Goal: Task Accomplishment & Management: Manage account settings

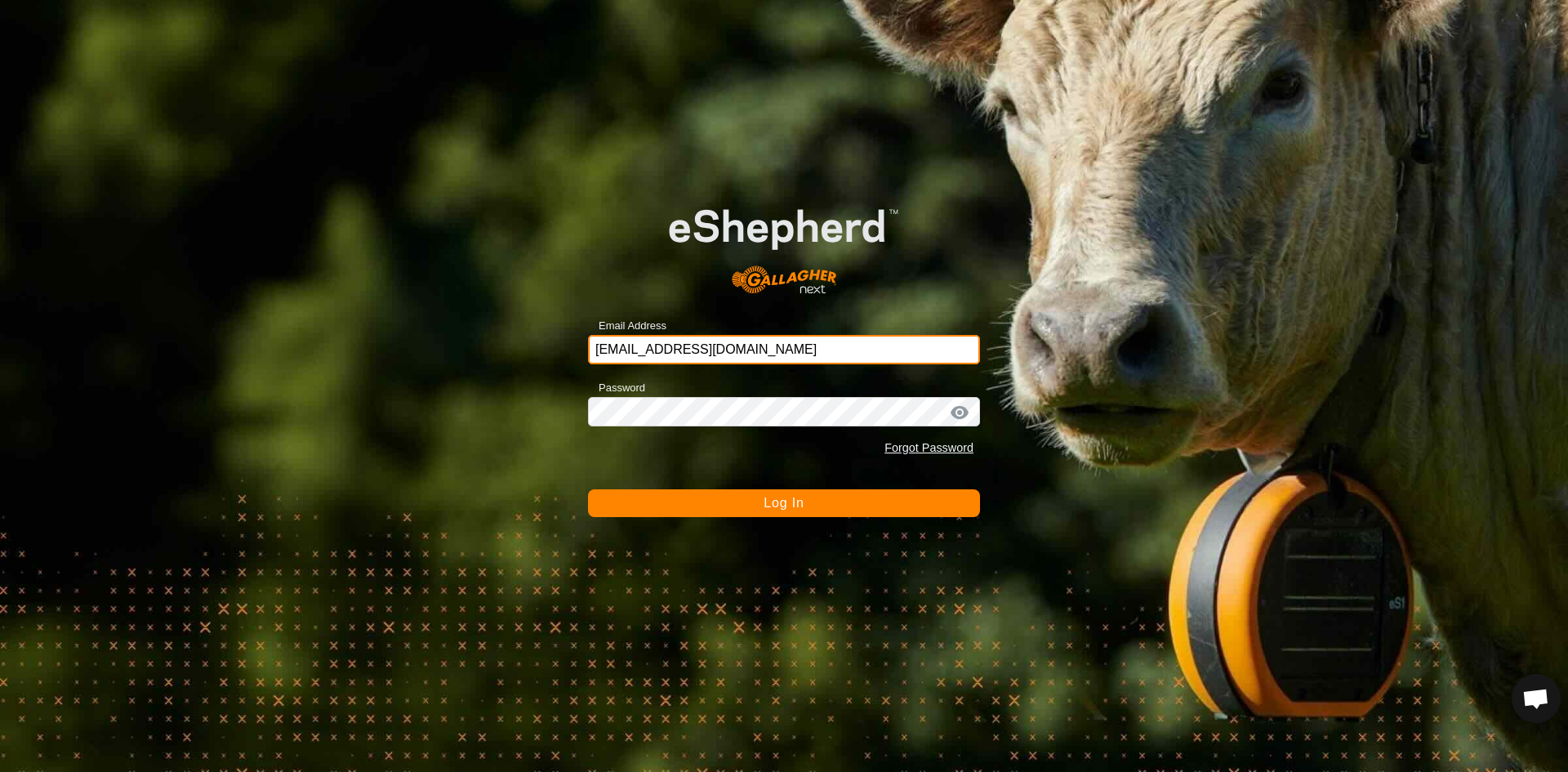
drag, startPoint x: 0, startPoint y: 0, endPoint x: 784, endPoint y: 348, distance: 857.8
click at [784, 348] on input "[EMAIL_ADDRESS][DOMAIN_NAME]" at bounding box center [784, 350] width 392 height 30
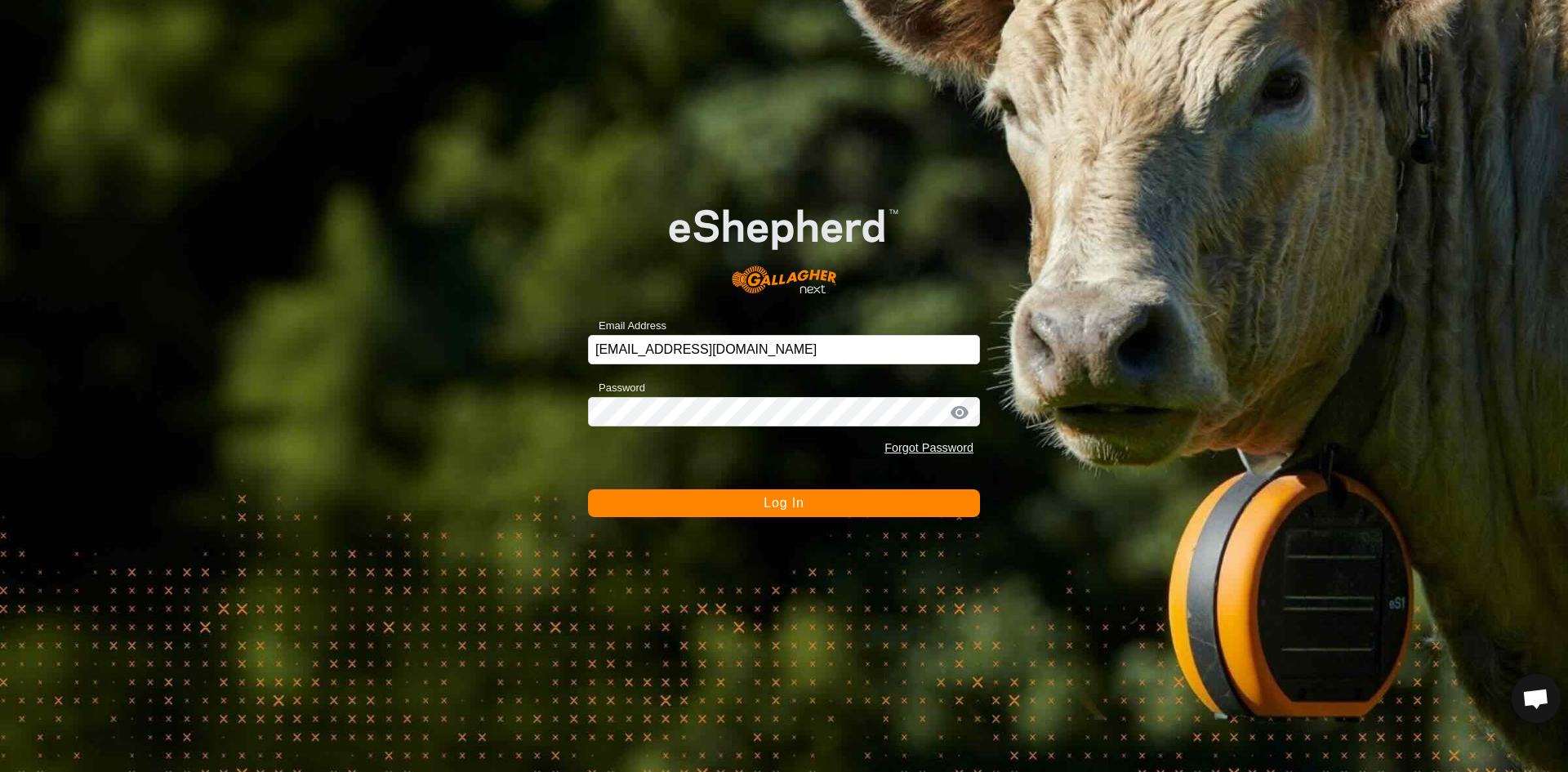
click at [775, 499] on span "Log In" at bounding box center [784, 503] width 40 height 14
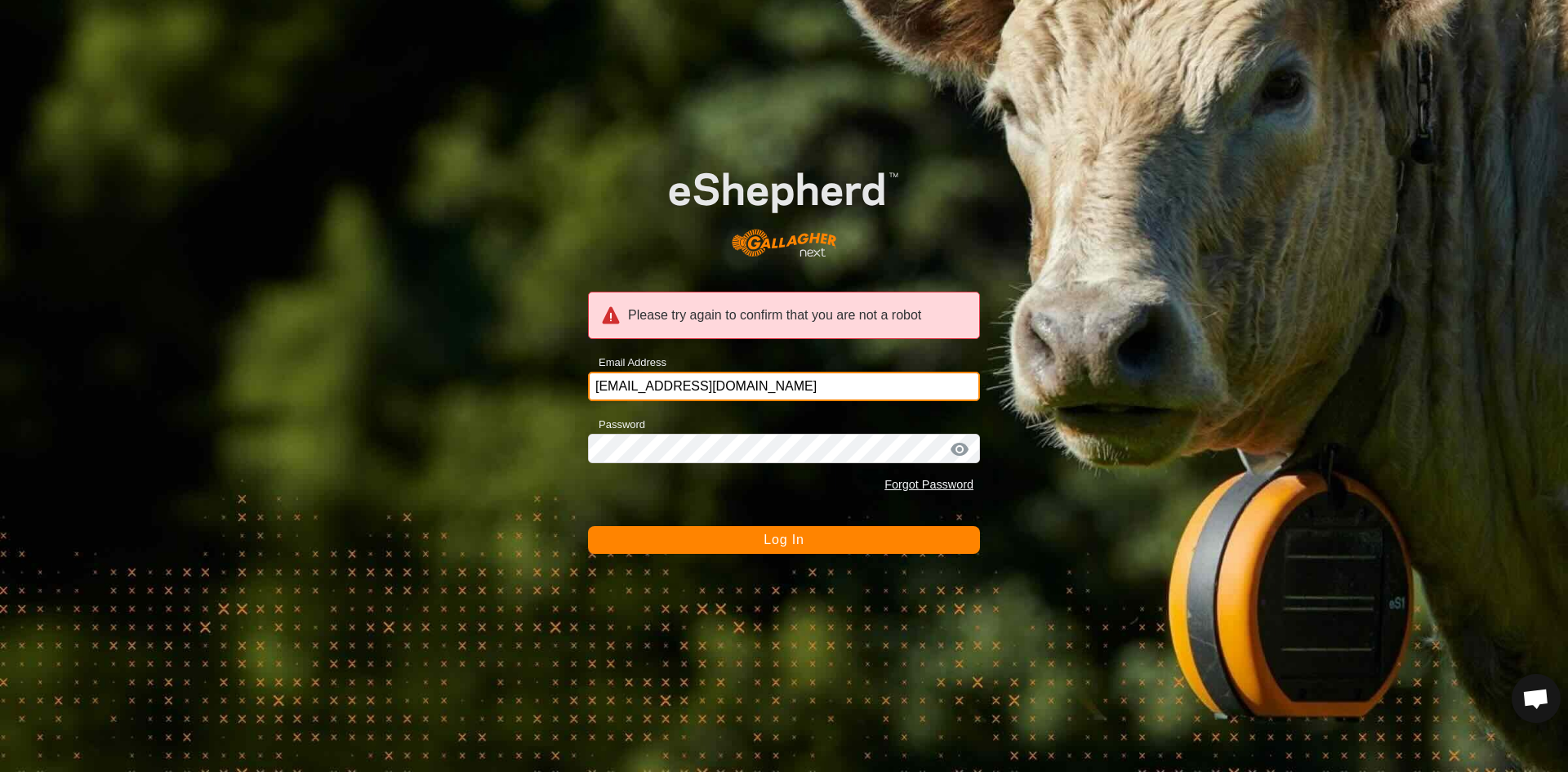
click at [768, 386] on input "[EMAIL_ADDRESS][DOMAIN_NAME]" at bounding box center [784, 386] width 392 height 30
click at [954, 447] on div at bounding box center [959, 449] width 25 height 17
click at [762, 537] on button "Log In" at bounding box center [784, 540] width 392 height 28
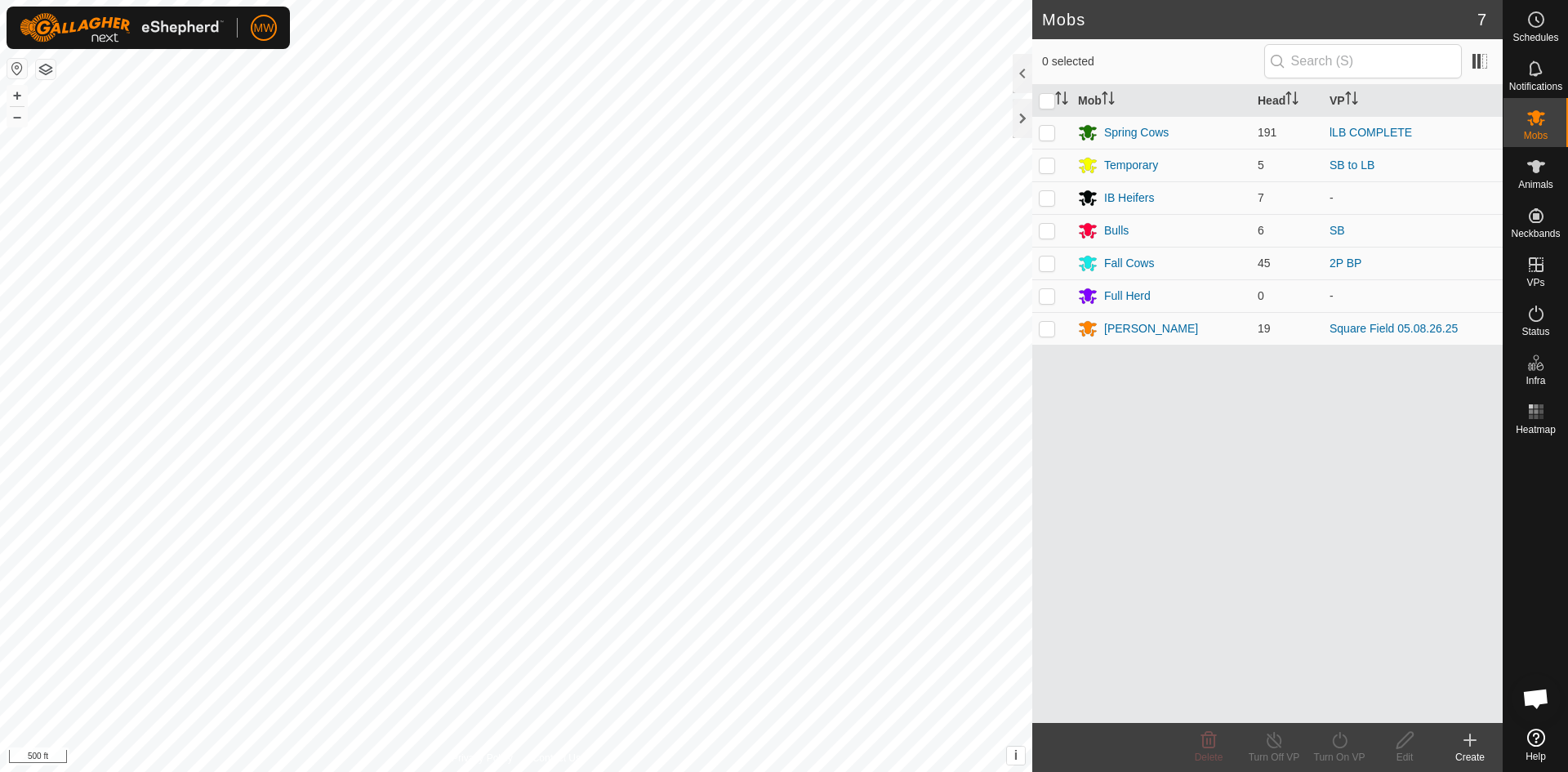
click at [700, 771] on html "MW Schedules Notifications Mobs Animals Neckbands VPs Status Infra Heatmap Help…" at bounding box center [784, 386] width 1568 height 772
click at [1109, 231] on div "Bulls" at bounding box center [1115, 230] width 25 height 17
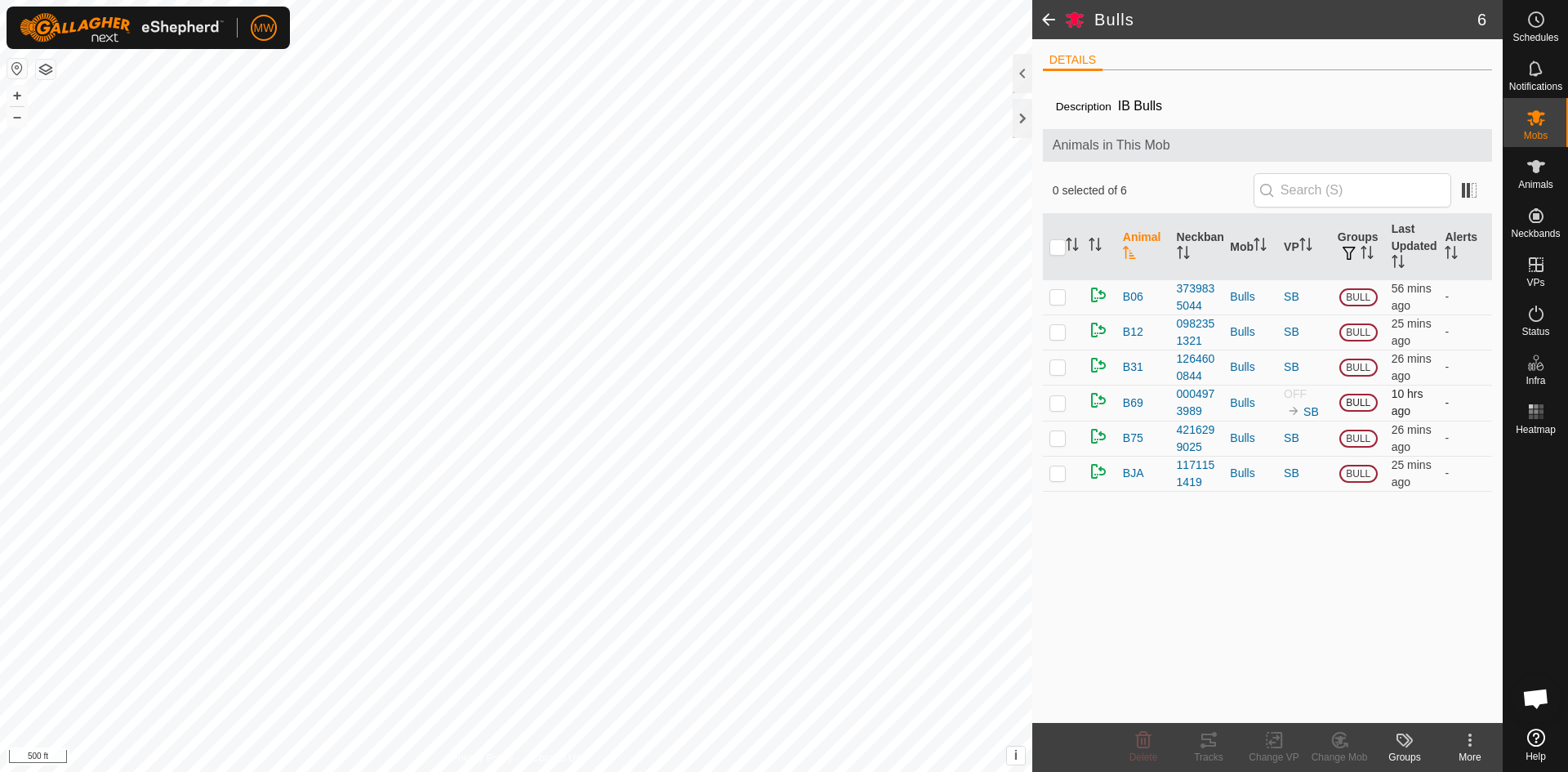
click at [1065, 402] on p-checkbox at bounding box center [1057, 402] width 17 height 13
checkbox input "true"
click at [1276, 745] on icon at bounding box center [1274, 740] width 21 height 20
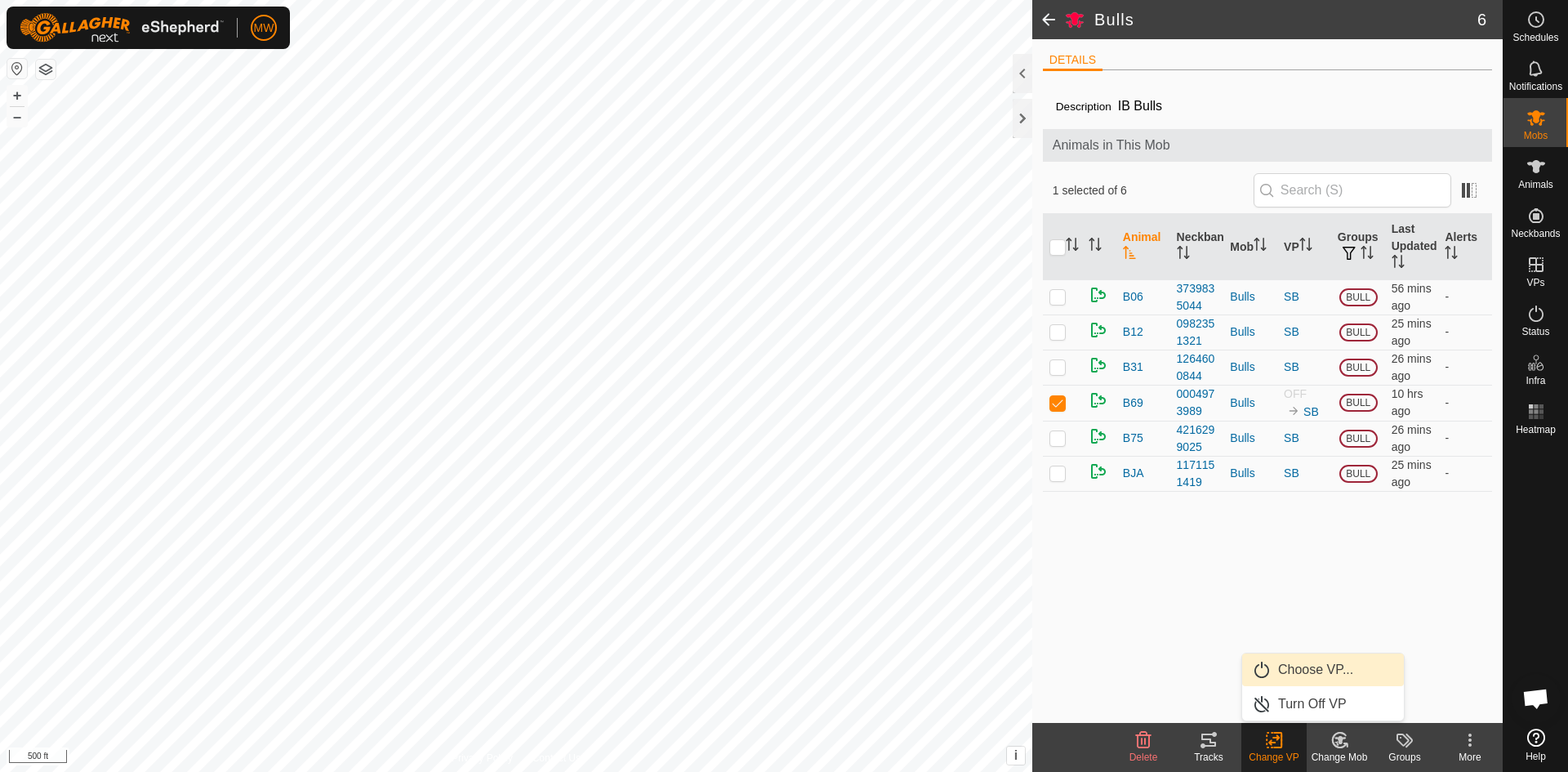
click at [1282, 671] on link "Choose VP..." at bounding box center [1323, 669] width 162 height 33
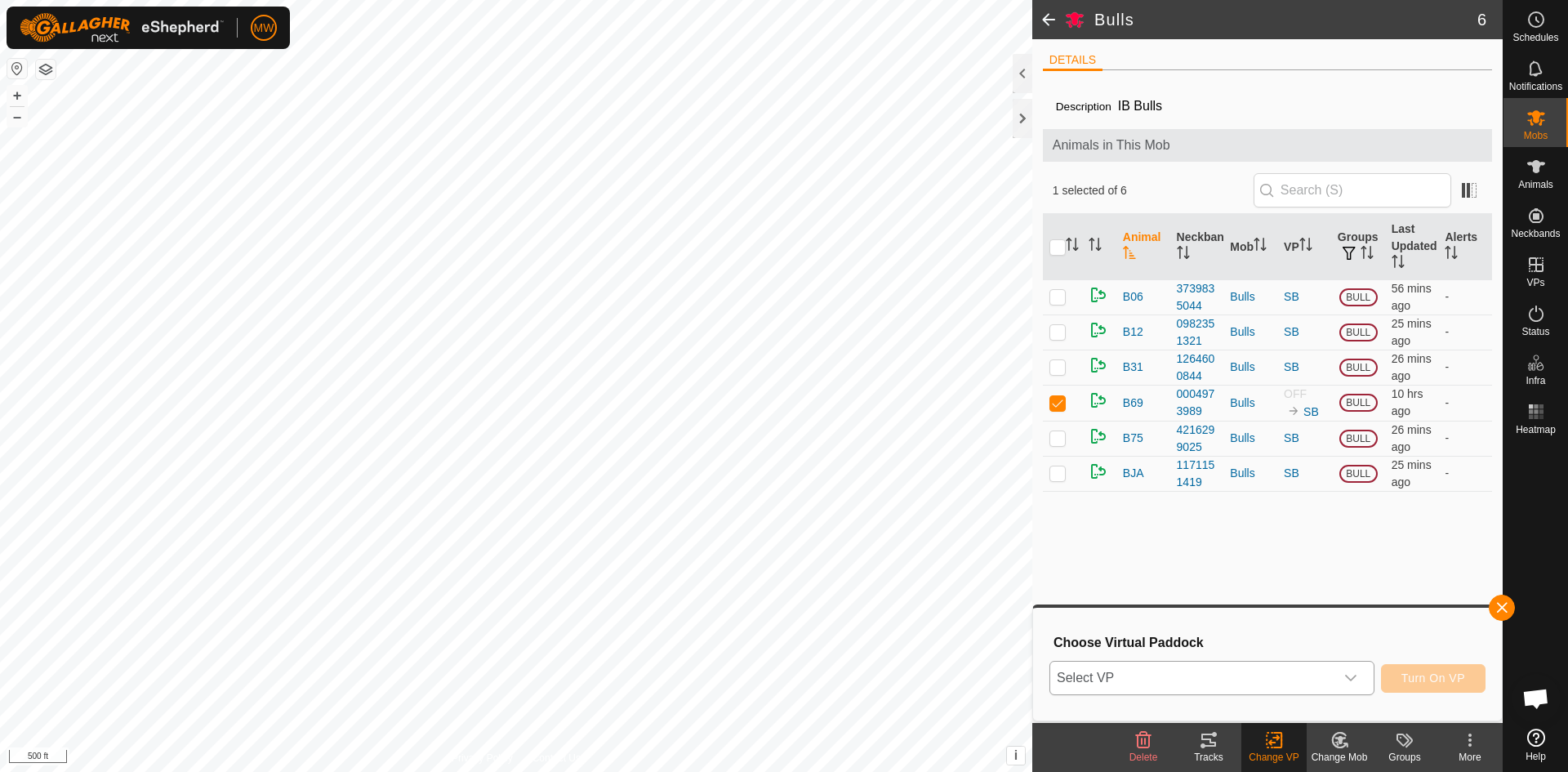
click at [1352, 678] on icon "dropdown trigger" at bounding box center [1350, 677] width 13 height 13
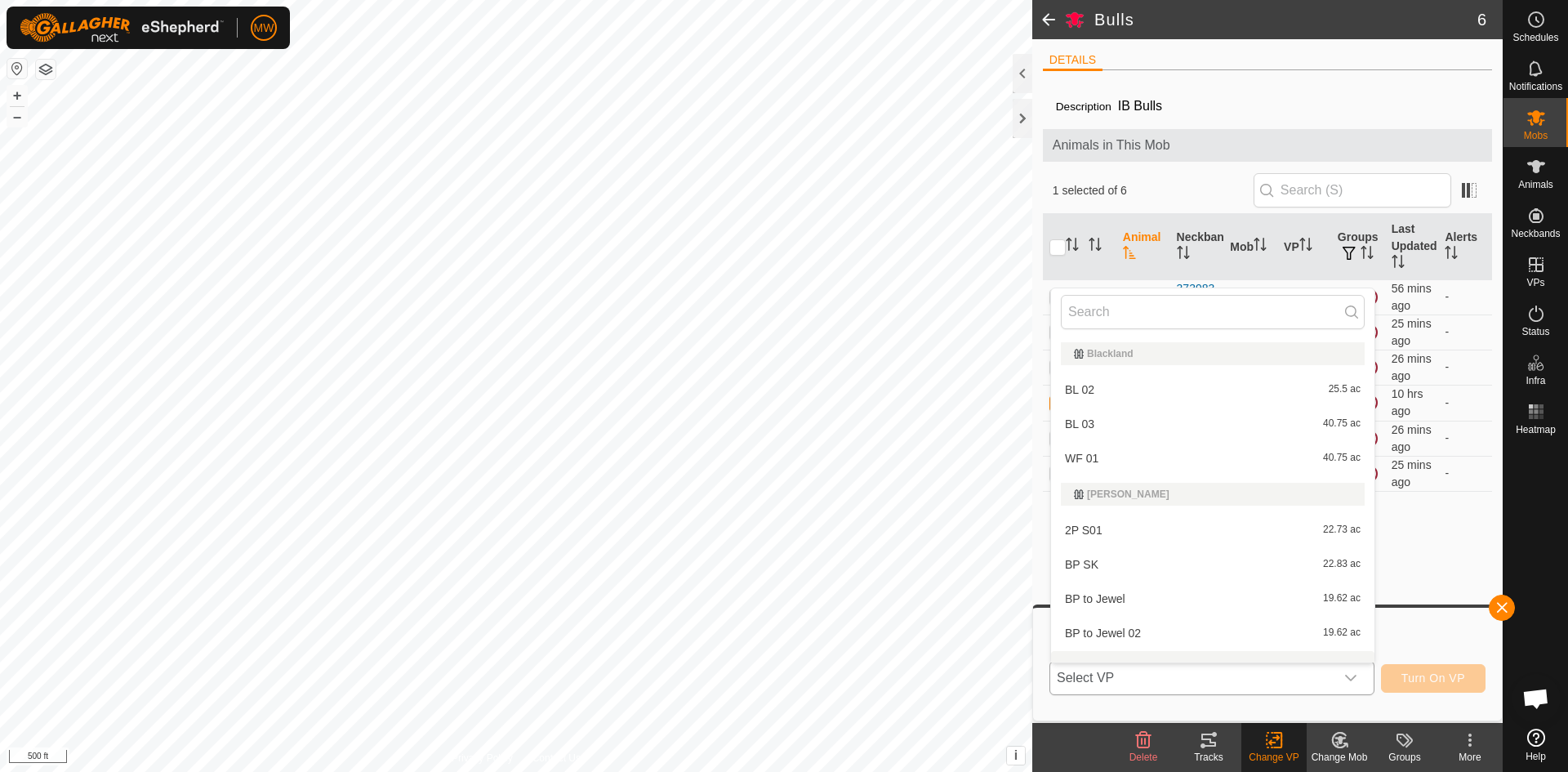
scroll to position [21, 0]
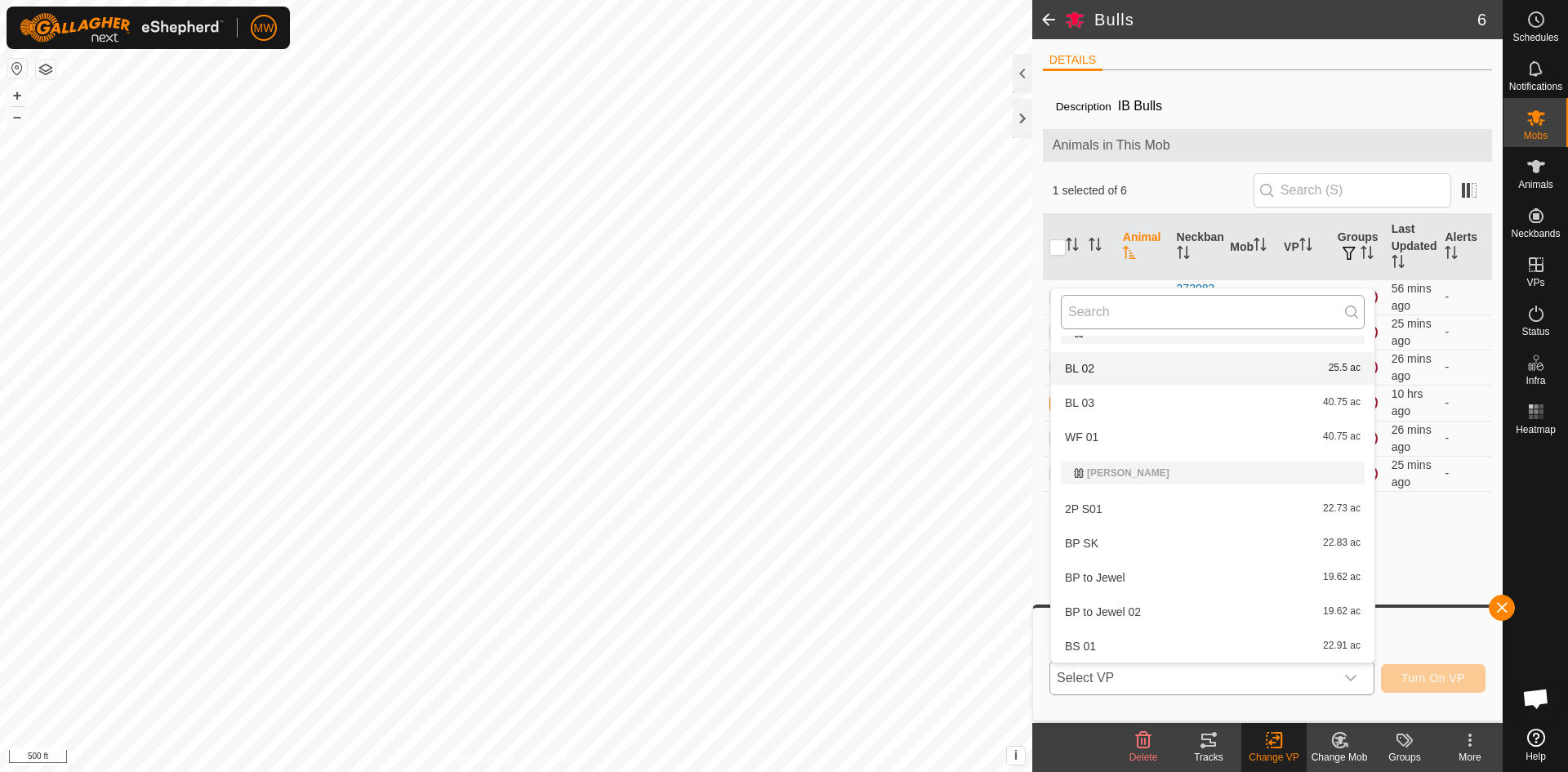
click at [1120, 308] on input "text" at bounding box center [1212, 311] width 303 height 35
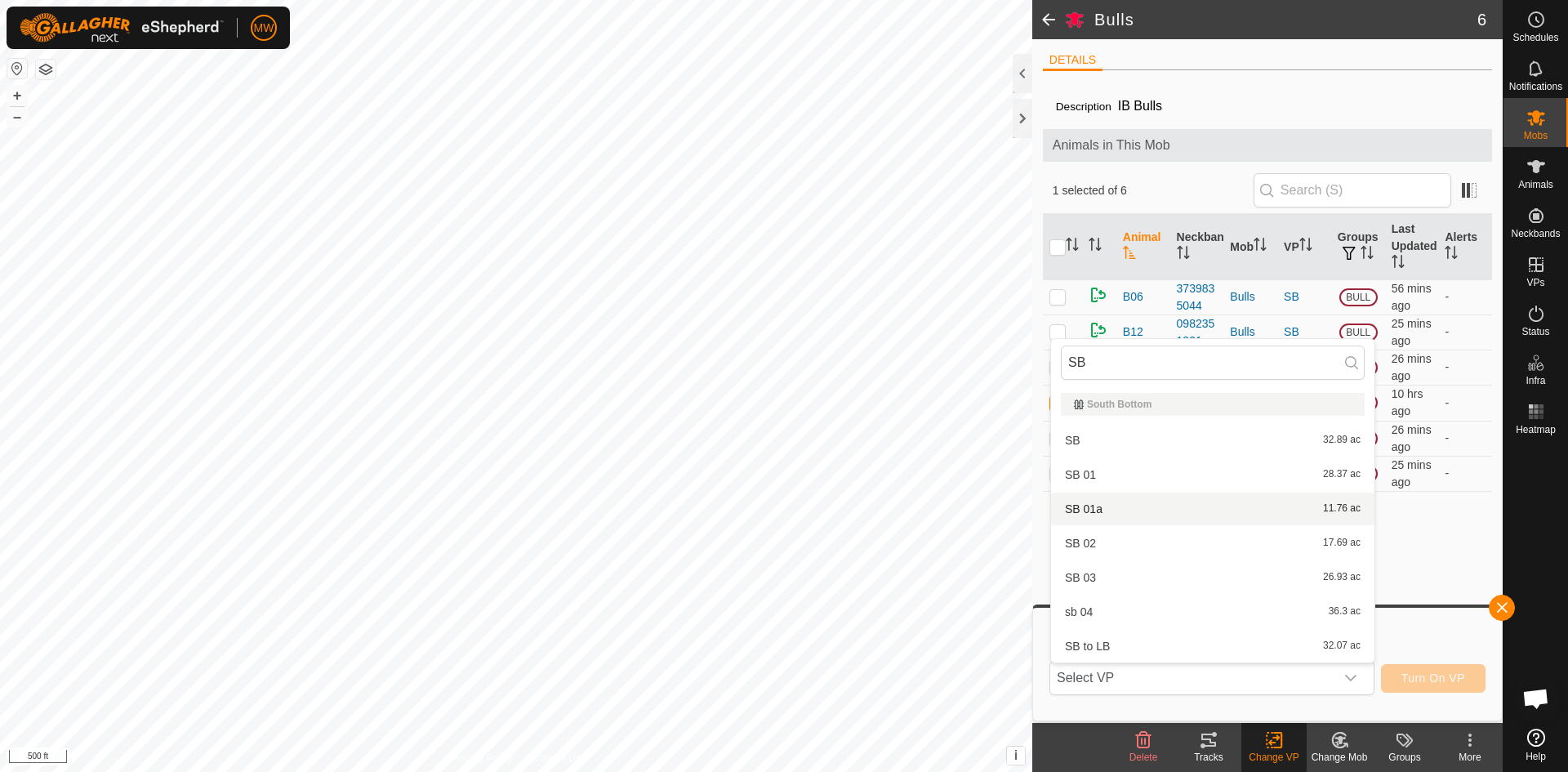
type input "SB"
click at [1416, 555] on div "Description IB Bulls Animals in This Mob 1 selected of 6 Animal Neckband Mob VP…" at bounding box center [1267, 402] width 450 height 640
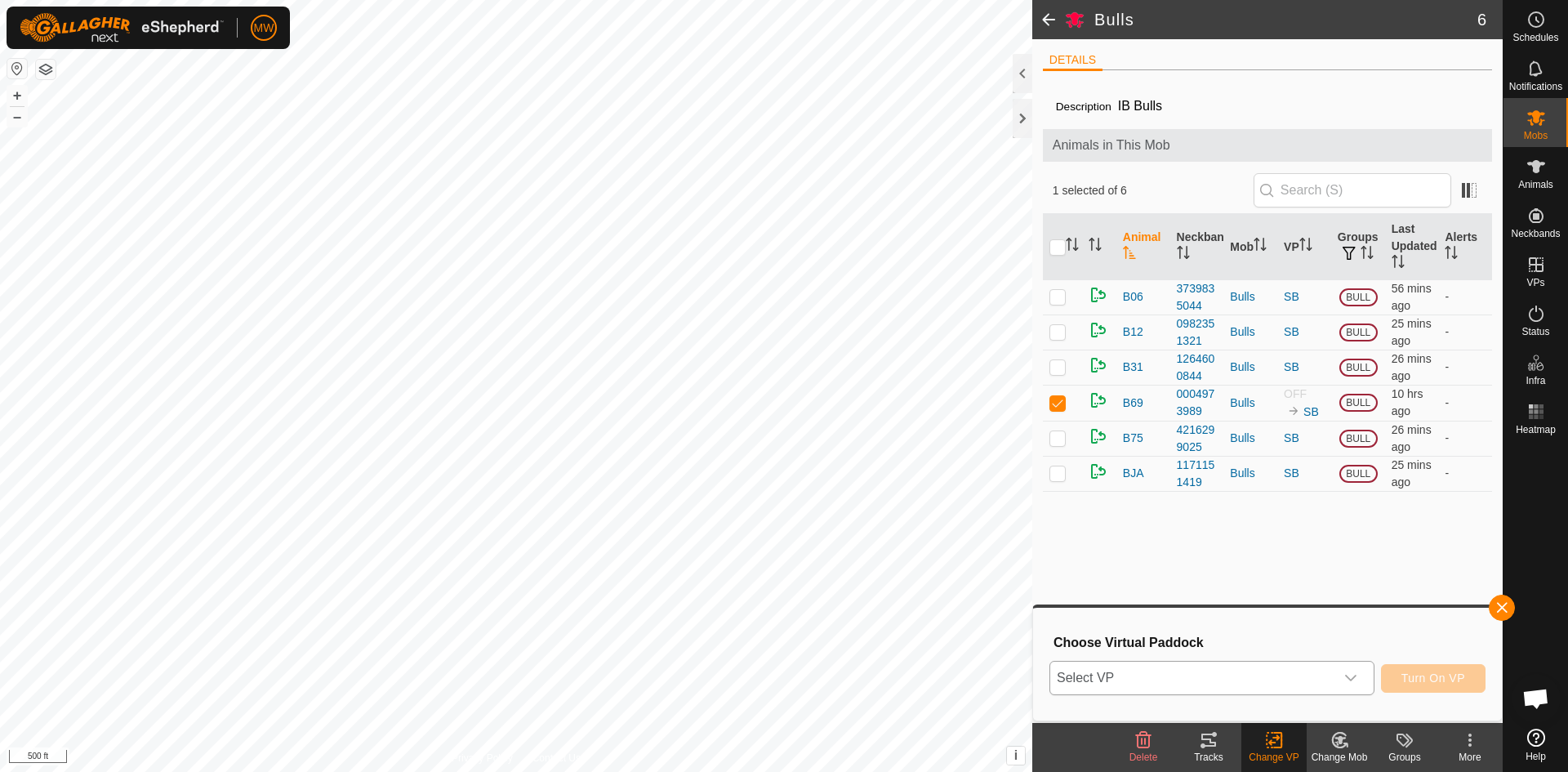
click at [1263, 676] on span "Select VP" at bounding box center [1193, 677] width 285 height 33
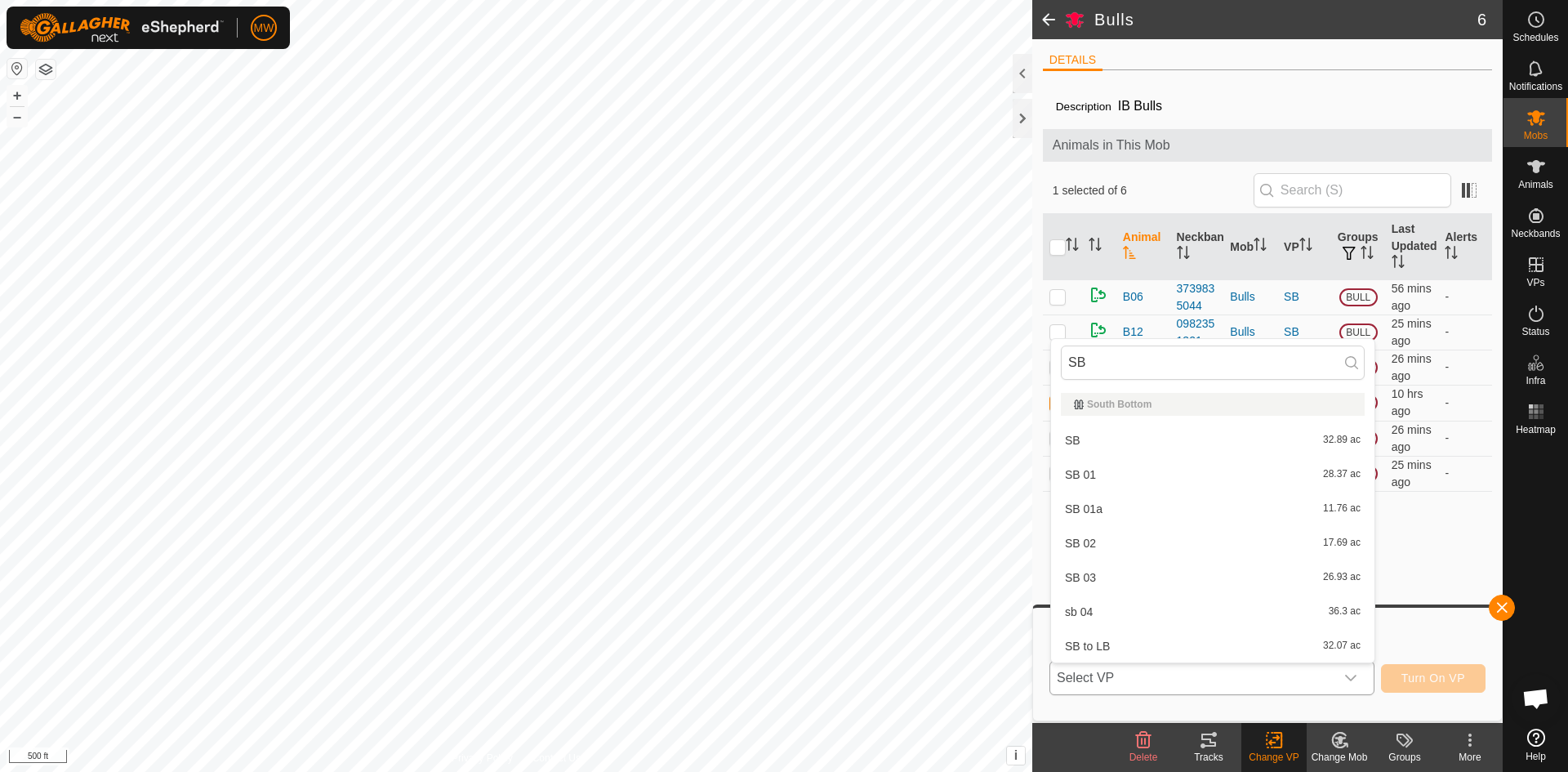
click at [1072, 440] on li "SB 32.89 ac" at bounding box center [1212, 440] width 323 height 33
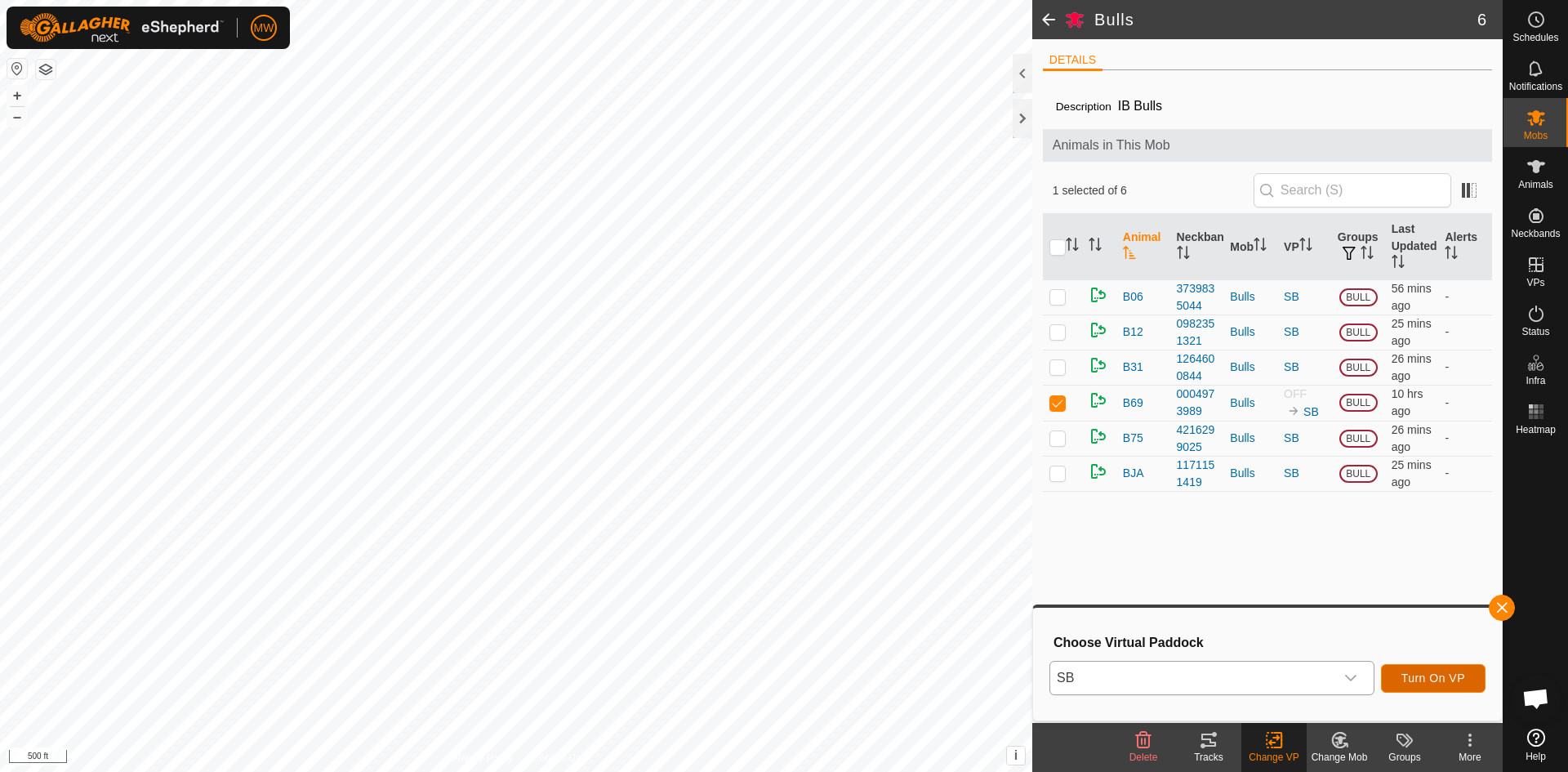
click at [1444, 679] on span "Turn On VP" at bounding box center [1433, 677] width 63 height 13
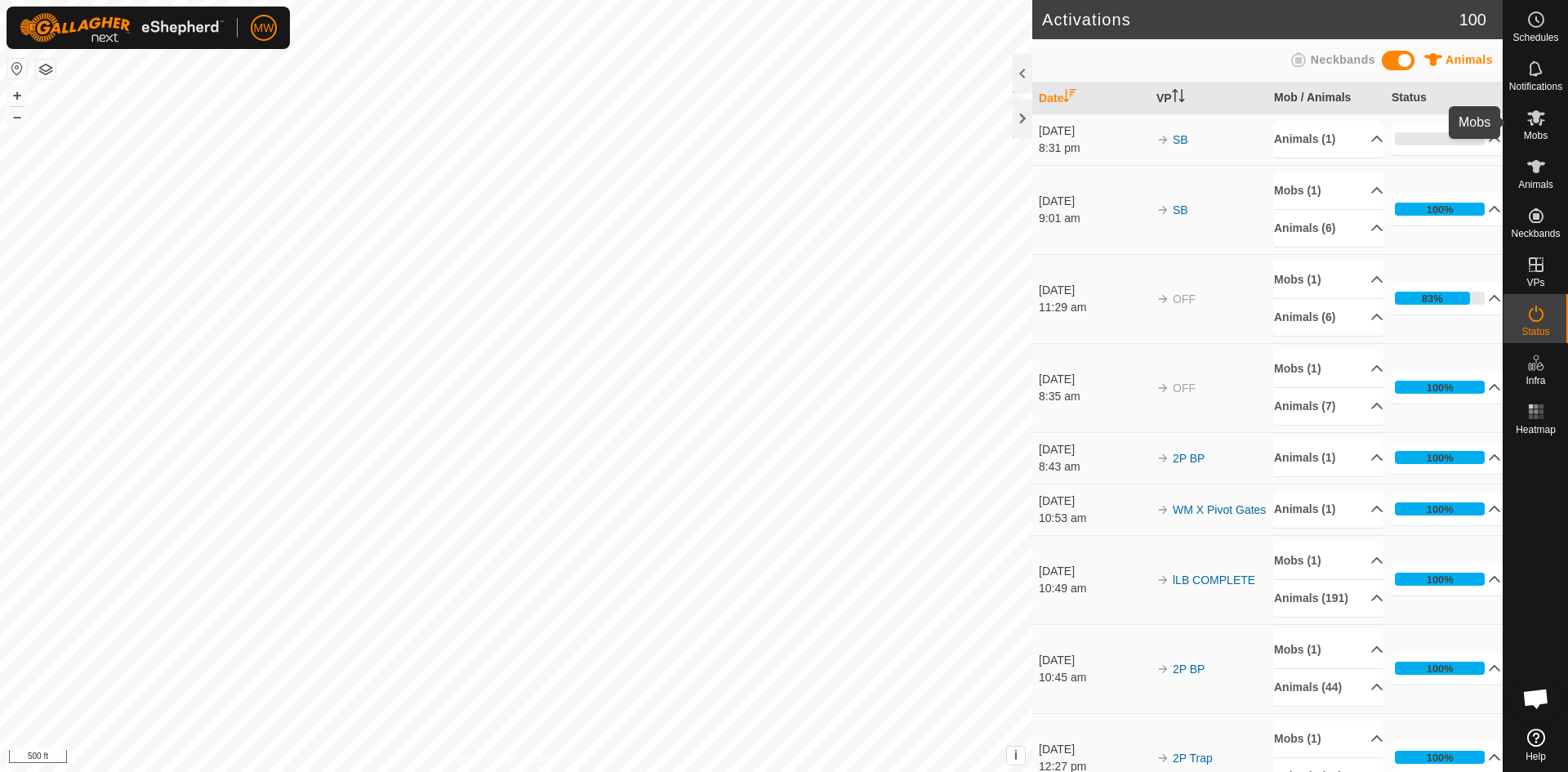
click at [1532, 143] on div "Mobs" at bounding box center [1535, 123] width 64 height 49
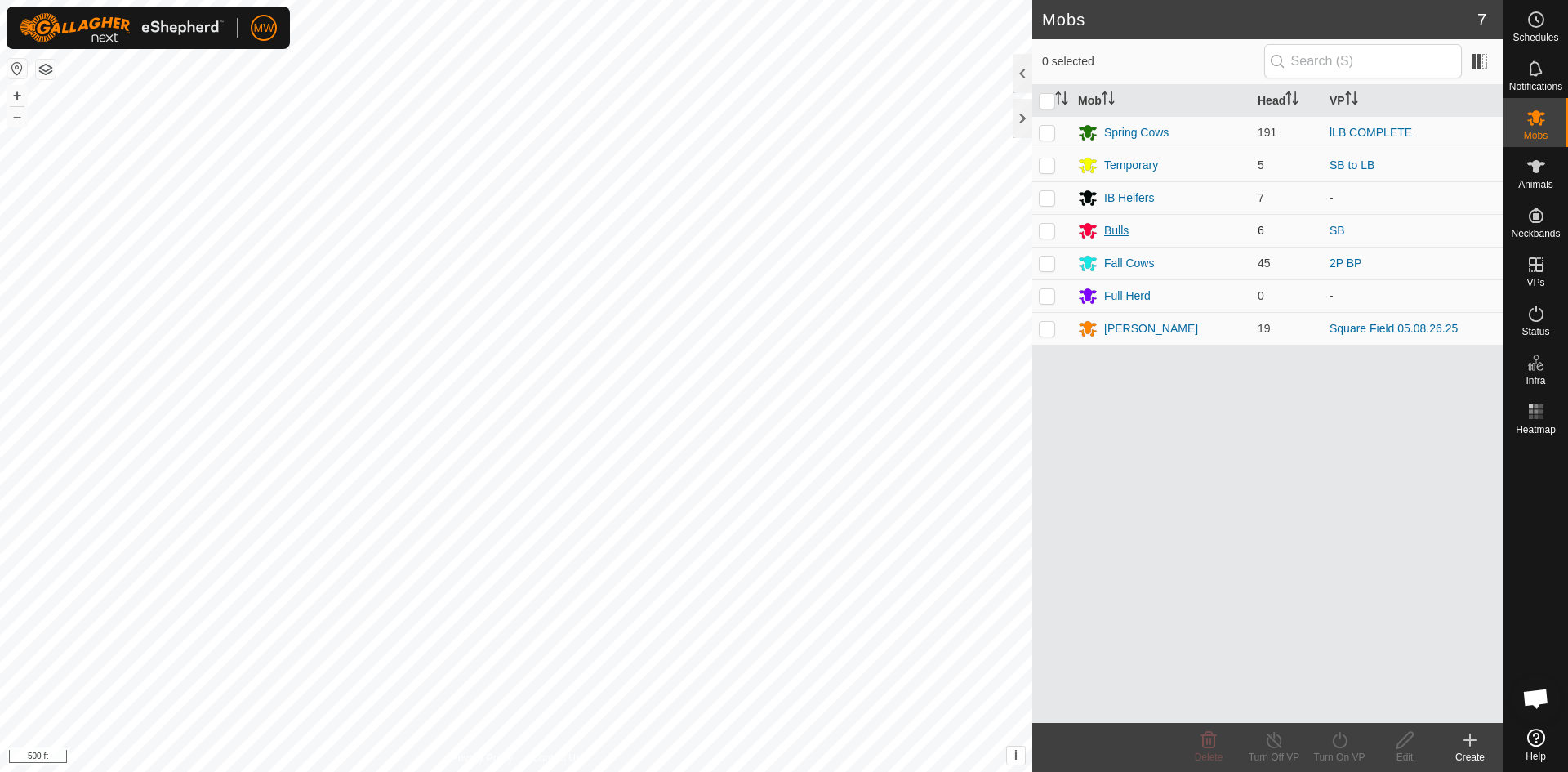
click at [1111, 229] on div "Bulls" at bounding box center [1115, 230] width 25 height 17
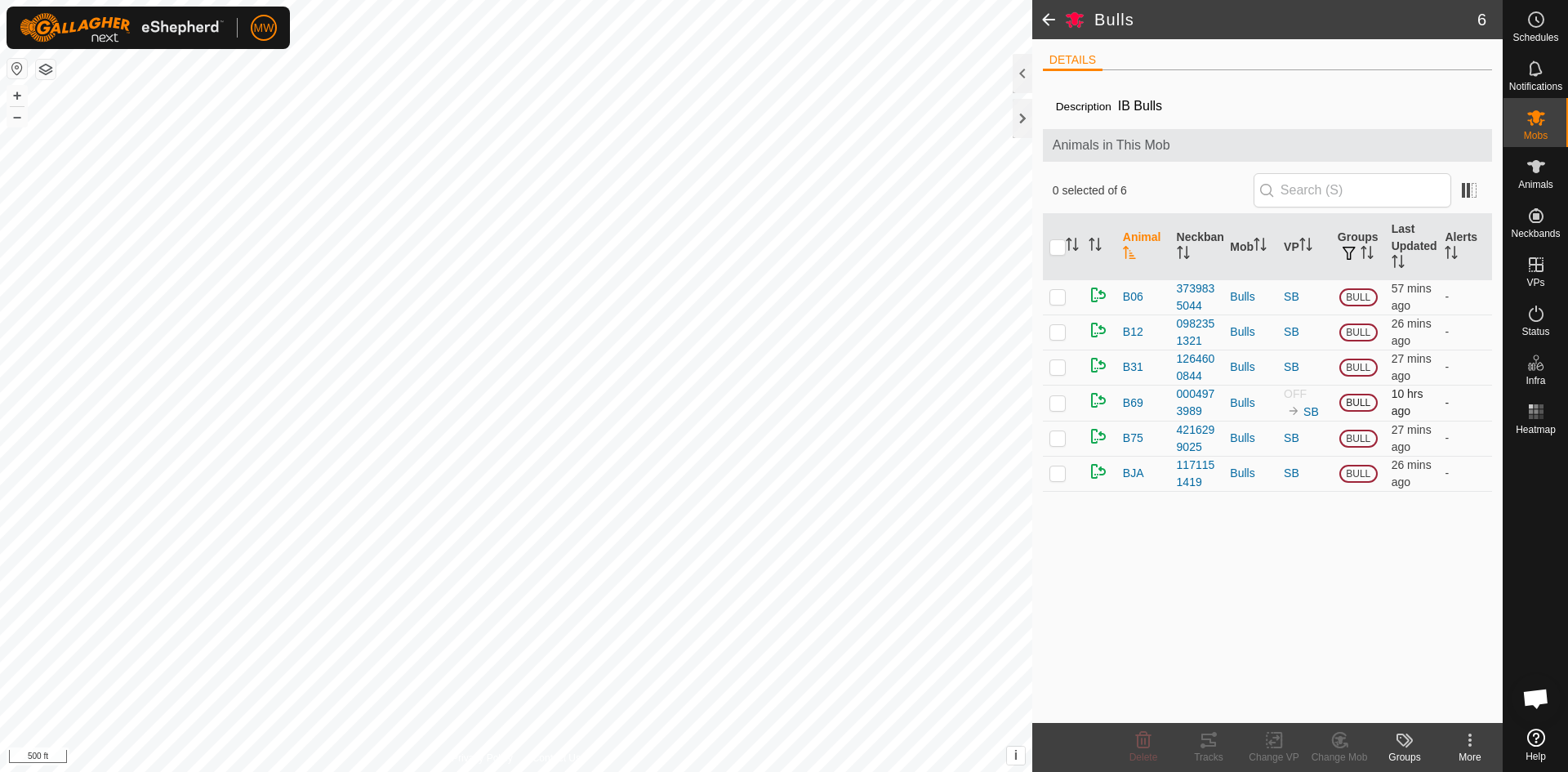
click at [1053, 403] on p-checkbox at bounding box center [1057, 402] width 17 height 13
checkbox input "true"
click at [1202, 740] on icon at bounding box center [1208, 739] width 15 height 13
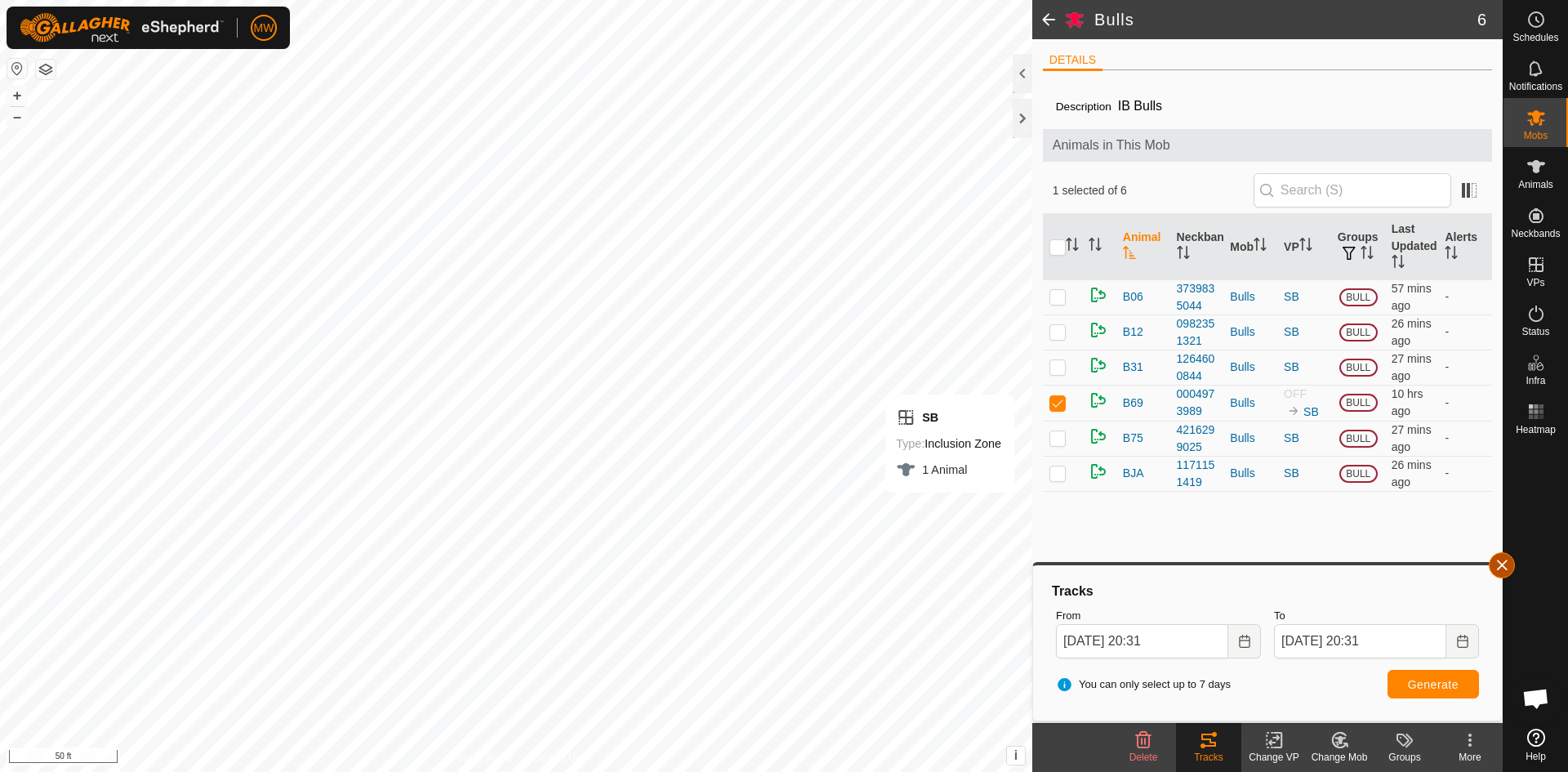
click at [1501, 567] on button "button" at bounding box center [1502, 565] width 26 height 26
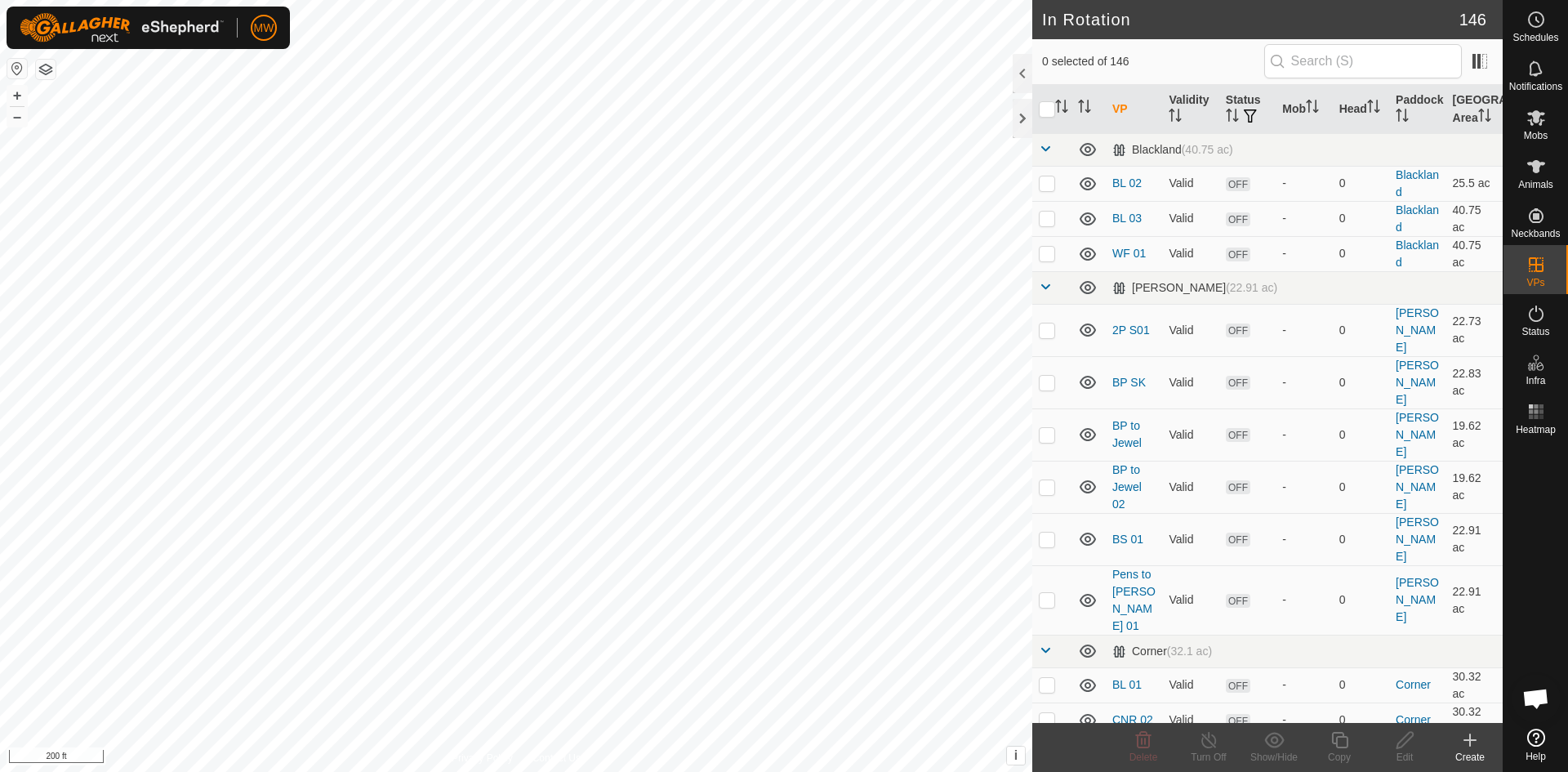
click at [882, 771] on html "MW Schedules Notifications Mobs Animals Neckbands VPs Status Infra Heatmap Help…" at bounding box center [784, 386] width 1568 height 772
click at [45, 68] on button "button" at bounding box center [45, 69] width 20 height 20
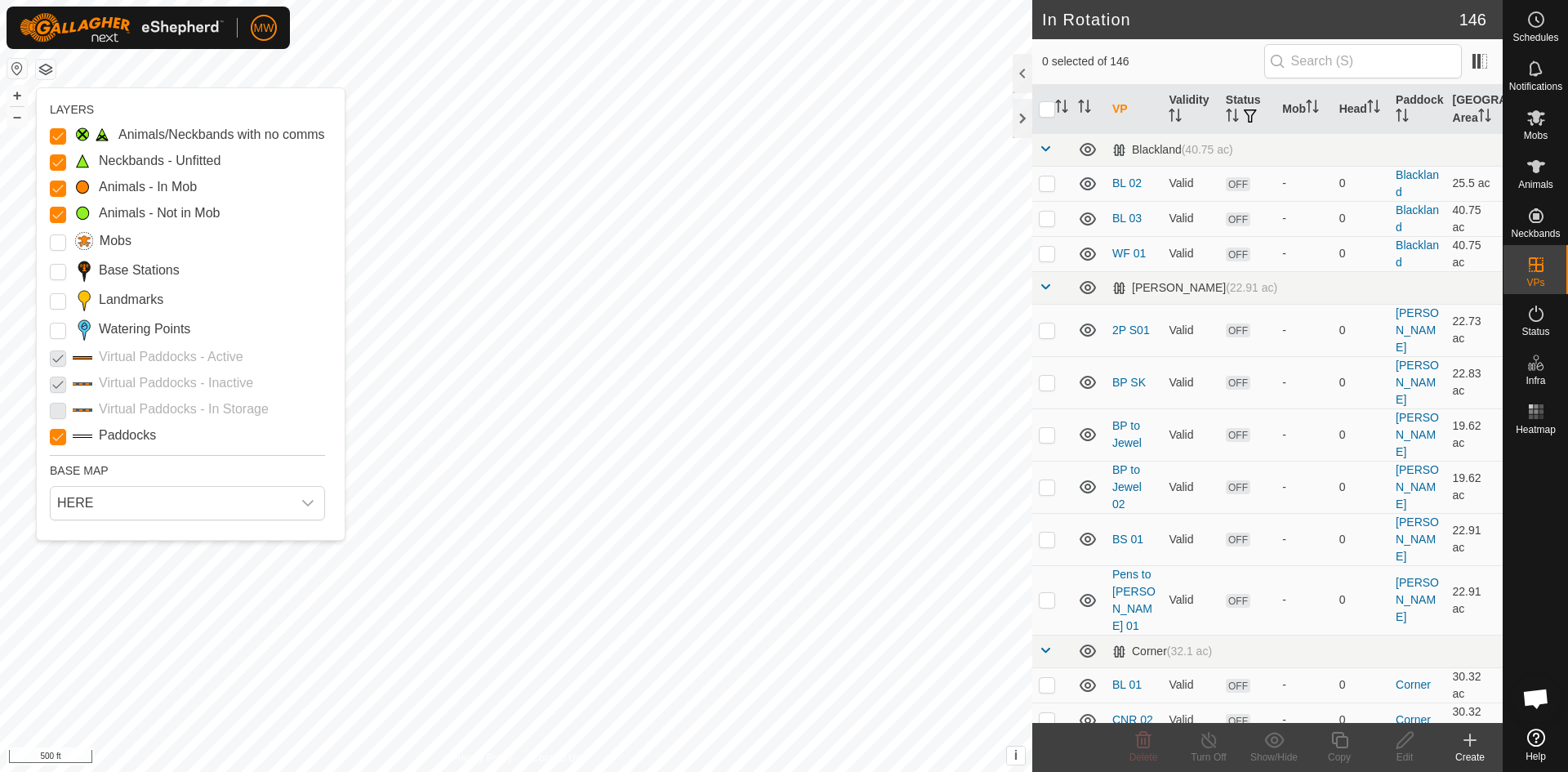
click at [48, 384] on div "LAYERS Animals/Neckbands with no comms Neckbands - Unfitted Animals - In Mob An…" at bounding box center [191, 313] width 308 height 452
click at [54, 437] on input "Paddocks" at bounding box center [57, 437] width 17 height 17
click at [59, 387] on p-checkbox at bounding box center [57, 384] width 17 height 20
click at [59, 358] on p-checkbox at bounding box center [57, 357] width 17 height 20
click at [54, 431] on input "Paddocks" at bounding box center [57, 437] width 17 height 17
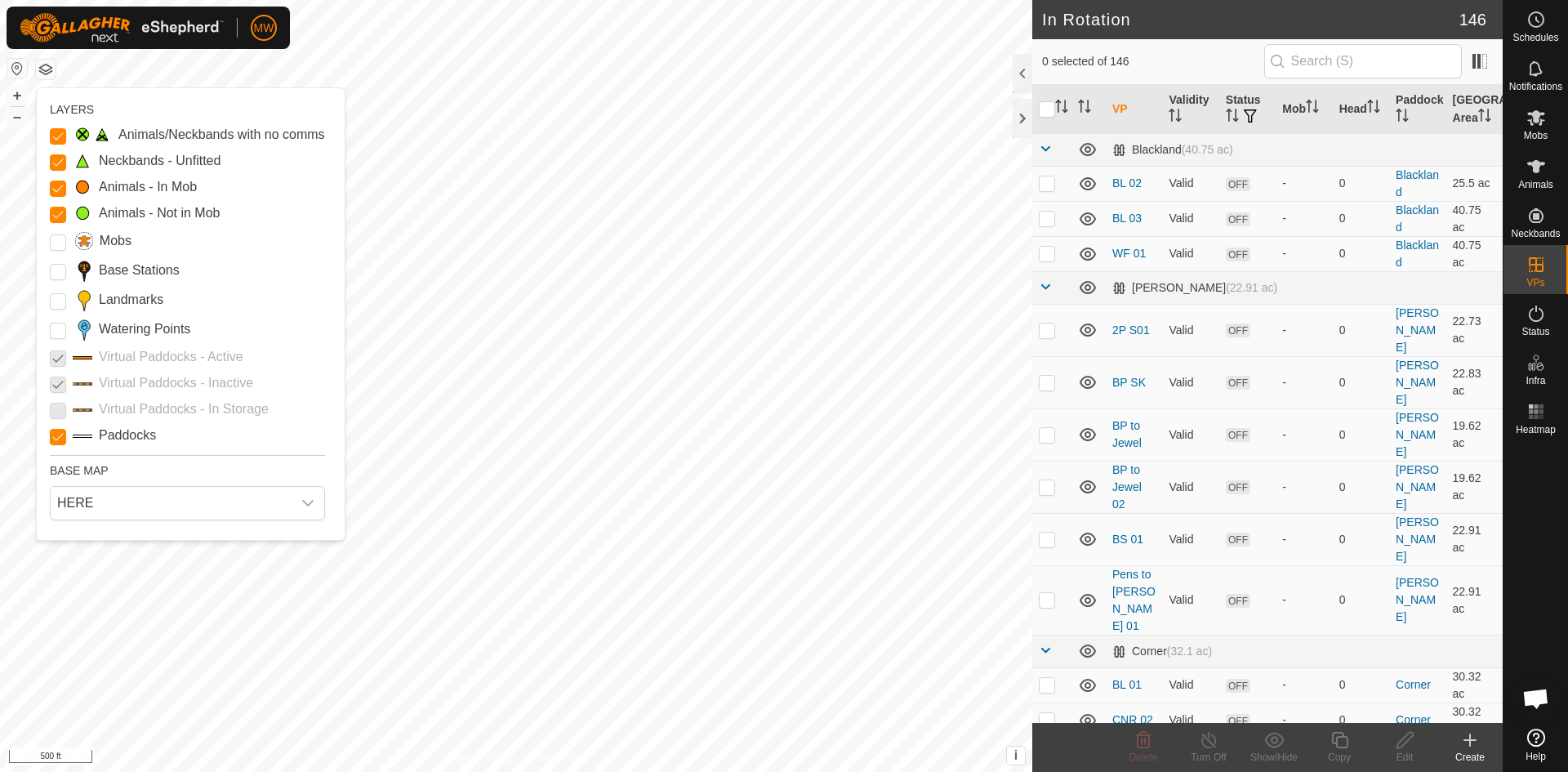
click at [57, 355] on p-checkbox at bounding box center [57, 357] width 17 height 20
click at [54, 436] on input "Paddocks" at bounding box center [57, 437] width 17 height 17
click at [60, 369] on div "Animals/Neckbands with no comms Neckbands - Unfitted Animals - In Mob Animals -…" at bounding box center [187, 285] width 276 height 320
click at [60, 366] on p-checkbox at bounding box center [57, 357] width 17 height 20
click at [62, 365] on p-checkbox at bounding box center [57, 357] width 17 height 20
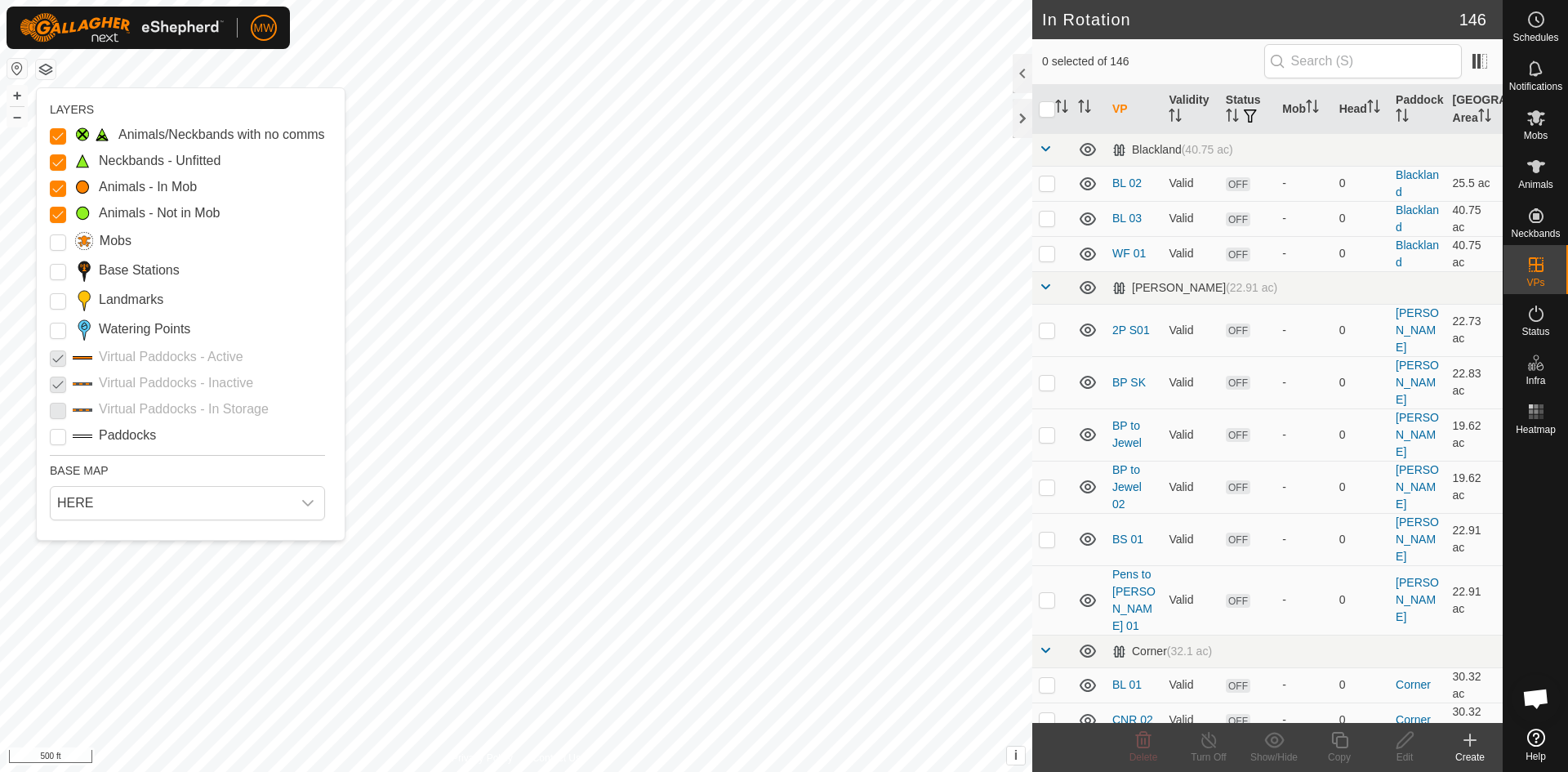
click at [63, 365] on p-checkbox at bounding box center [57, 357] width 17 height 20
click at [64, 365] on p-checkbox at bounding box center [57, 357] width 17 height 20
click at [50, 244] on input "Mobs" at bounding box center [57, 242] width 17 height 17
click at [52, 325] on Points "Watering Points" at bounding box center [57, 330] width 17 height 17
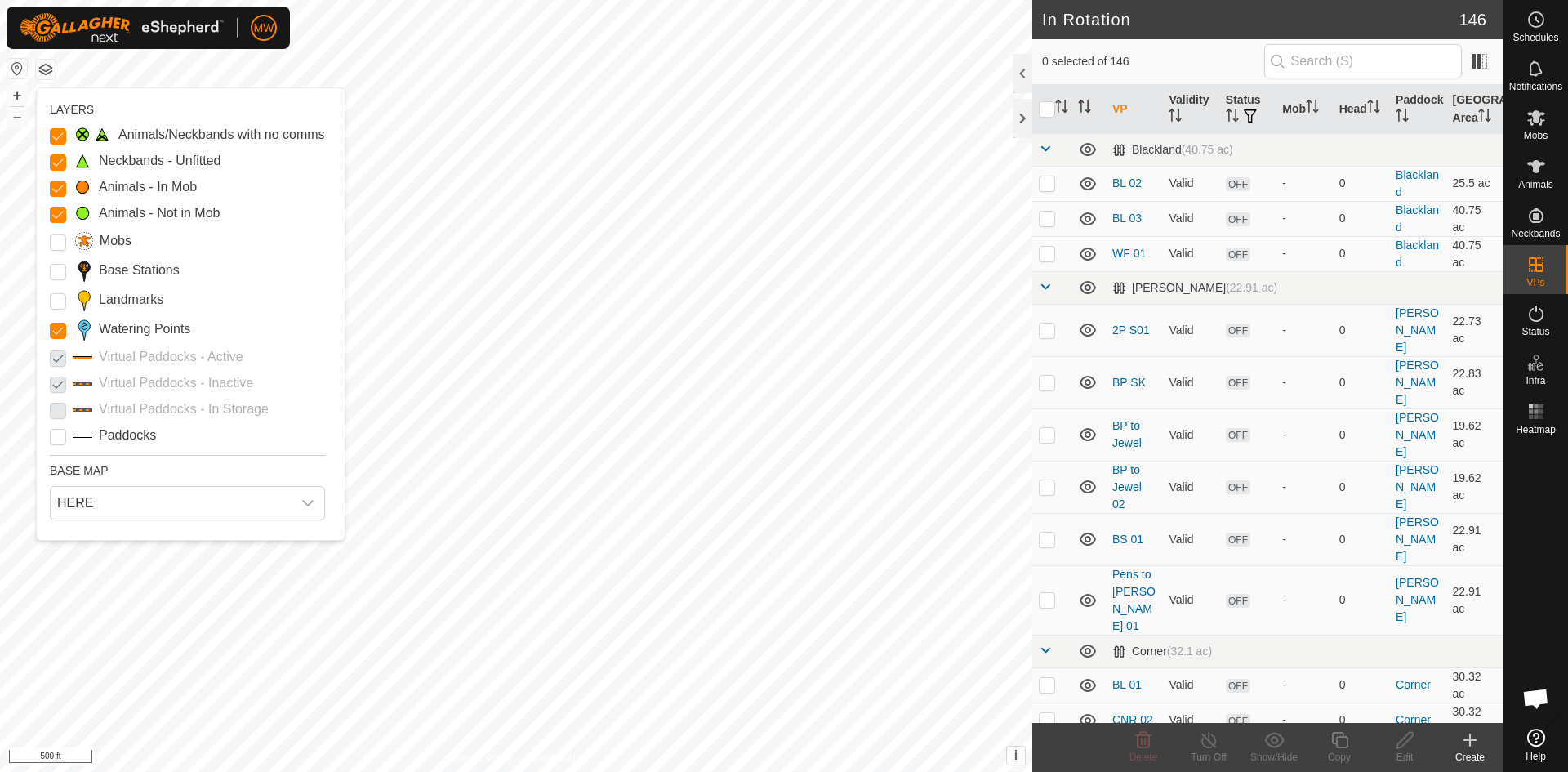
click at [52, 325] on Points "Watering Points" at bounding box center [57, 330] width 17 height 17
click at [54, 363] on p-checkbox at bounding box center [57, 357] width 17 height 20
click at [59, 433] on input "Paddocks" at bounding box center [57, 437] width 17 height 17
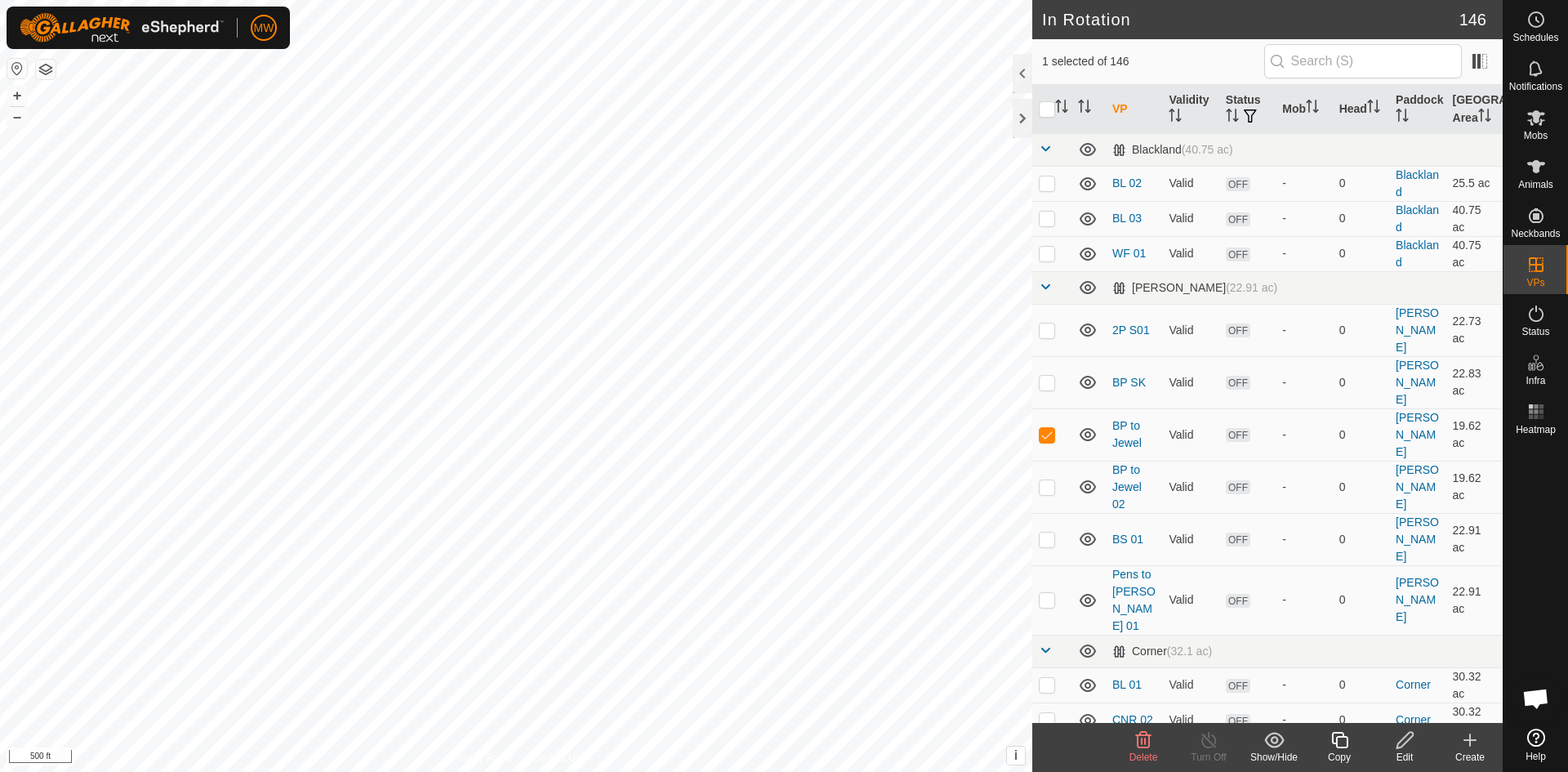
checkbox input "false"
checkbox input "true"
click at [1339, 739] on icon at bounding box center [1340, 740] width 21 height 20
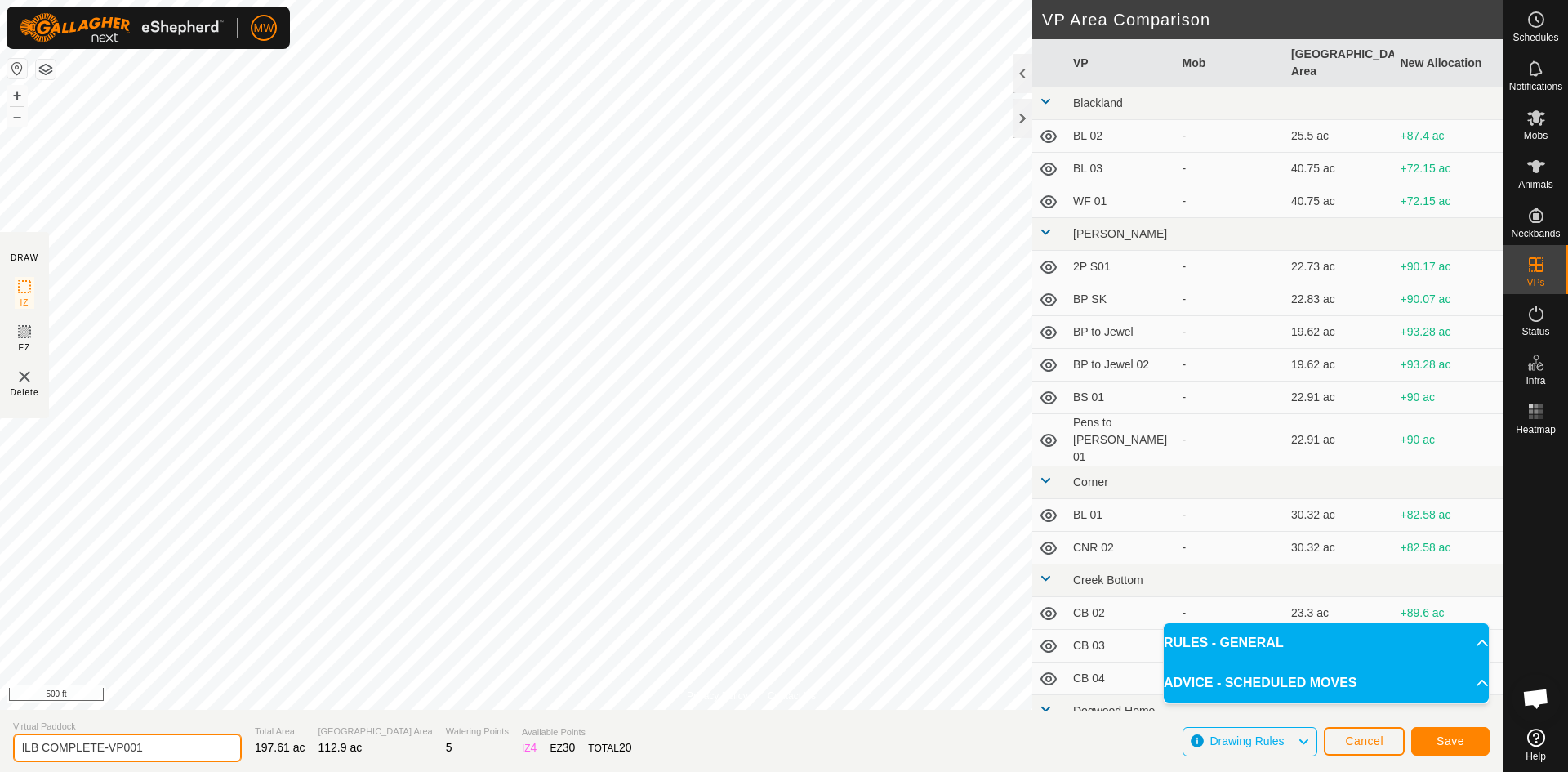
drag, startPoint x: 154, startPoint y: 745, endPoint x: 0, endPoint y: 719, distance: 156.2
click at [0, 719] on section "Virtual Paddock lLB COMPLETE-VP001 Total Area 197.61 ac Grazing Area 112.9 ac W…" at bounding box center [751, 740] width 1503 height 62
type input "l"
type input "LB to HM"
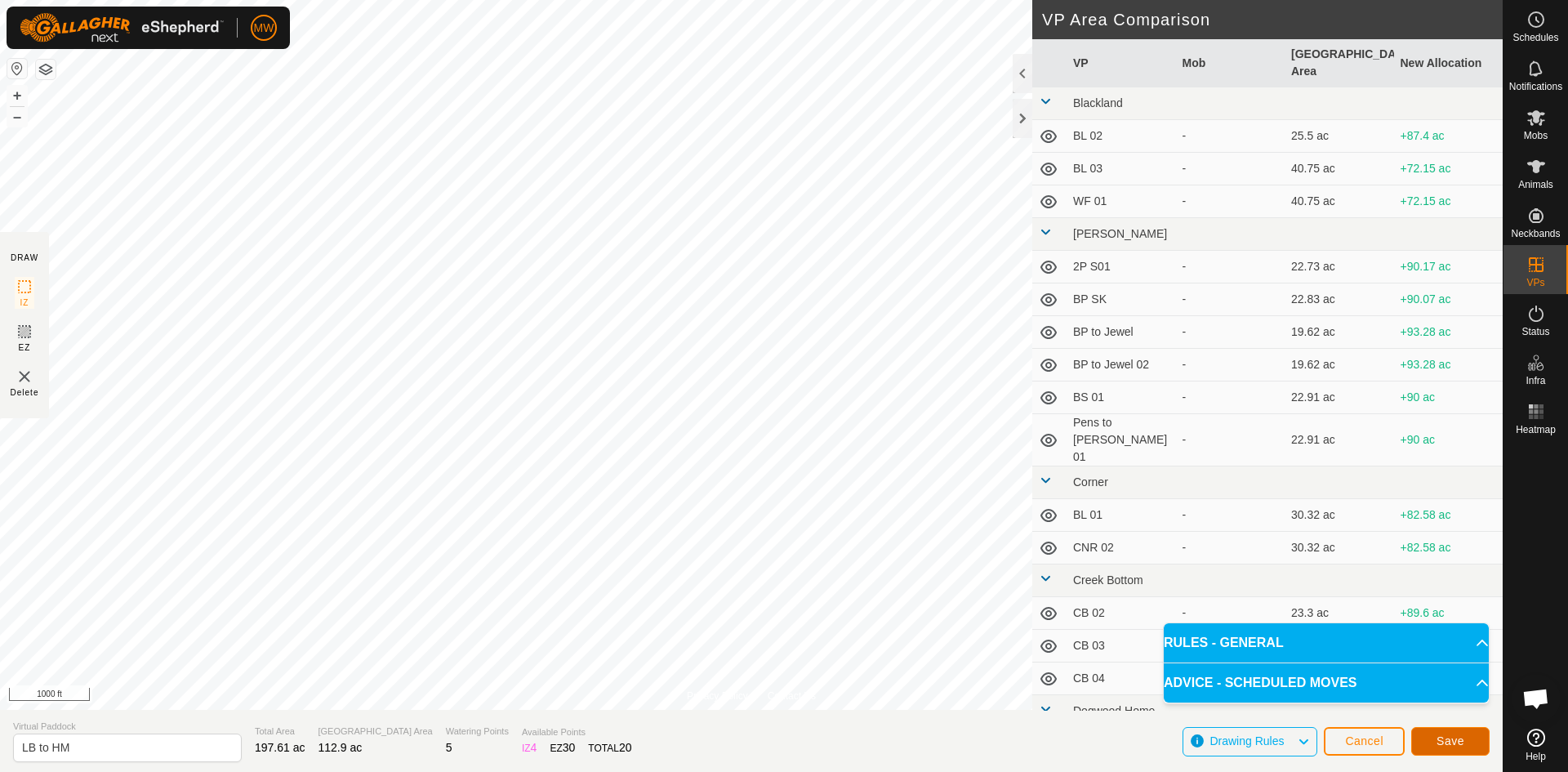
click at [1445, 750] on button "Save" at bounding box center [1449, 741] width 78 height 29
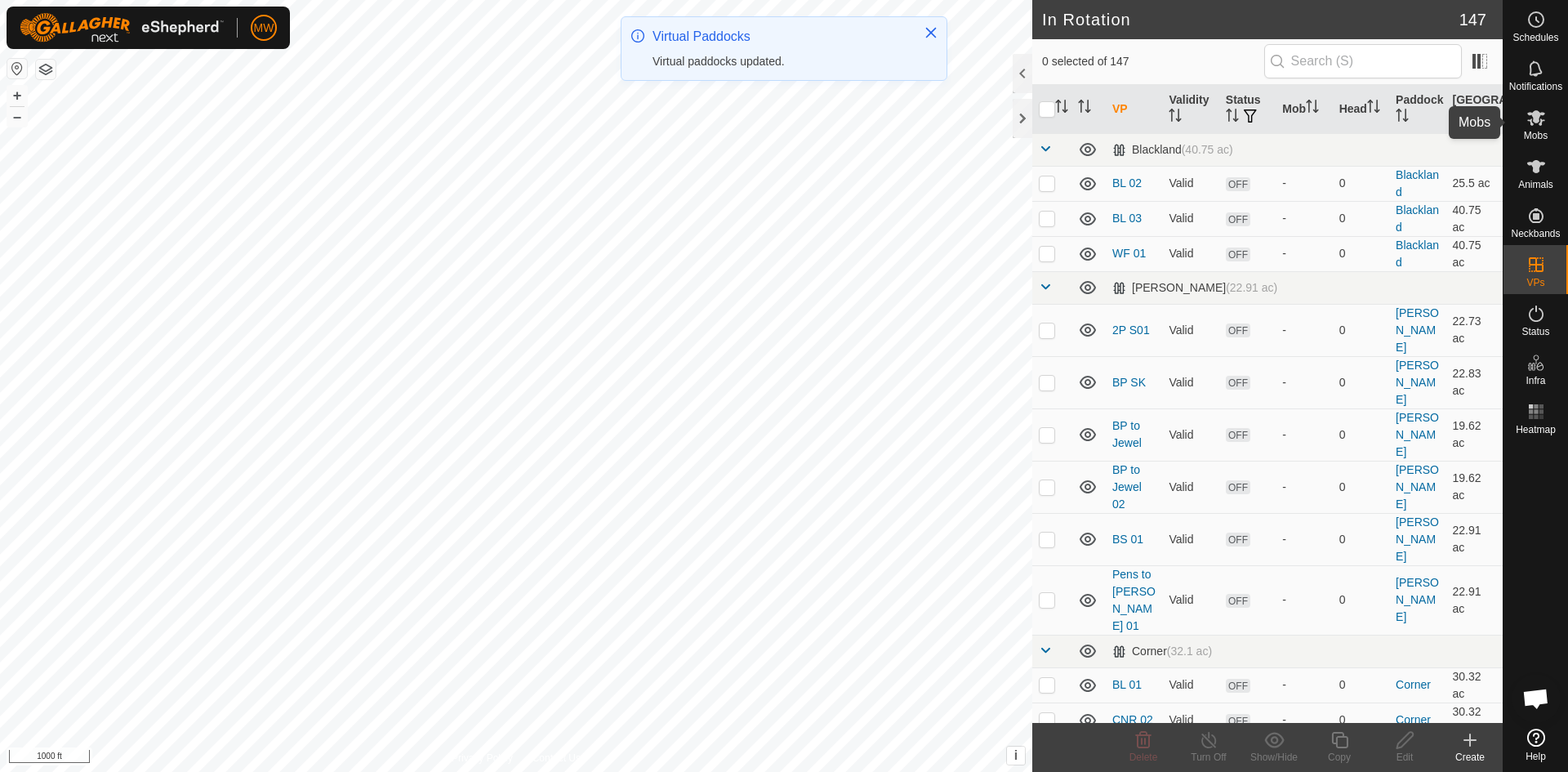
click at [1524, 125] on es-mob-svg-icon at bounding box center [1536, 118] width 30 height 26
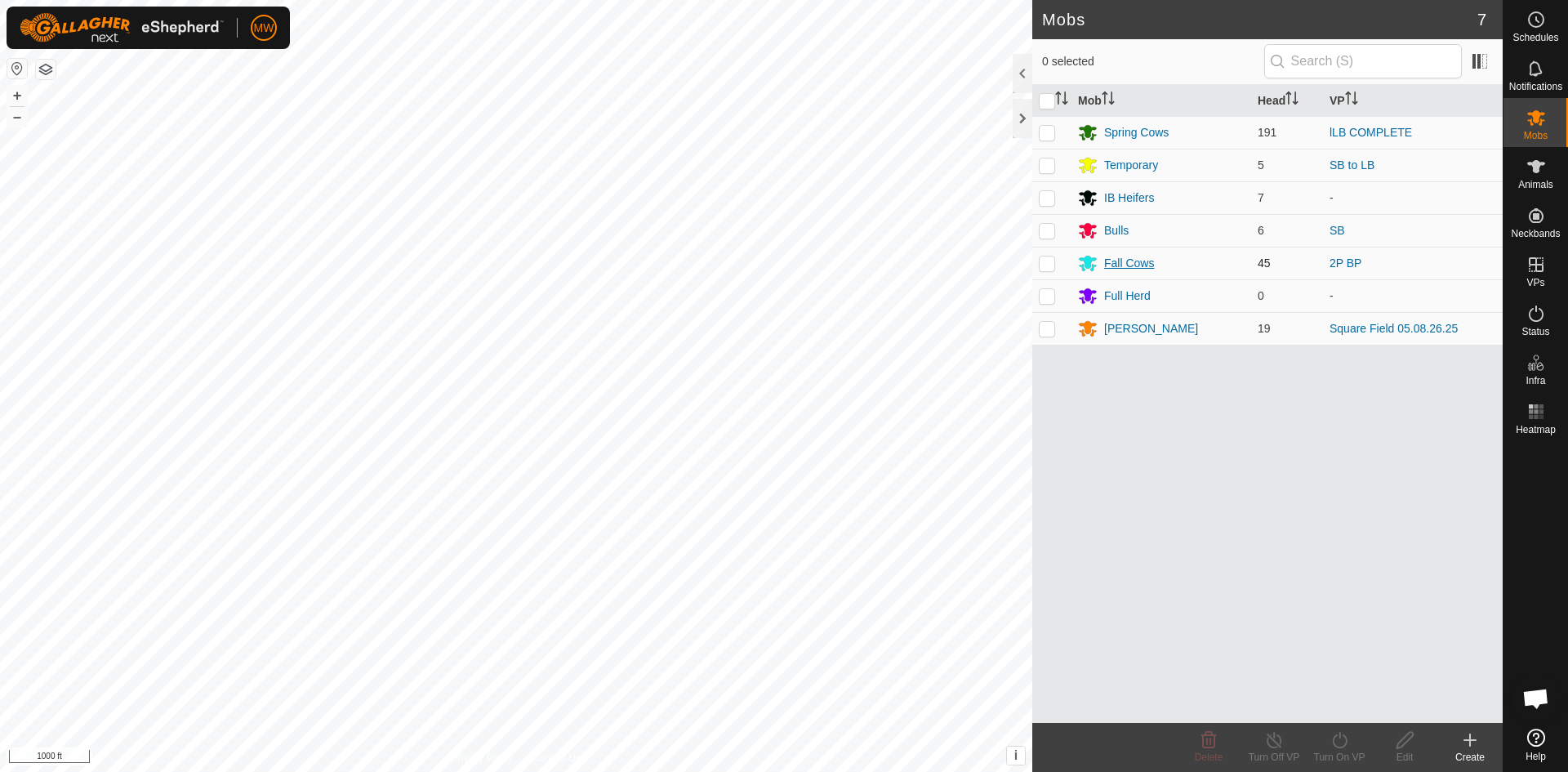
click at [1114, 262] on div "Fall Cows" at bounding box center [1128, 263] width 49 height 17
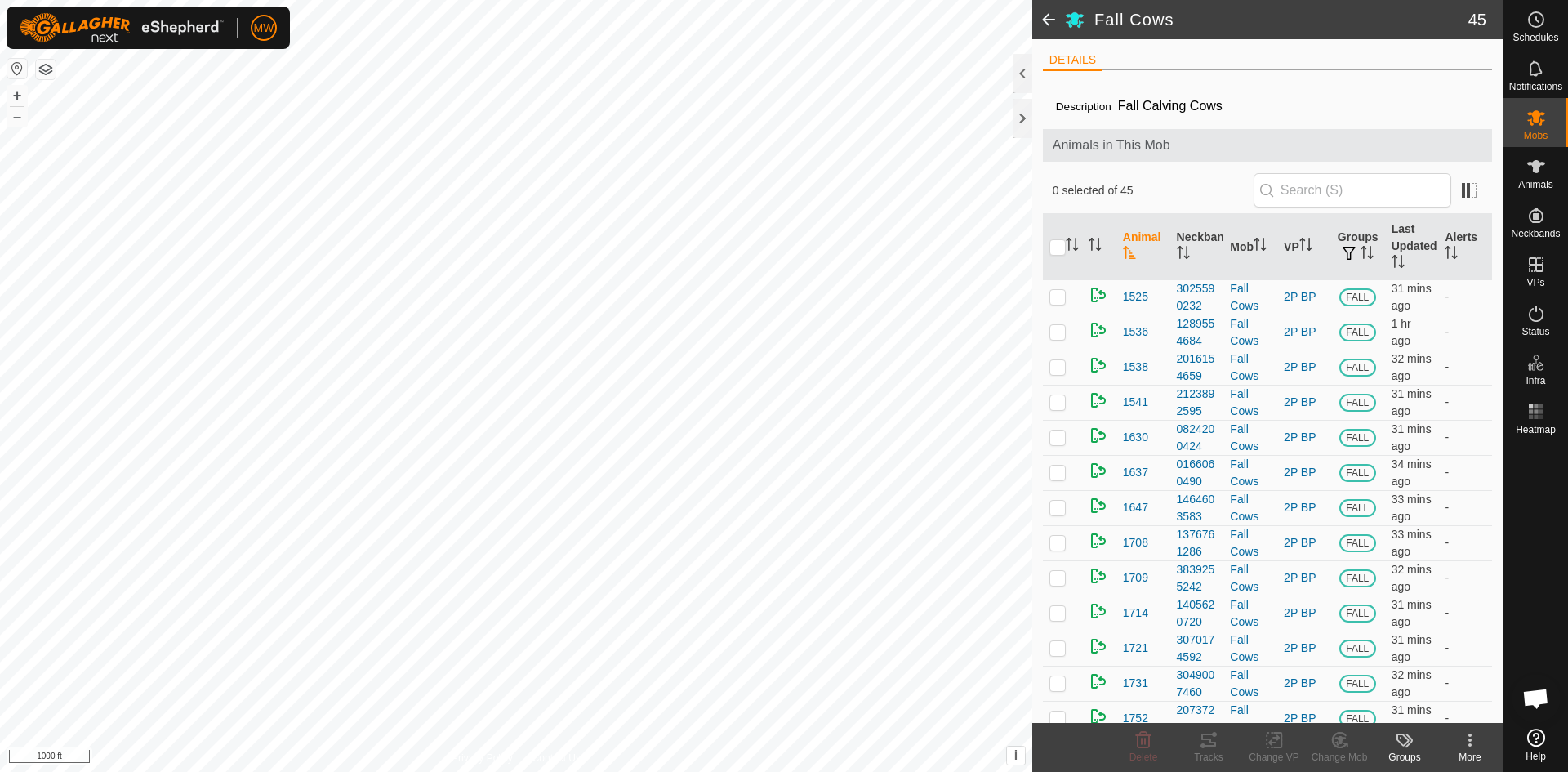
click at [1041, 22] on span at bounding box center [1048, 20] width 33 height 40
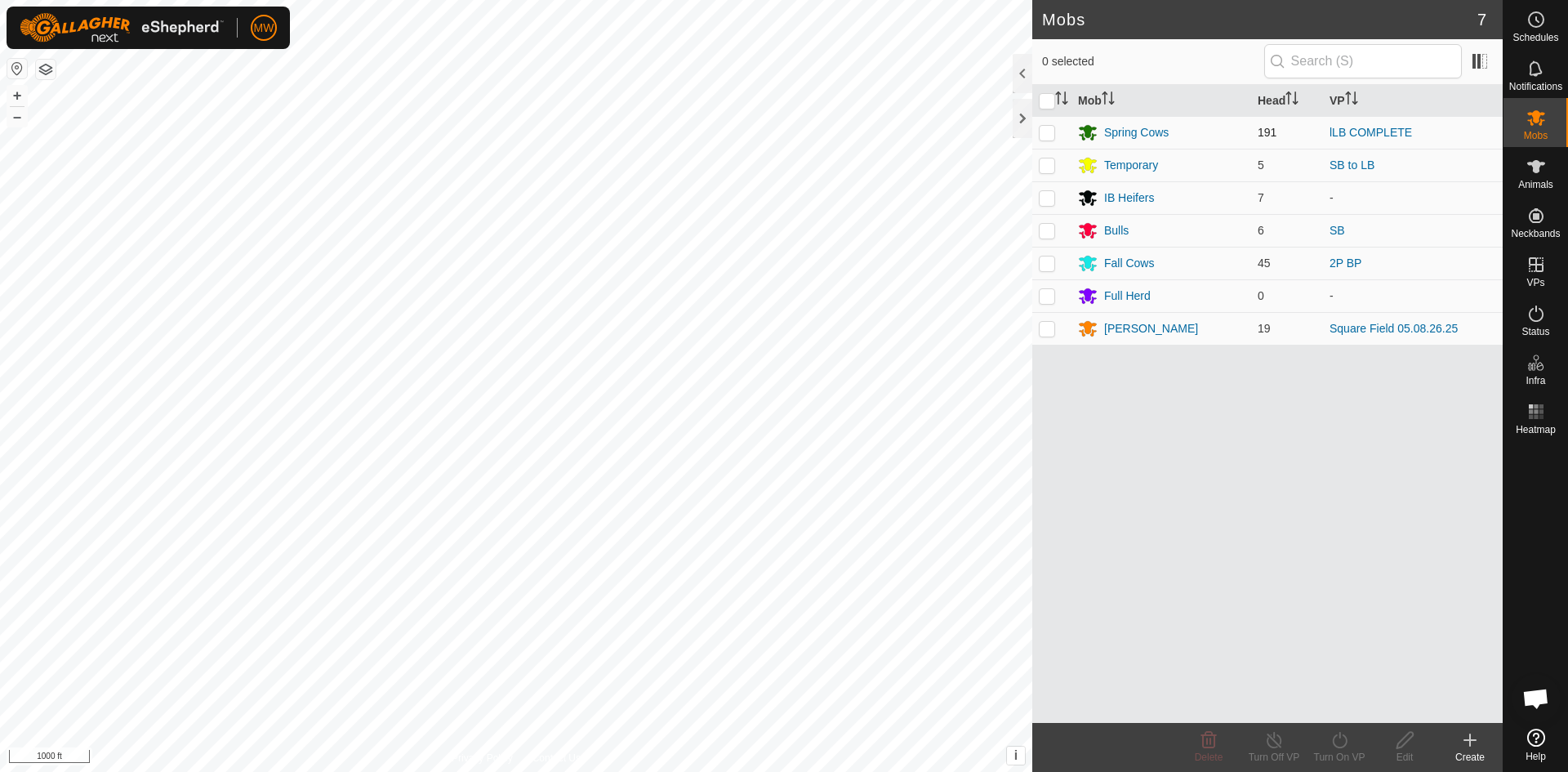
click at [1049, 136] on p-checkbox at bounding box center [1046, 131] width 17 height 13
checkbox input "true"
click at [1339, 737] on icon at bounding box center [1340, 740] width 21 height 20
click at [1332, 700] on link "Now" at bounding box center [1388, 704] width 162 height 33
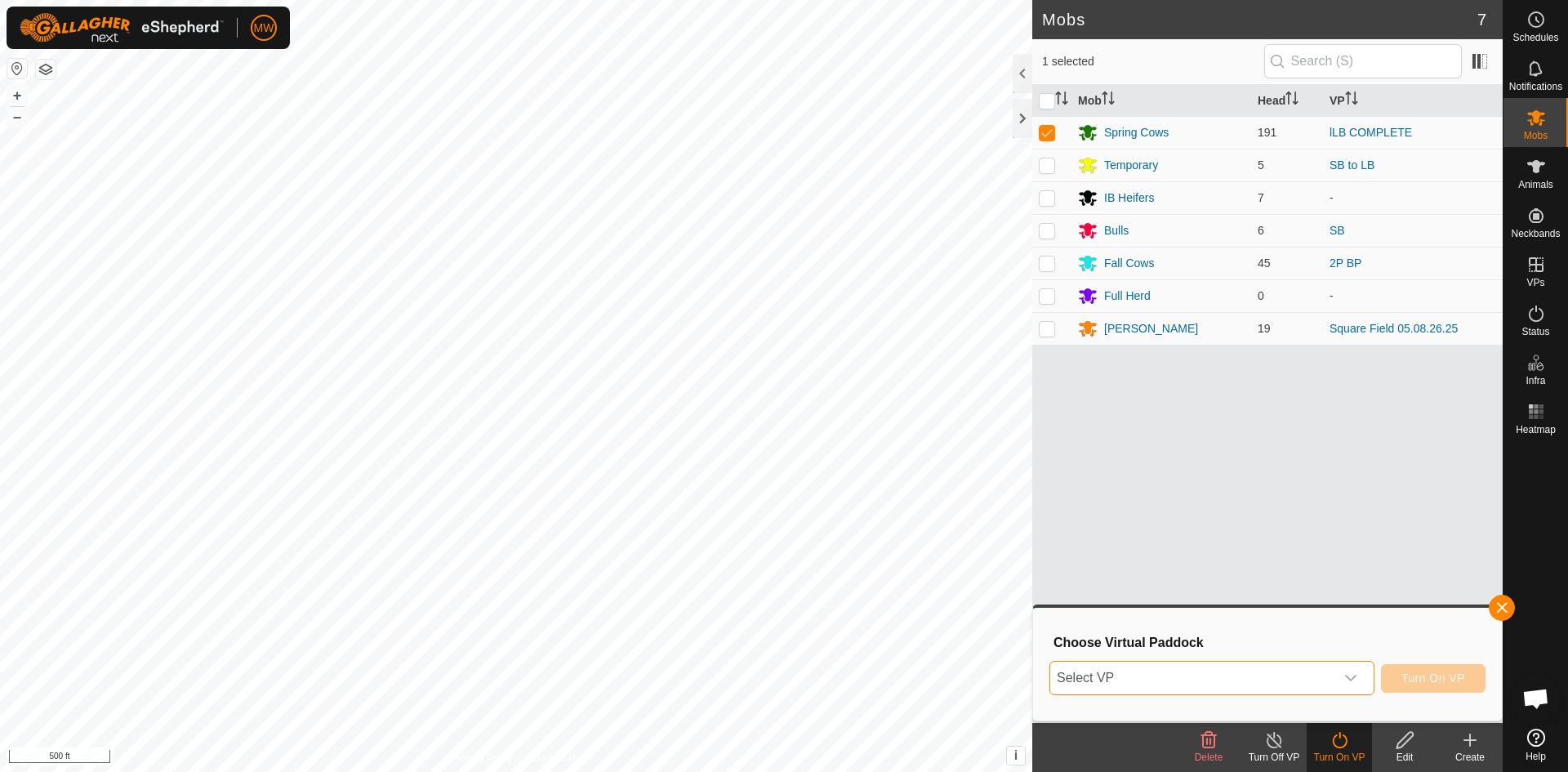
click at [1119, 677] on span "Select VP" at bounding box center [1193, 677] width 285 height 33
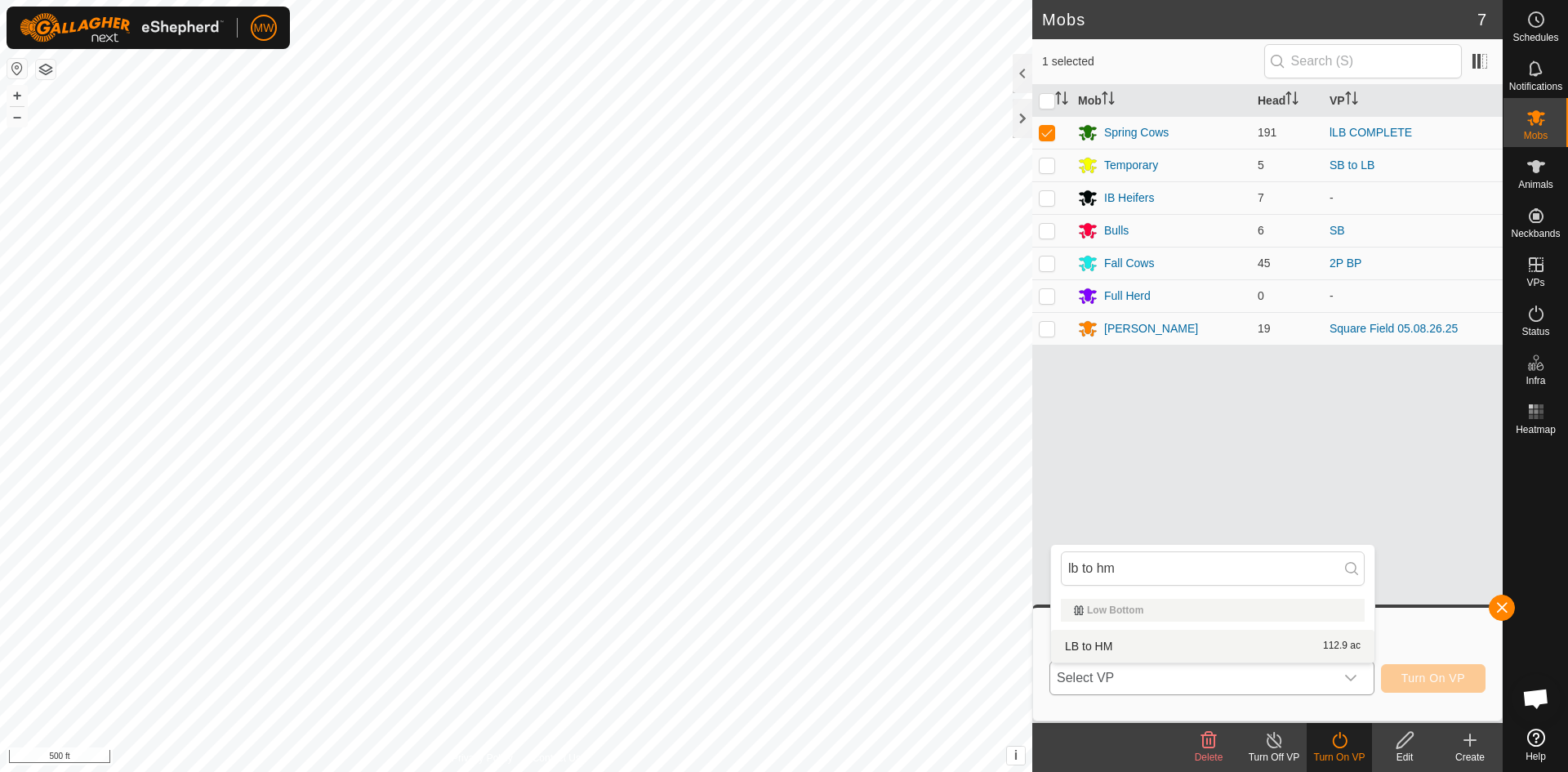
type input "lb to hm"
click at [1108, 652] on li "LB to HM 112.9 ac" at bounding box center [1212, 645] width 323 height 33
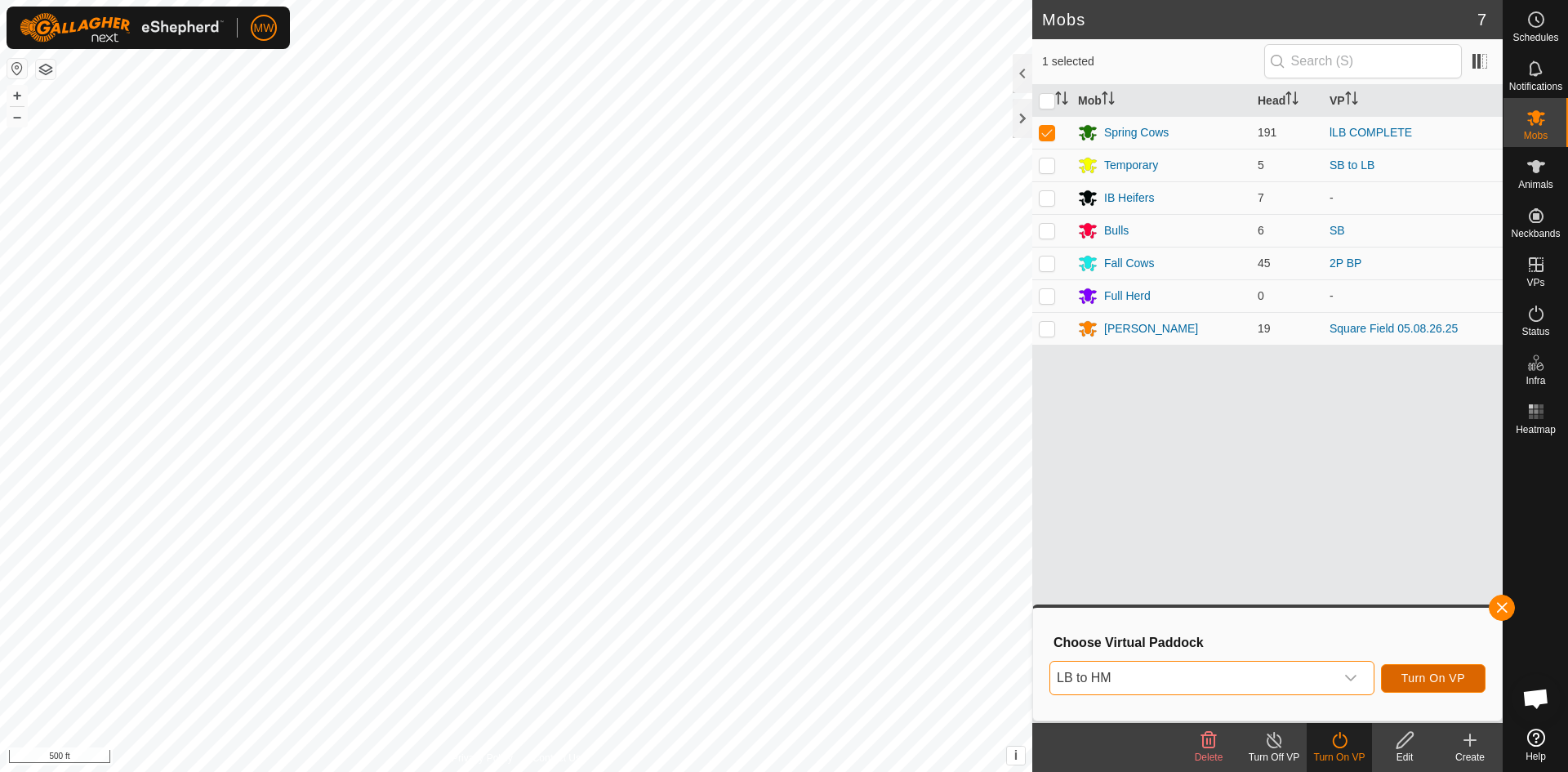
click at [1443, 673] on span "Turn On VP" at bounding box center [1433, 677] width 63 height 13
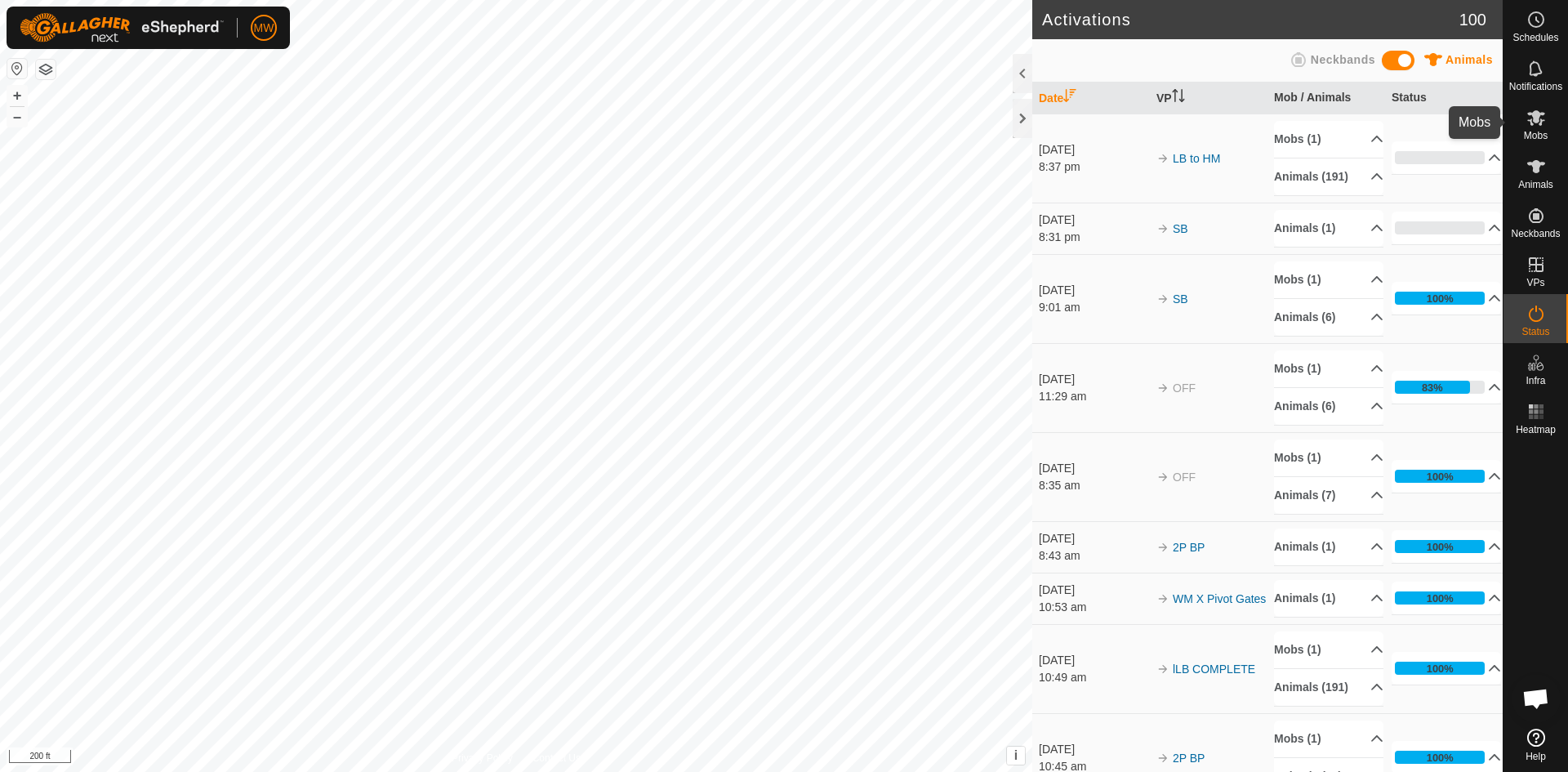
click at [1541, 130] on span "Mobs" at bounding box center [1535, 135] width 24 height 10
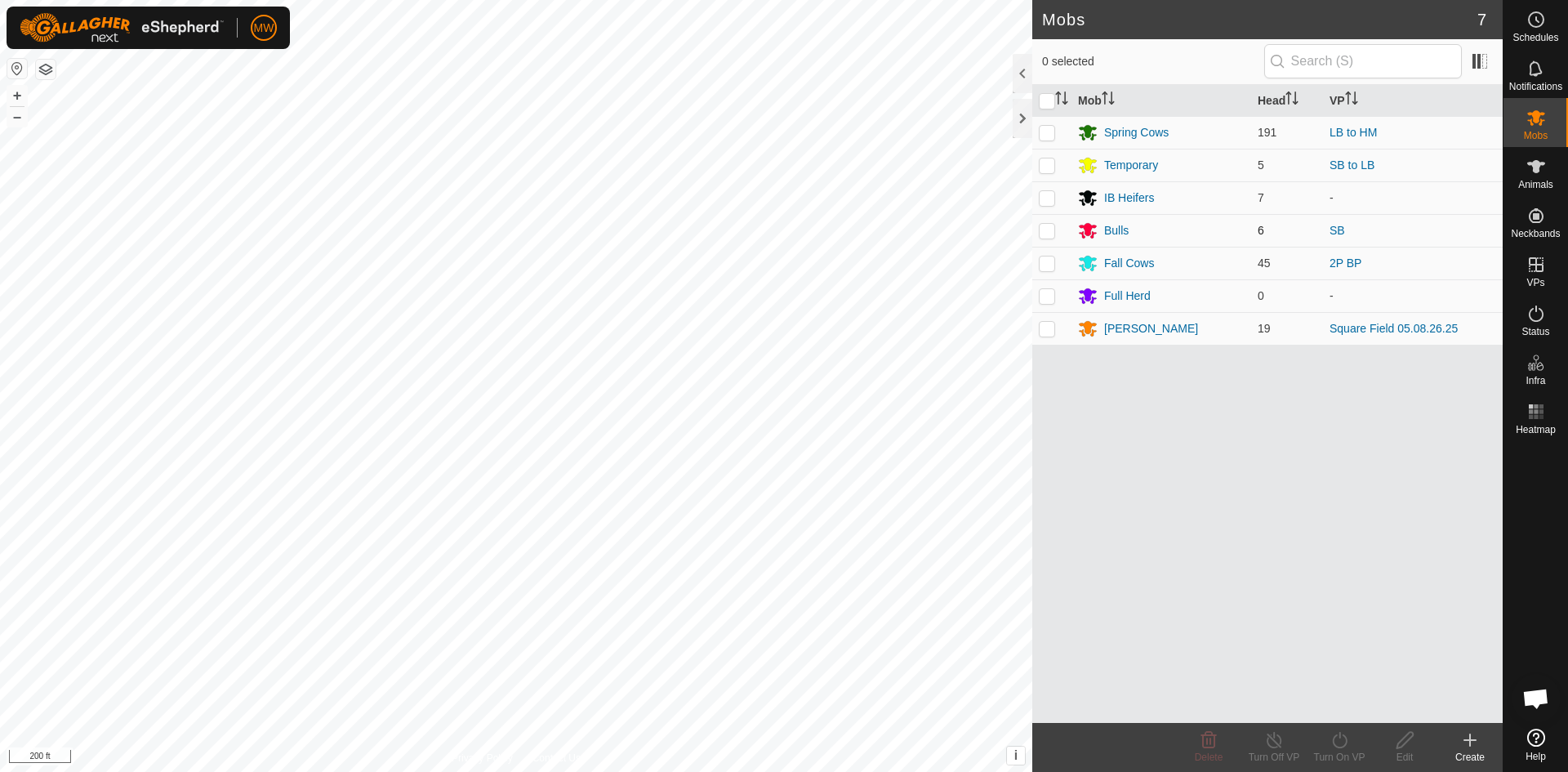
click at [1047, 233] on p-checkbox at bounding box center [1046, 229] width 17 height 13
checkbox input "true"
click at [1103, 228] on div "Bulls" at bounding box center [1161, 230] width 167 height 20
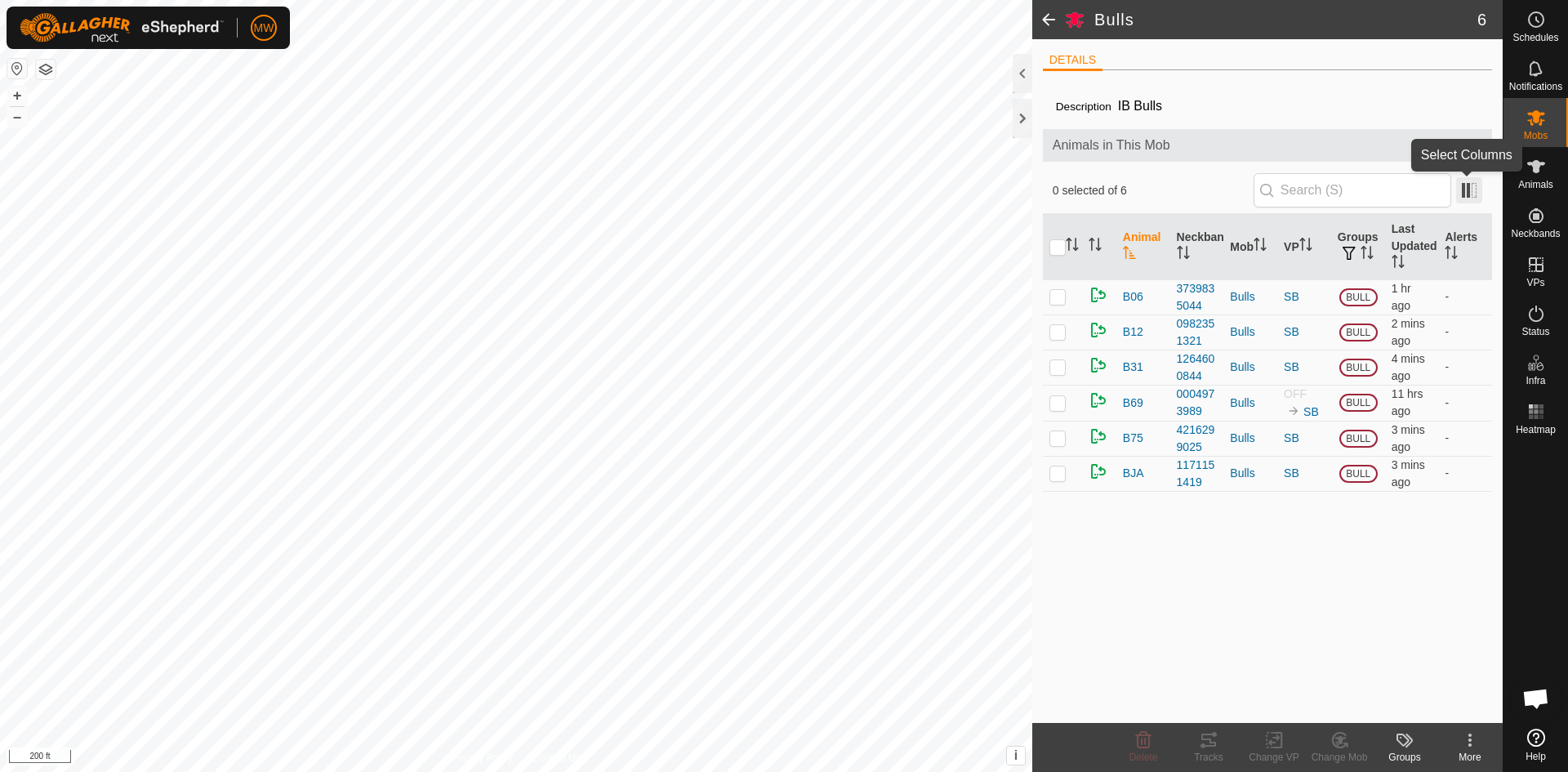
click at [1465, 192] on span at bounding box center [1469, 190] width 26 height 26
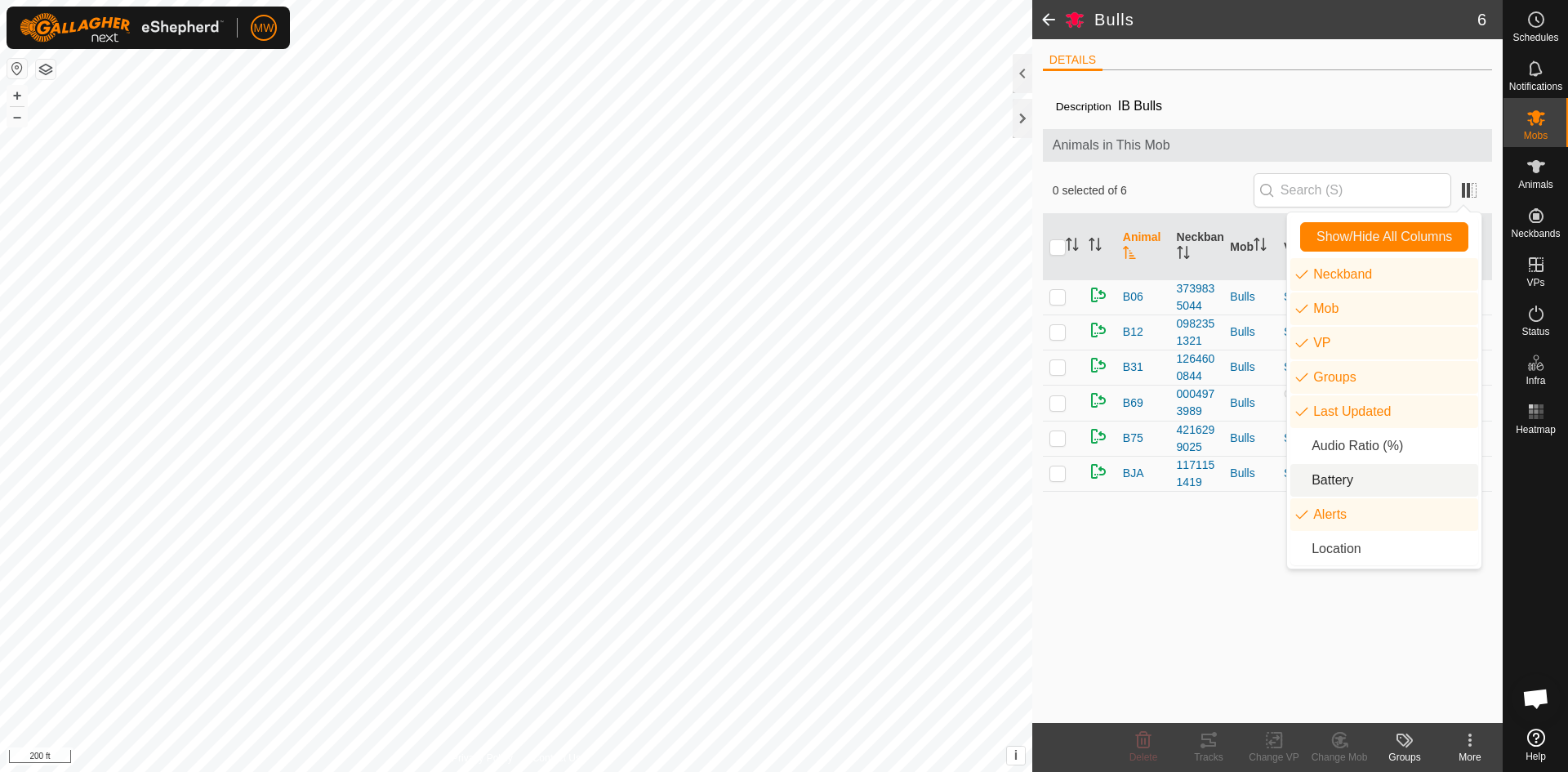
click at [1297, 478] on li "Battery" at bounding box center [1384, 479] width 188 height 33
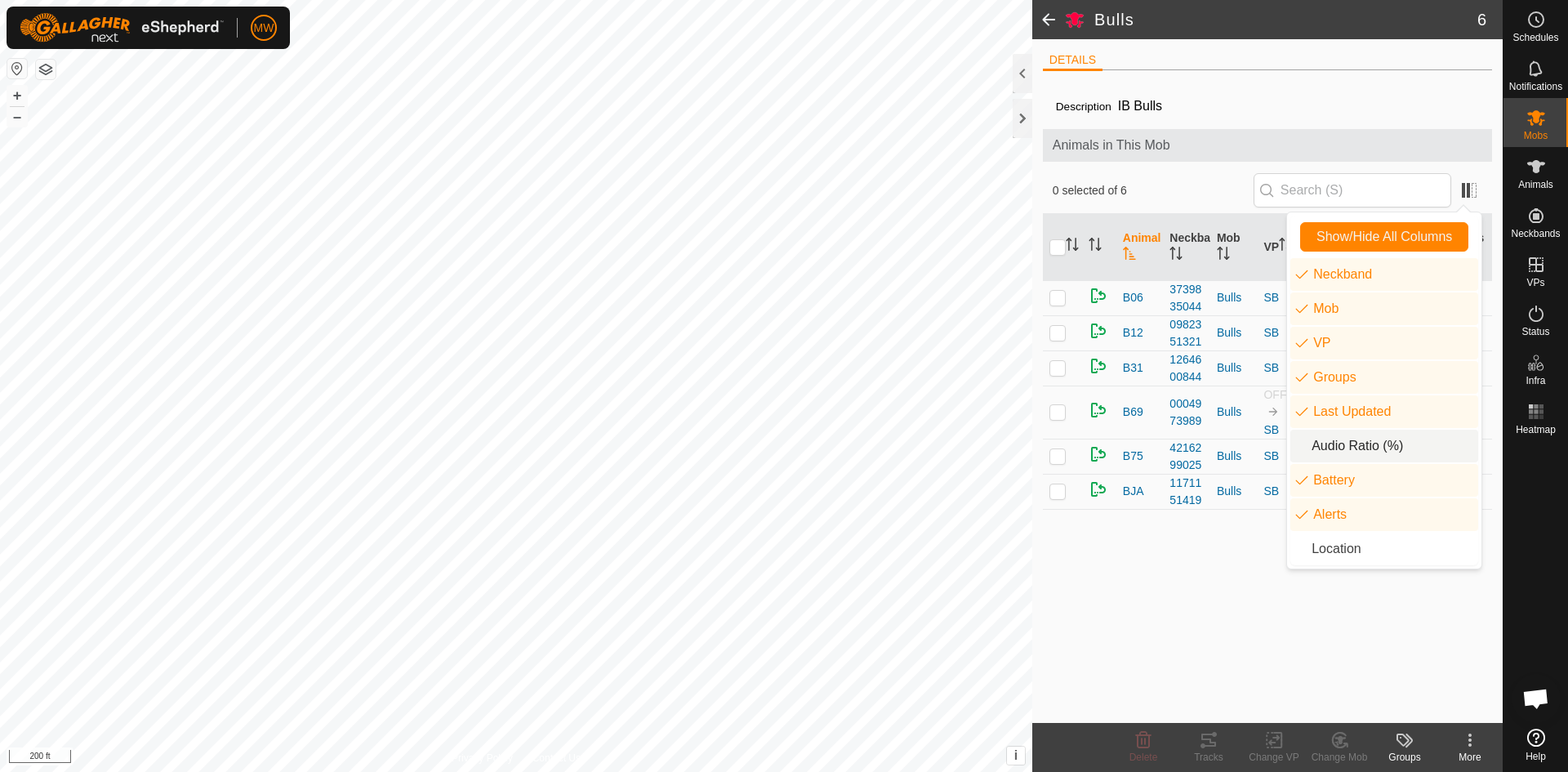
click at [1298, 443] on li "Audio Ratio (%)" at bounding box center [1384, 446] width 188 height 33
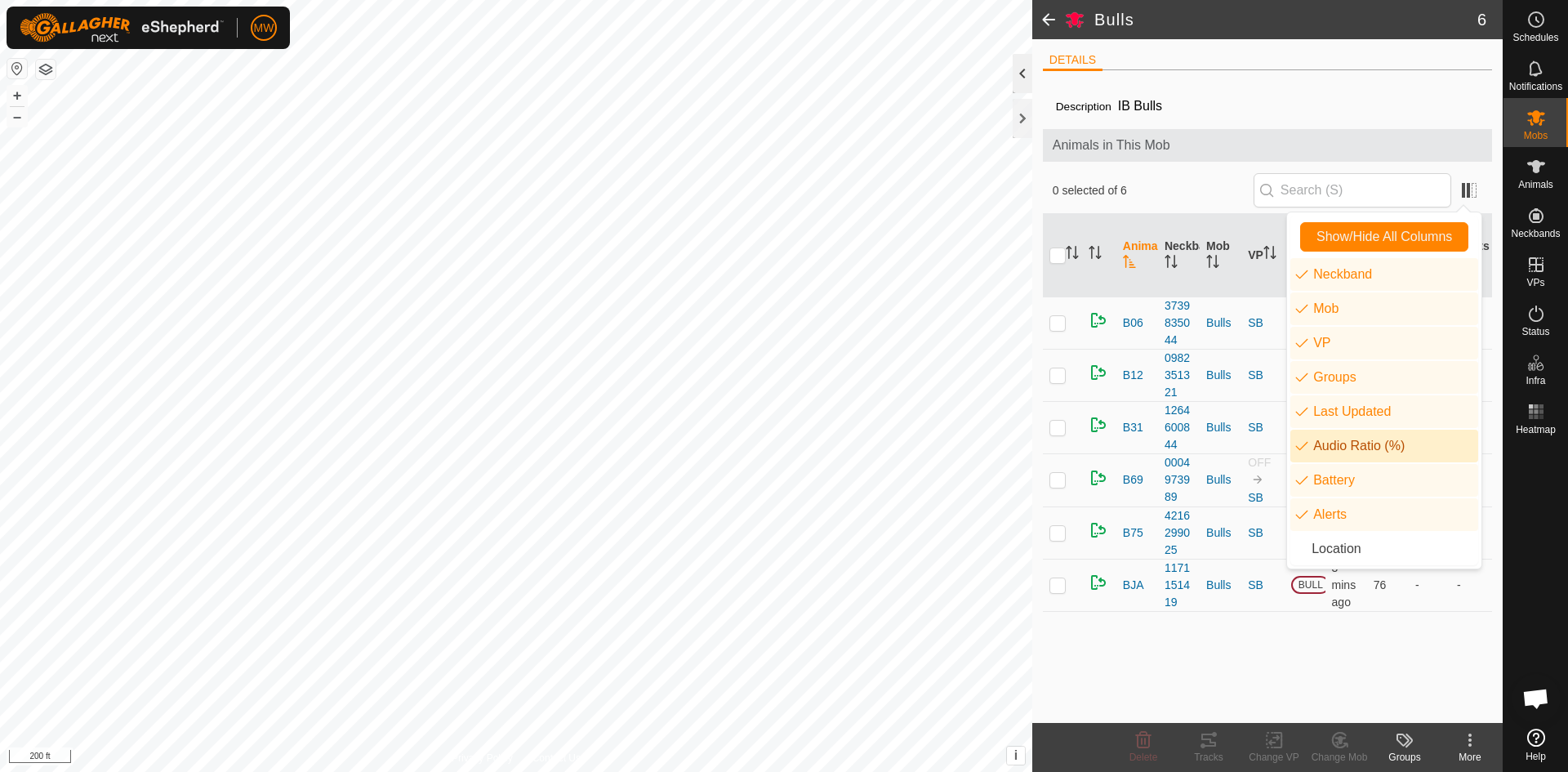
click at [1022, 74] on div at bounding box center [1023, 74] width 20 height 40
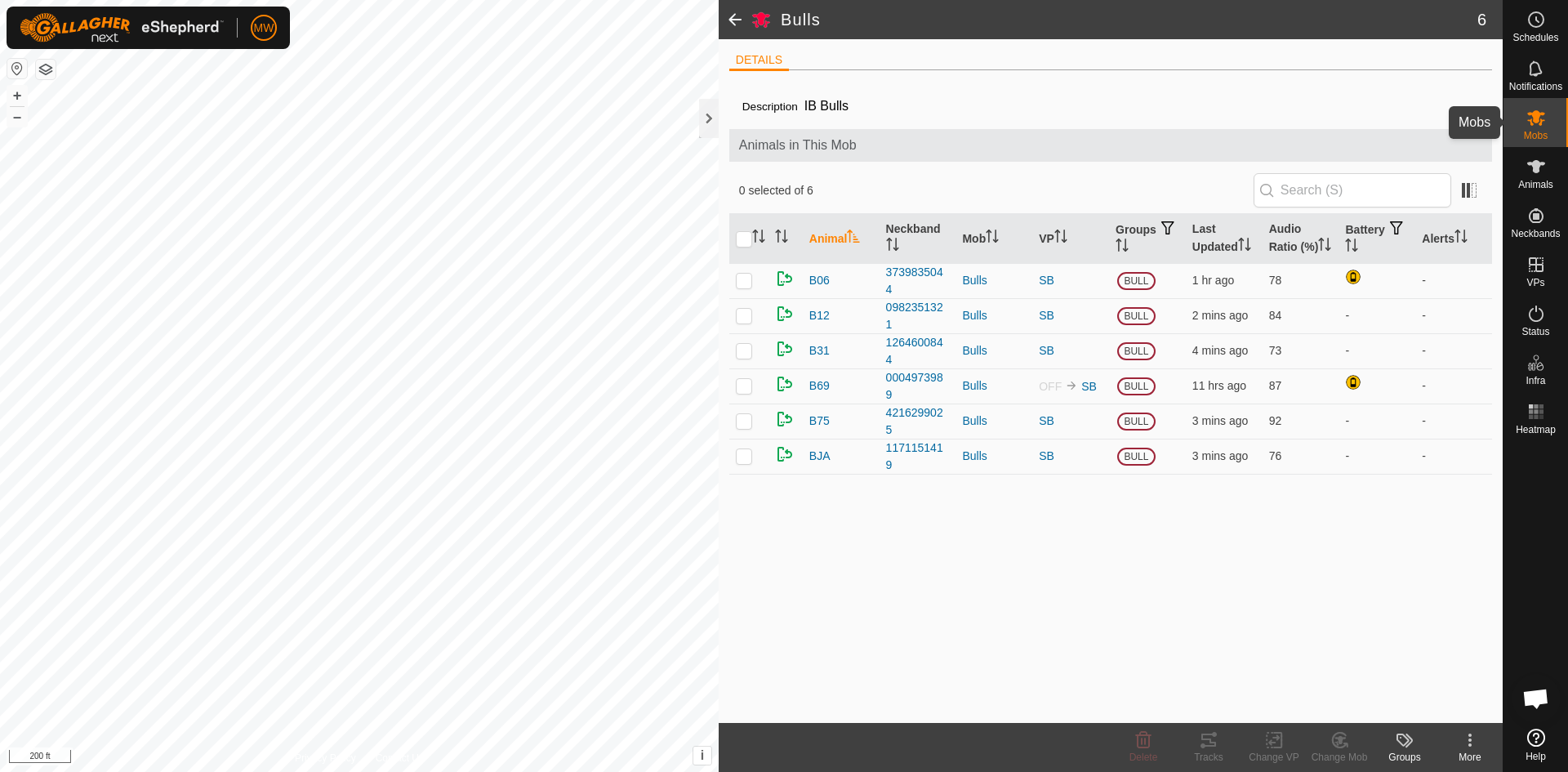
click at [1537, 127] on icon at bounding box center [1536, 118] width 20 height 20
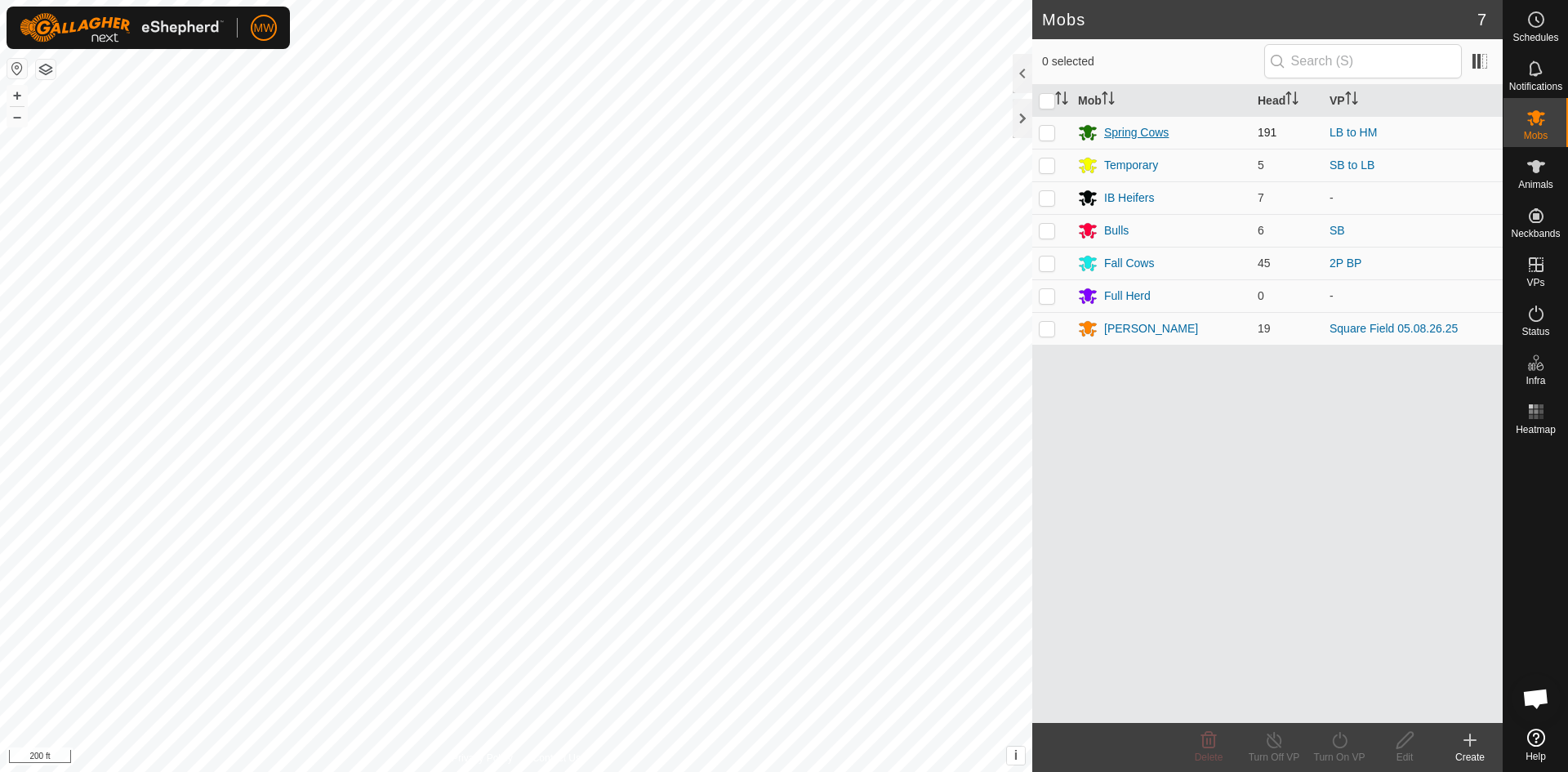
click at [1114, 129] on div "Spring Cows" at bounding box center [1135, 132] width 64 height 17
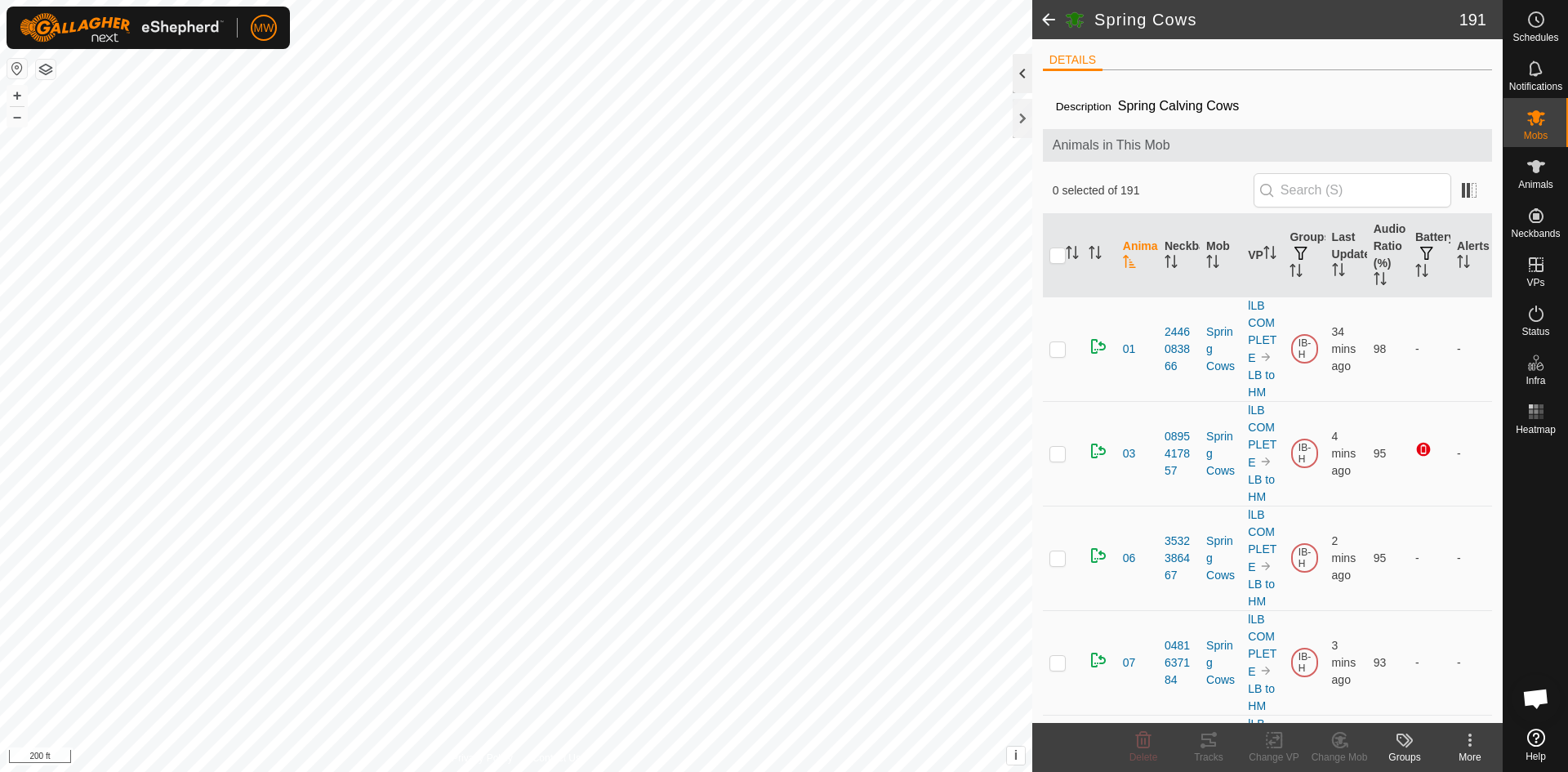
click at [1027, 71] on div at bounding box center [1023, 74] width 20 height 40
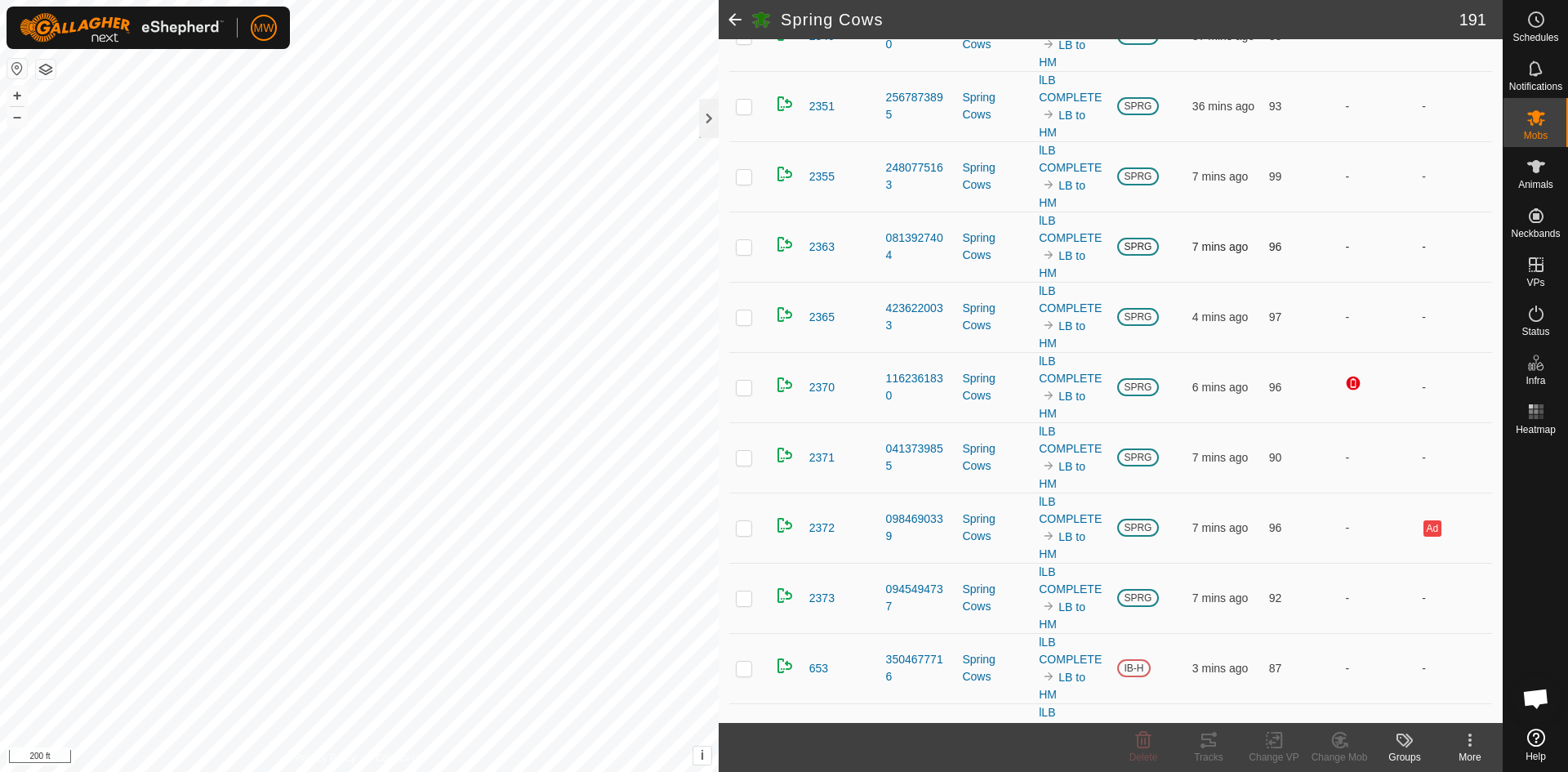
scroll to position [11602, 0]
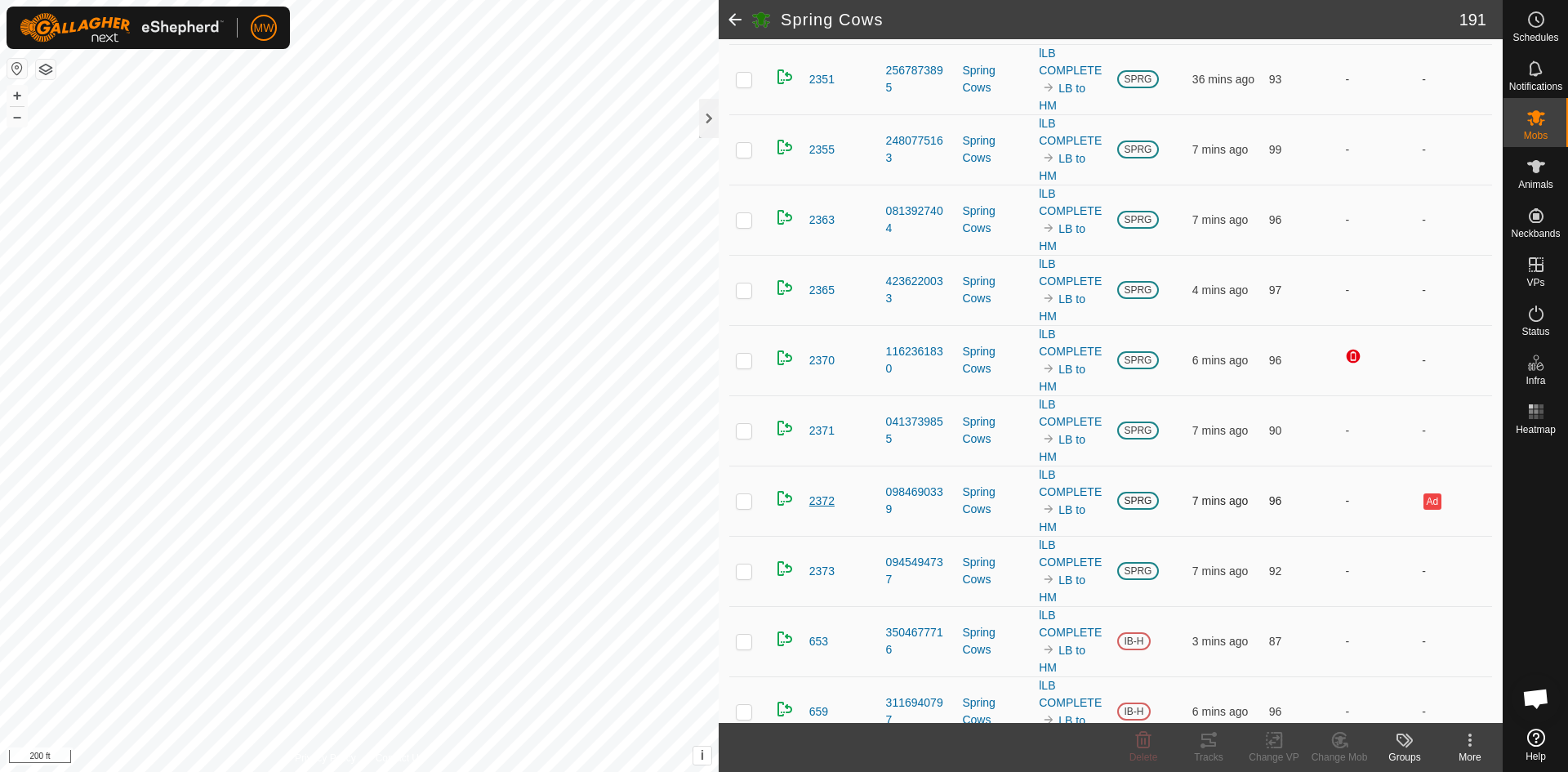
click at [816, 510] on span "2372" at bounding box center [822, 500] width 26 height 17
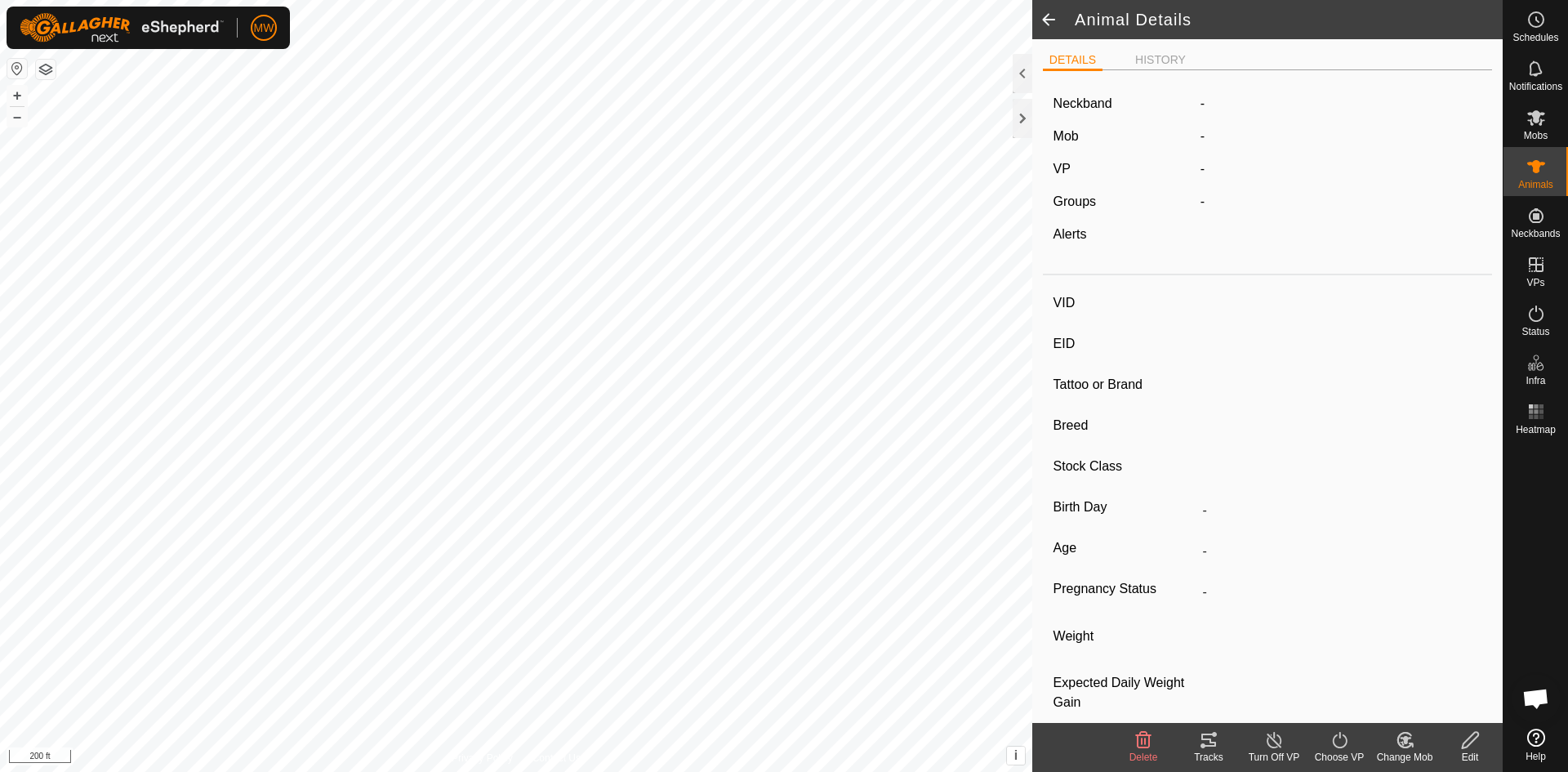
type input "2372"
type input "840003224268383"
type input "-"
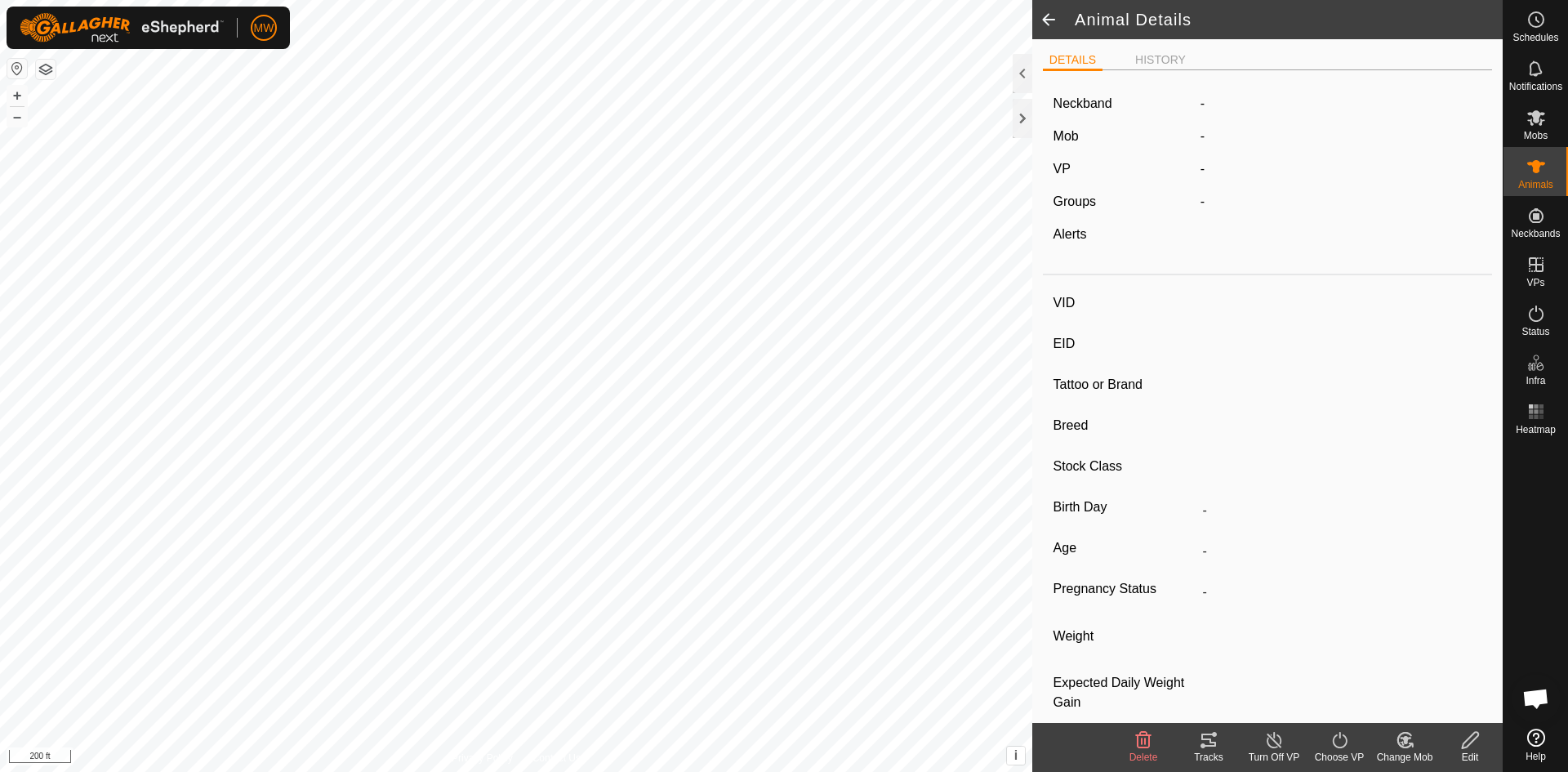
type input "-"
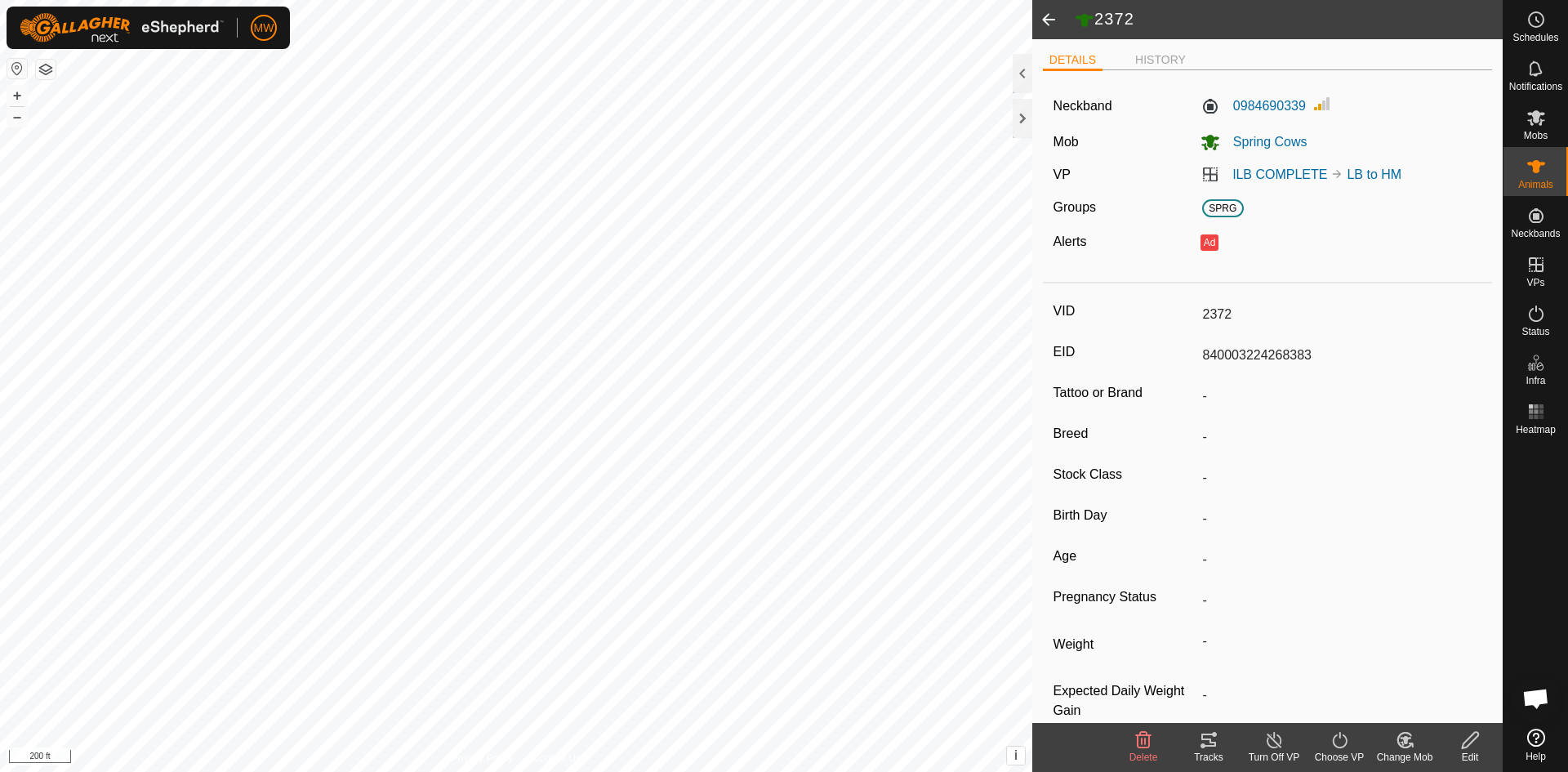
click at [1040, 17] on span at bounding box center [1048, 20] width 33 height 40
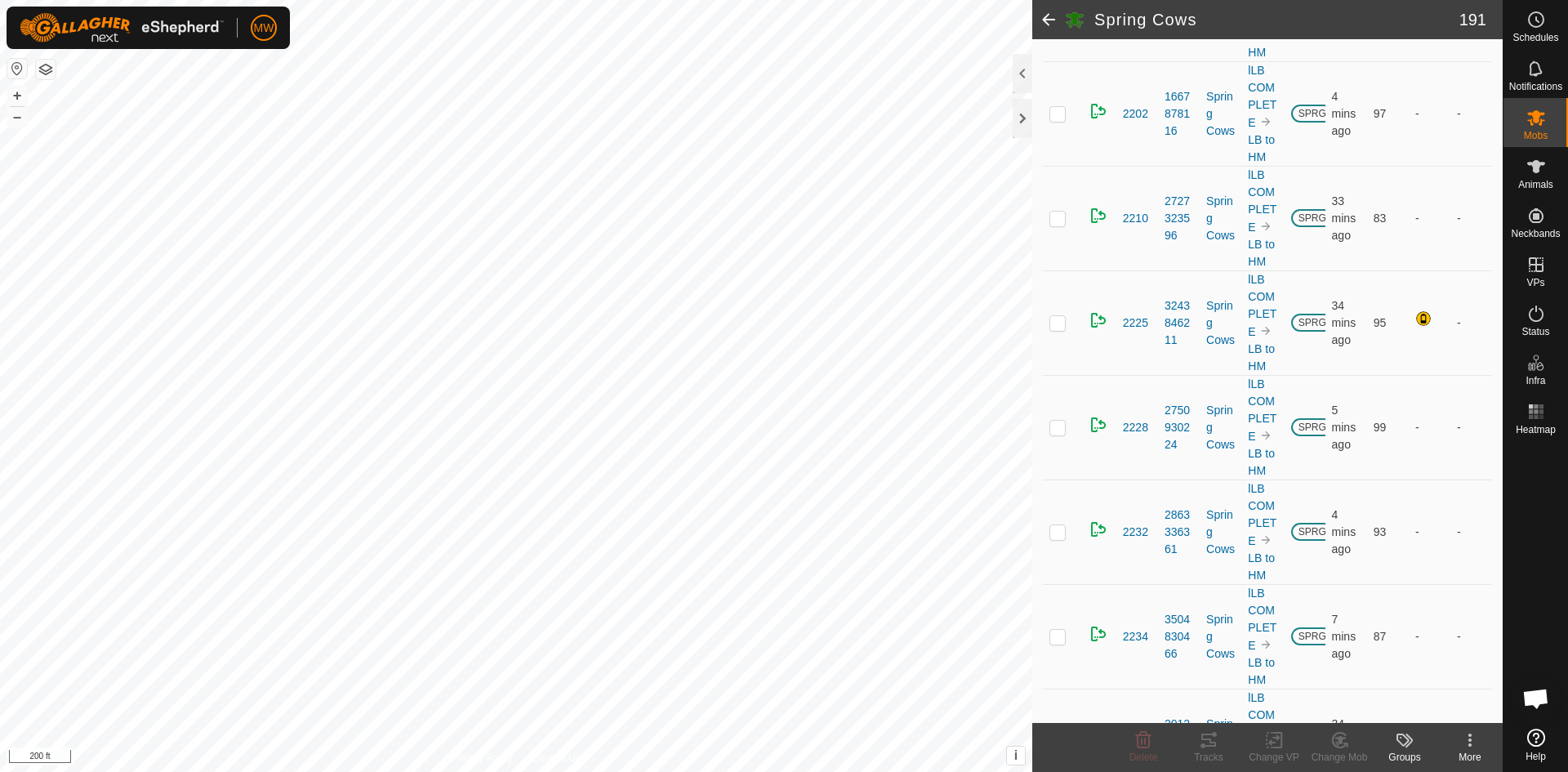
scroll to position [14134, 0]
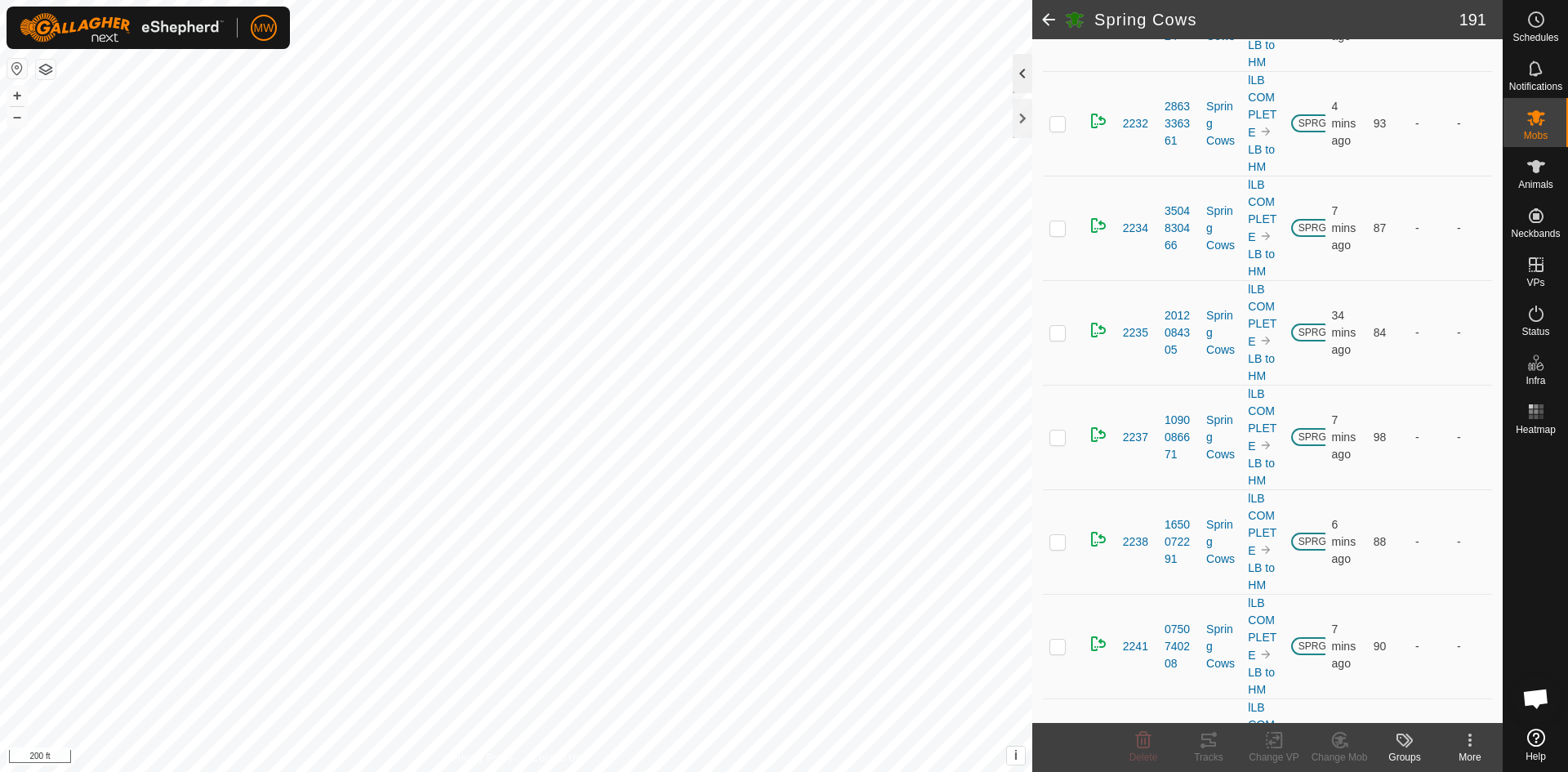
click at [1025, 78] on div at bounding box center [1023, 74] width 20 height 40
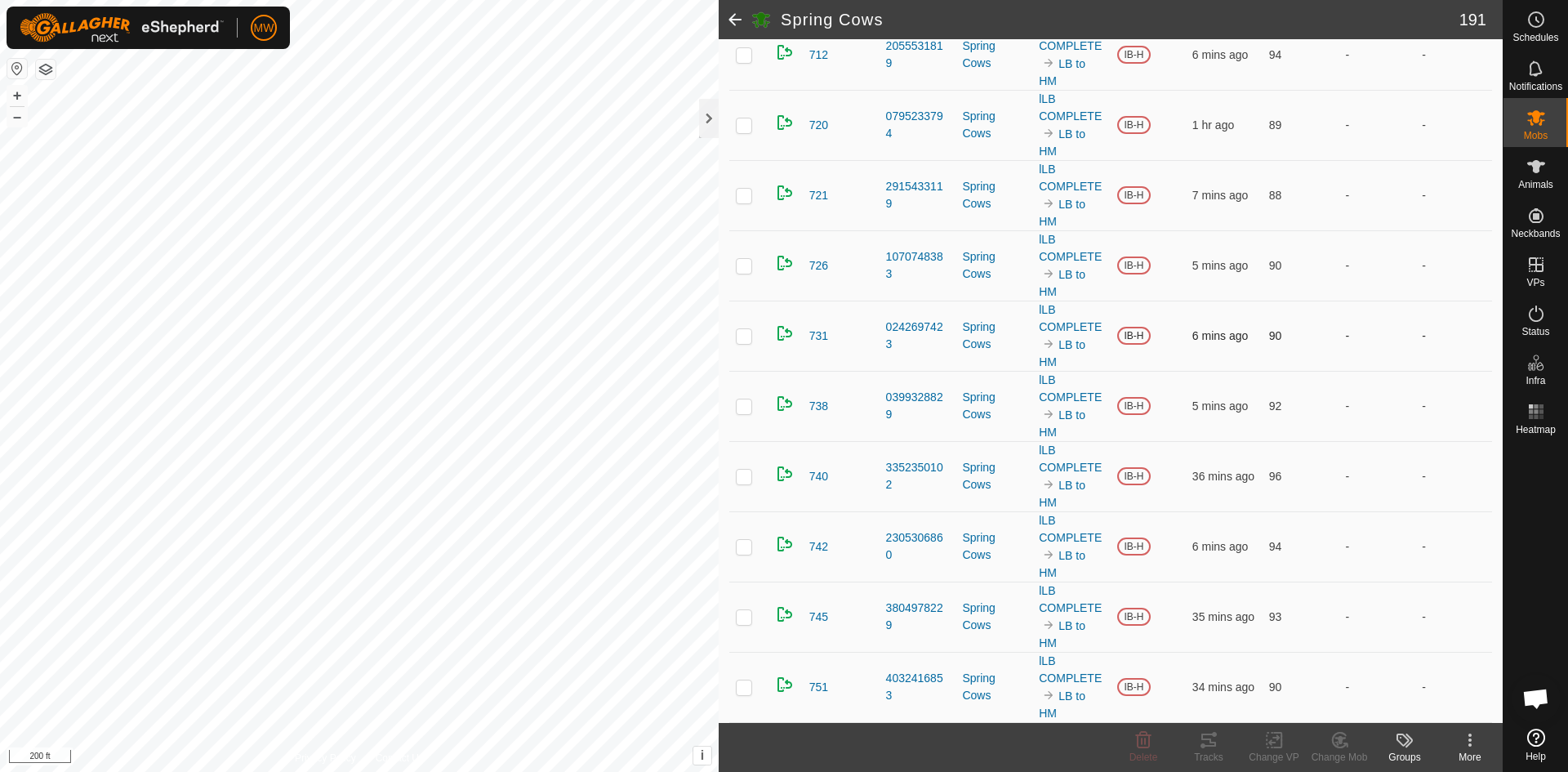
scroll to position [12977, 0]
click at [1437, 546] on td "-" at bounding box center [1453, 546] width 77 height 70
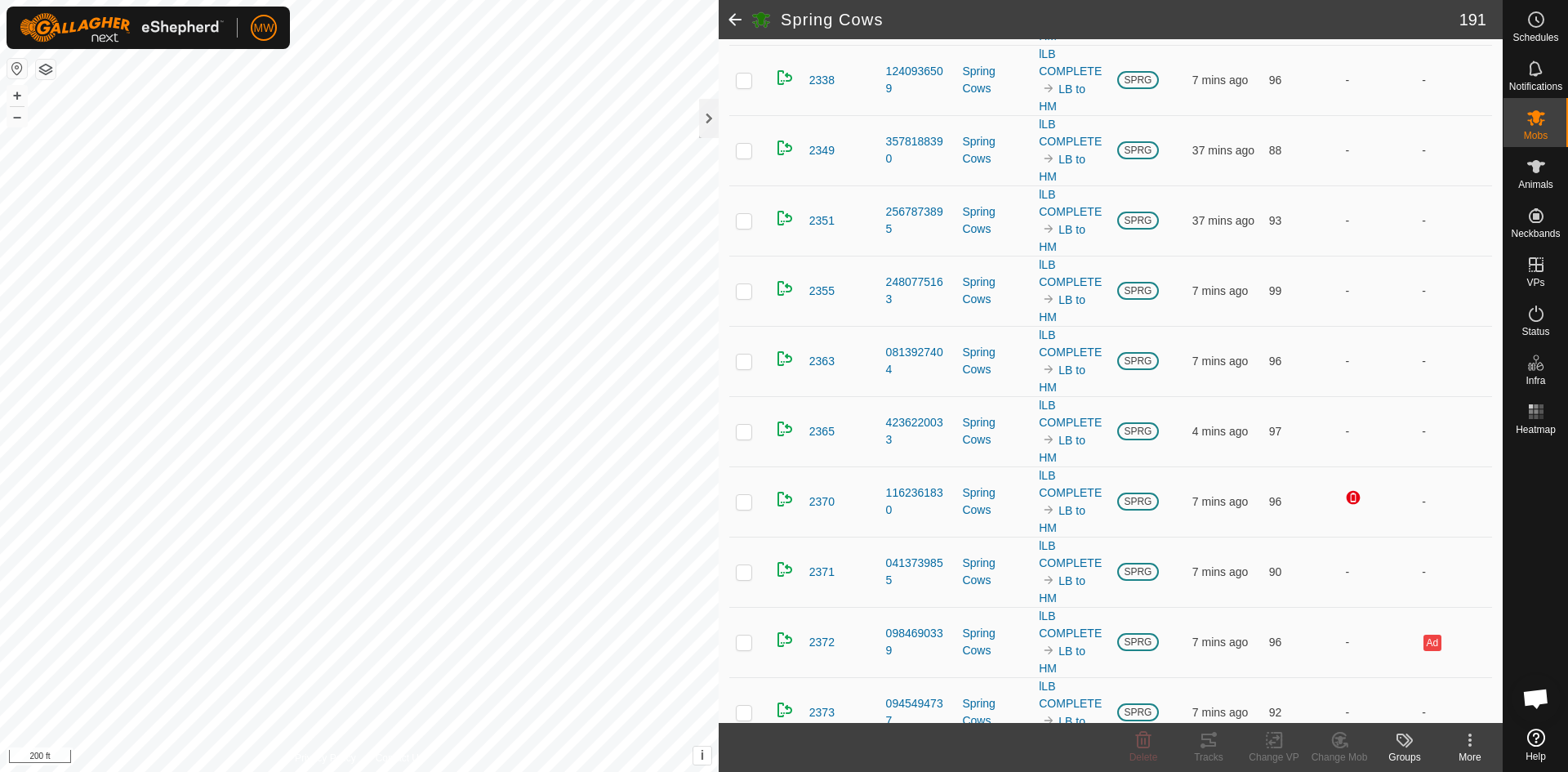
scroll to position [11507, 0]
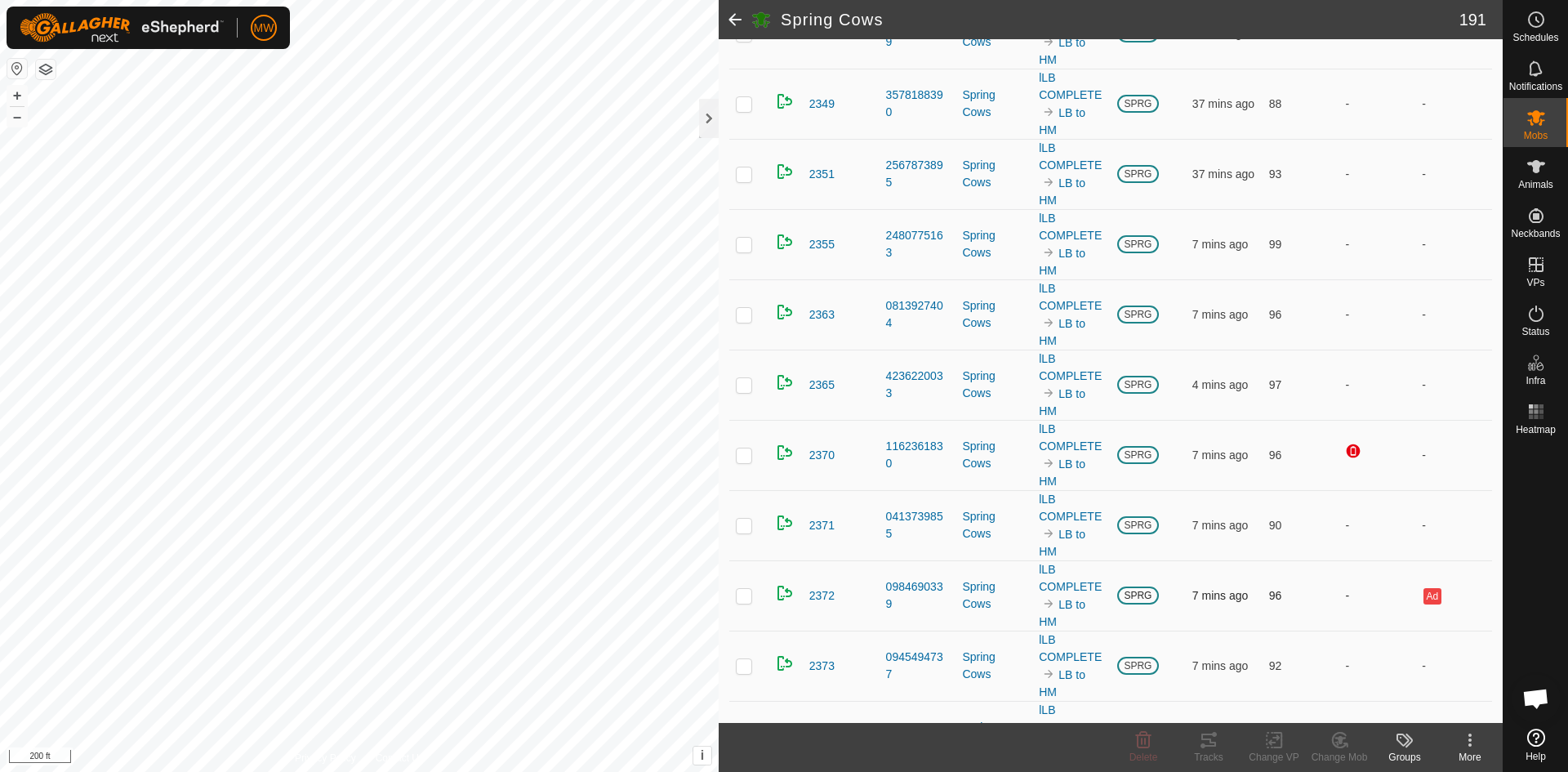
click at [745, 602] on p-checkbox at bounding box center [744, 595] width 17 height 13
checkbox input "true"
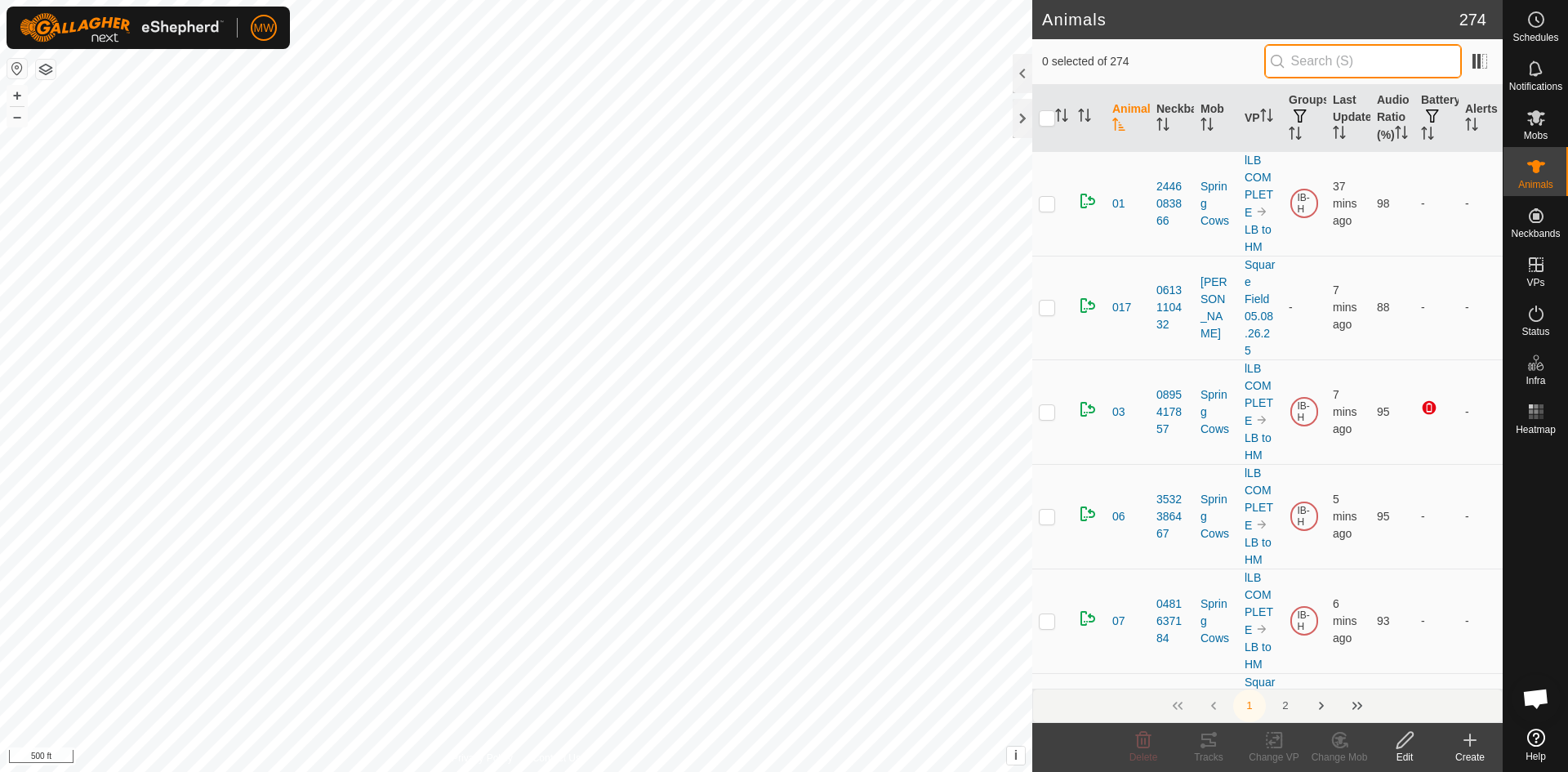
click at [1339, 63] on input "text" at bounding box center [1362, 61] width 198 height 35
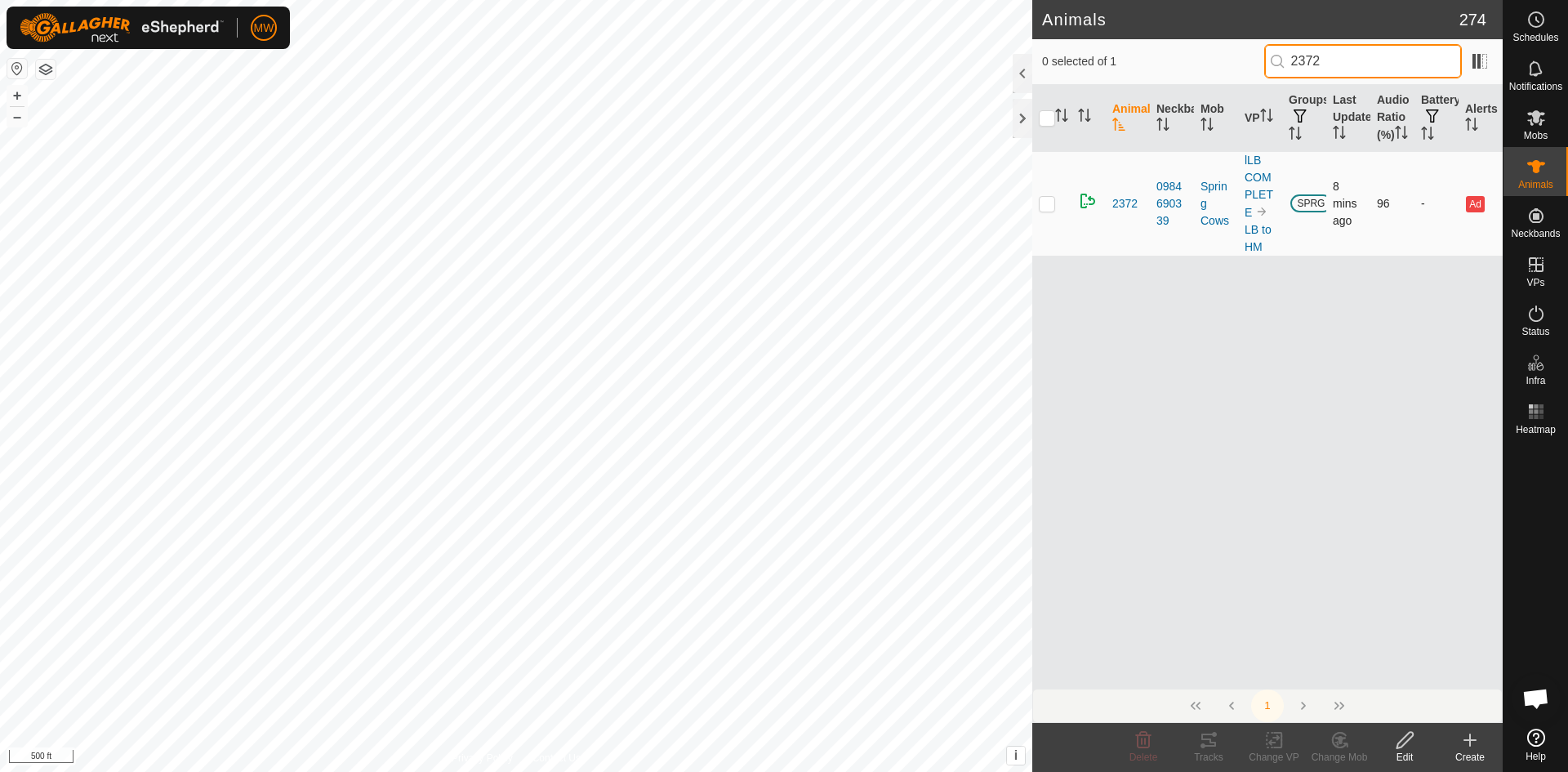
type input "2372"
click at [1050, 210] on p-checkbox at bounding box center [1046, 203] width 17 height 13
checkbox input "true"
click at [1204, 740] on icon at bounding box center [1208, 739] width 15 height 13
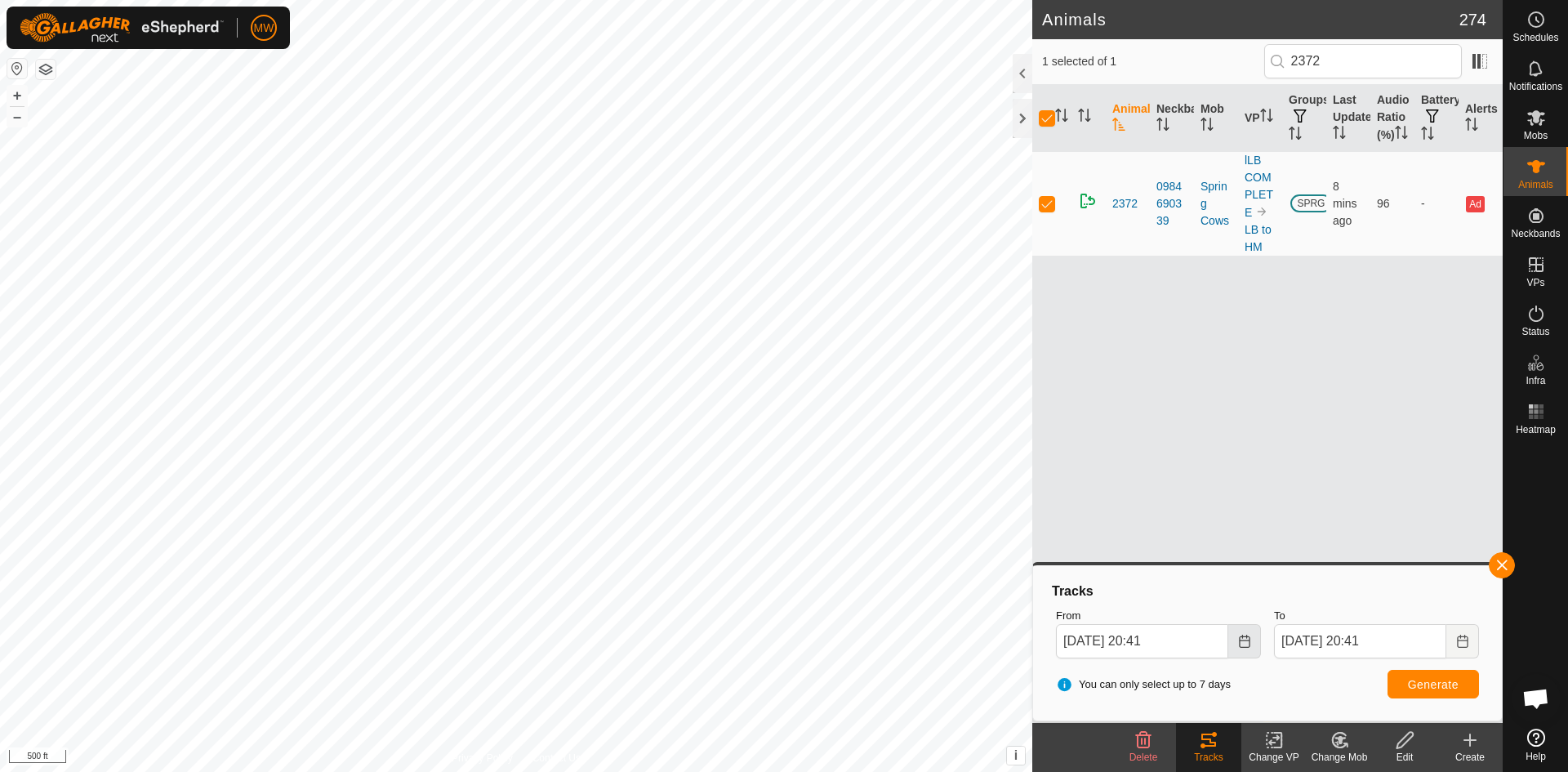
click at [1249, 643] on icon "Choose Date" at bounding box center [1244, 641] width 11 height 13
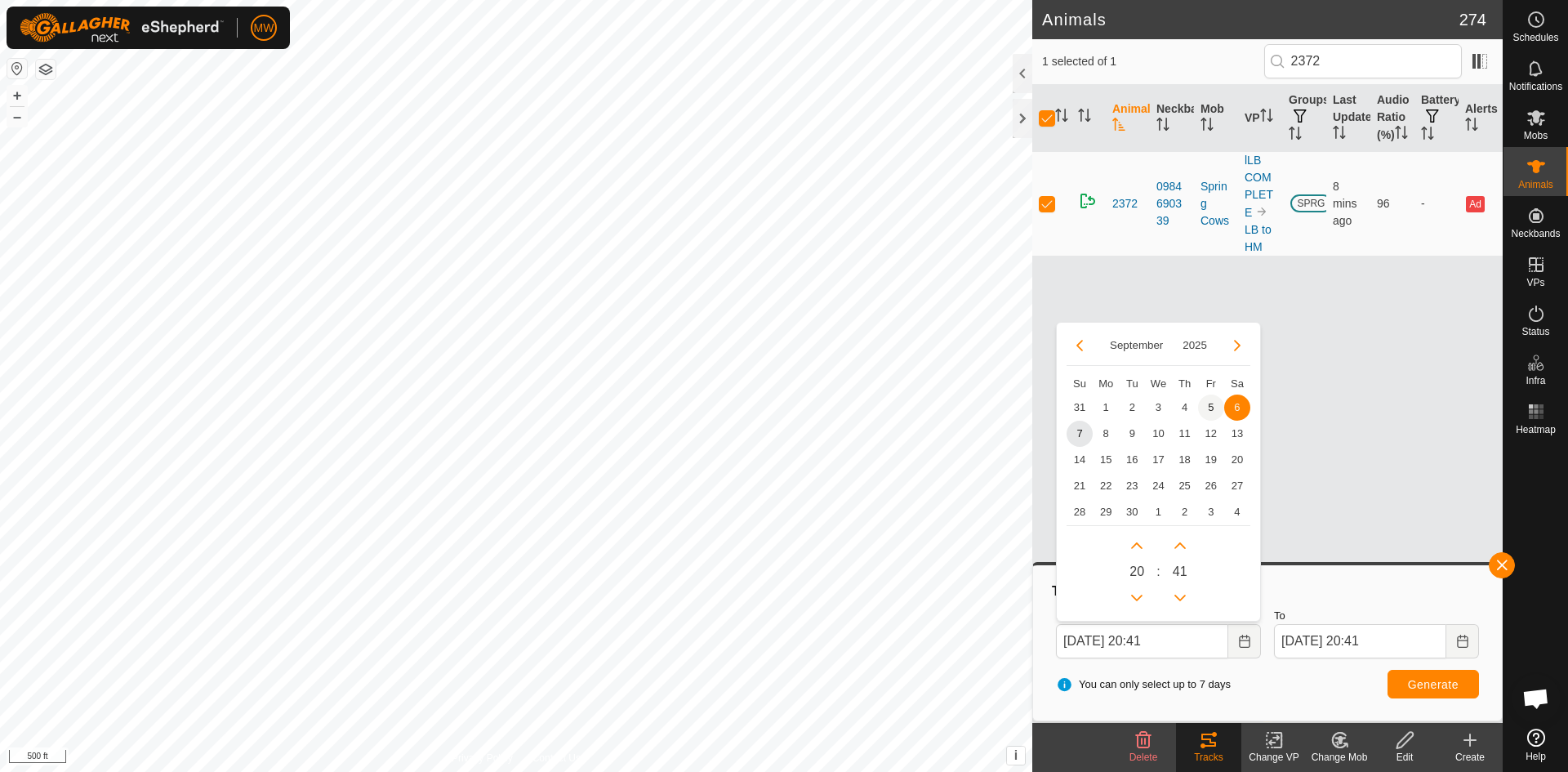
click at [1208, 403] on span "5" at bounding box center [1211, 407] width 26 height 26
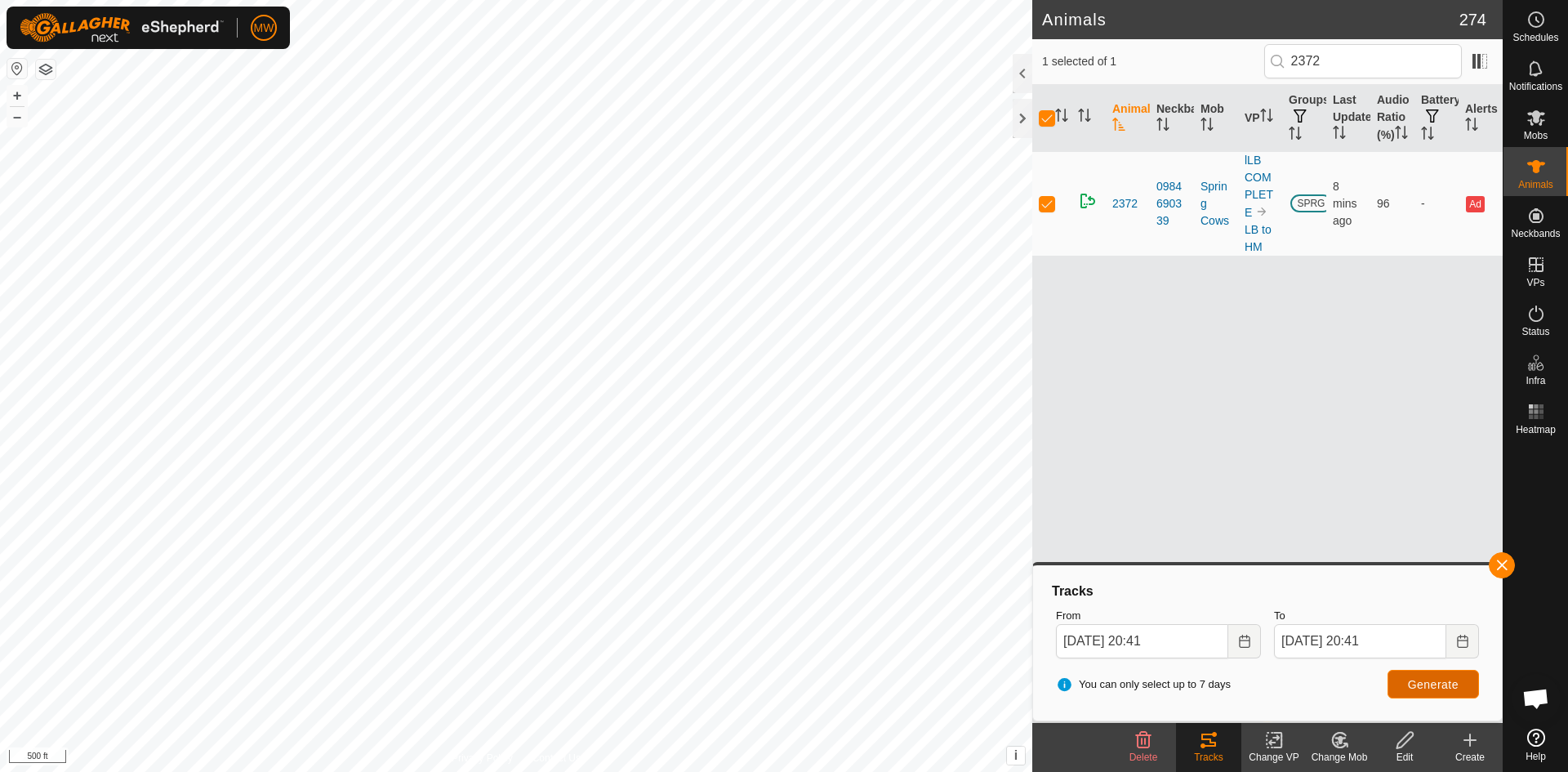
click at [1439, 683] on span "Generate" at bounding box center [1433, 684] width 50 height 13
click at [1244, 640] on icon "Choose Date" at bounding box center [1244, 641] width 11 height 13
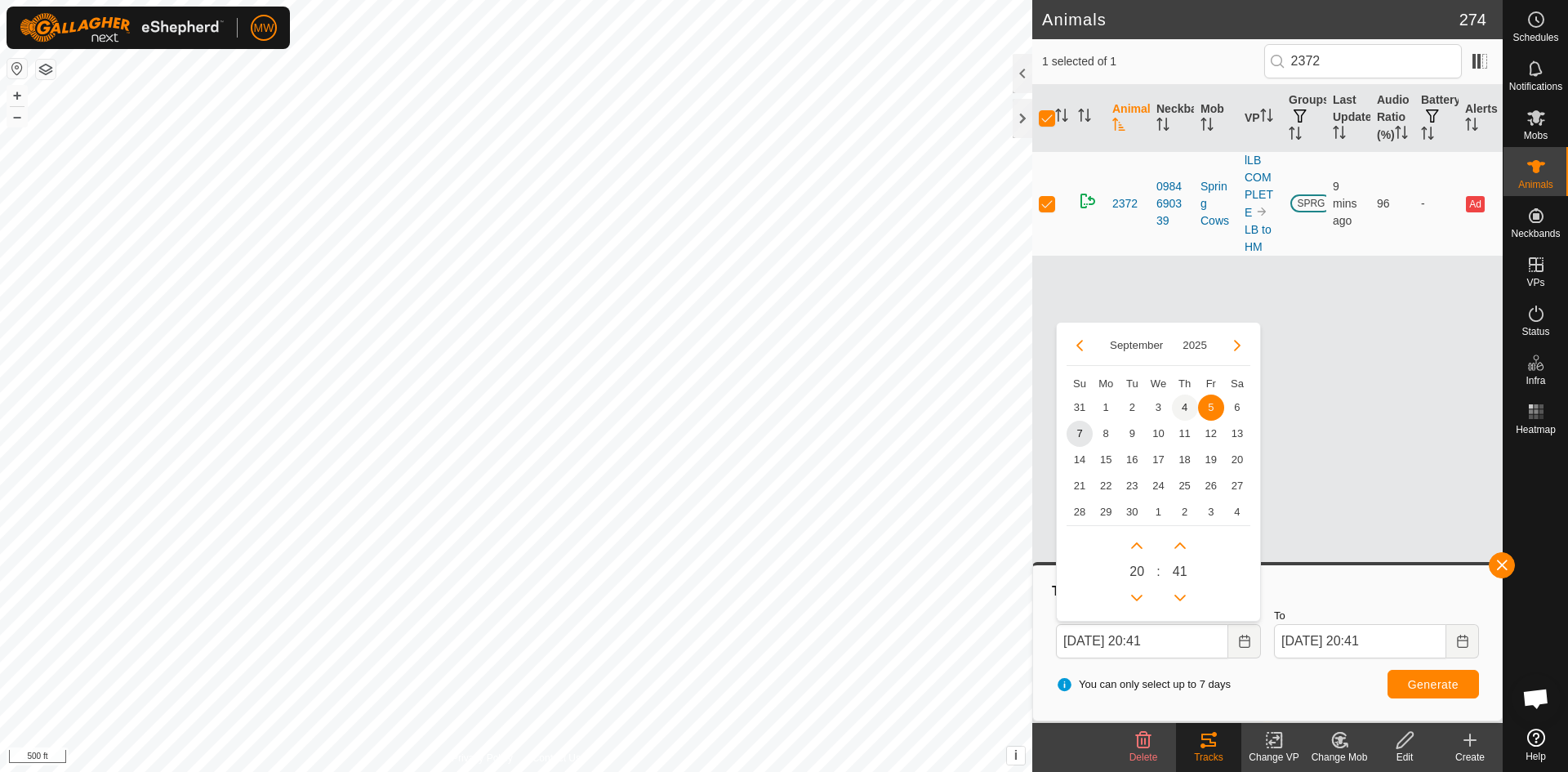
click at [1179, 408] on span "4" at bounding box center [1185, 407] width 26 height 26
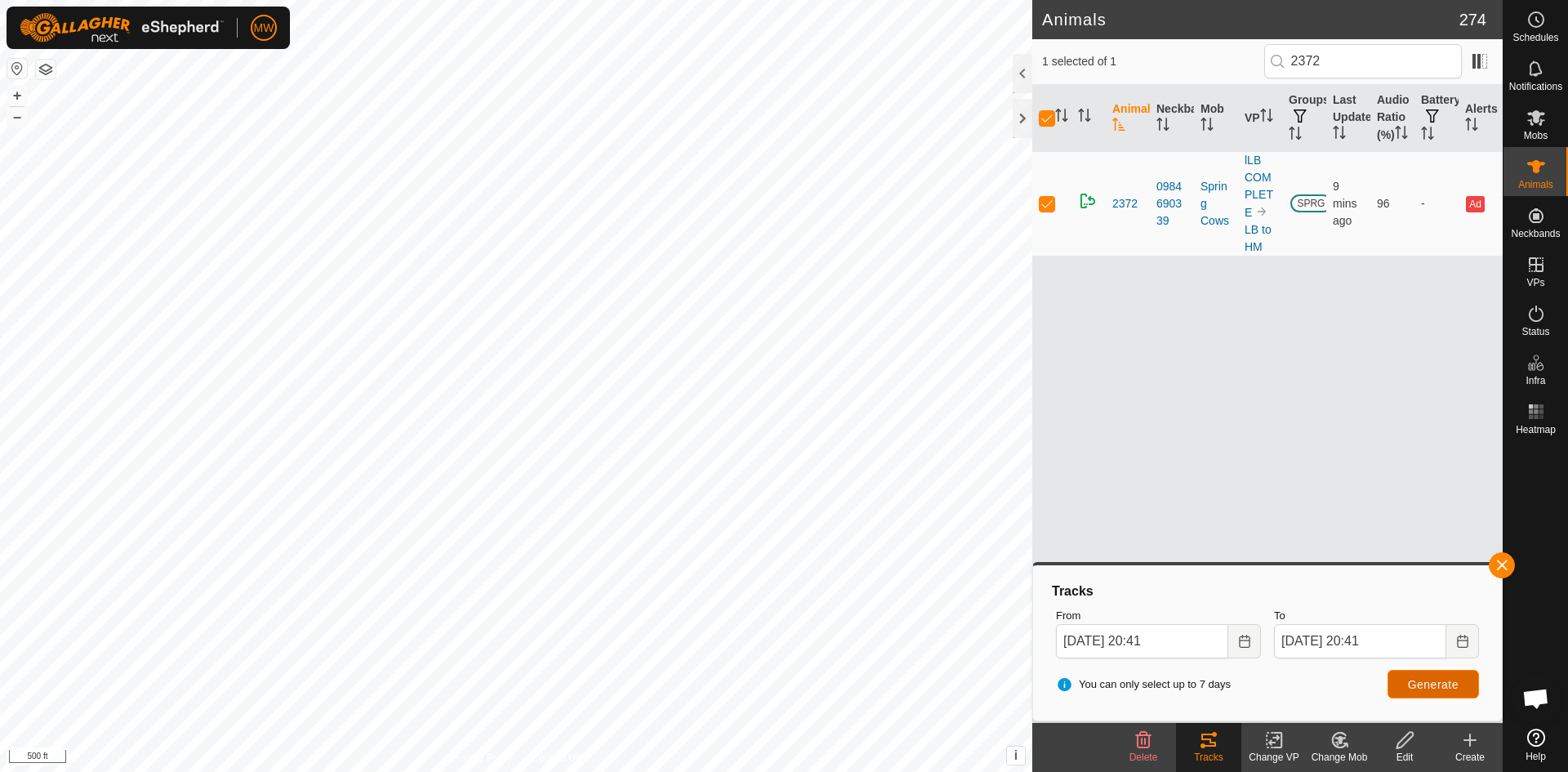
click at [1434, 674] on button "Generate" at bounding box center [1433, 684] width 92 height 29
click at [1244, 643] on icon "Choose Date" at bounding box center [1244, 641] width 13 height 13
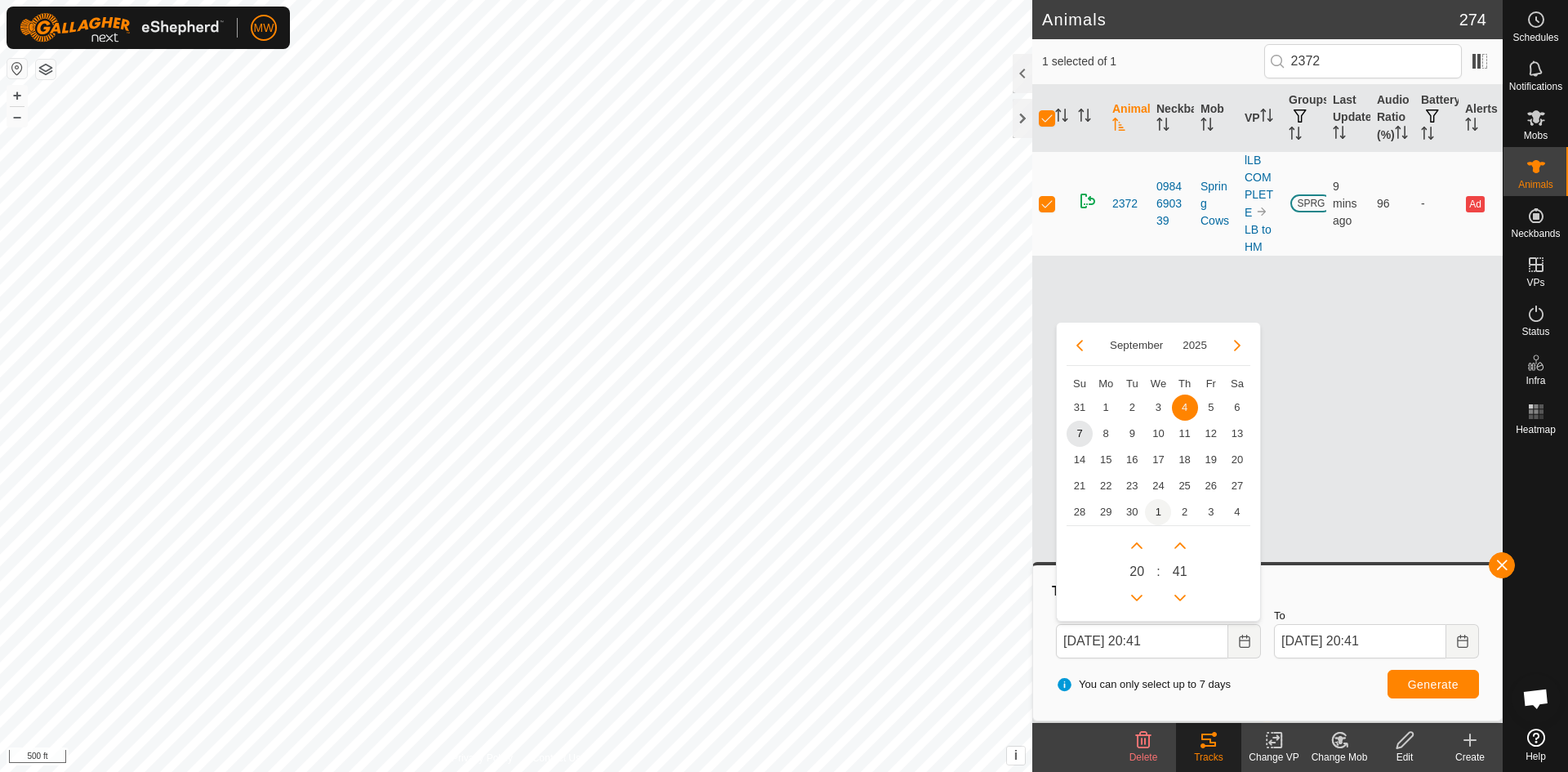
click at [1162, 509] on span "1" at bounding box center [1158, 512] width 26 height 26
type input "[DATE] 20:41"
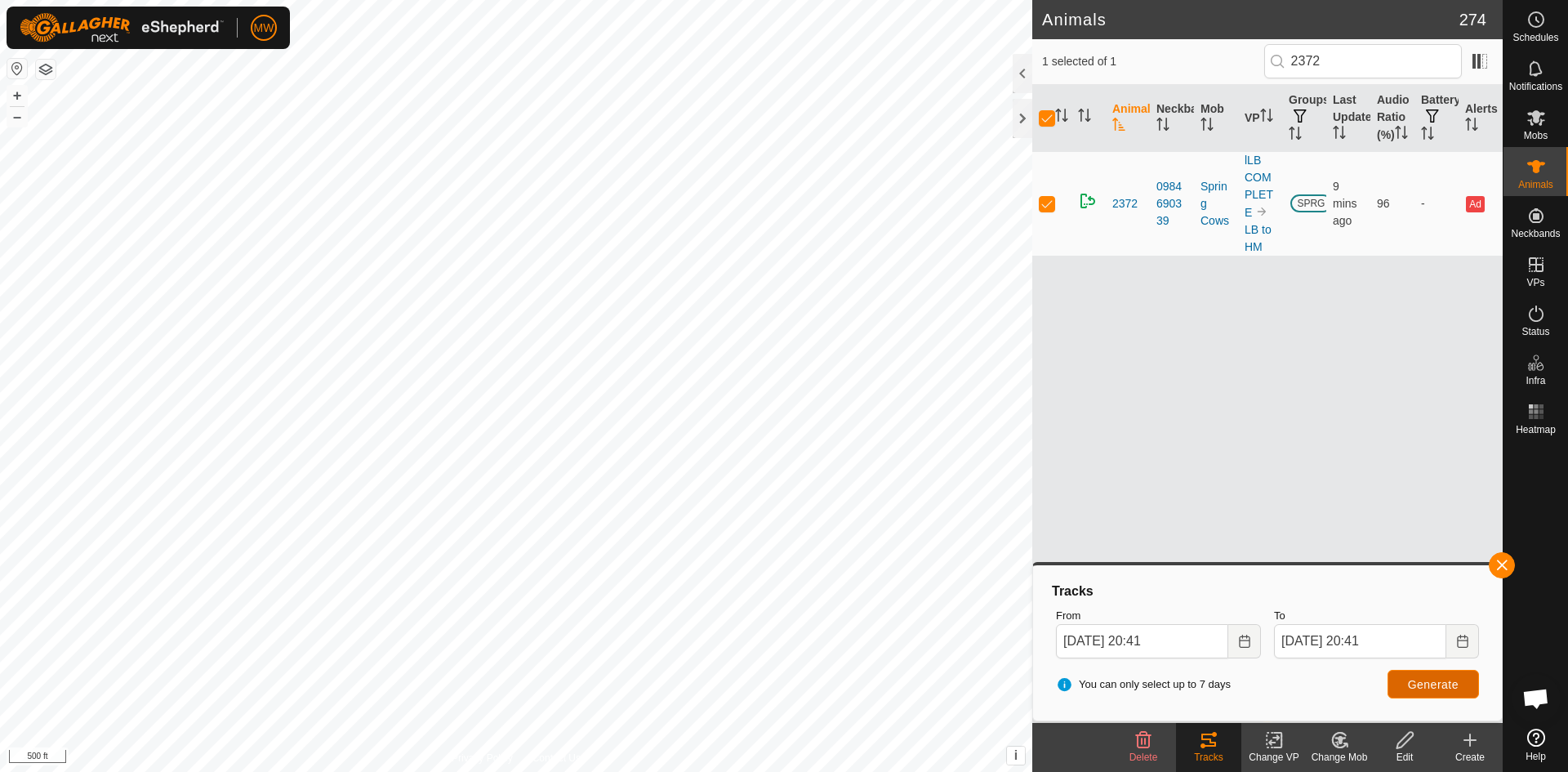
click at [1453, 678] on span "Generate" at bounding box center [1433, 684] width 50 height 13
click at [1245, 640] on icon "Choose Date" at bounding box center [1244, 641] width 11 height 13
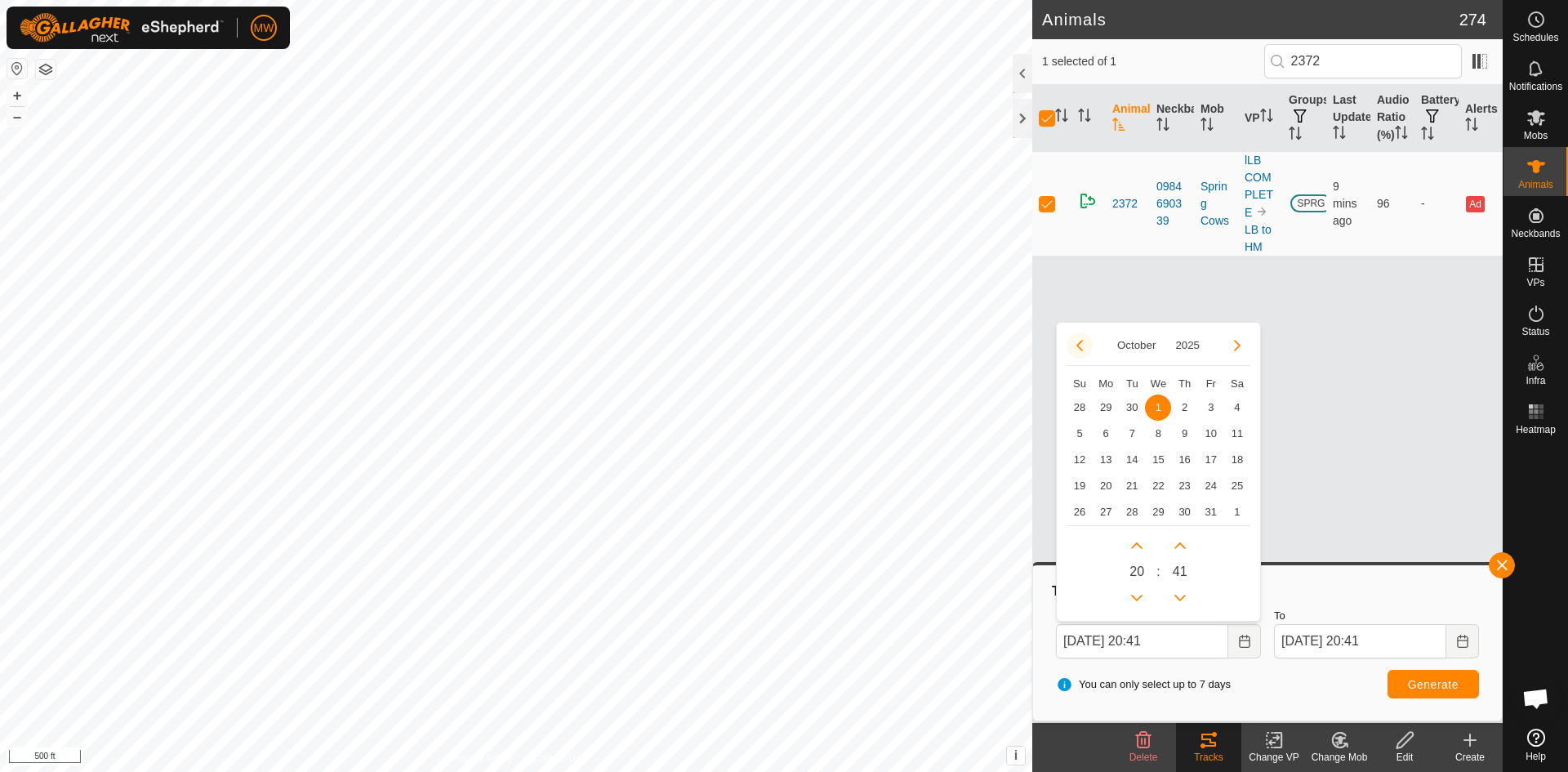
click at [1076, 342] on button "Previous Month" at bounding box center [1079, 345] width 26 height 26
click at [1105, 408] on span "1" at bounding box center [1106, 407] width 26 height 26
type input "[DATE] 20:41"
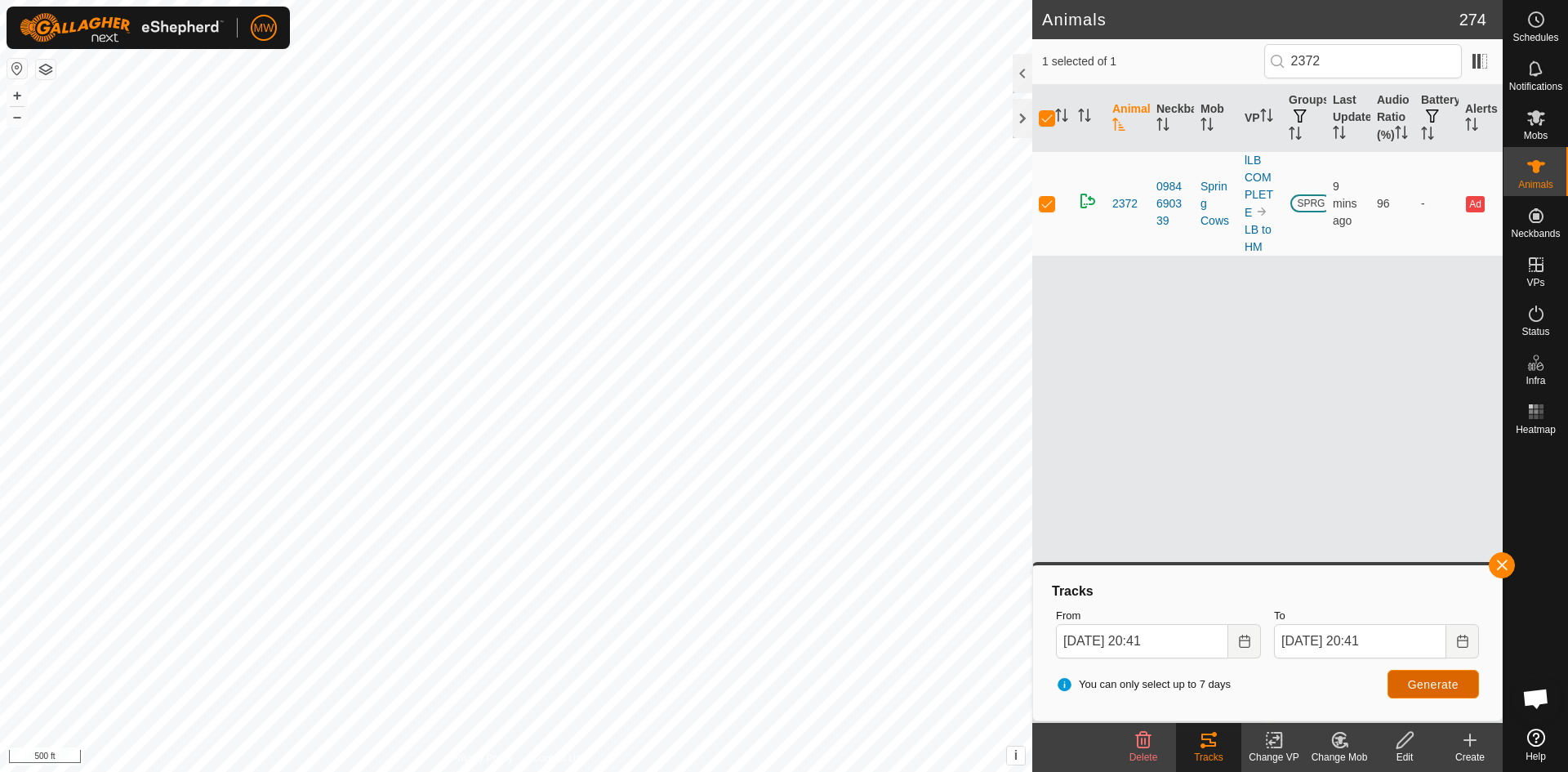
click at [1428, 688] on span "Generate" at bounding box center [1433, 684] width 50 height 13
click at [1052, 127] on input "checkbox" at bounding box center [1046, 119] width 17 height 17
checkbox input "false"
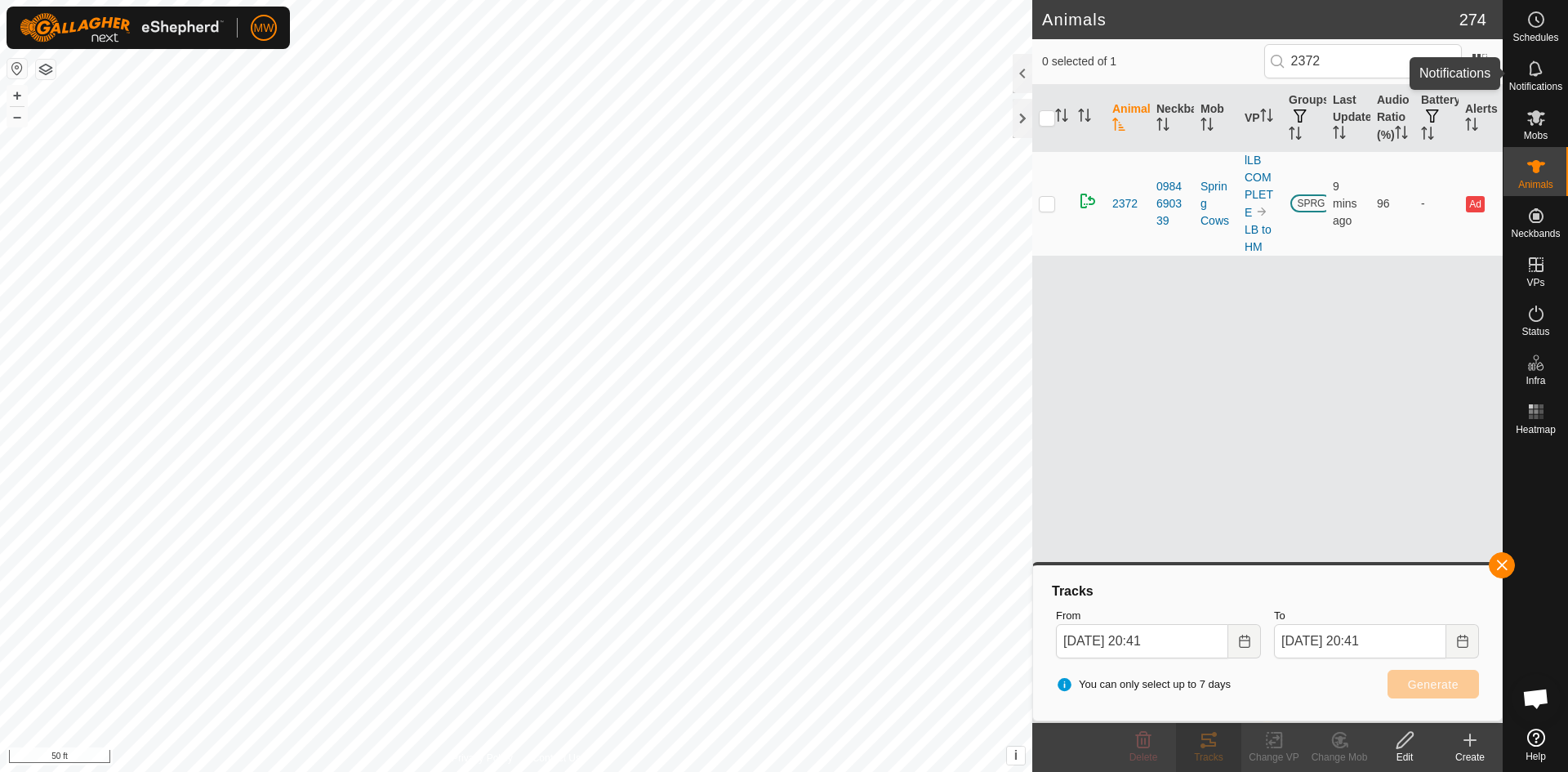
click at [1531, 68] on icon at bounding box center [1536, 69] width 20 height 20
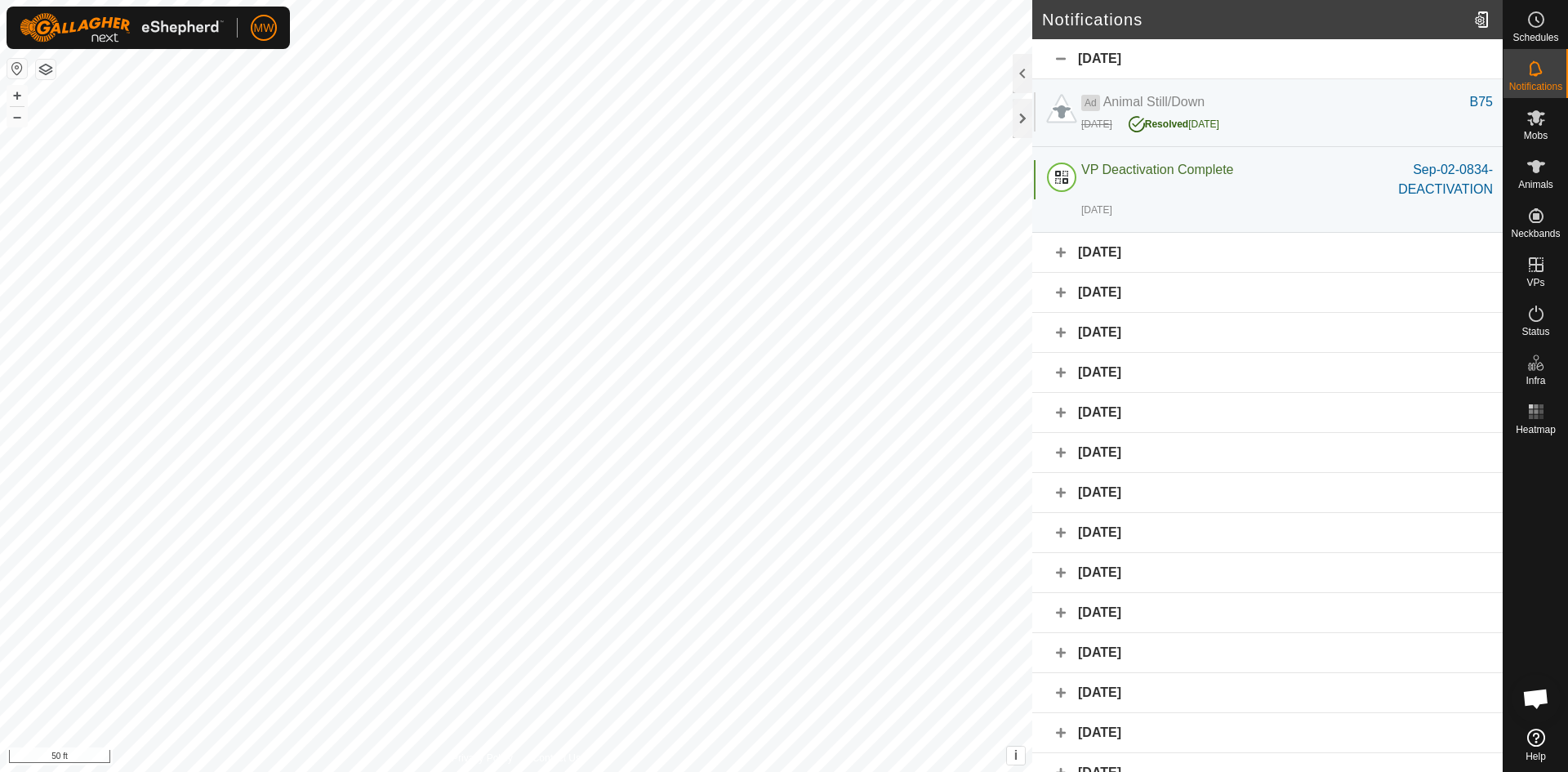
click at [1131, 57] on div "[DATE]" at bounding box center [1268, 59] width 470 height 40
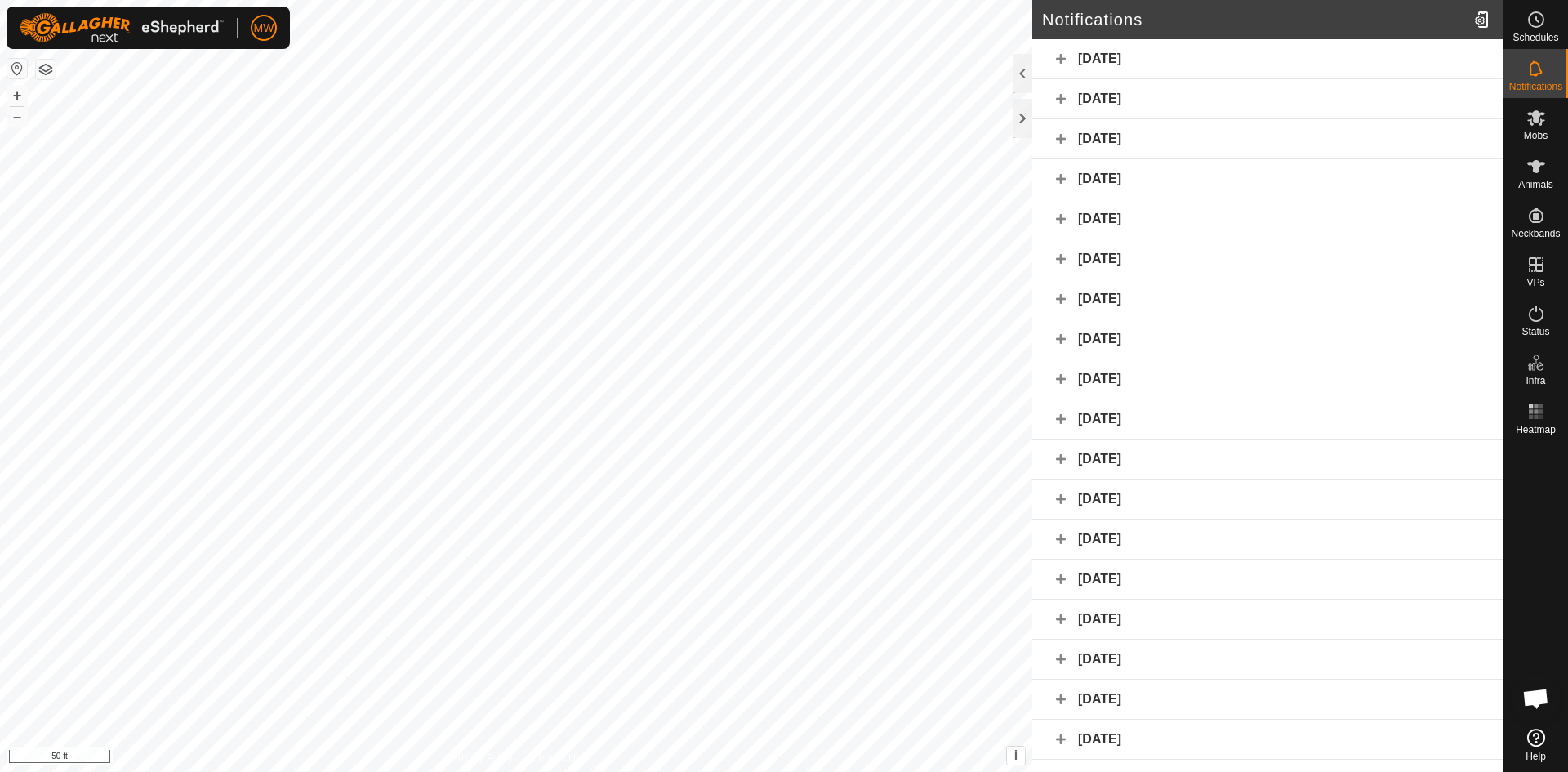
click at [1060, 59] on div "[DATE]" at bounding box center [1268, 59] width 470 height 40
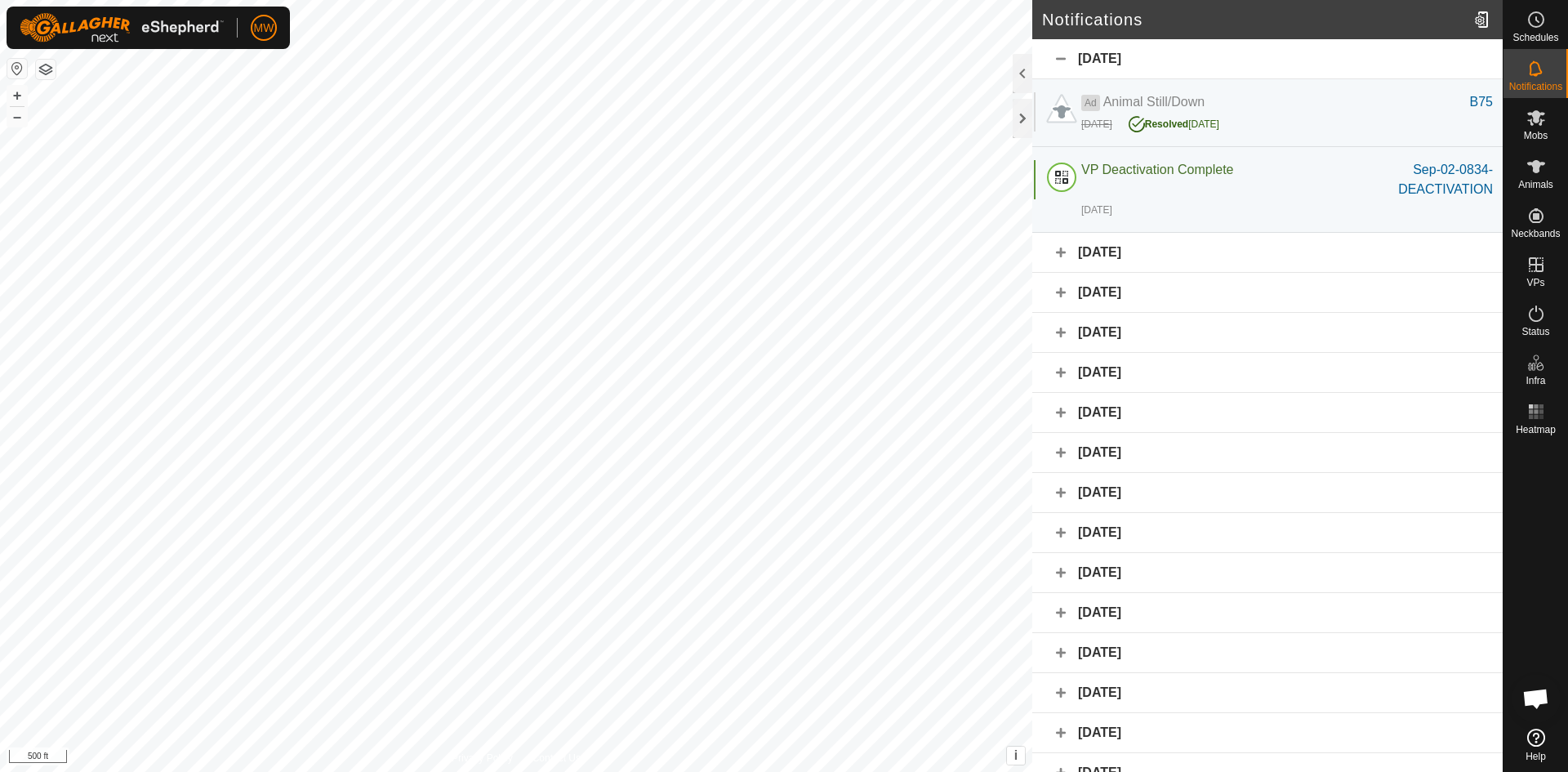
click at [1062, 495] on div "[DATE]" at bounding box center [1268, 493] width 470 height 40
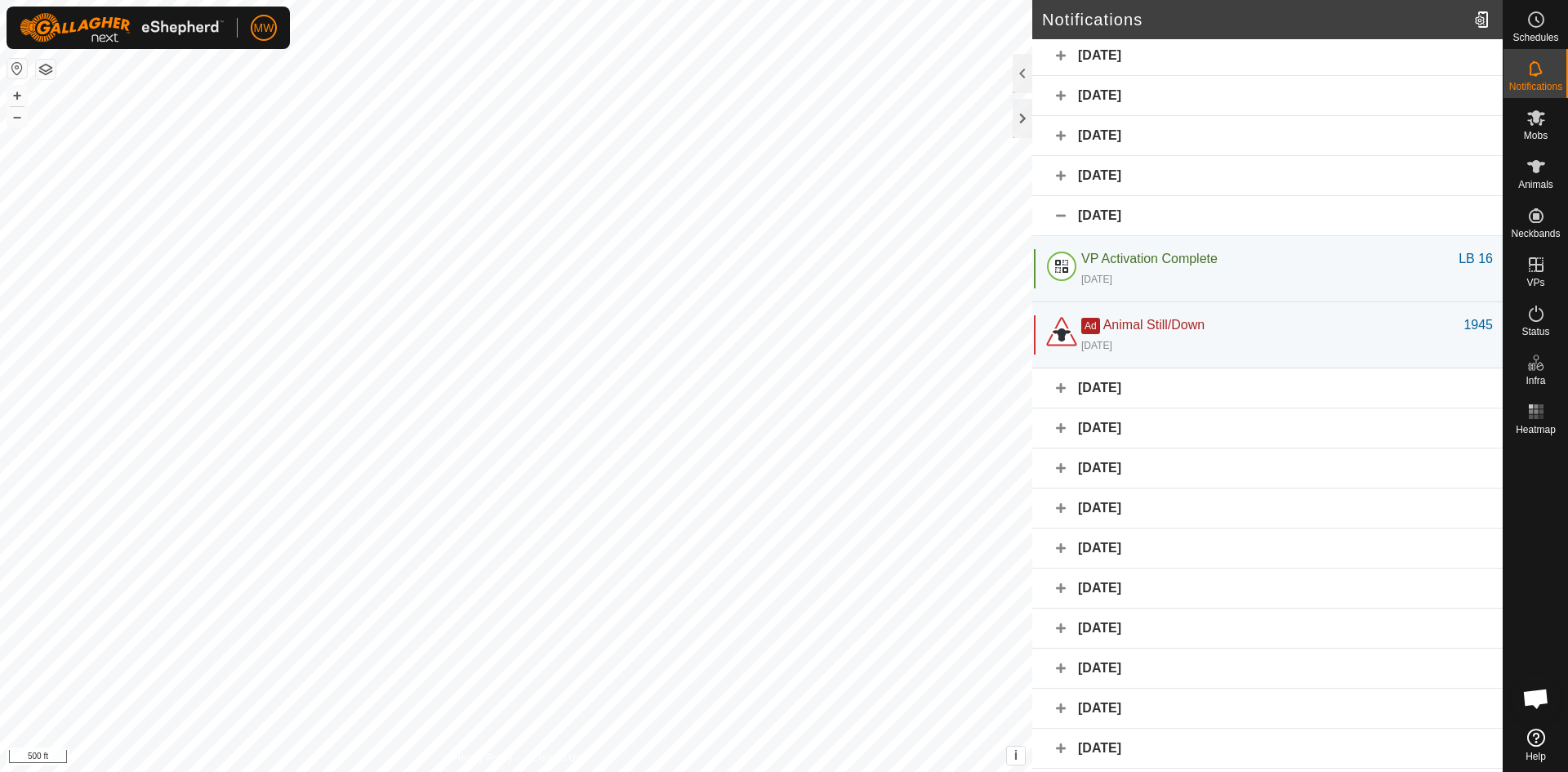
scroll to position [354, 0]
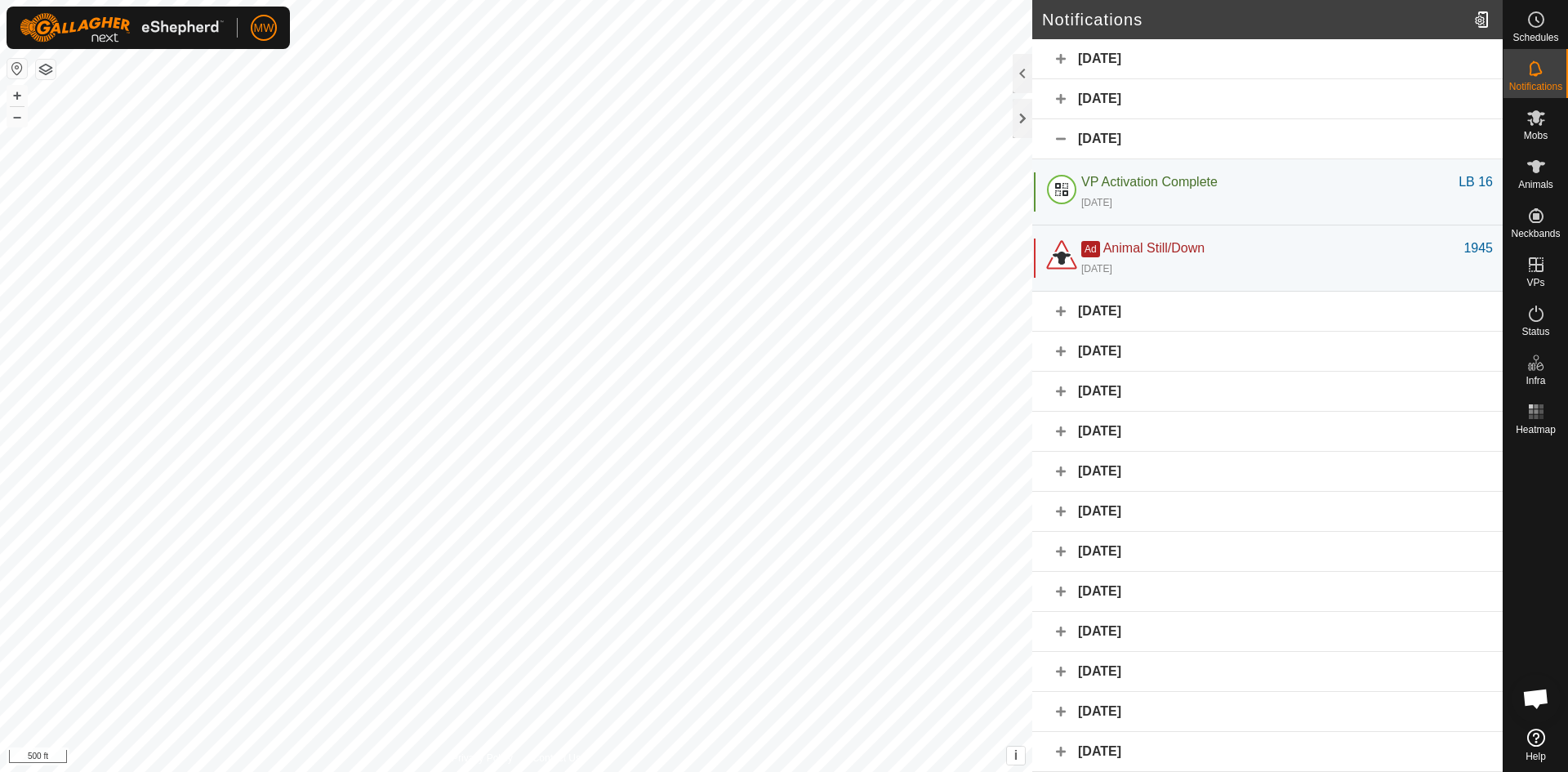
click at [1060, 709] on div "[DATE]" at bounding box center [1268, 712] width 470 height 40
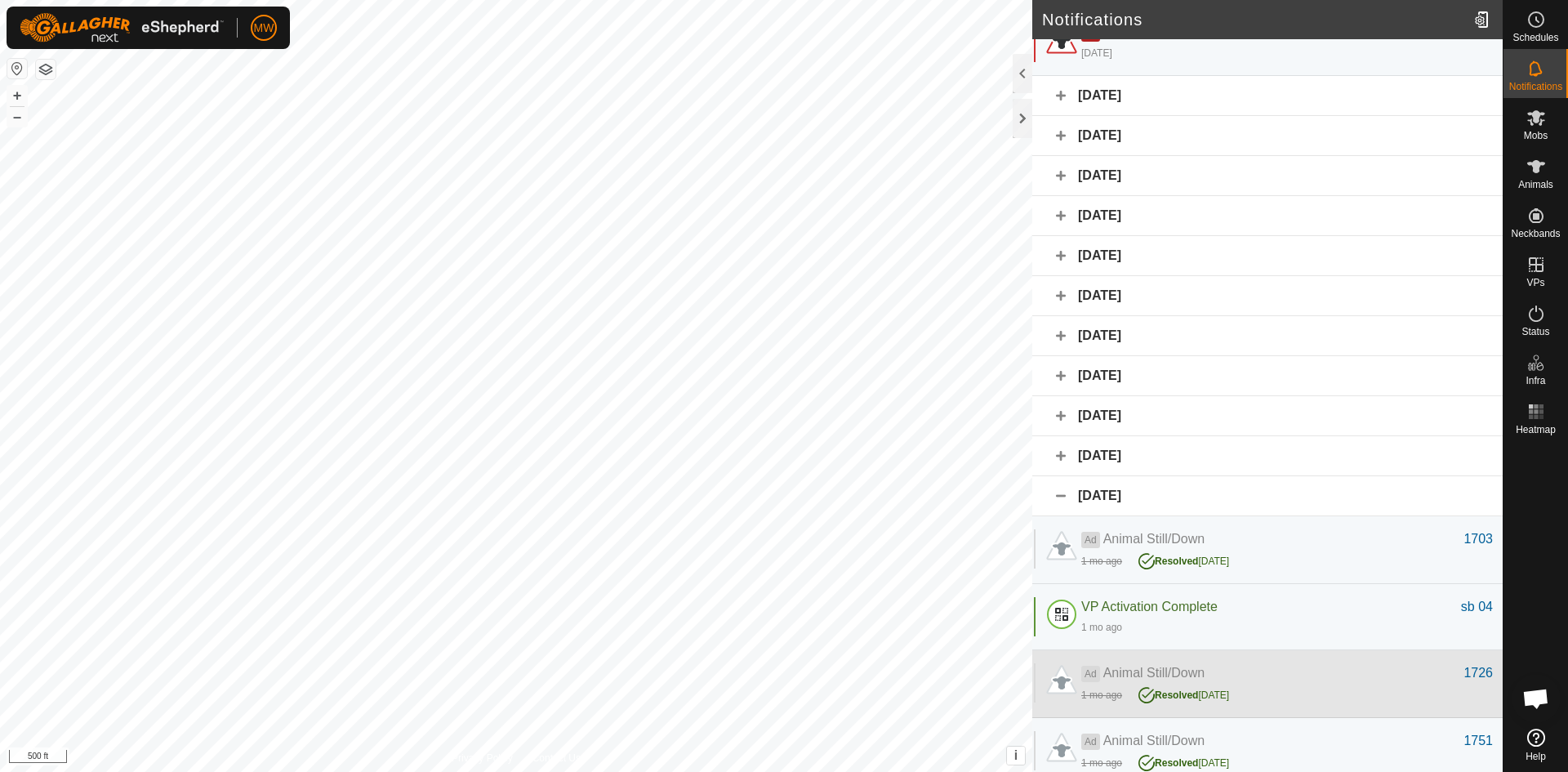
scroll to position [581, 0]
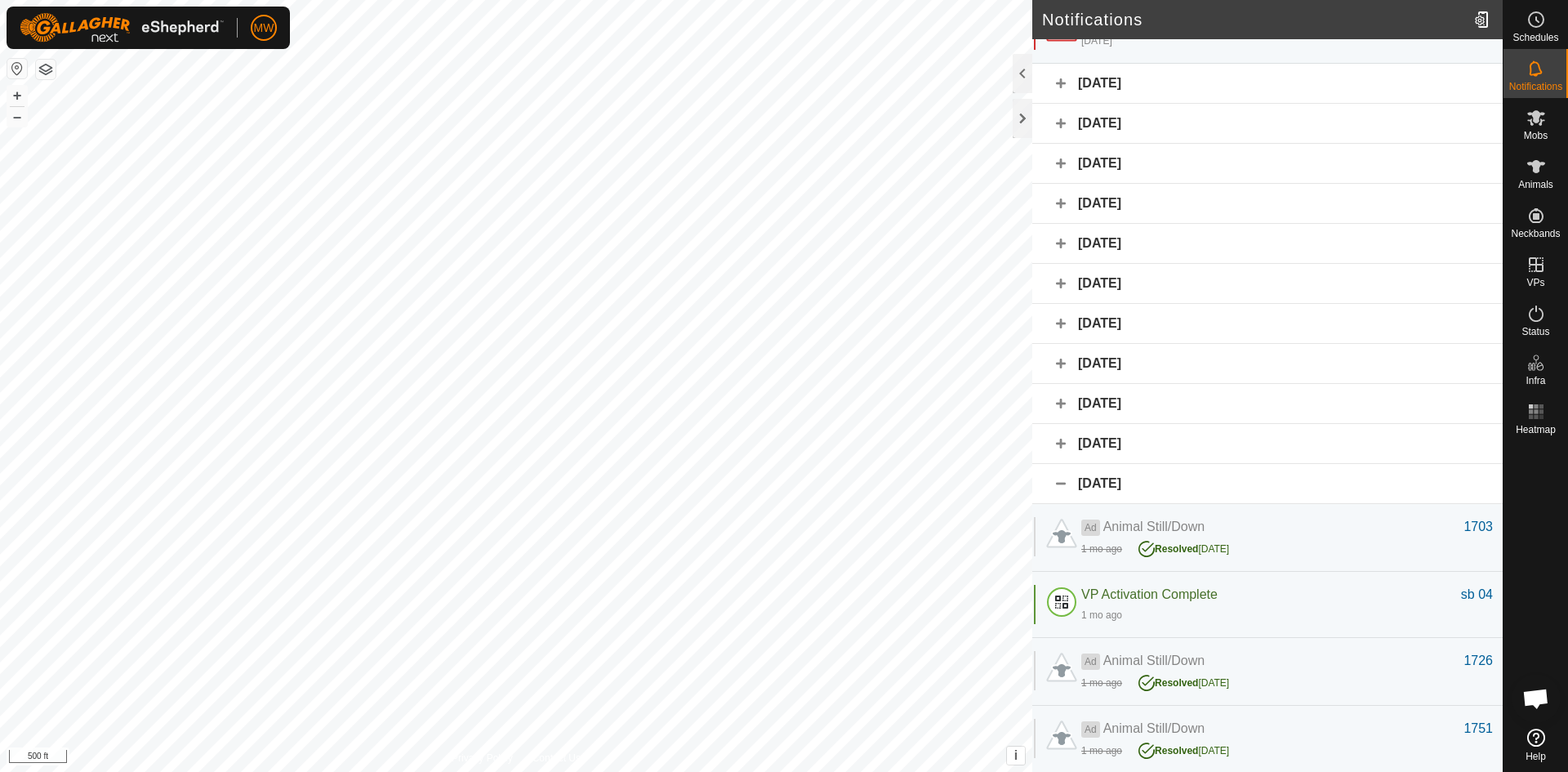
click at [1061, 445] on div "[DATE]" at bounding box center [1268, 444] width 470 height 40
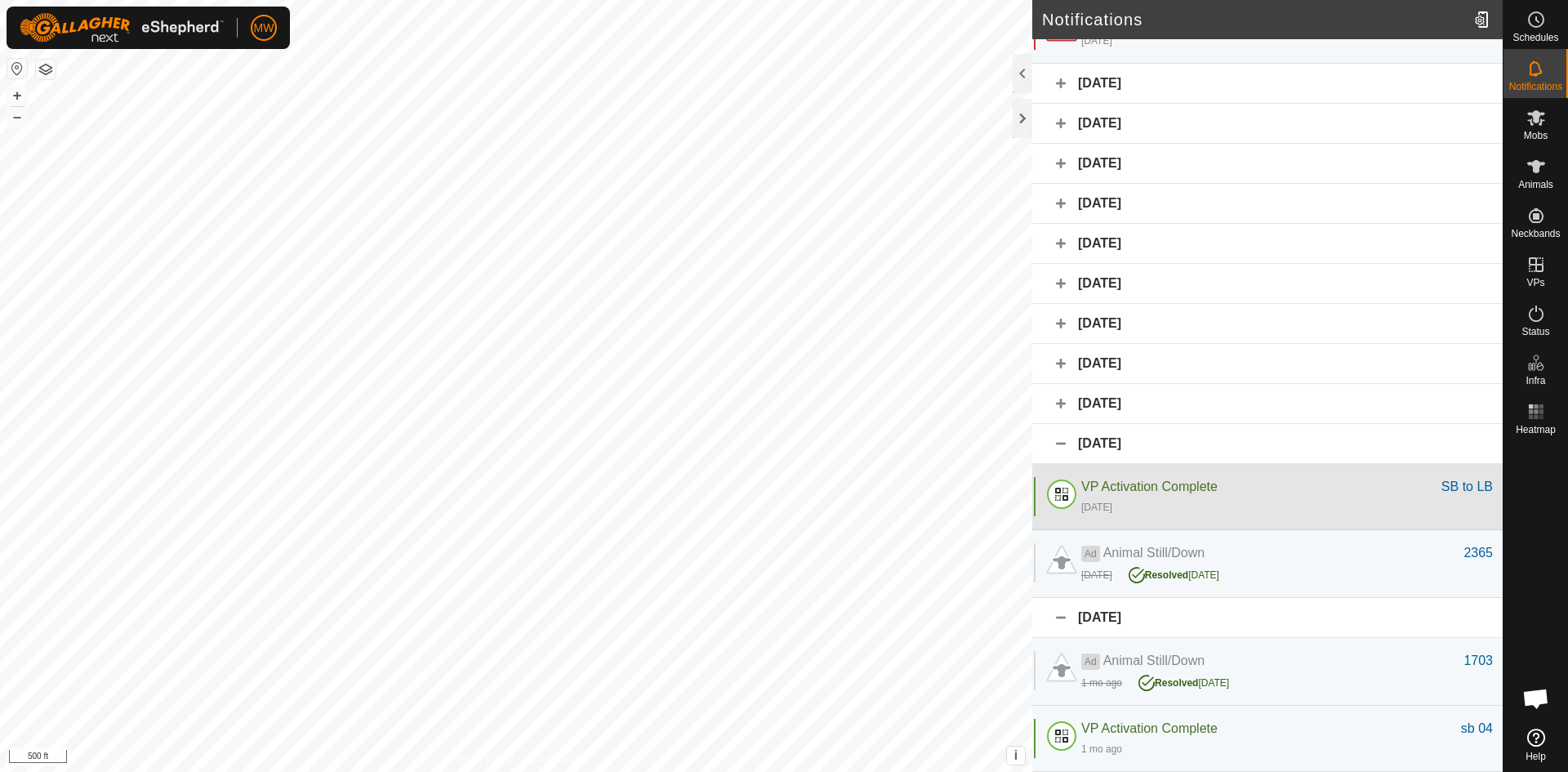
click at [1179, 487] on span "VP Activation Complete" at bounding box center [1149, 486] width 136 height 14
click at [1064, 502] on div at bounding box center [1062, 497] width 40 height 40
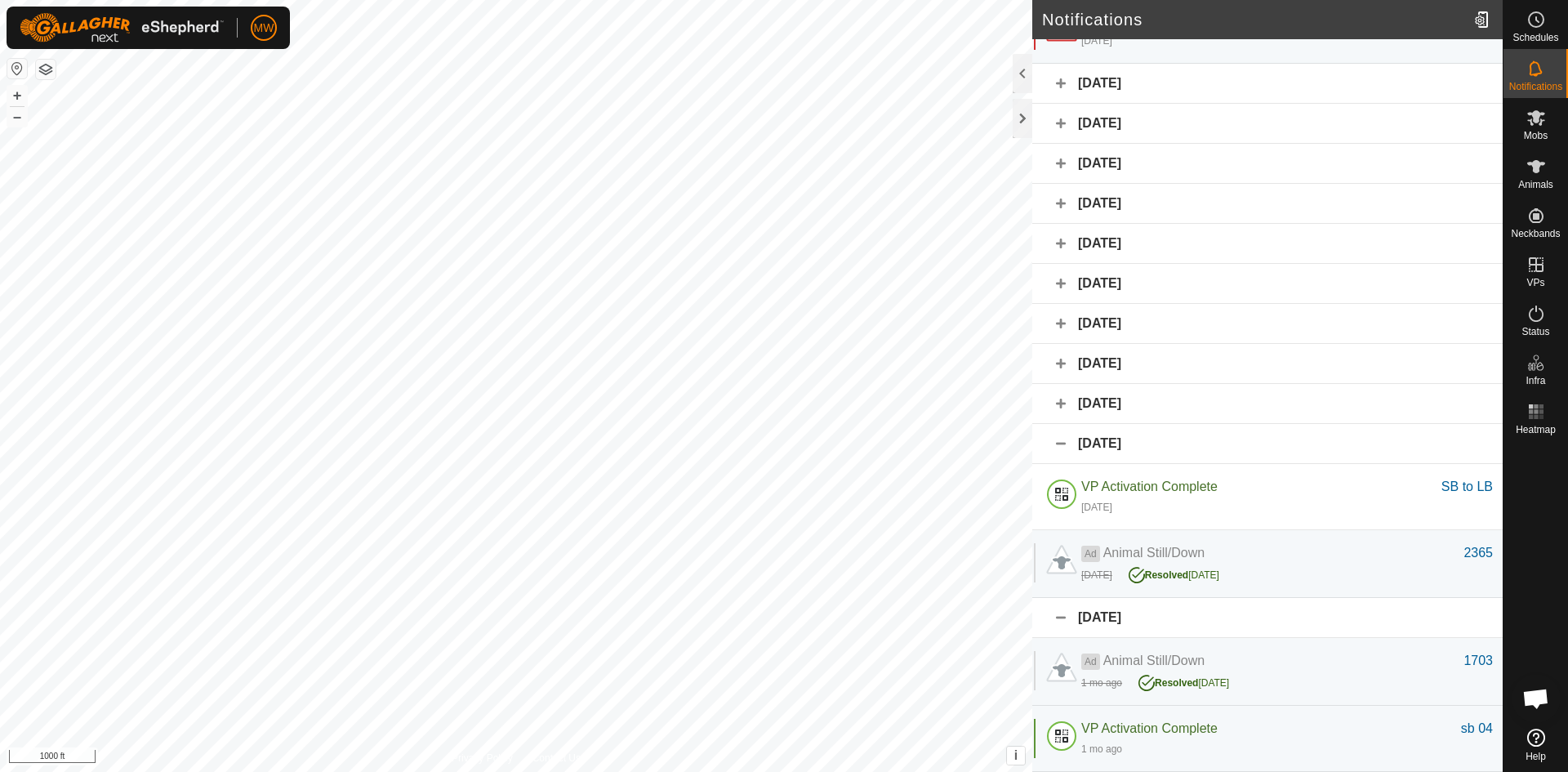
click at [1058, 322] on div "[DATE]" at bounding box center [1268, 323] width 470 height 40
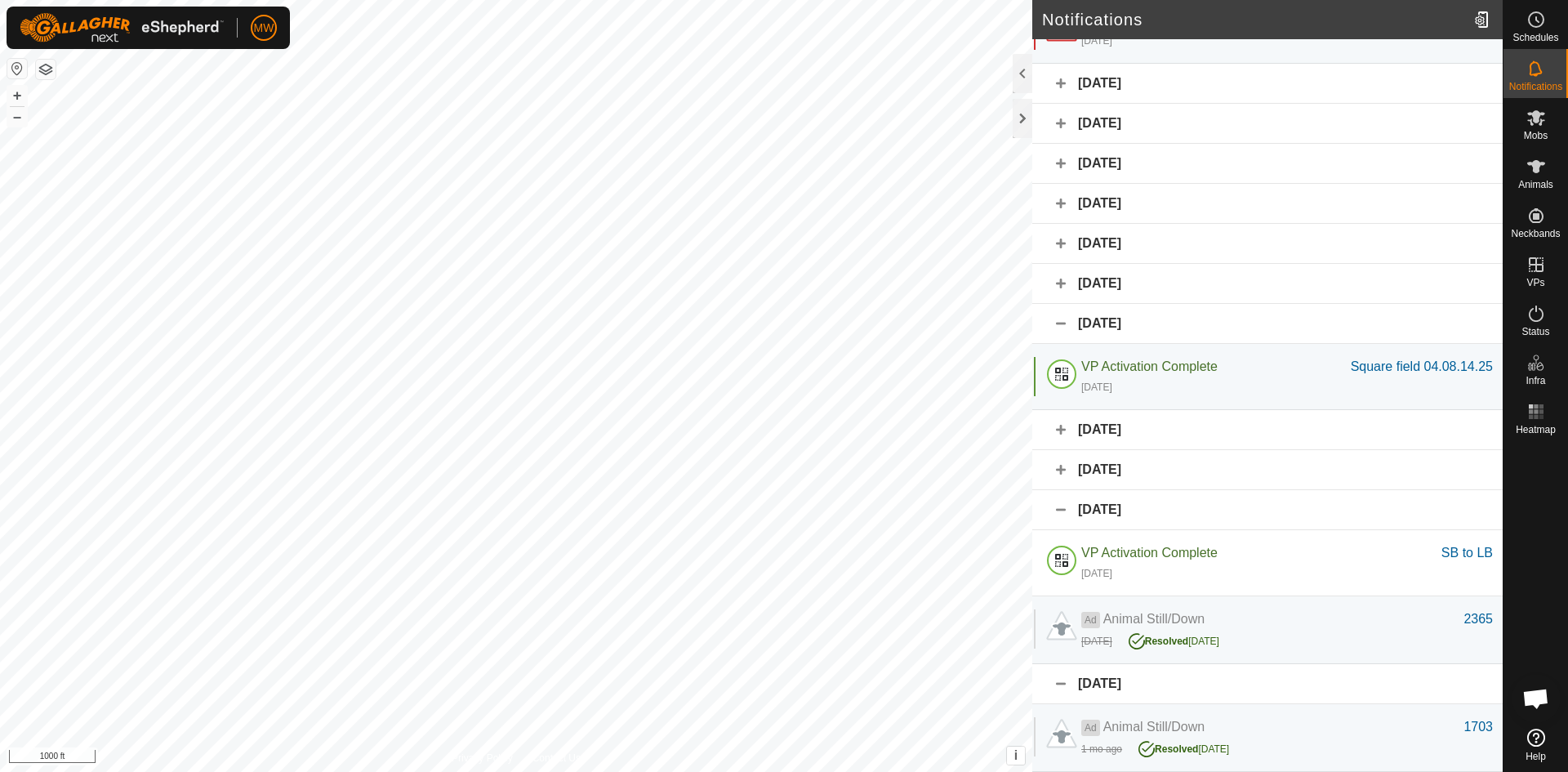
click at [1058, 428] on div "[DATE]" at bounding box center [1268, 430] width 470 height 40
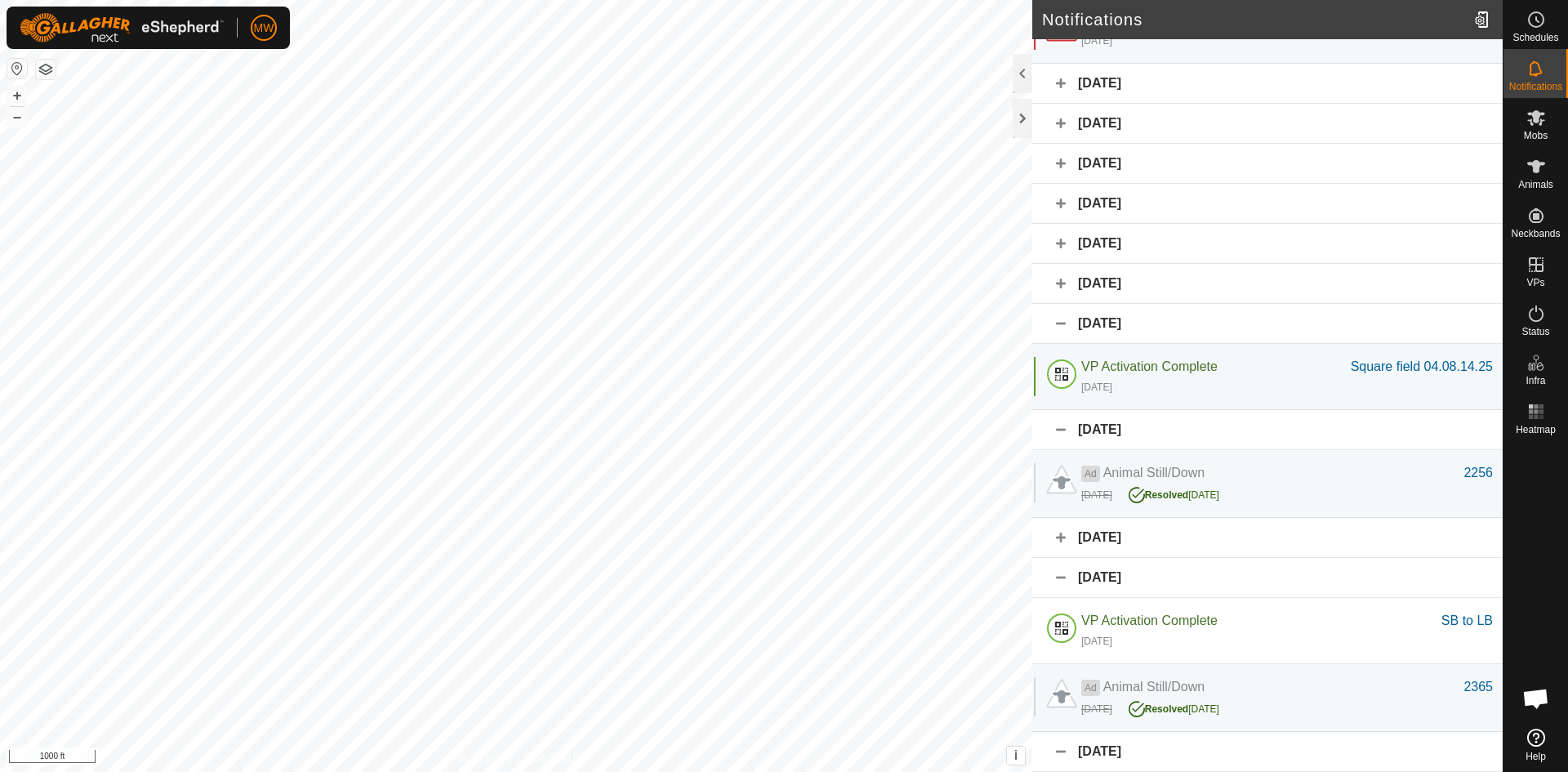
click at [1056, 536] on div "[DATE]" at bounding box center [1268, 538] width 470 height 40
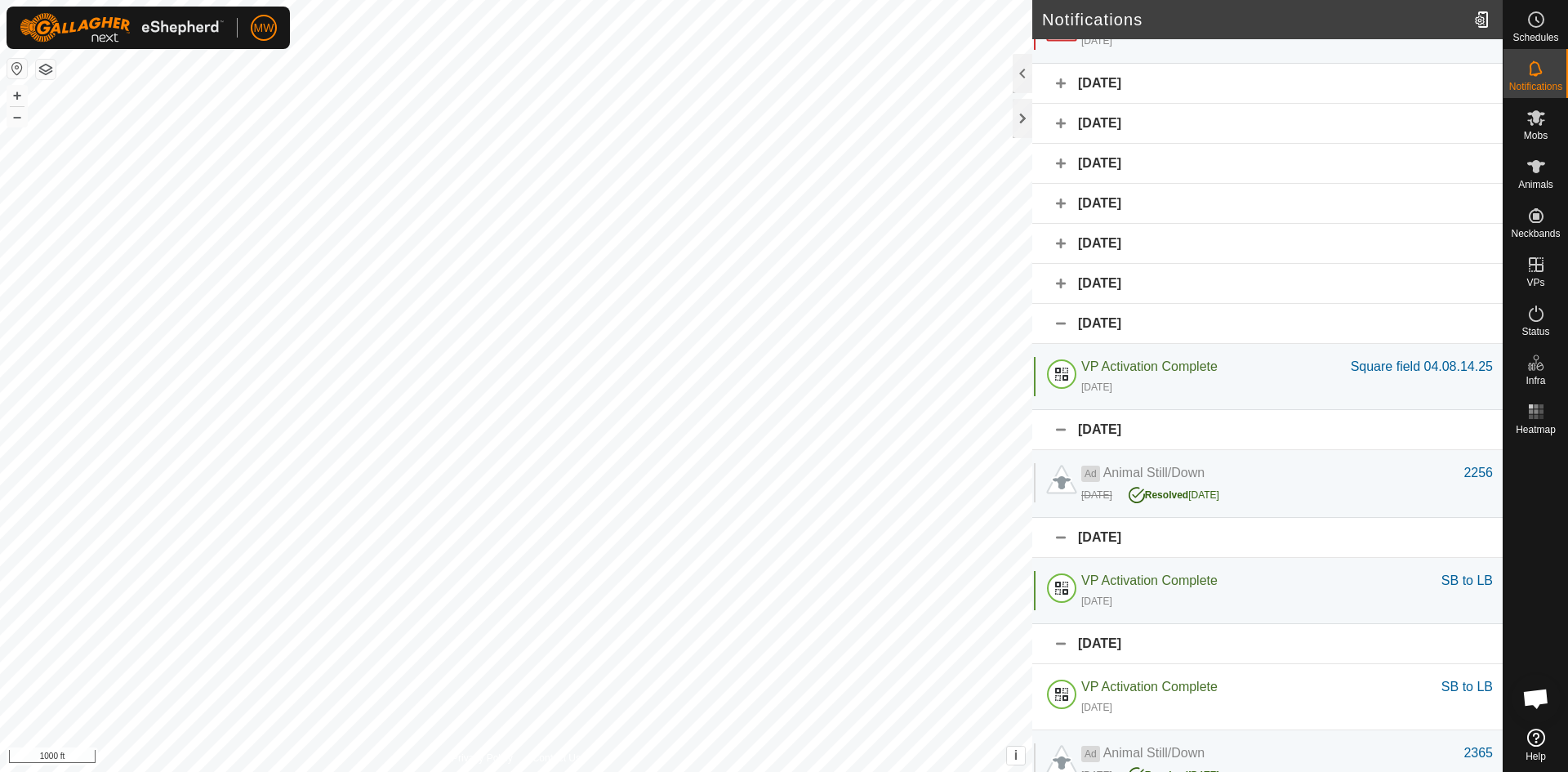
click at [1061, 276] on div "[DATE]" at bounding box center [1268, 284] width 470 height 40
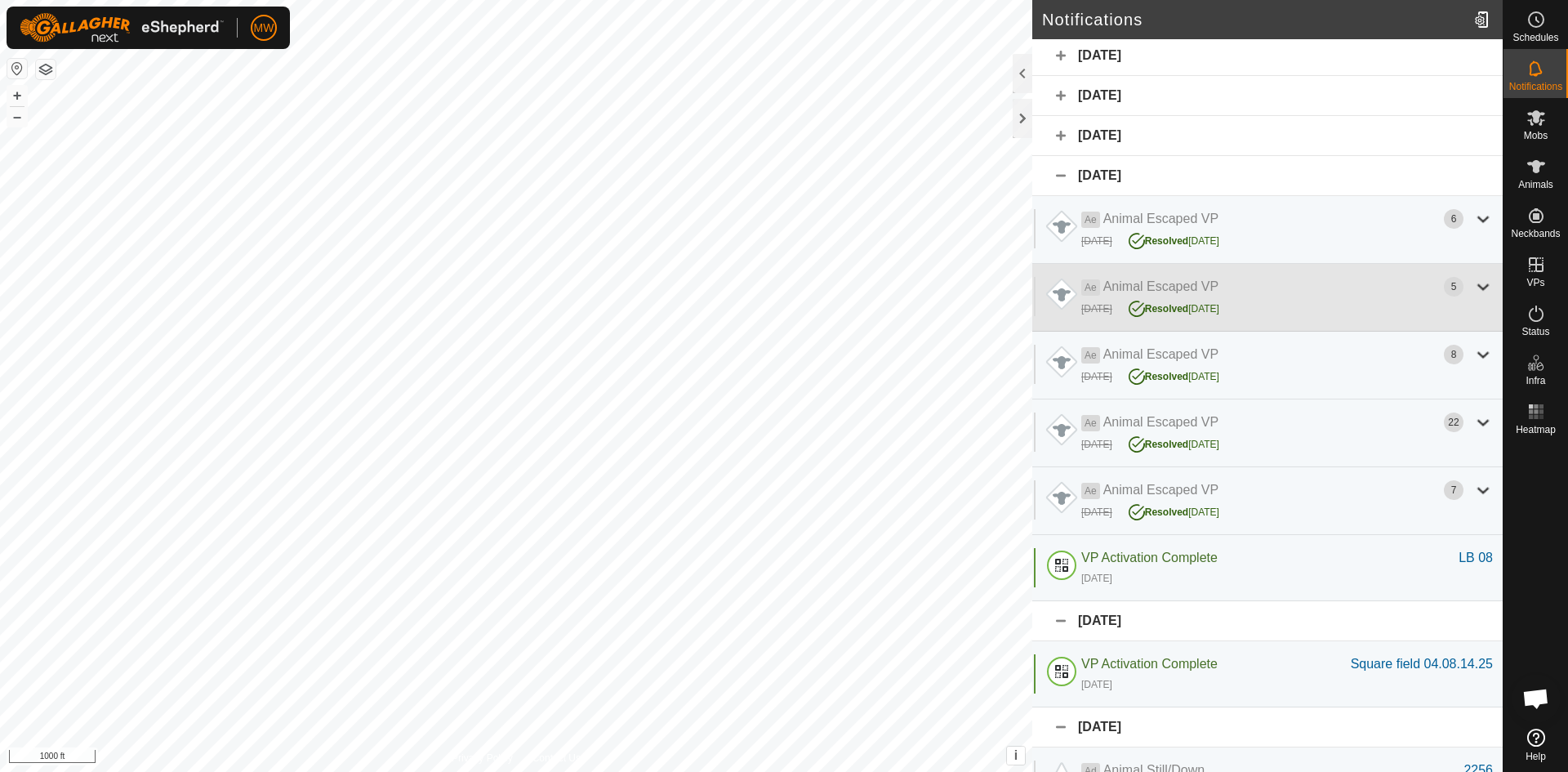
scroll to position [745, 0]
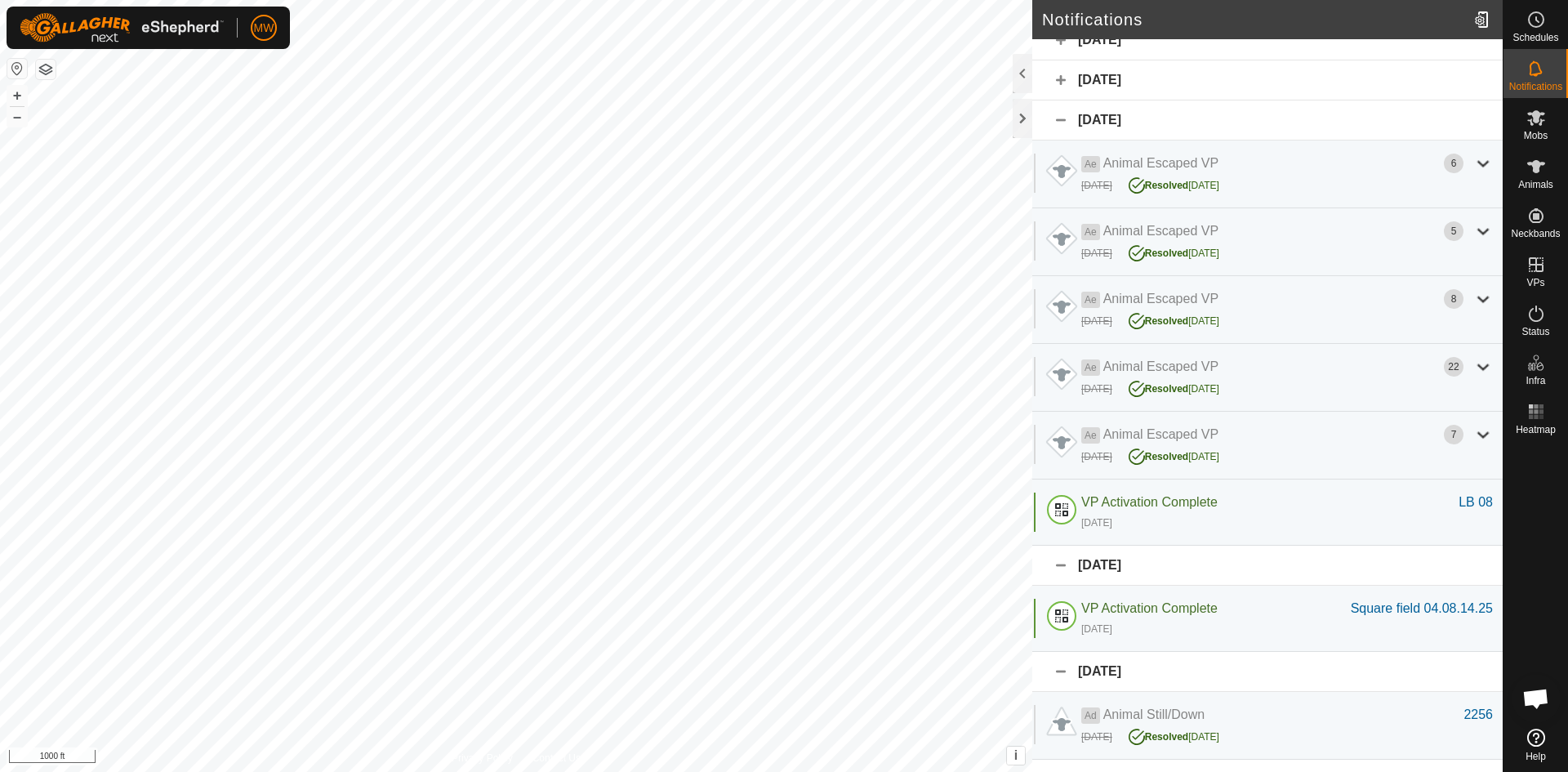
click at [1067, 120] on div "[DATE]" at bounding box center [1268, 121] width 470 height 40
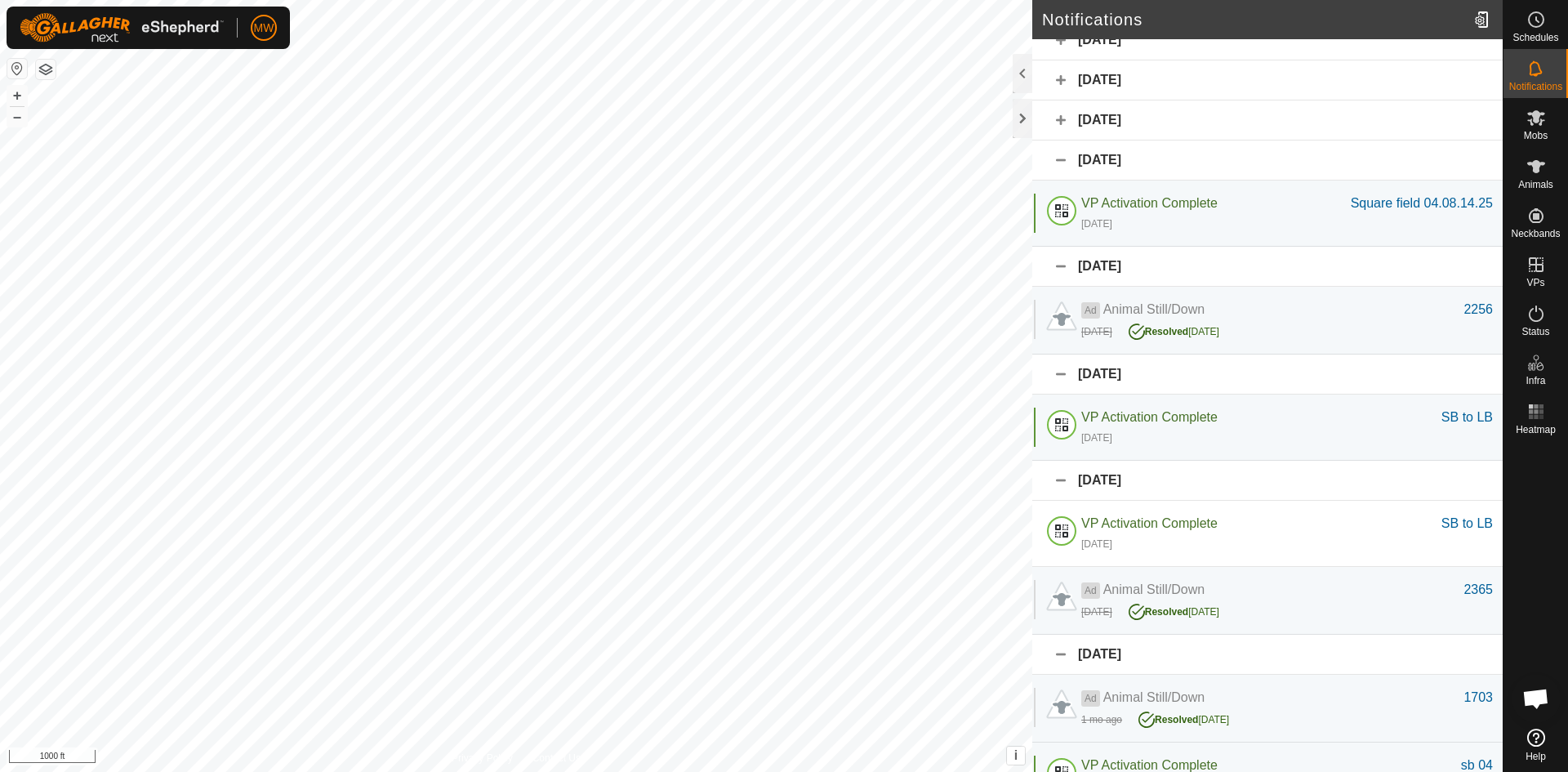
click at [1057, 79] on div "[DATE]" at bounding box center [1268, 80] width 470 height 40
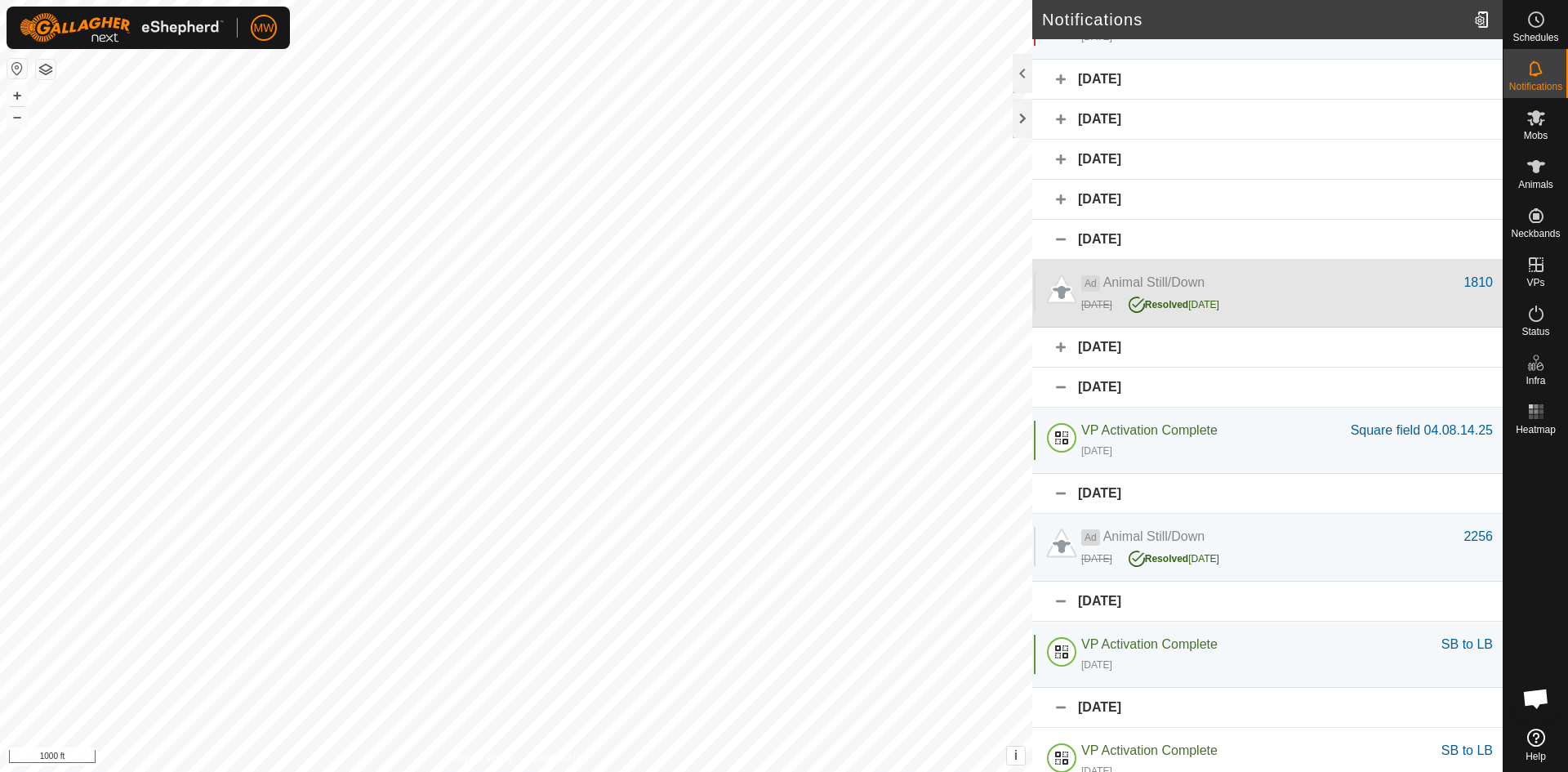
scroll to position [581, 0]
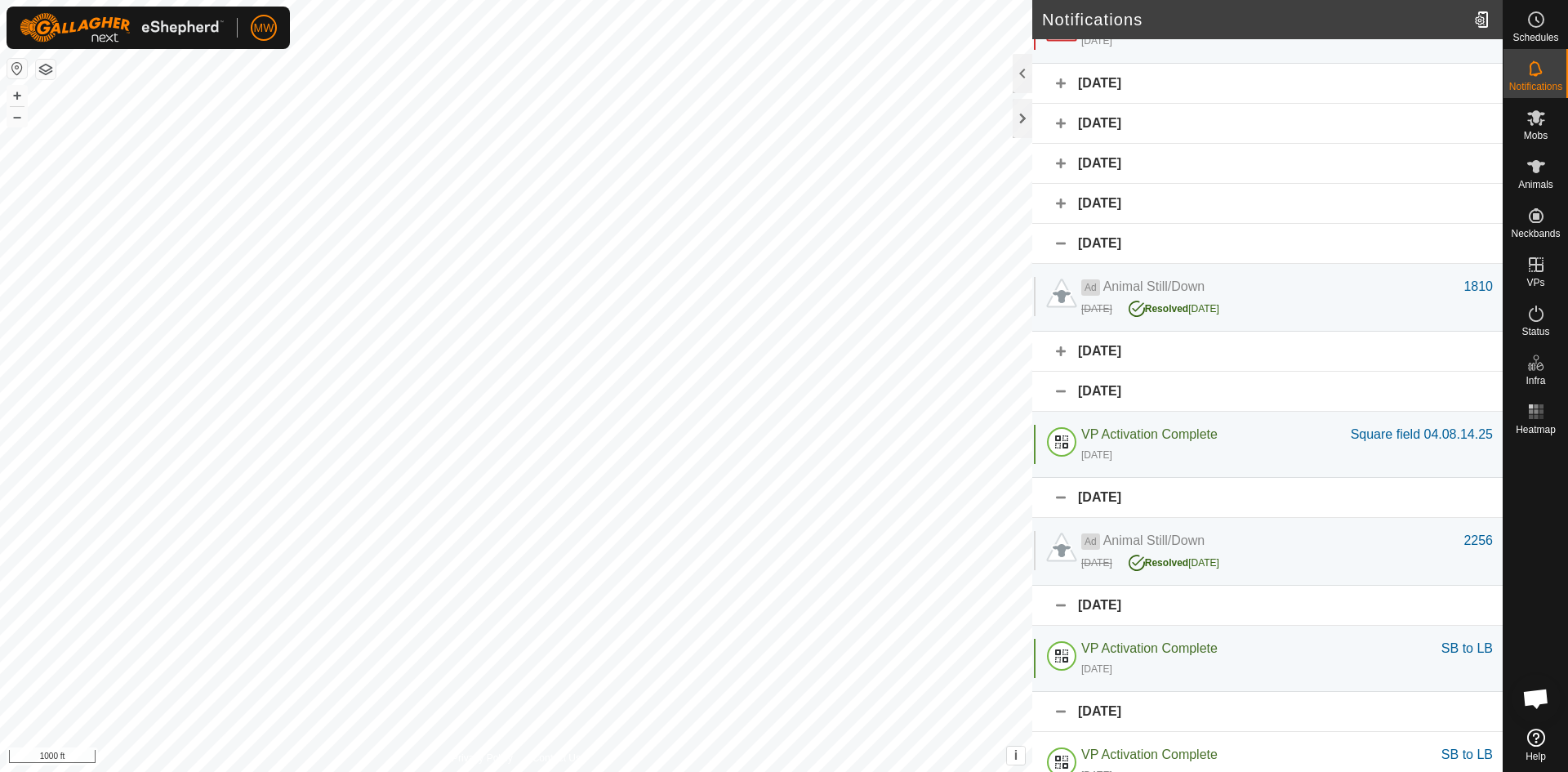
click at [1060, 199] on div "[DATE]" at bounding box center [1268, 204] width 470 height 40
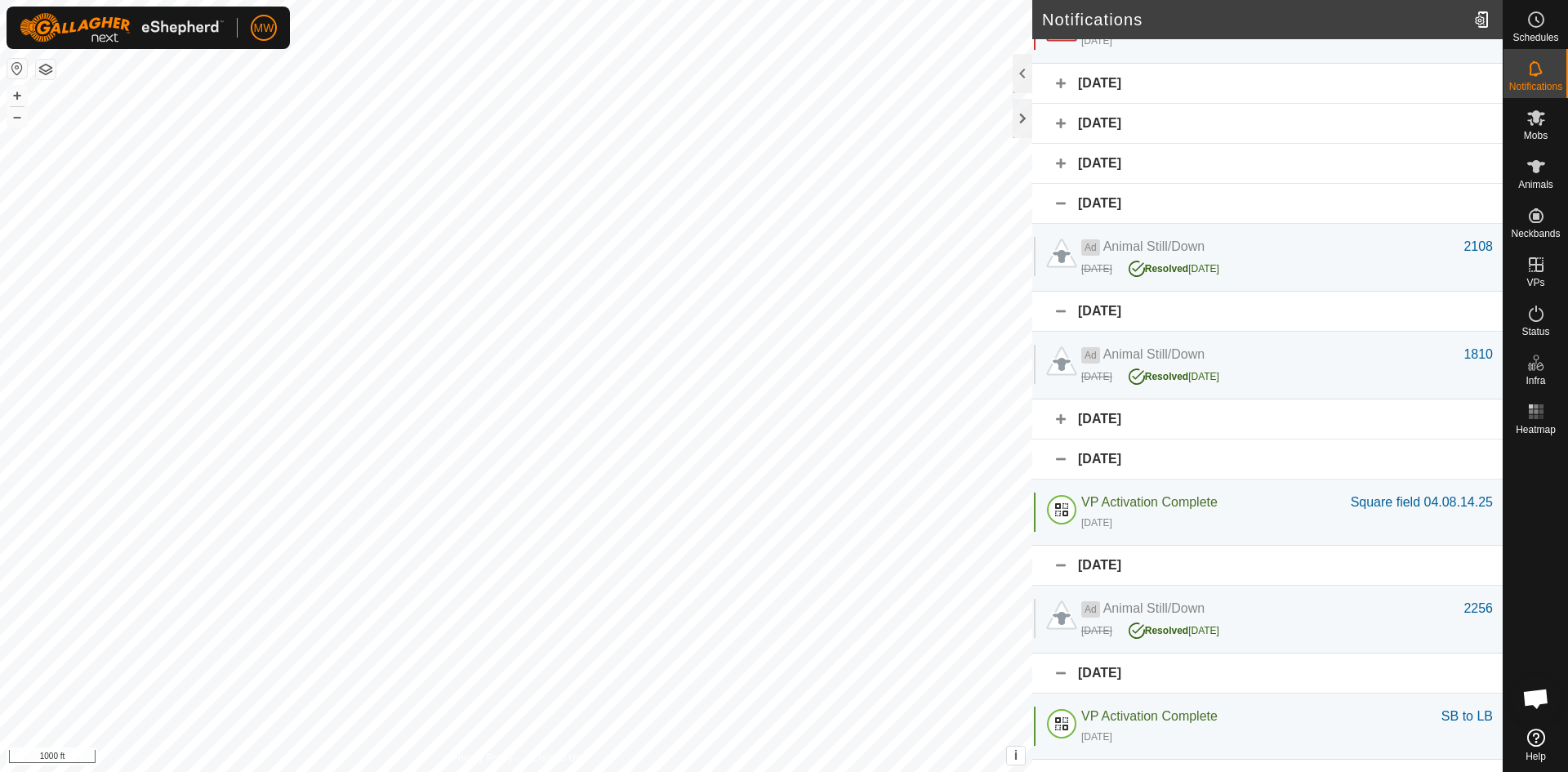
click at [1058, 161] on div "[DATE]" at bounding box center [1268, 163] width 470 height 40
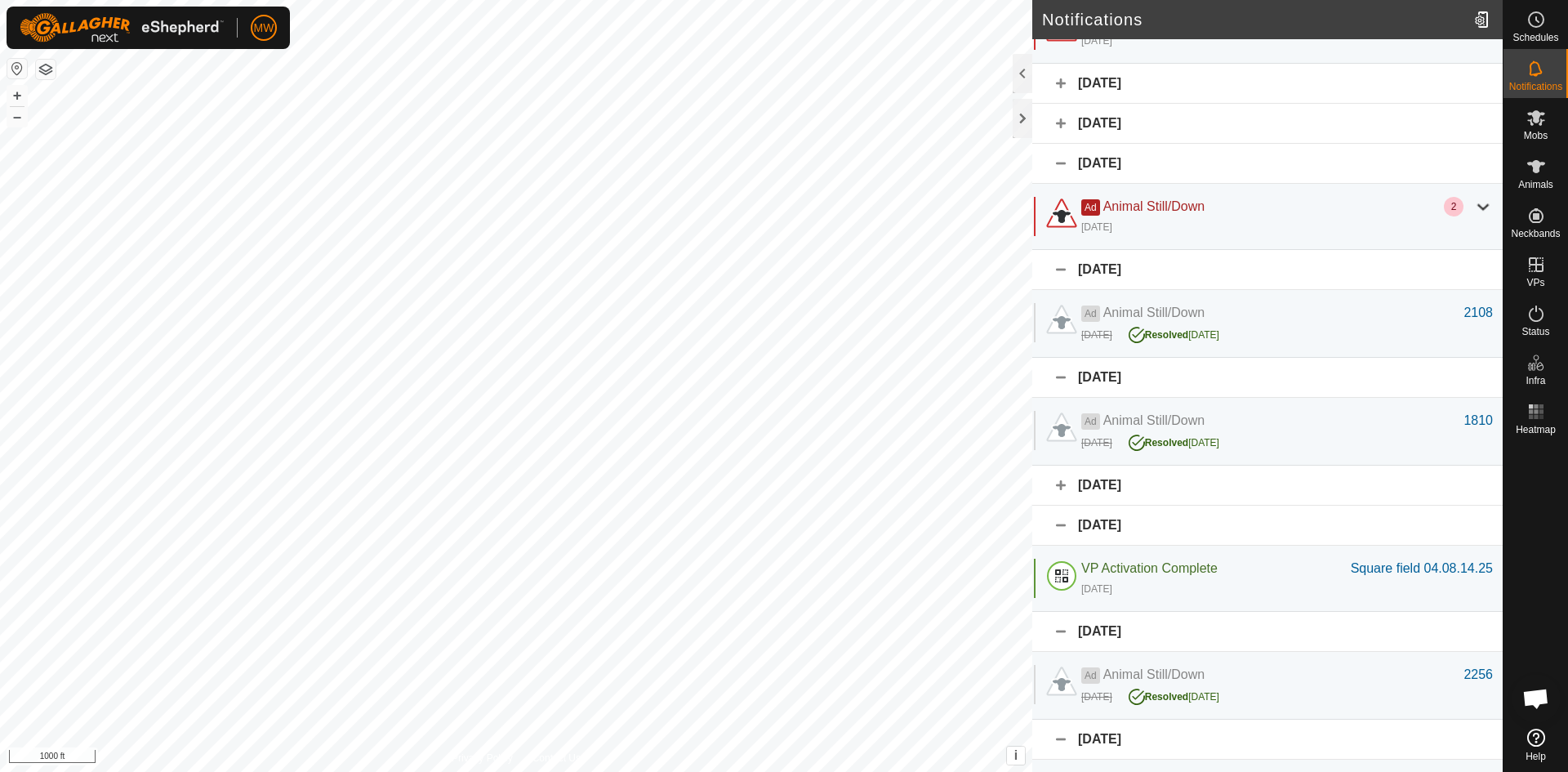
click at [1058, 121] on div "[DATE]" at bounding box center [1268, 124] width 470 height 40
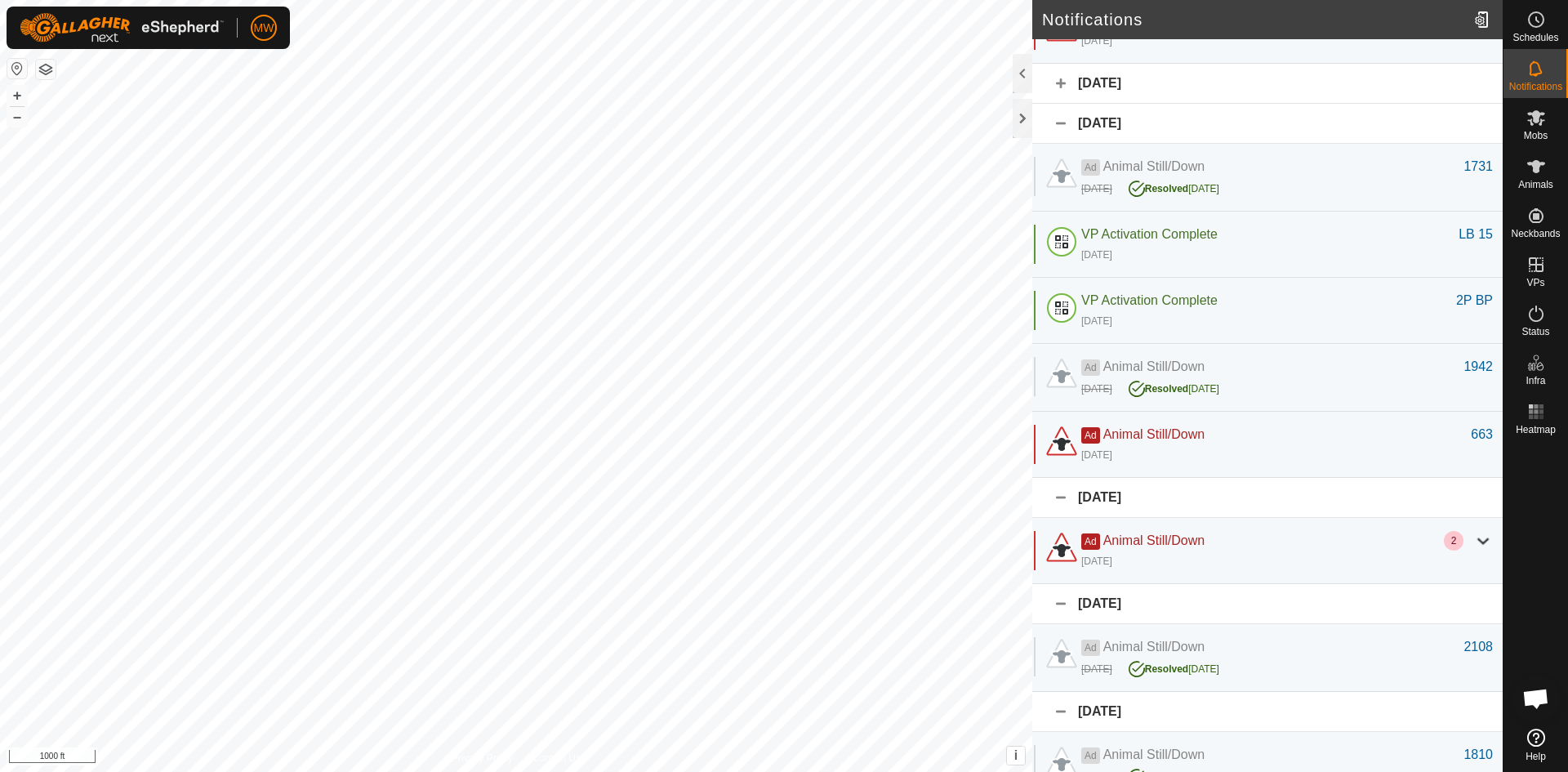
click at [1056, 80] on div "[DATE]" at bounding box center [1268, 83] width 470 height 40
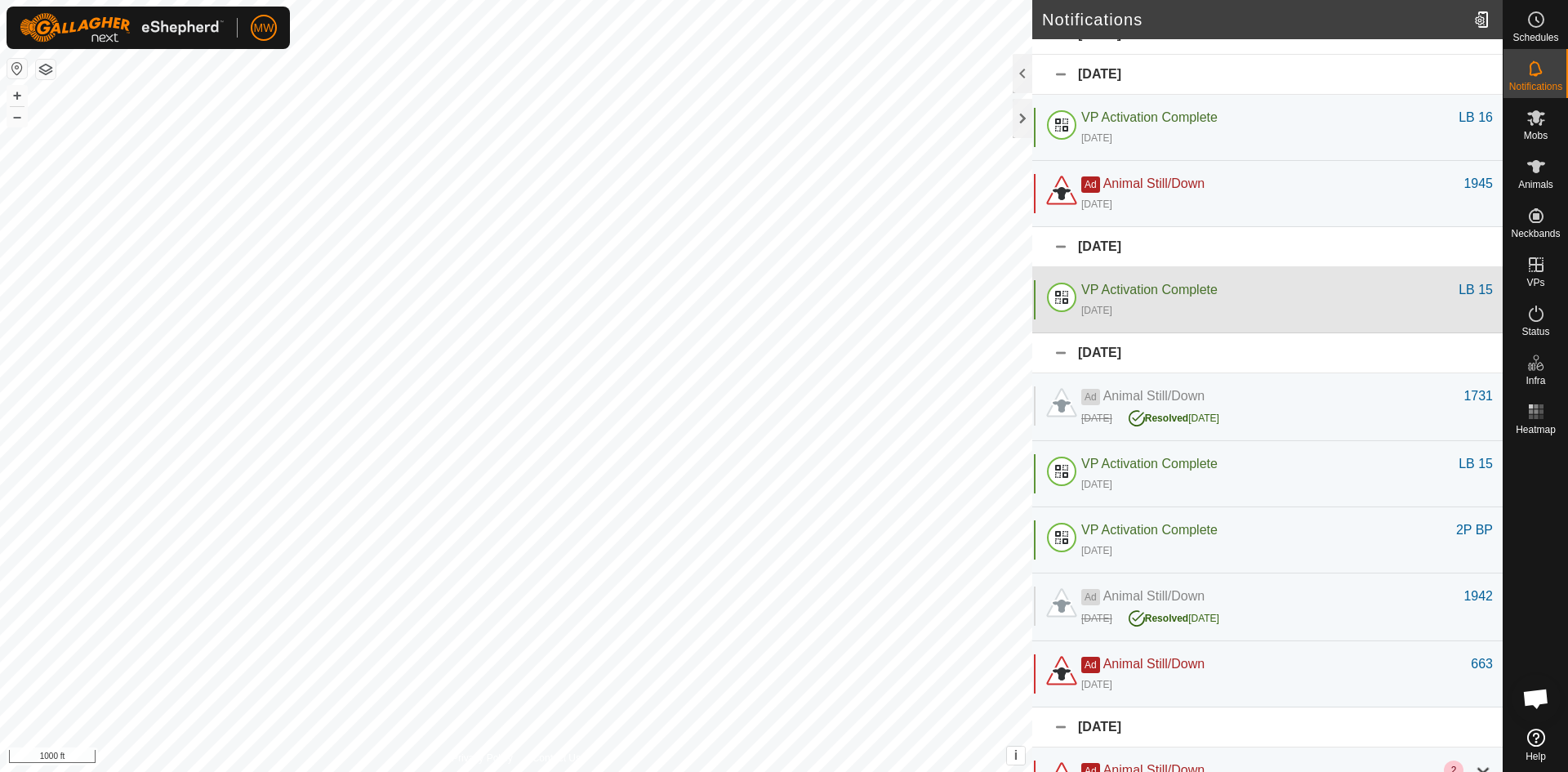
scroll to position [337, 0]
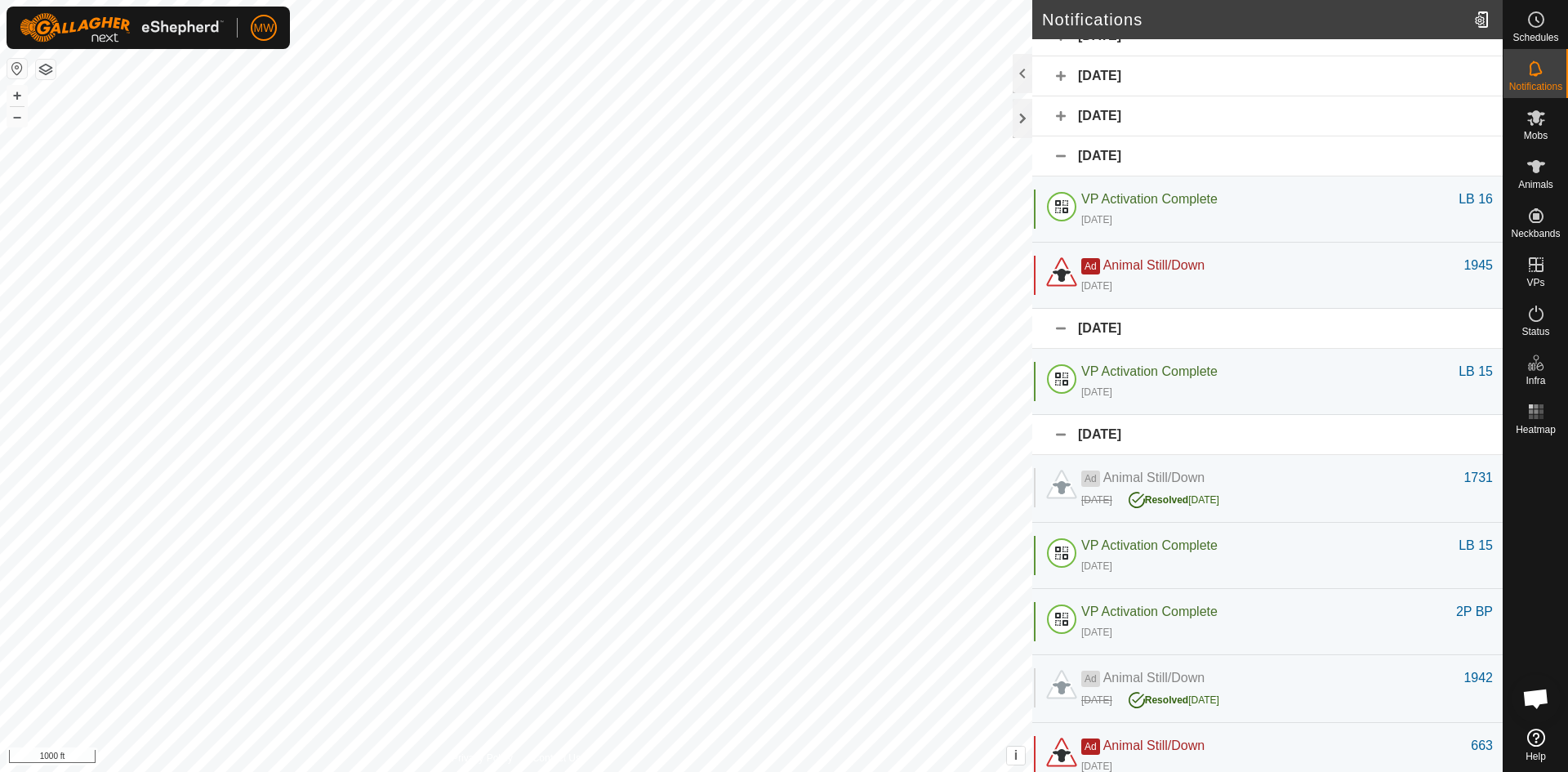
click at [1065, 117] on div "[DATE]" at bounding box center [1268, 117] width 470 height 40
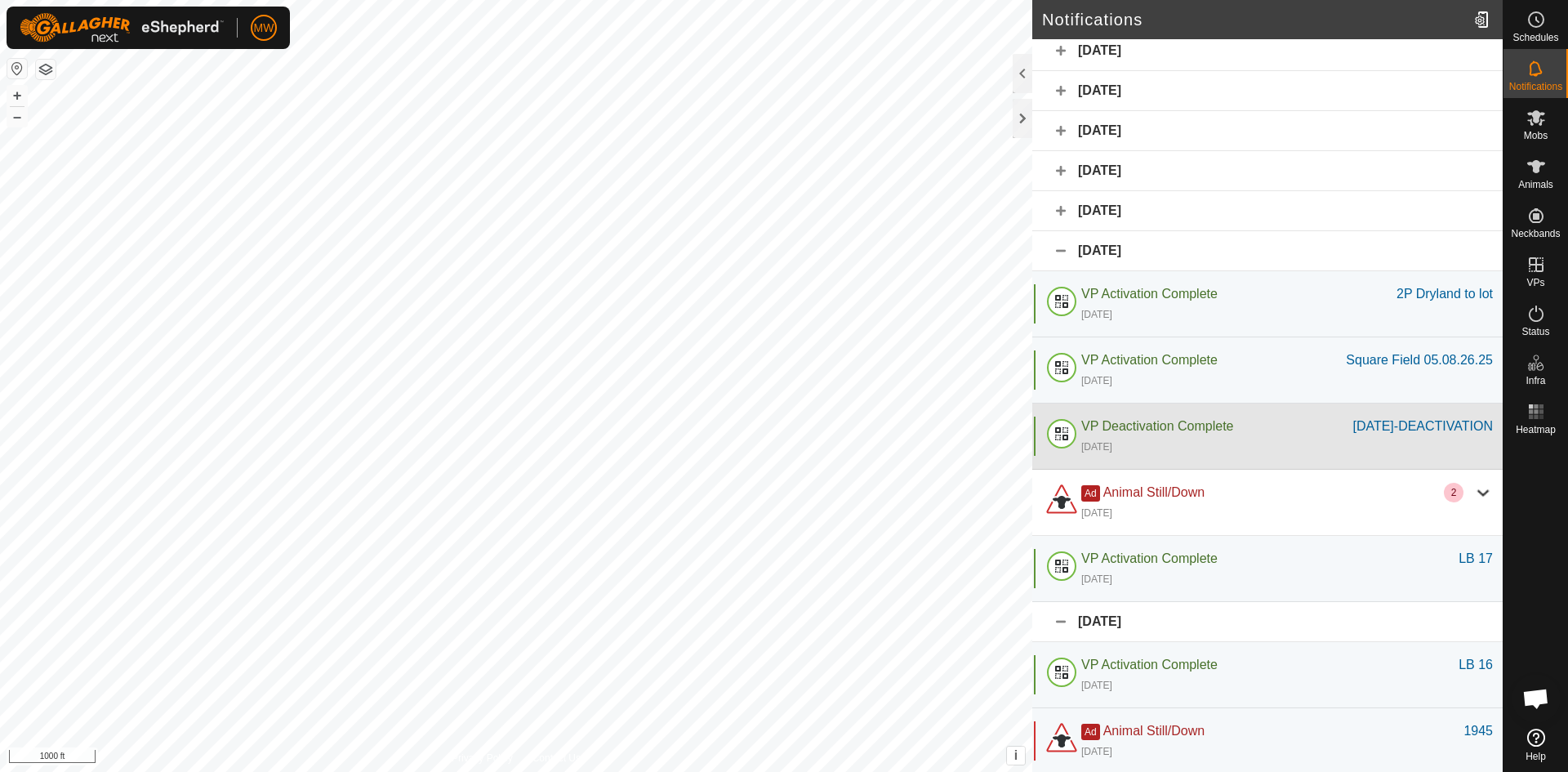
scroll to position [173, 0]
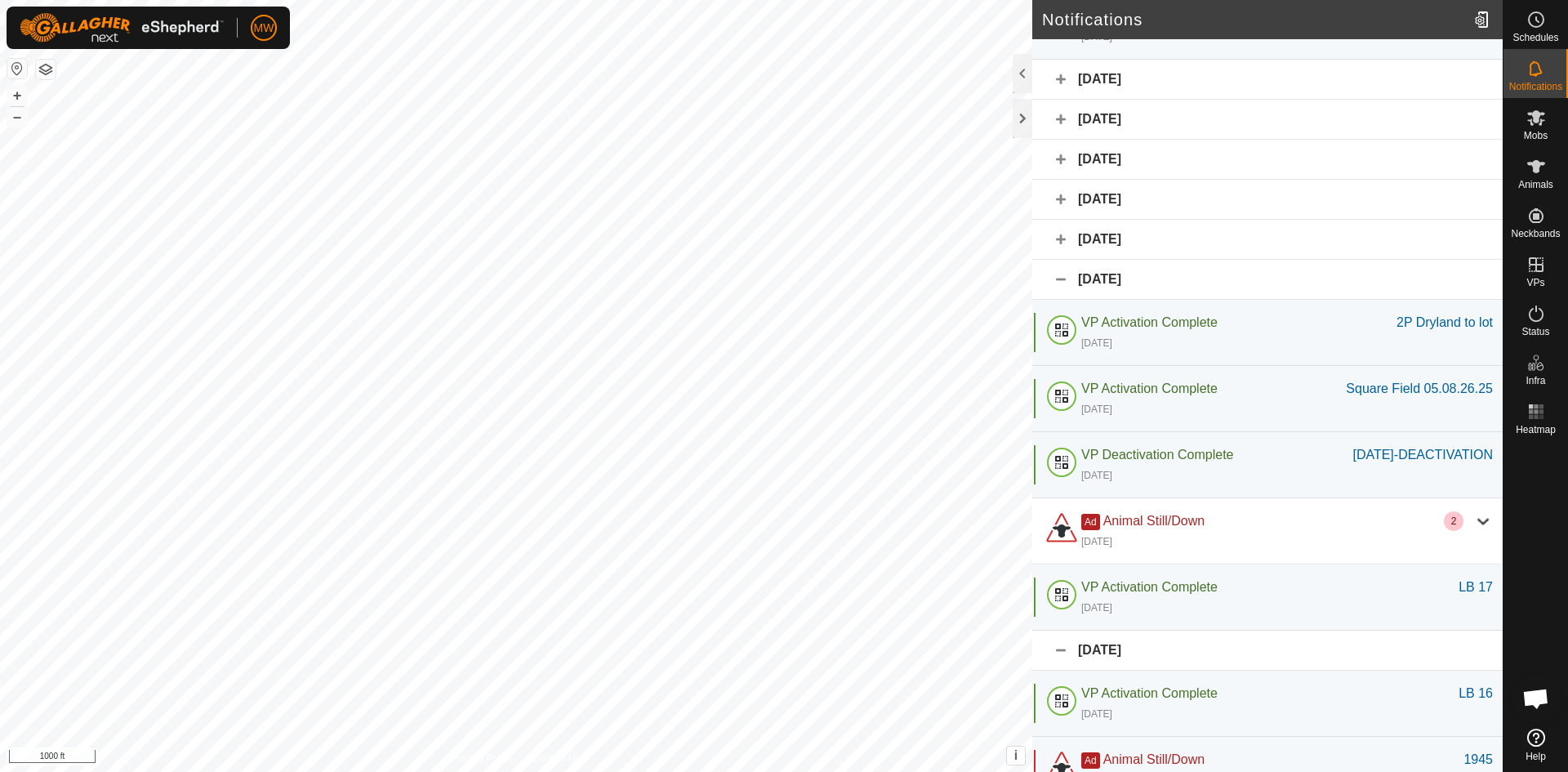
click at [1061, 238] on div "[DATE]" at bounding box center [1268, 239] width 470 height 40
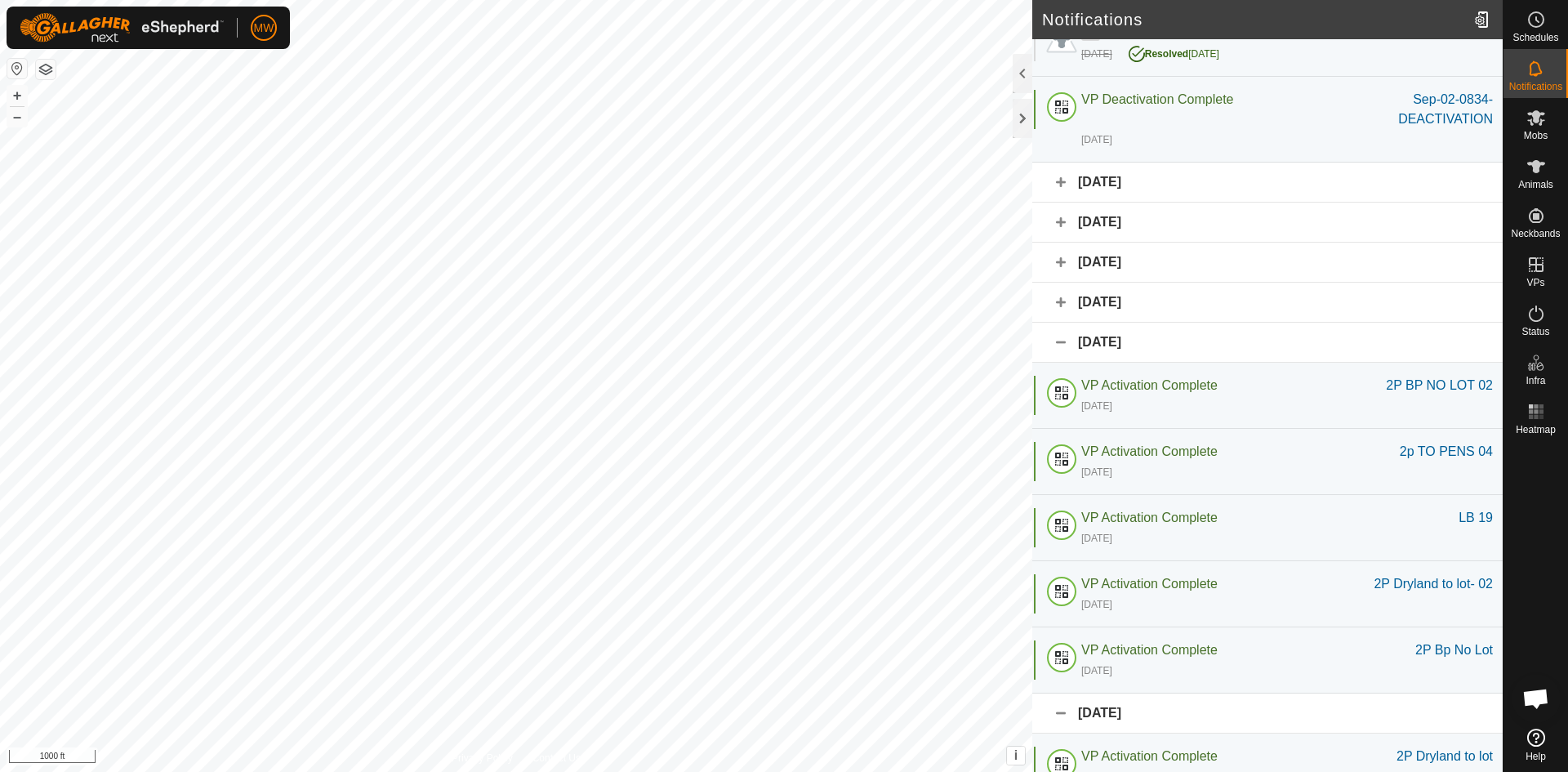
scroll to position [10, 0]
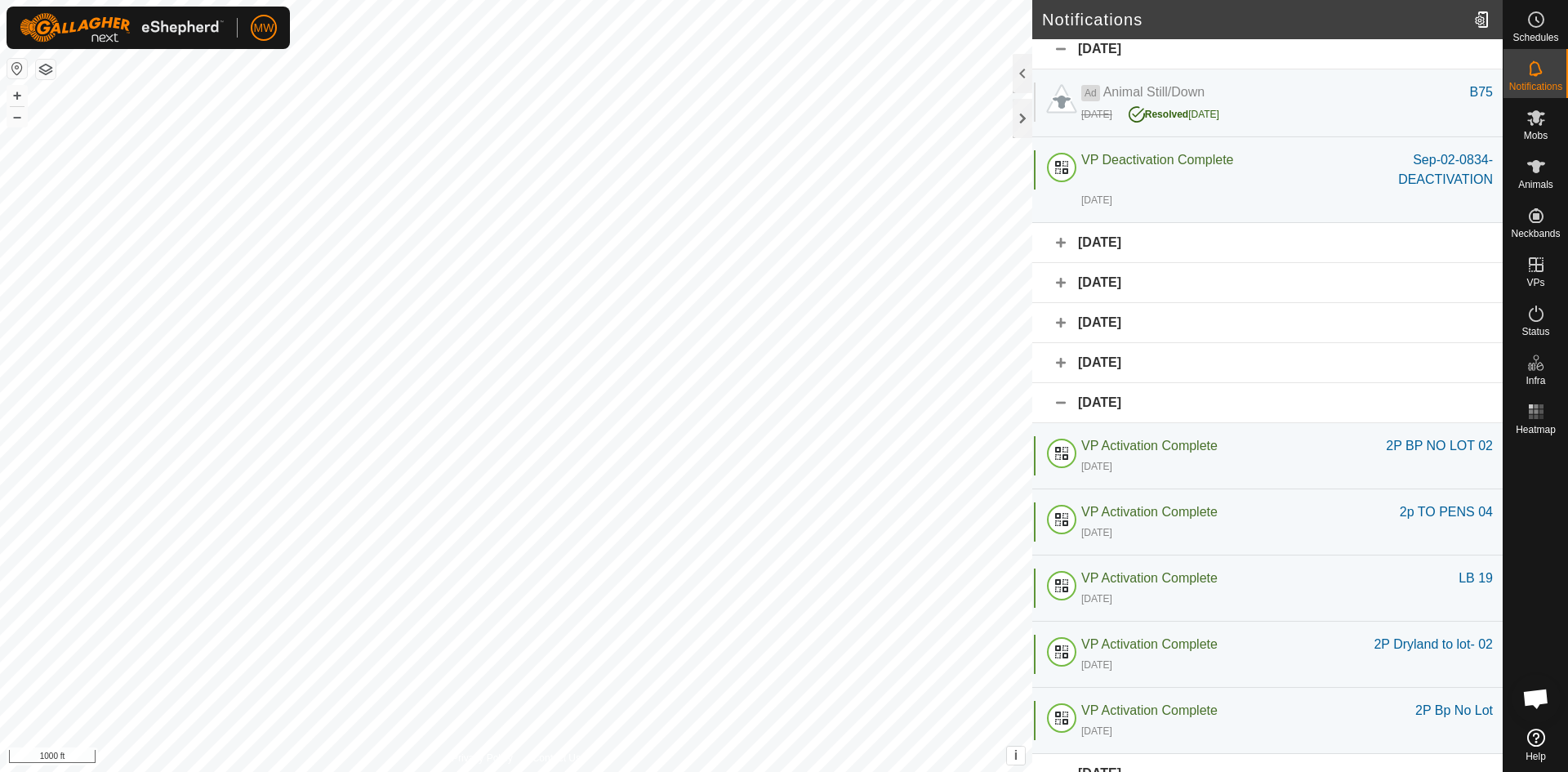
click at [1056, 363] on div "[DATE]" at bounding box center [1268, 363] width 470 height 40
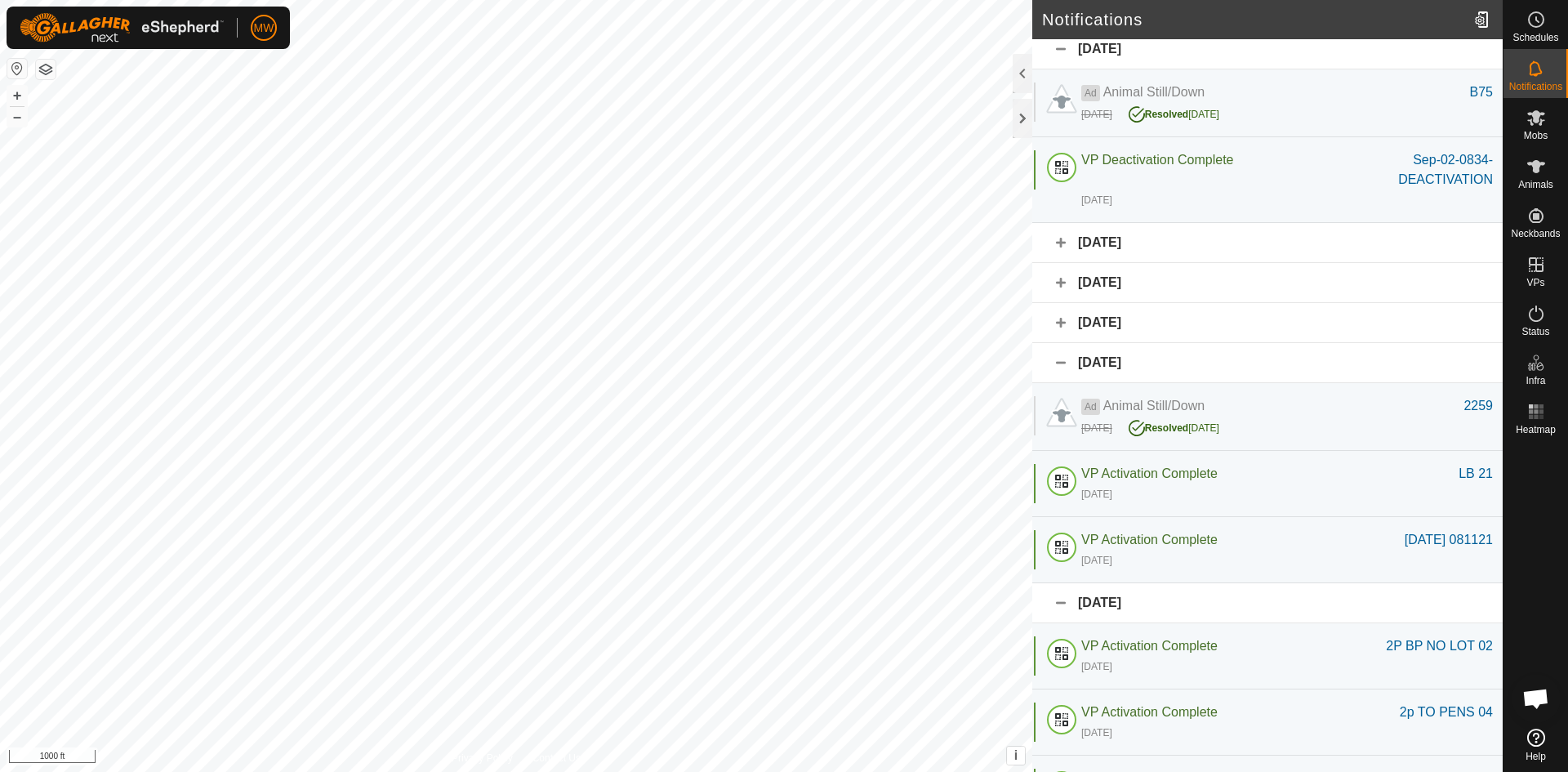
click at [1059, 321] on div "[DATE]" at bounding box center [1268, 323] width 470 height 40
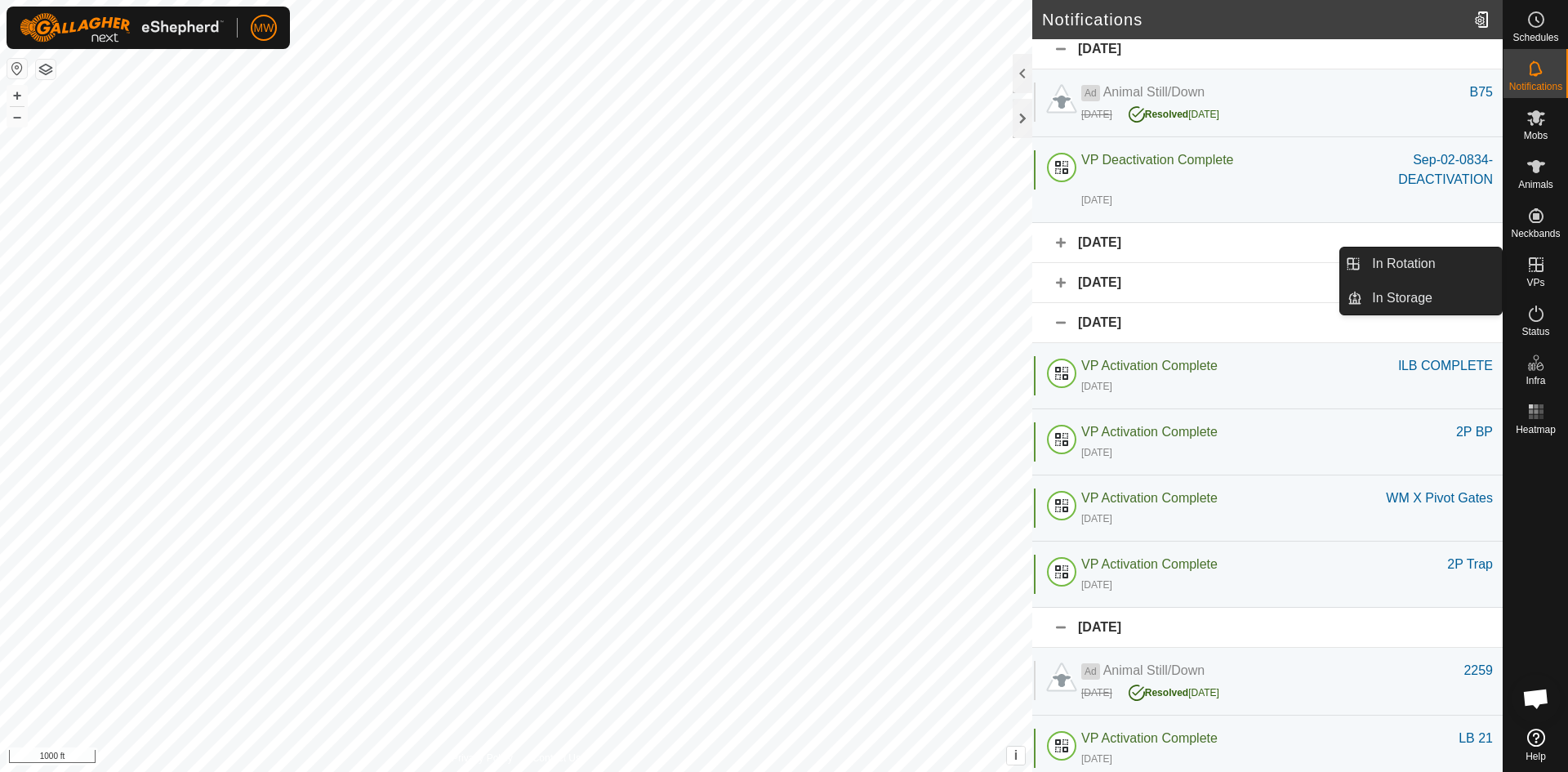
click at [1533, 261] on icon at bounding box center [1536, 265] width 20 height 20
click at [1420, 263] on link "In Rotation" at bounding box center [1432, 263] width 139 height 33
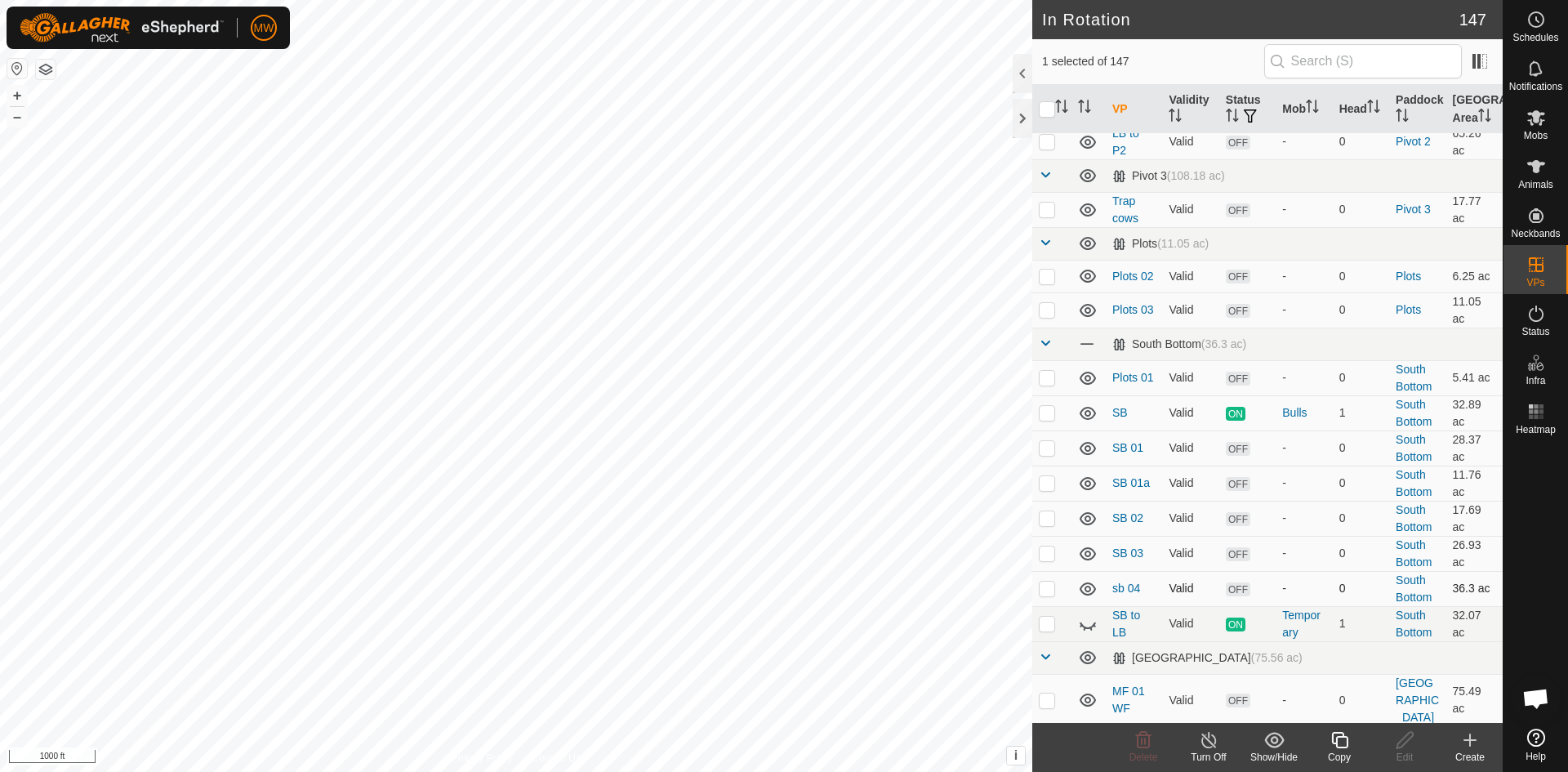
scroll to position [5474, 0]
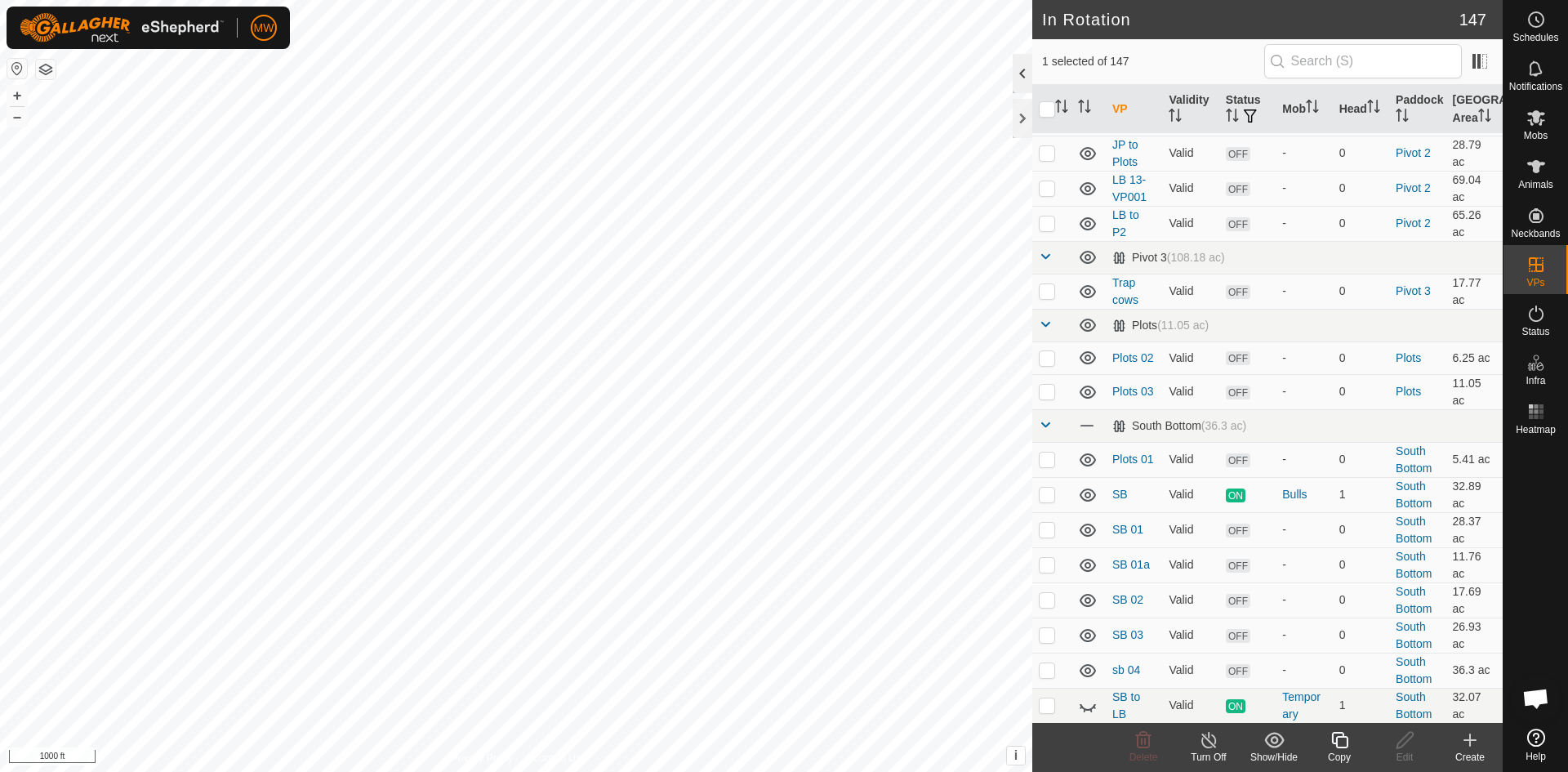
click at [1022, 76] on div at bounding box center [1023, 74] width 20 height 40
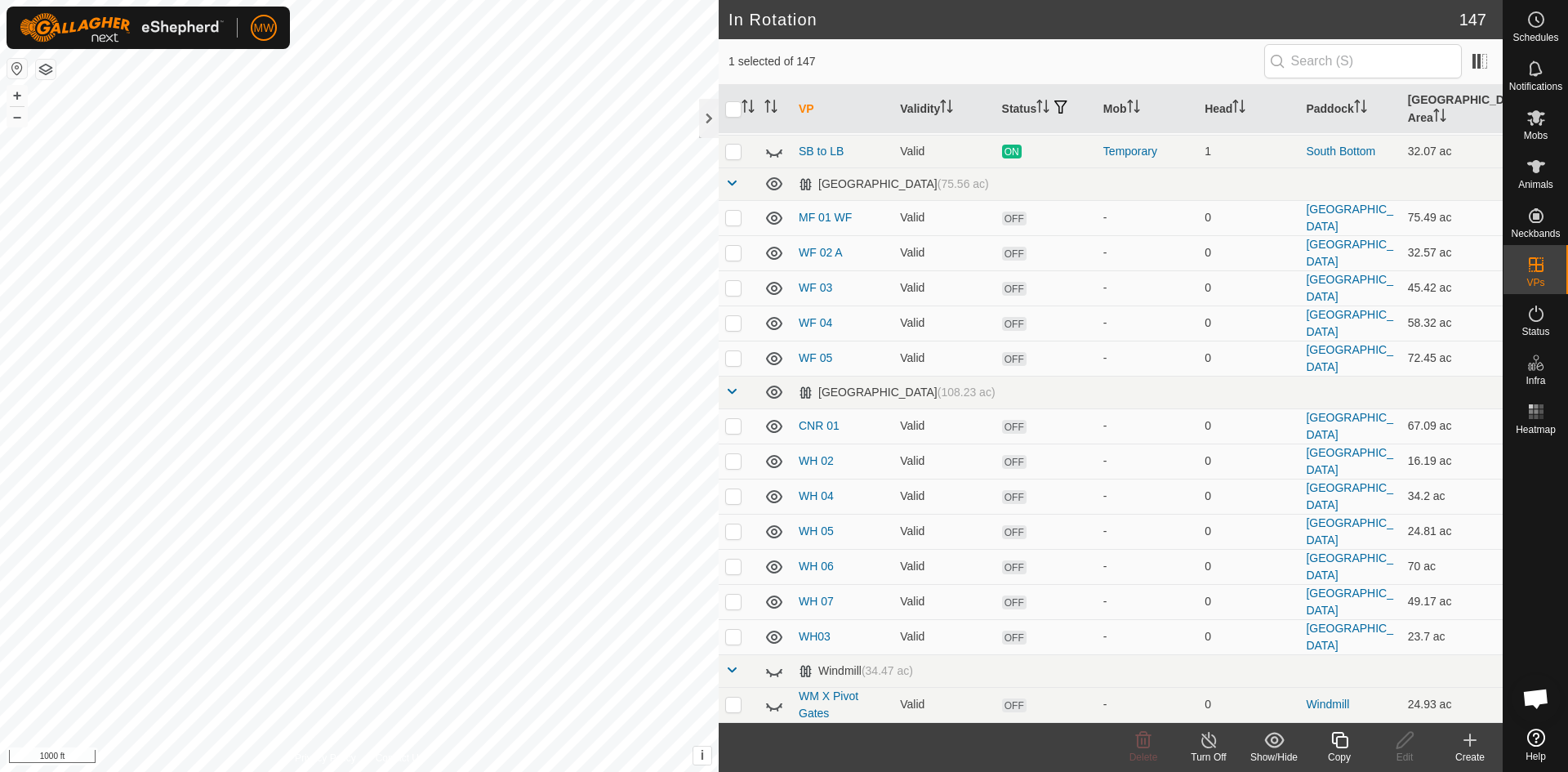
scroll to position [4608, 0]
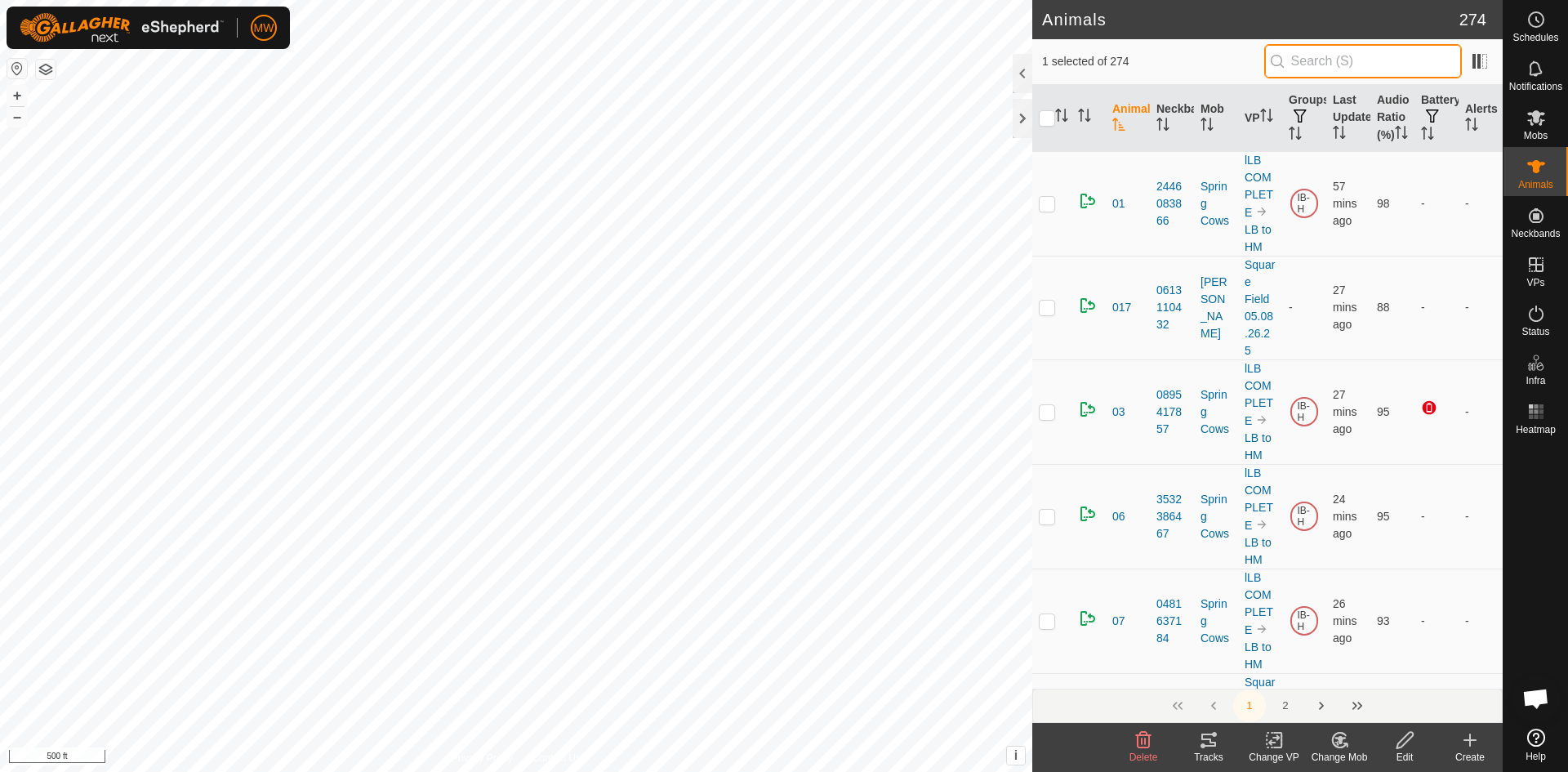
click at [1315, 56] on input "text" at bounding box center [1362, 61] width 198 height 35
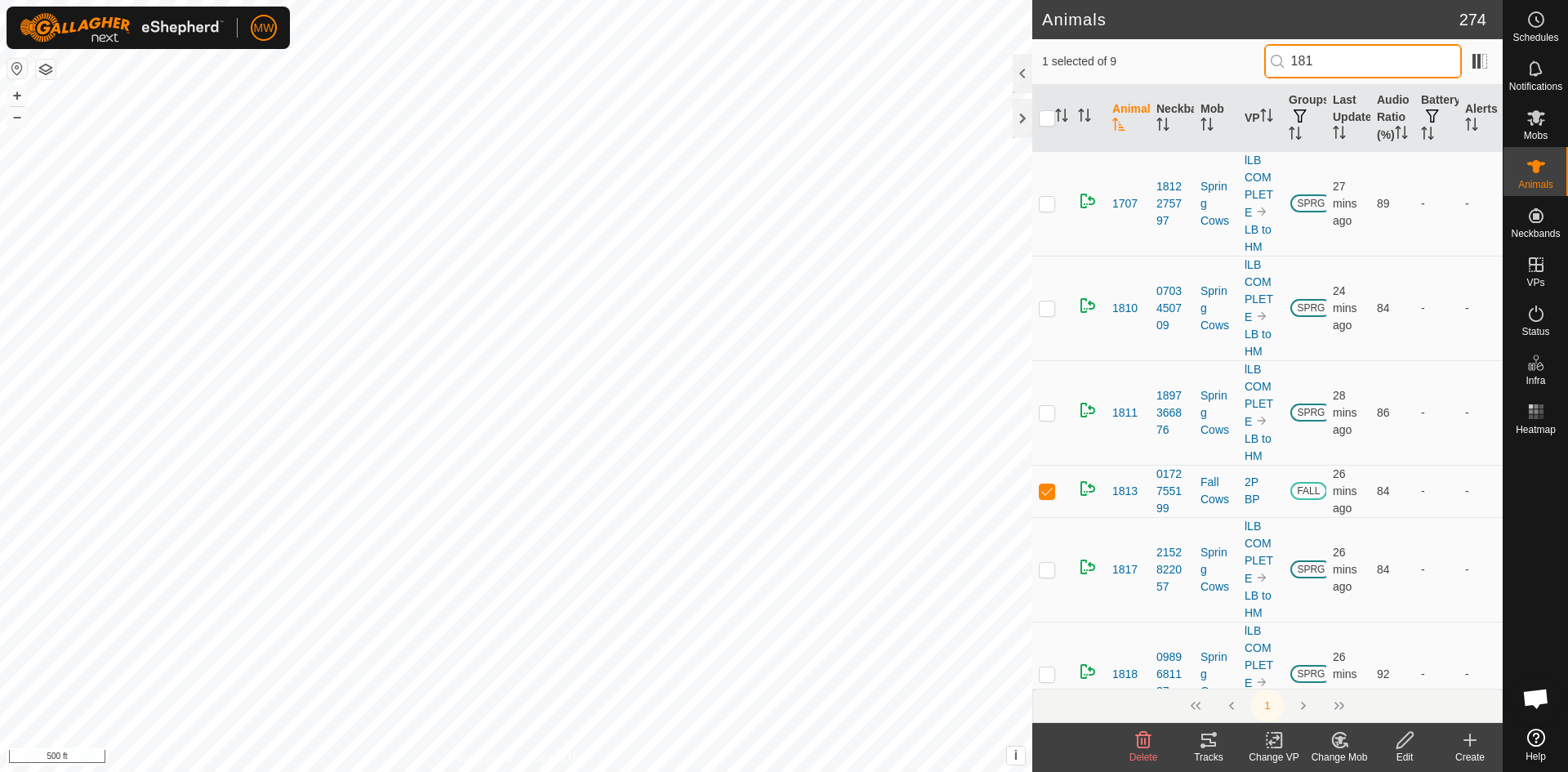
type input "1813"
checkbox input "true"
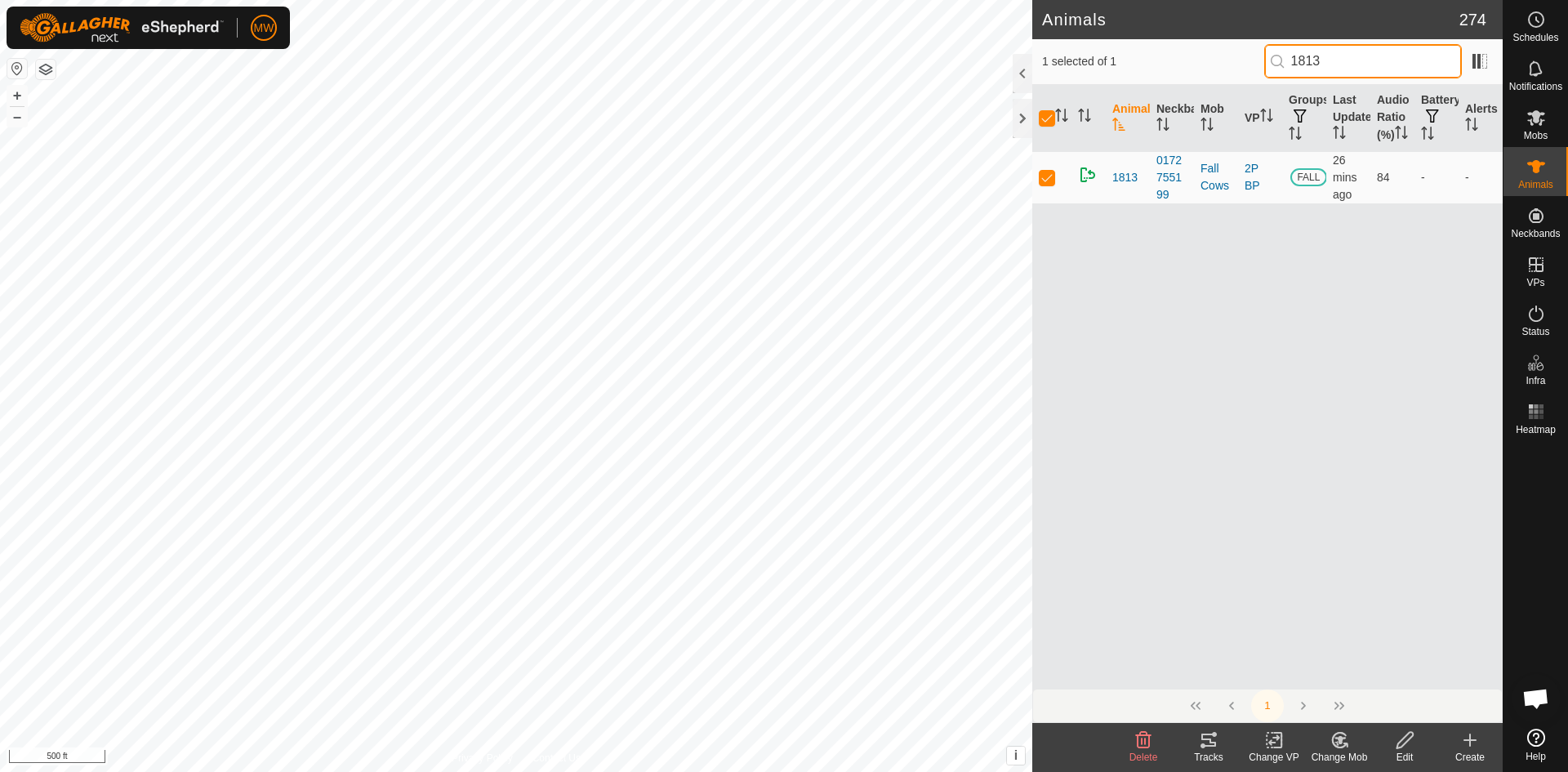
type input "1813"
click at [1212, 737] on icon at bounding box center [1208, 740] width 20 height 20
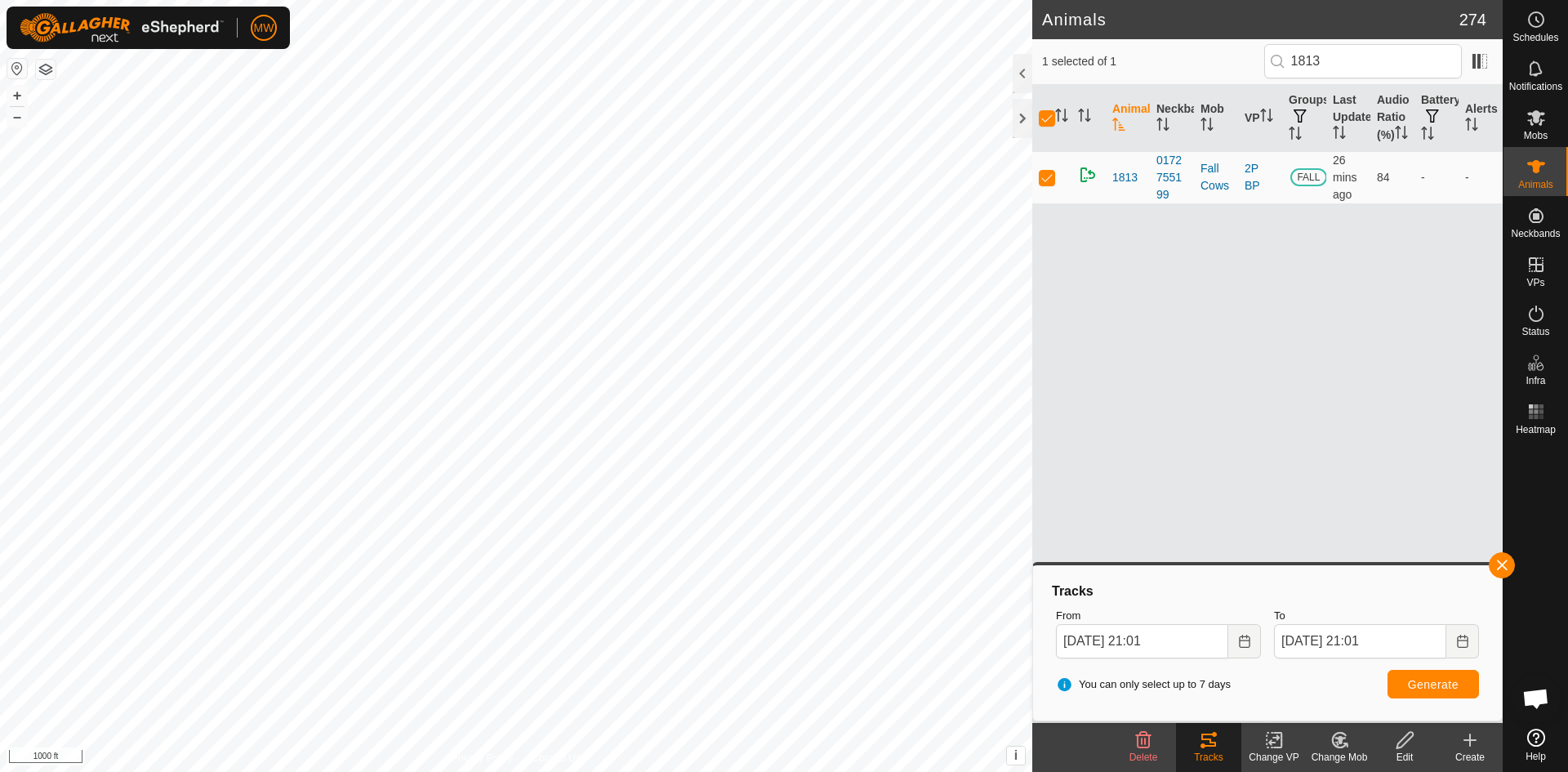
click at [1399, 516] on div "Animal Neckband Mob VP Groups Last Updated Audio Ratio (%) Battery Alerts 1813 …" at bounding box center [1268, 386] width 470 height 604
click at [1503, 566] on button "button" at bounding box center [1502, 565] width 26 height 26
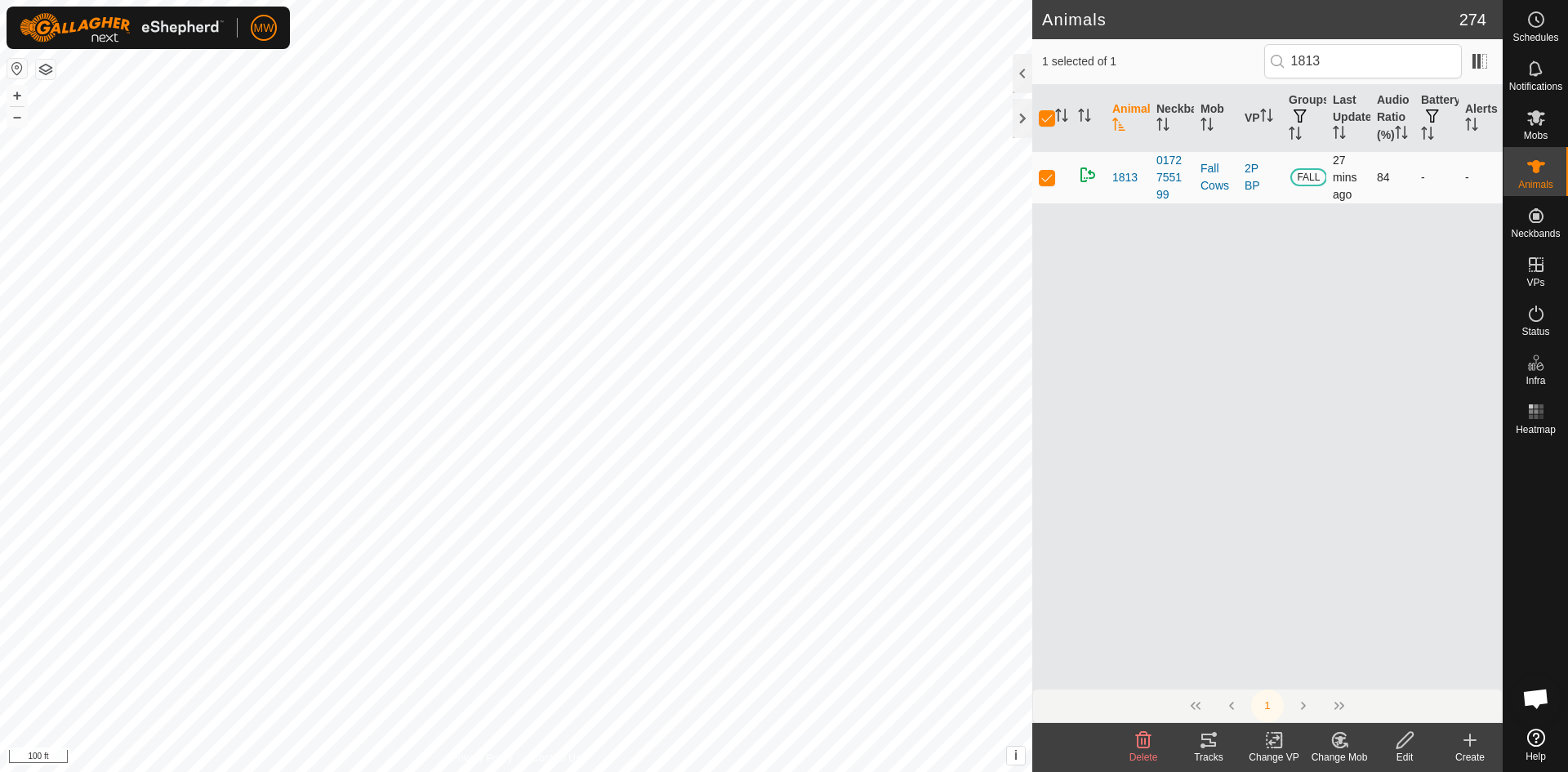
click at [1050, 184] on p-checkbox at bounding box center [1046, 177] width 17 height 13
checkbox input "false"
click at [1201, 744] on icon at bounding box center [1202, 745] width 5 height 5
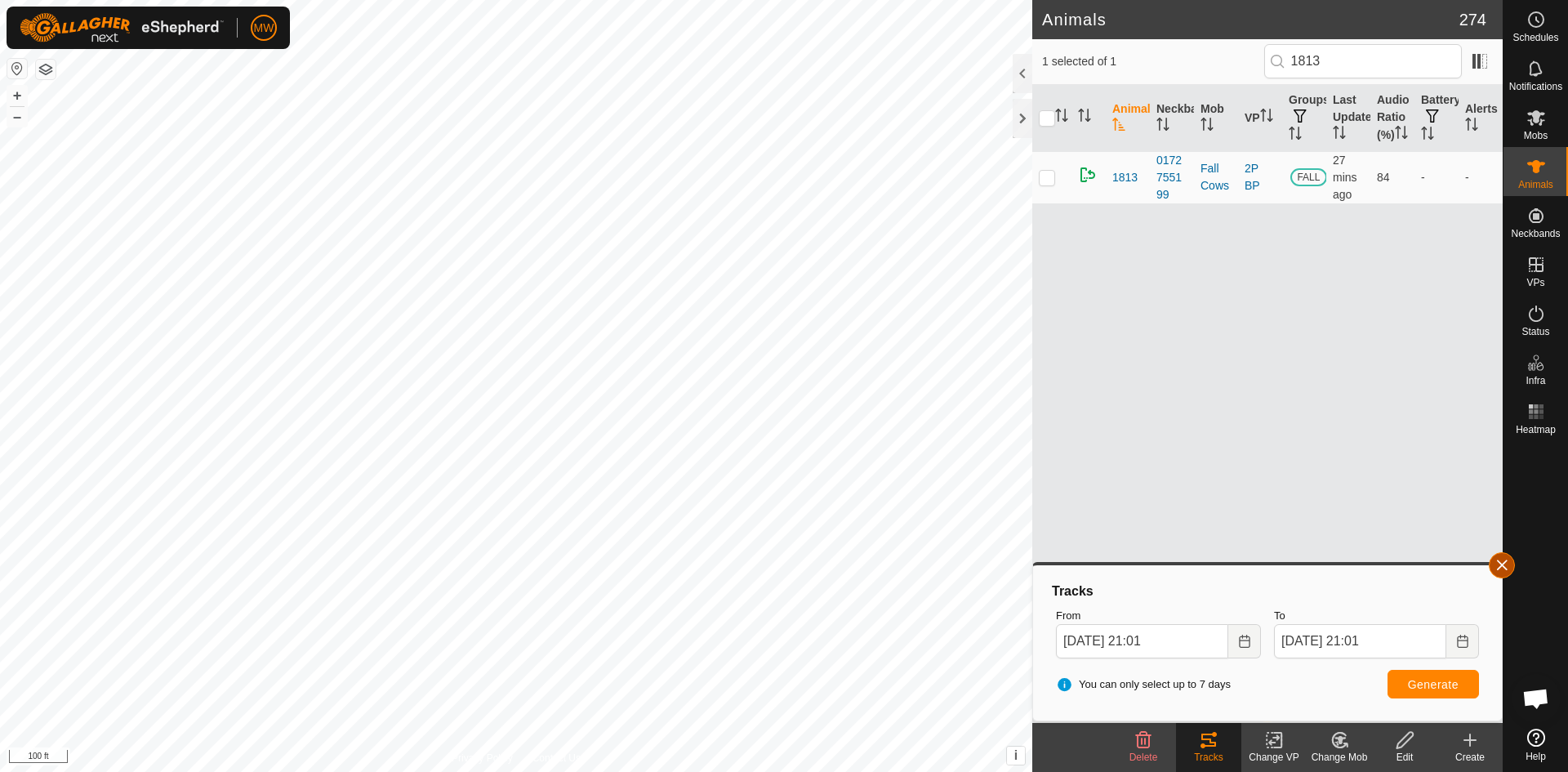
click at [1501, 562] on button "button" at bounding box center [1502, 565] width 26 height 26
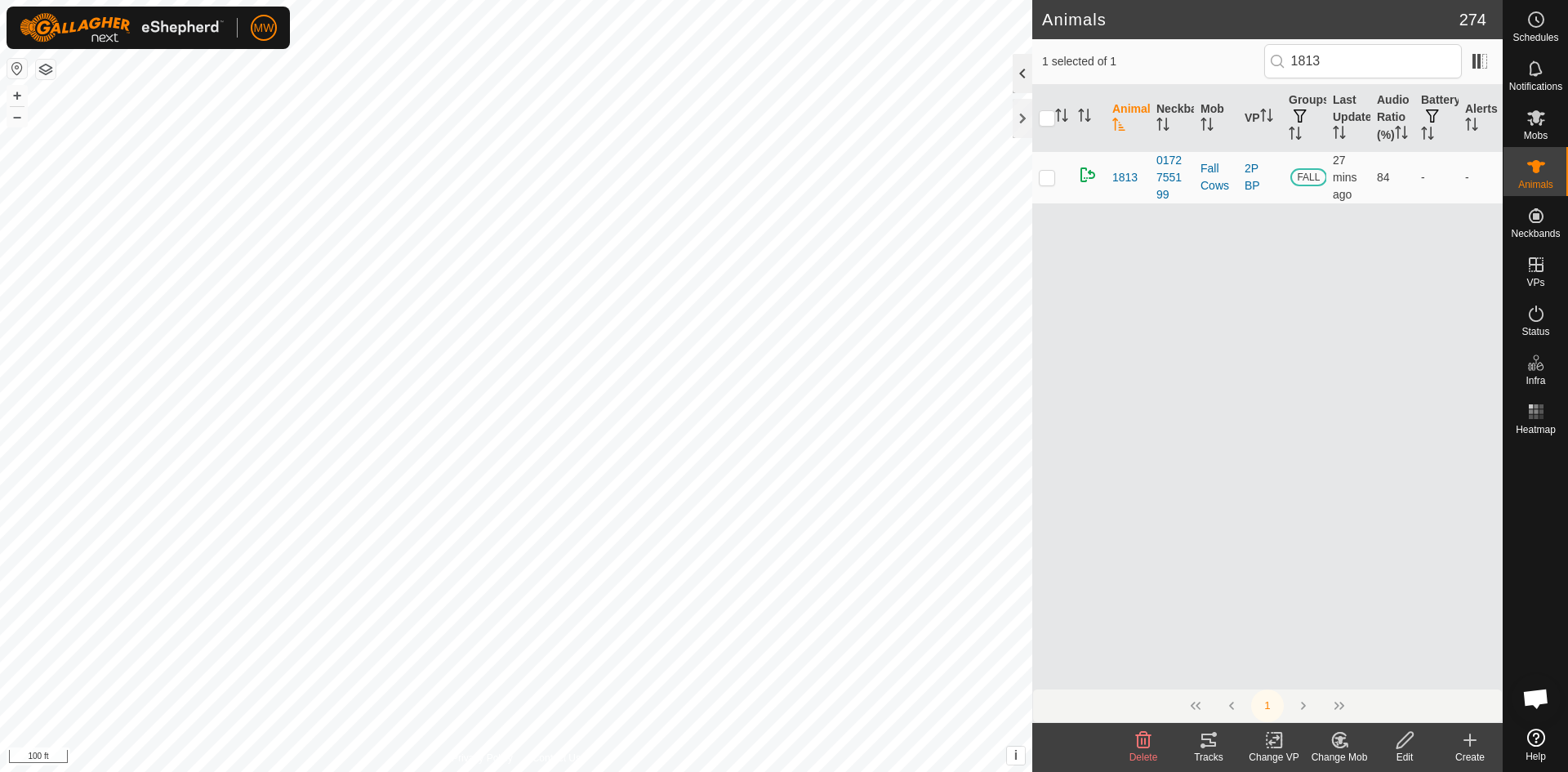
click at [1024, 79] on div at bounding box center [1023, 74] width 20 height 40
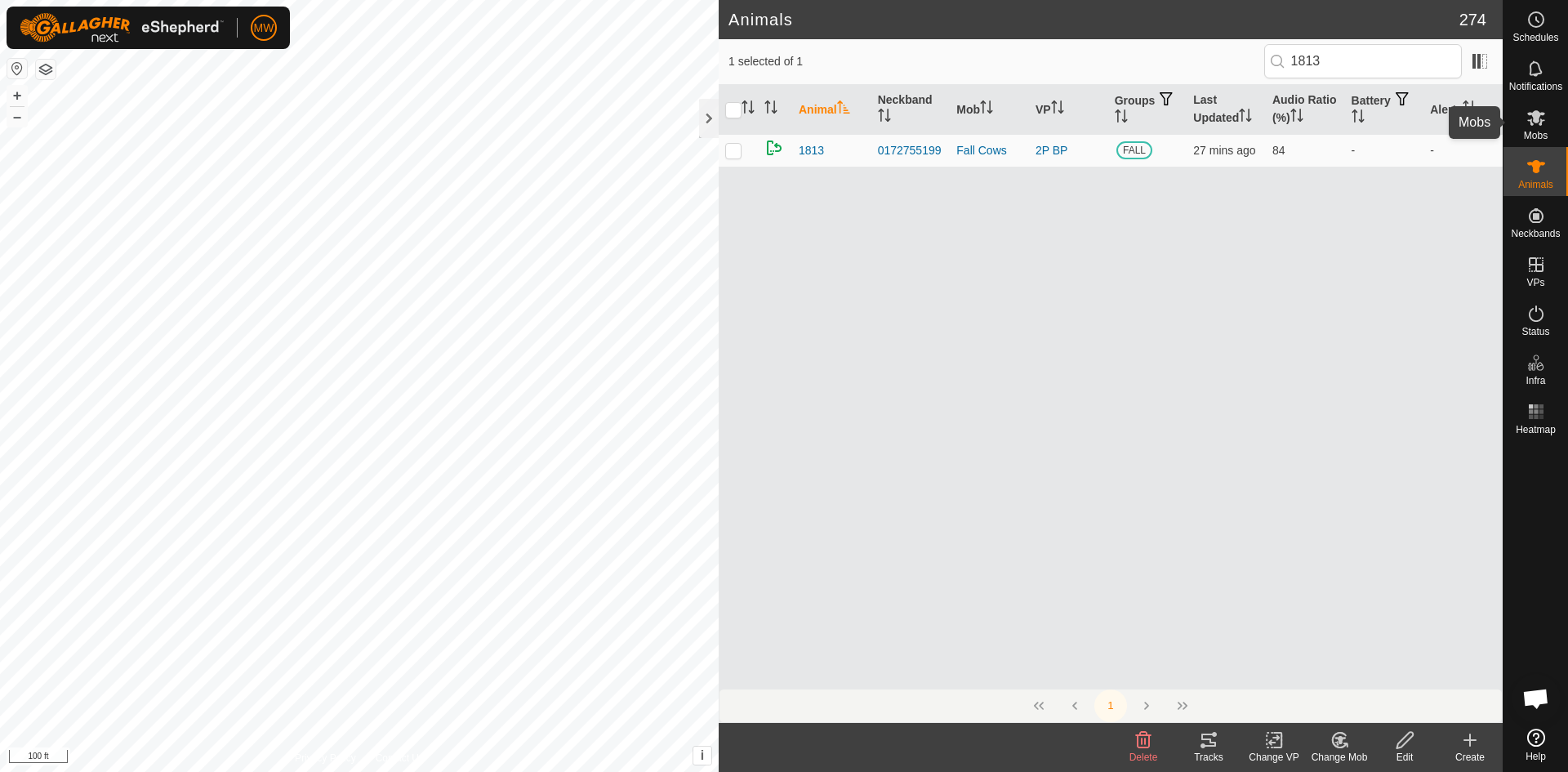
click at [1540, 125] on icon at bounding box center [1536, 119] width 18 height 16
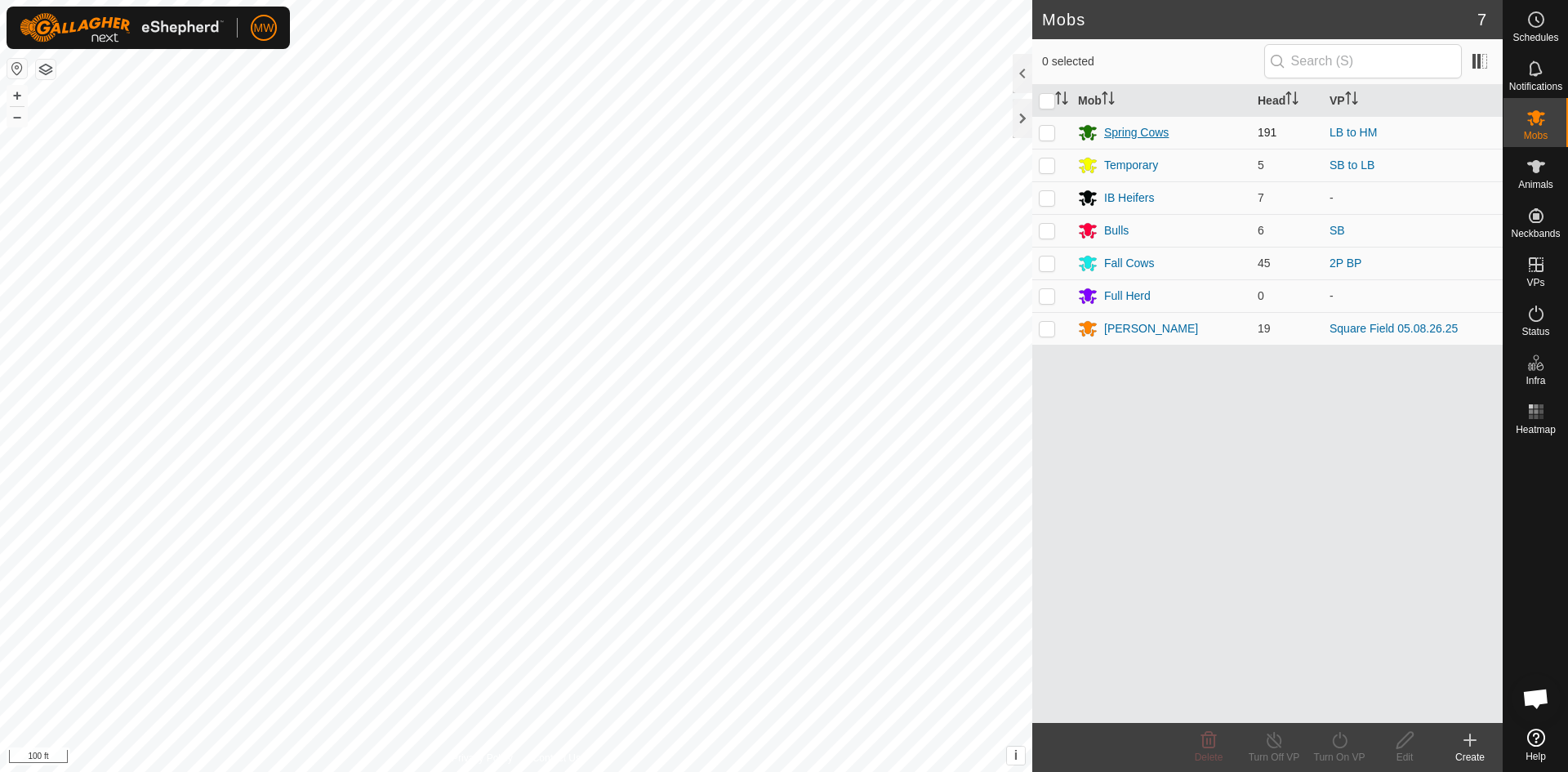
click at [1158, 135] on div "Spring Cows" at bounding box center [1135, 132] width 64 height 17
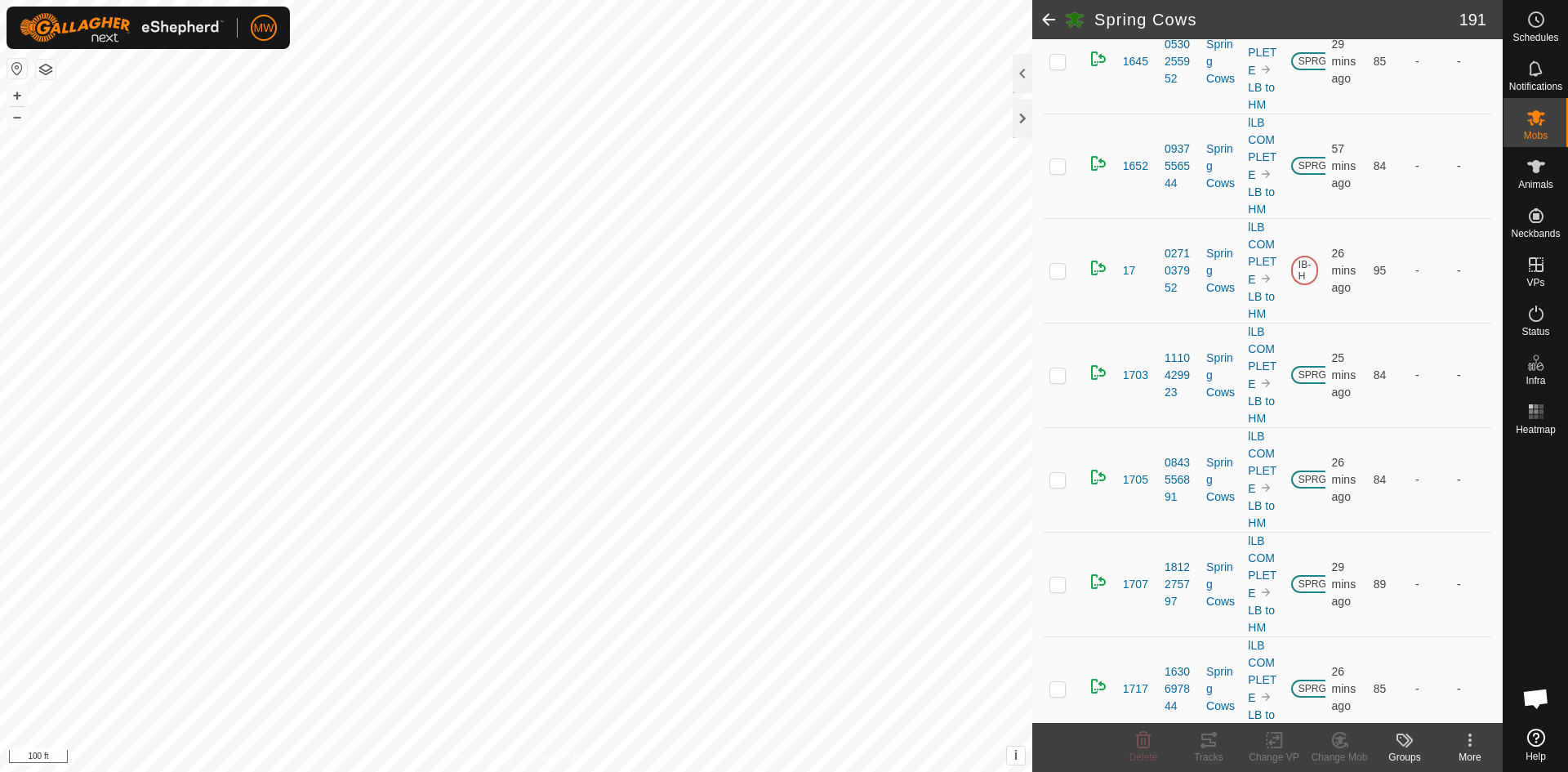
scroll to position [4902, 0]
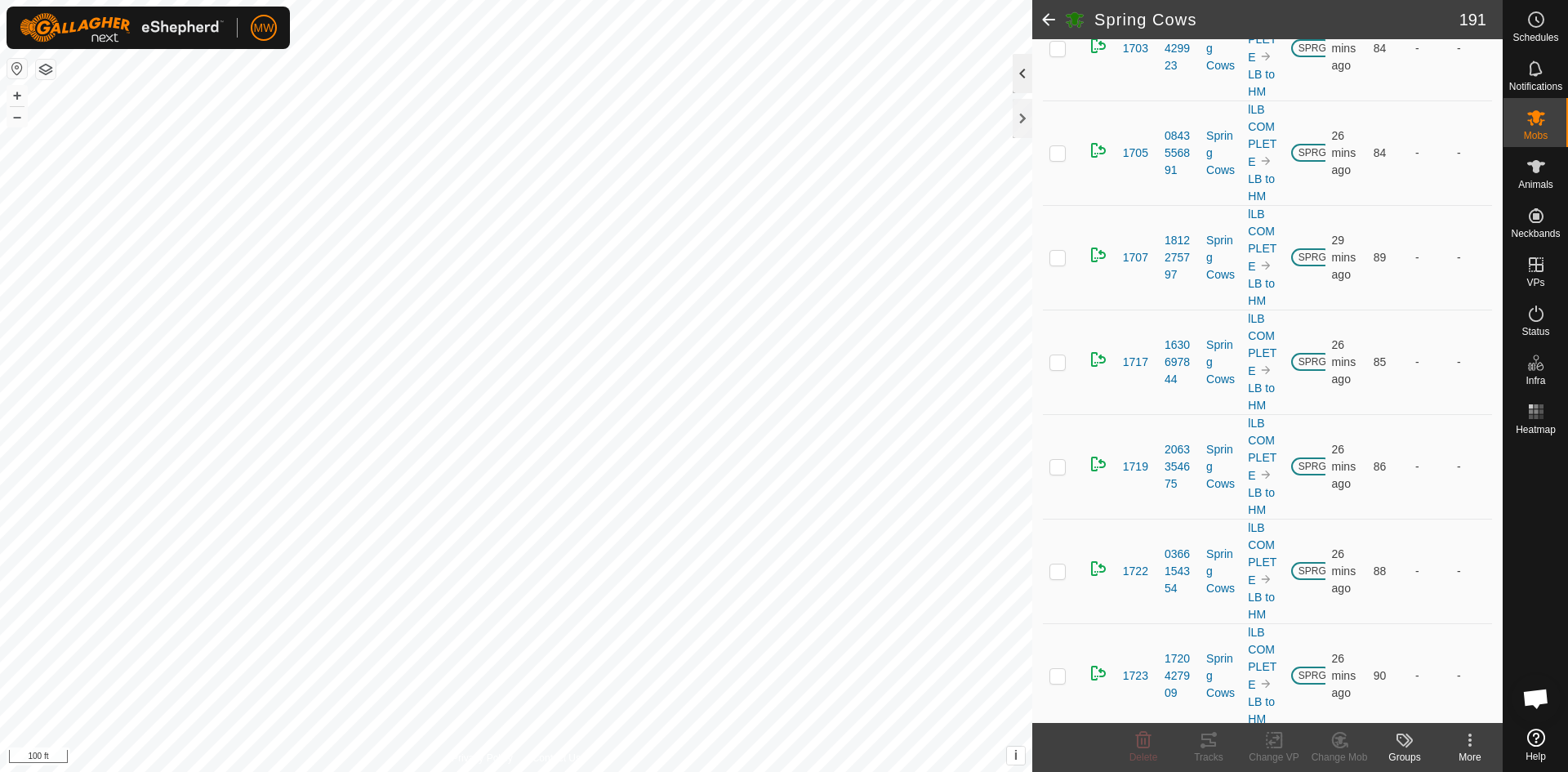
click at [1028, 76] on div at bounding box center [1023, 74] width 20 height 40
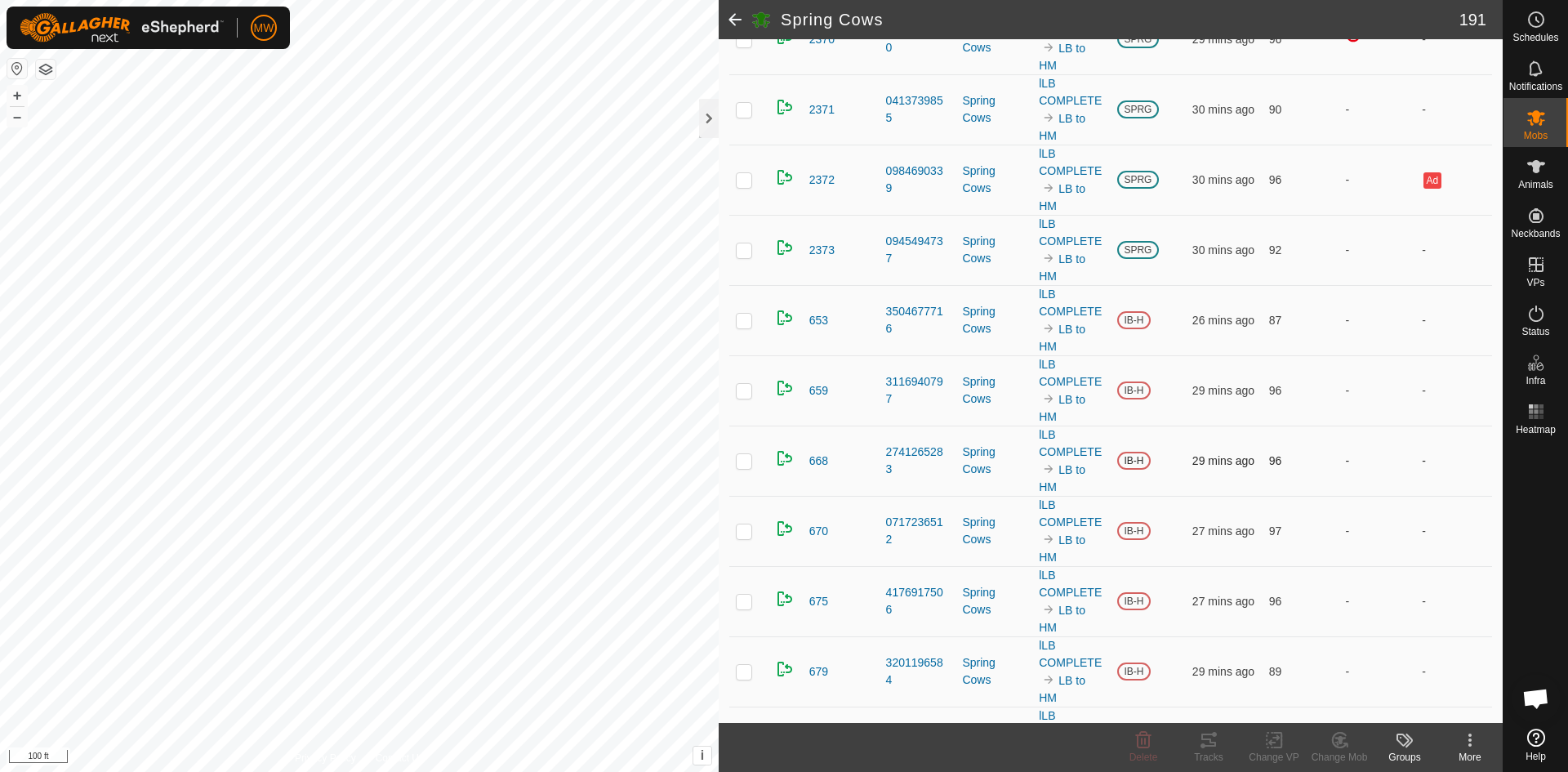
scroll to position [11928, 0]
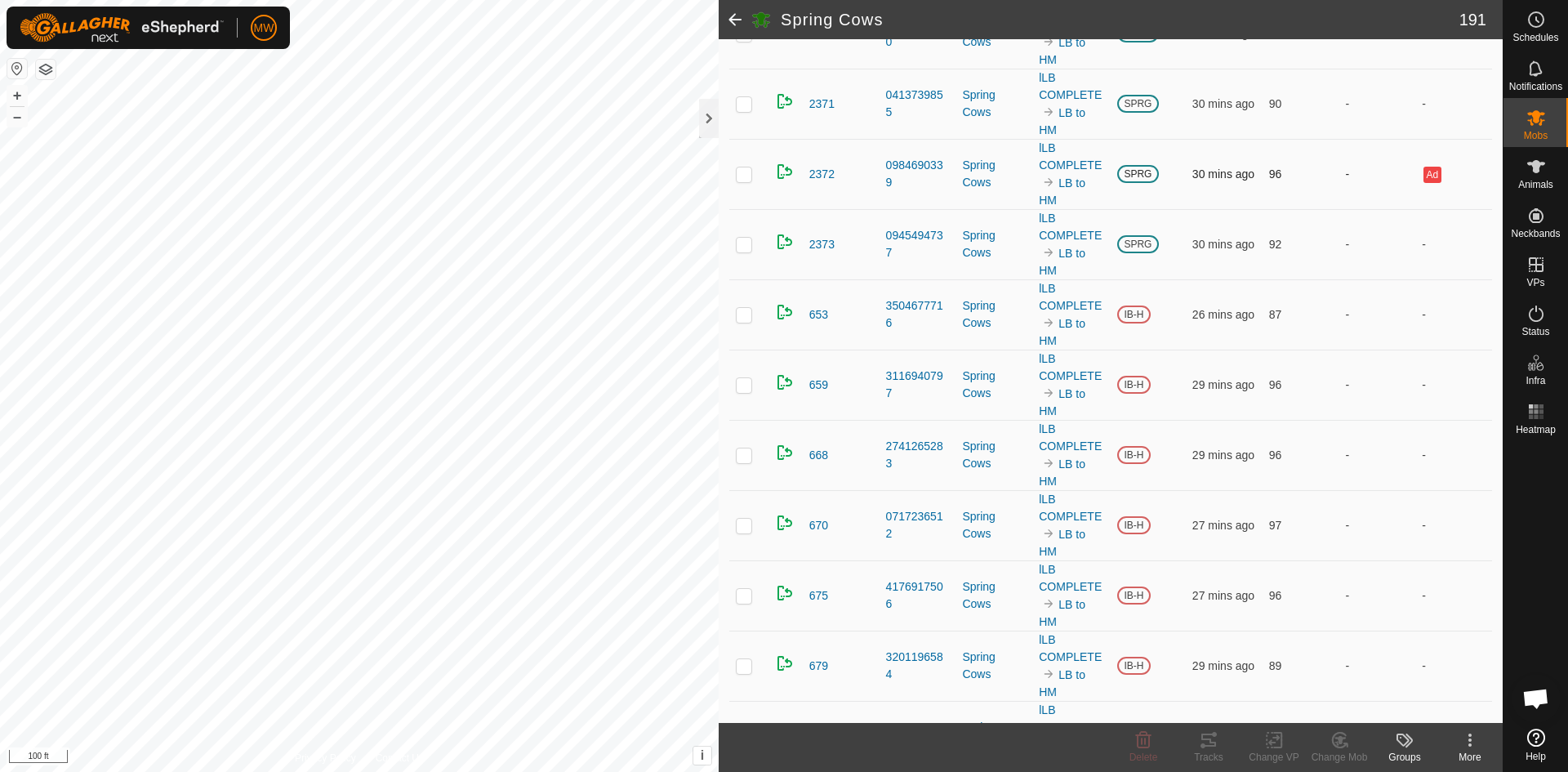
click at [742, 181] on p-checkbox at bounding box center [744, 173] width 17 height 13
click at [1339, 739] on icon at bounding box center [1341, 740] width 12 height 8
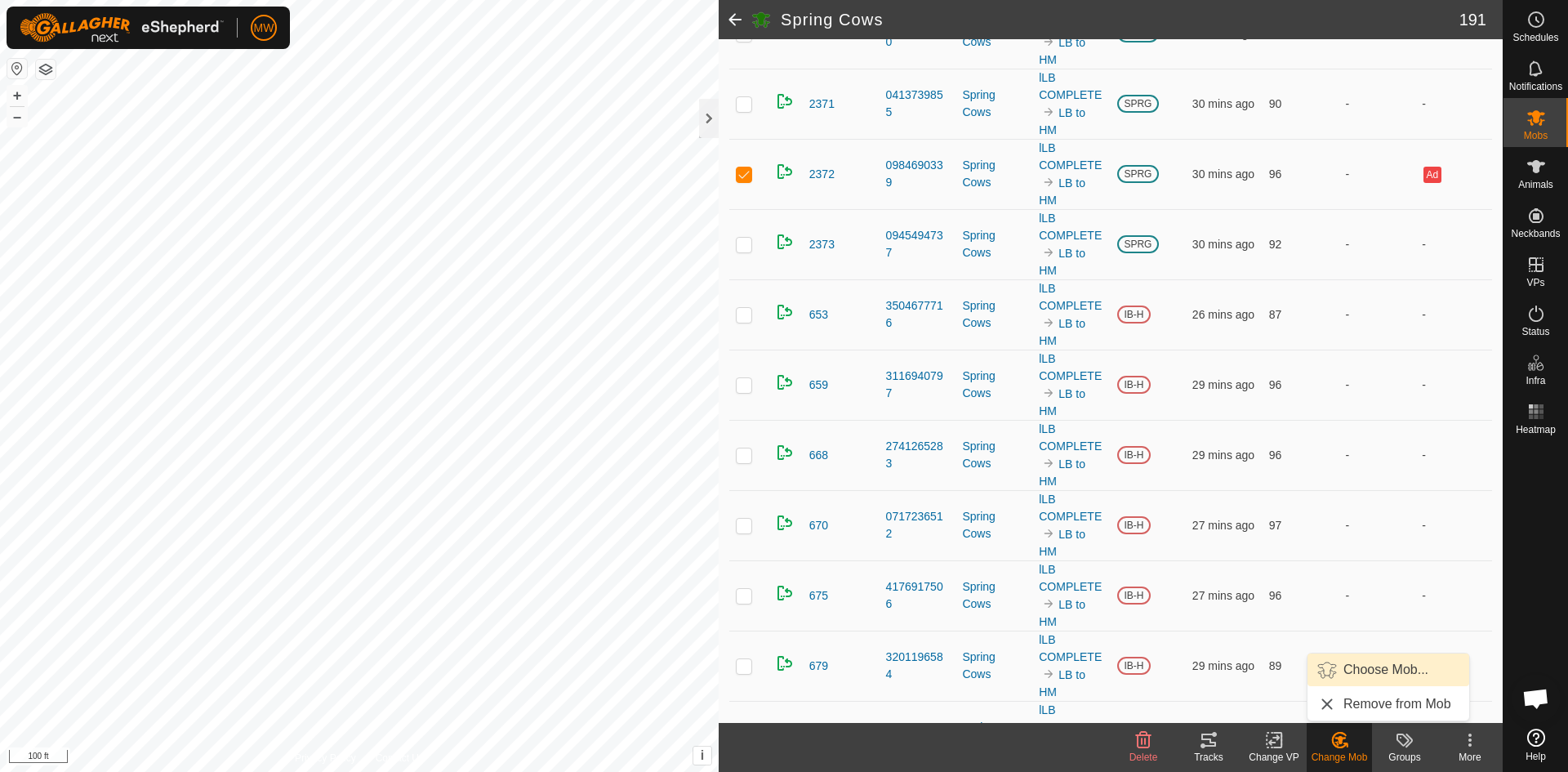
click at [1362, 671] on link "Choose Mob..." at bounding box center [1388, 669] width 162 height 33
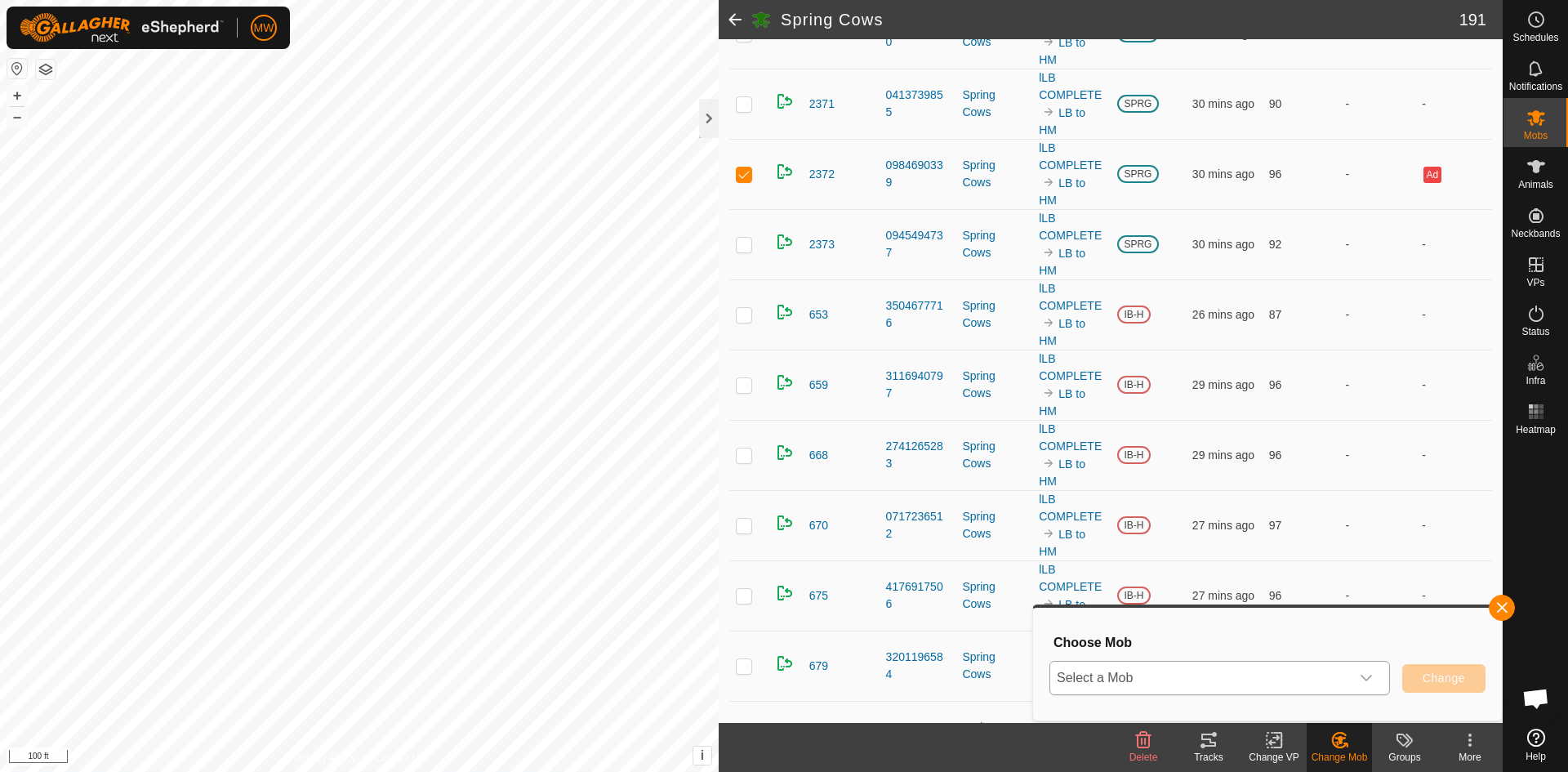
click at [1362, 680] on icon "dropdown trigger" at bounding box center [1365, 677] width 13 height 13
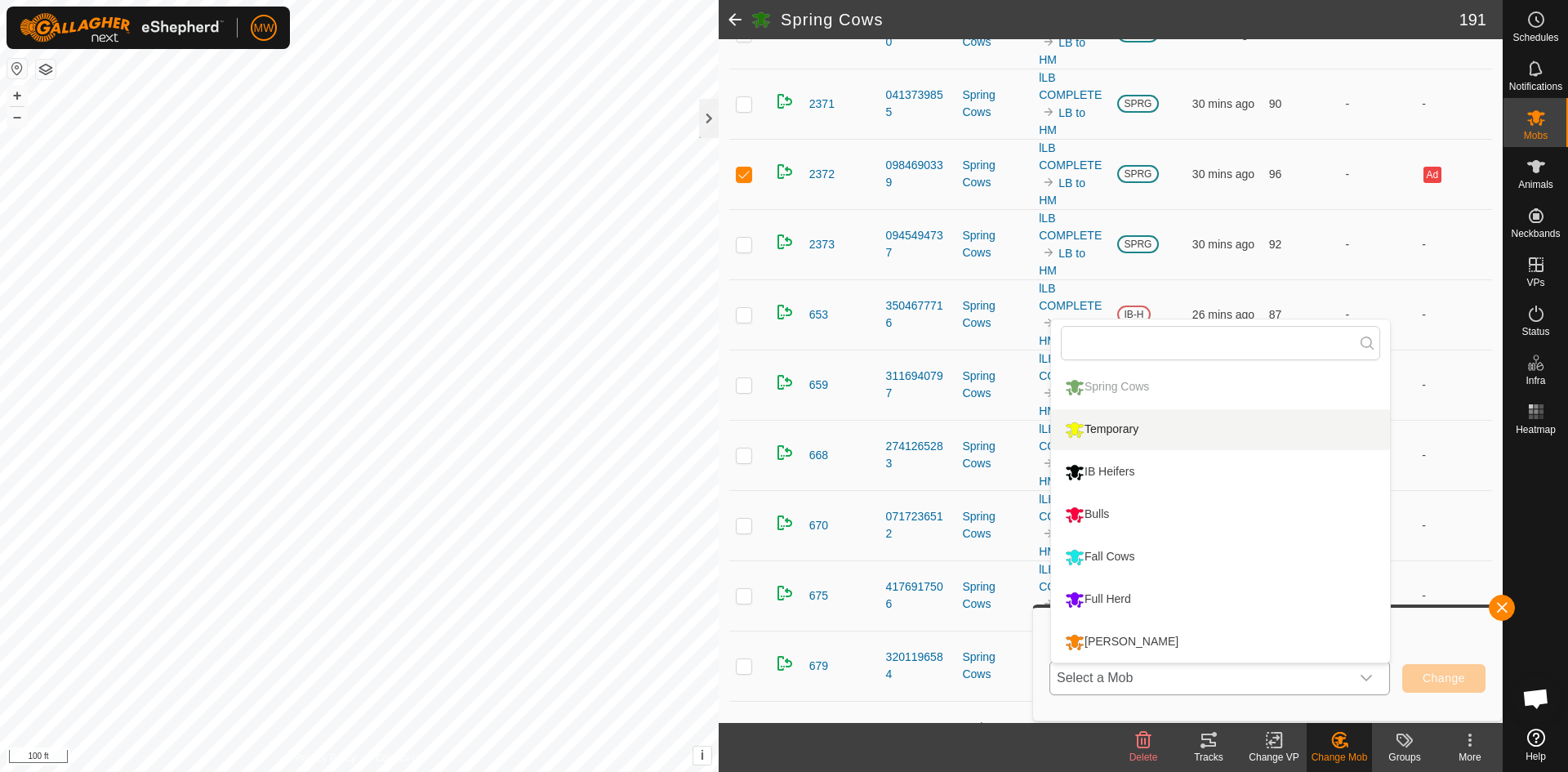
click at [1098, 434] on li "Temporary" at bounding box center [1220, 429] width 339 height 41
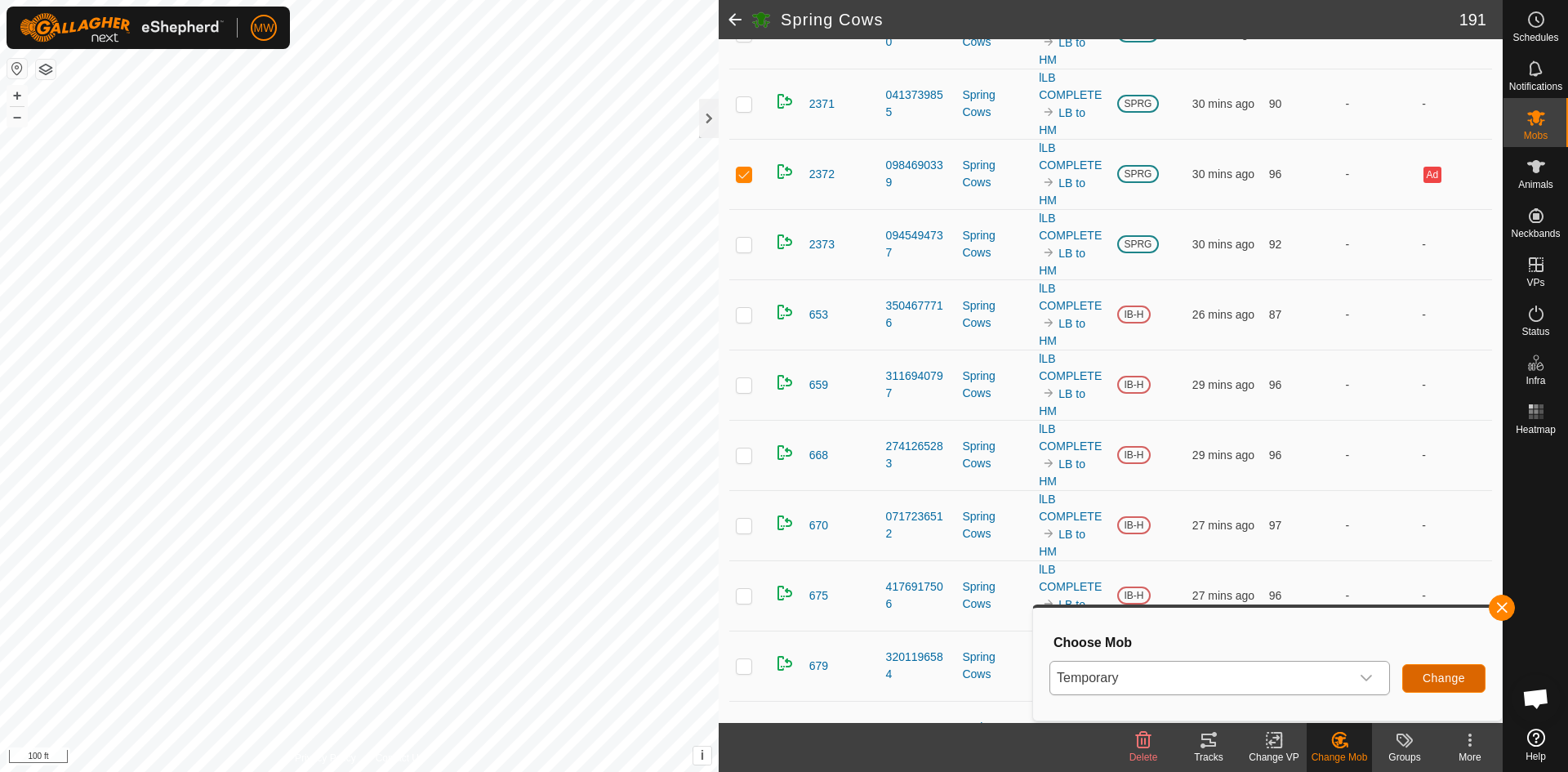
click at [1455, 678] on span "Change" at bounding box center [1444, 677] width 42 height 13
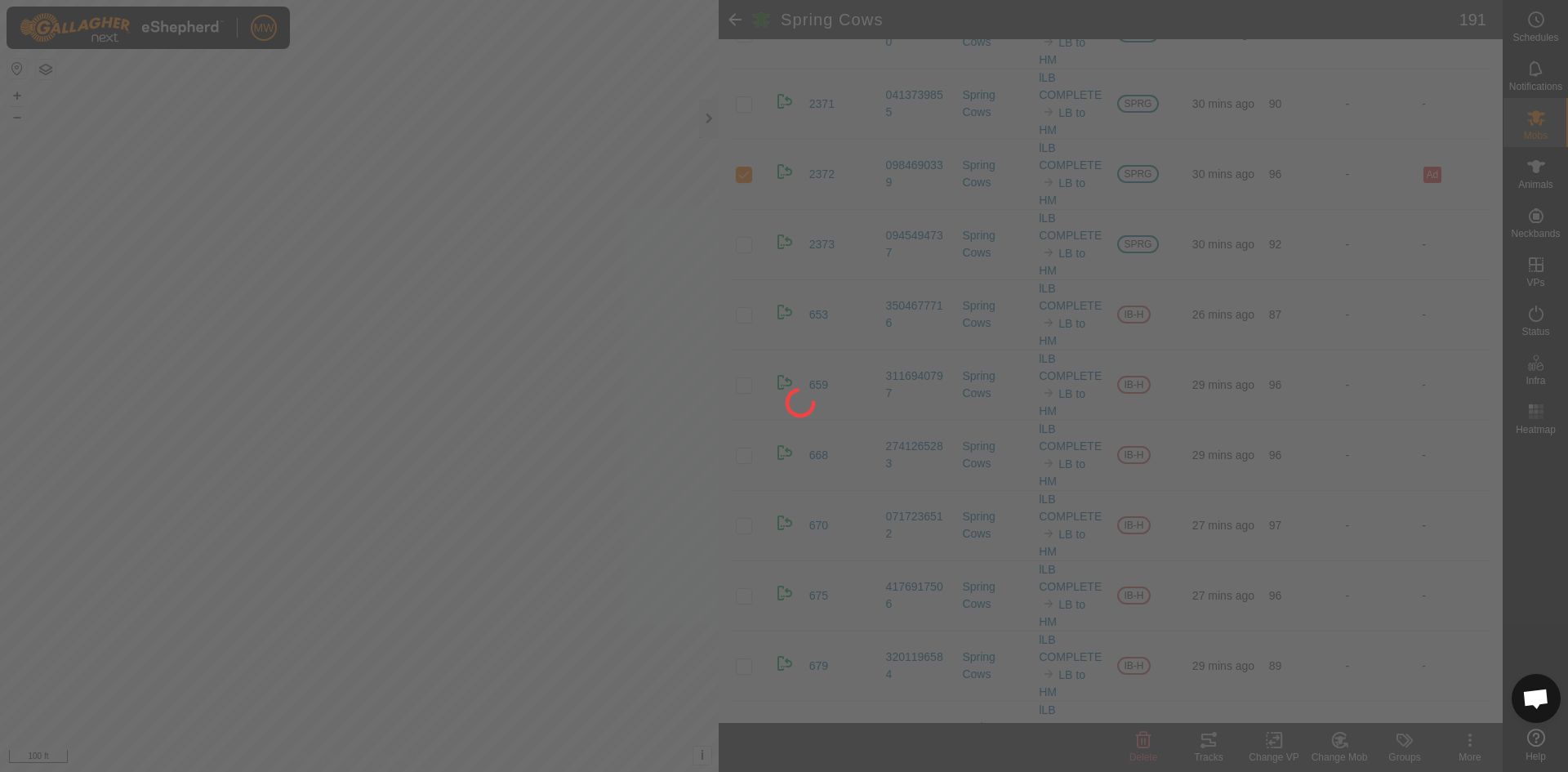
checkbox input "false"
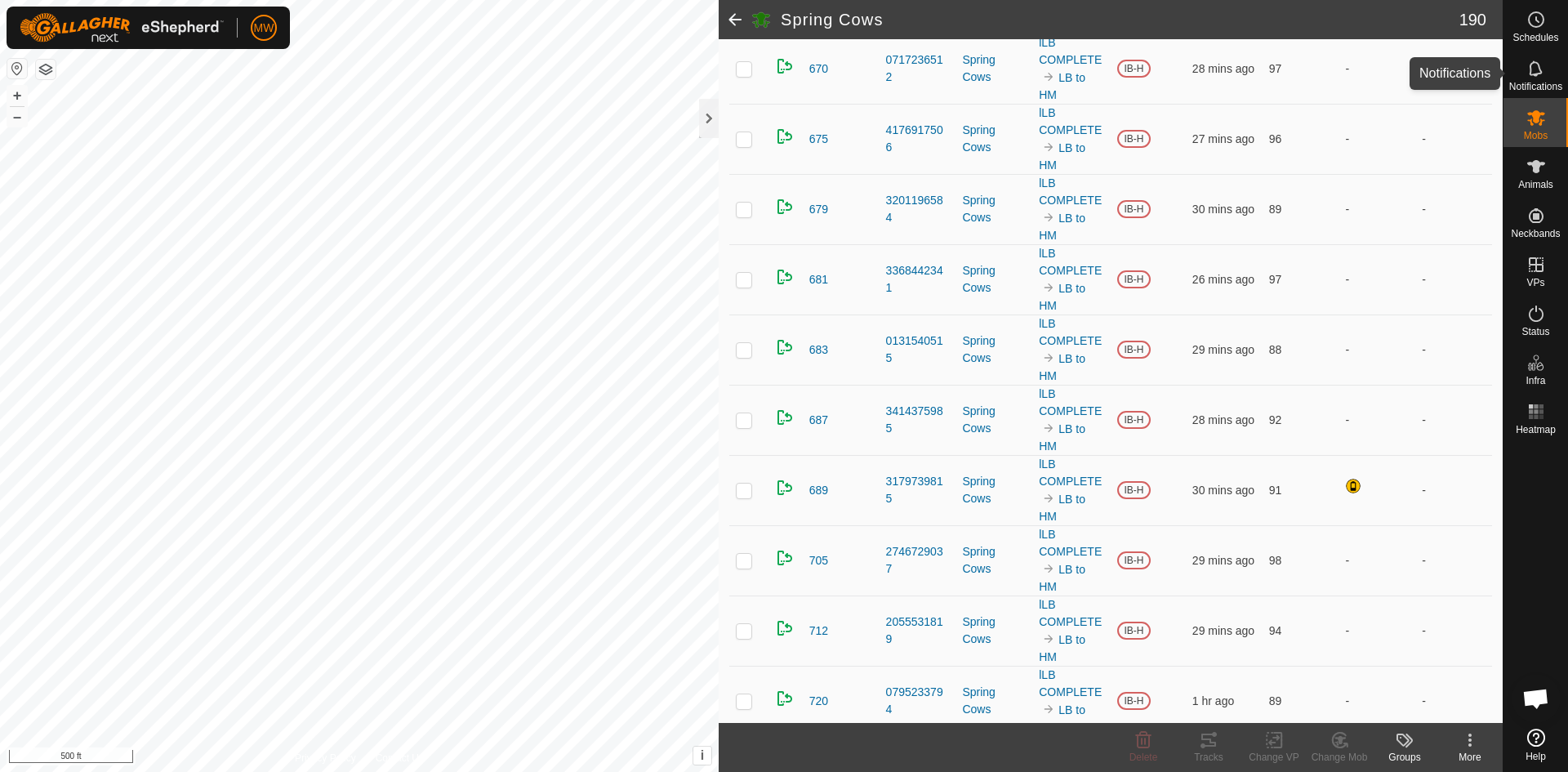
click at [1533, 63] on icon at bounding box center [1536, 69] width 20 height 20
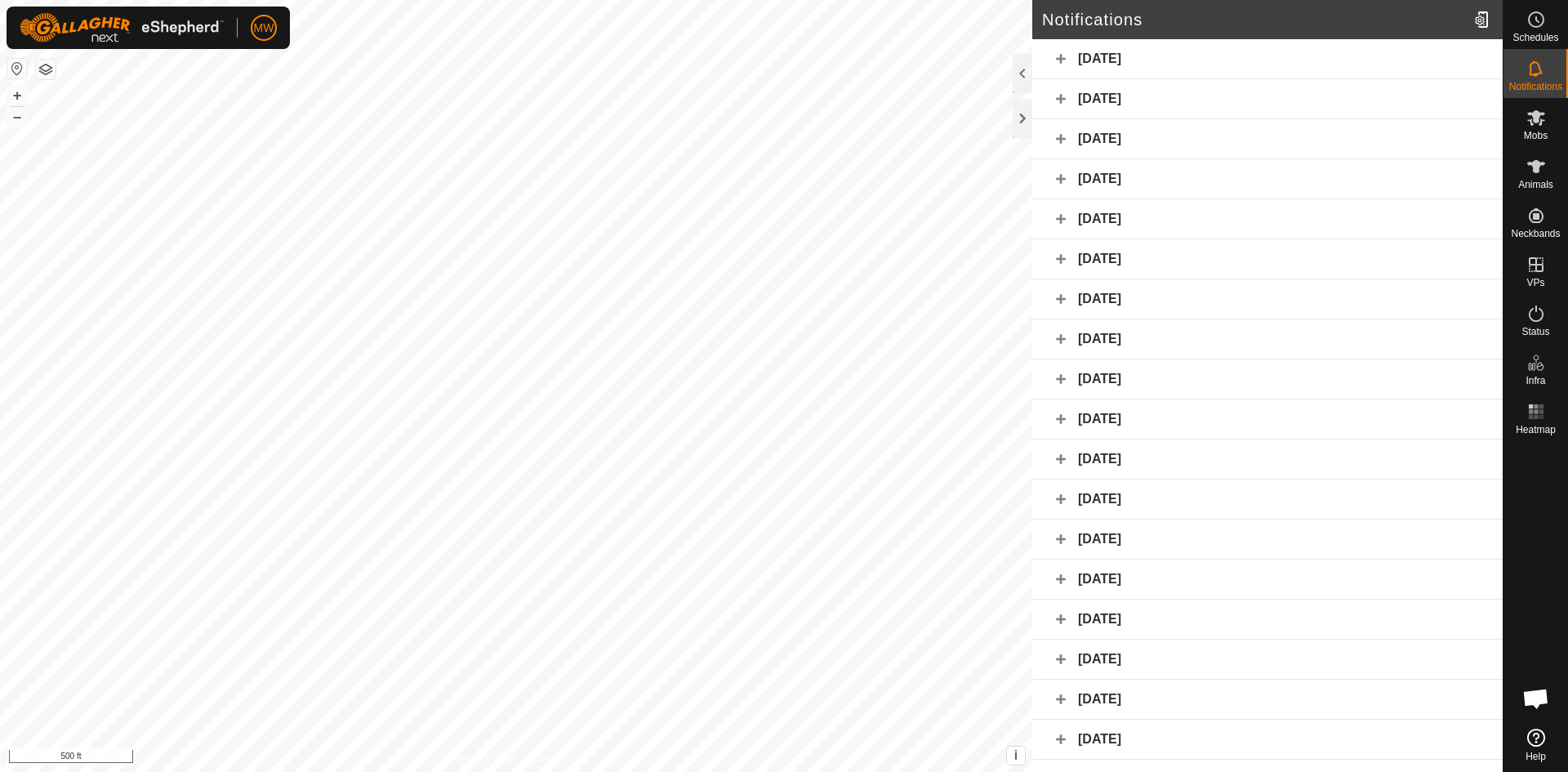
click at [1058, 59] on div "[DATE]" at bounding box center [1268, 59] width 470 height 40
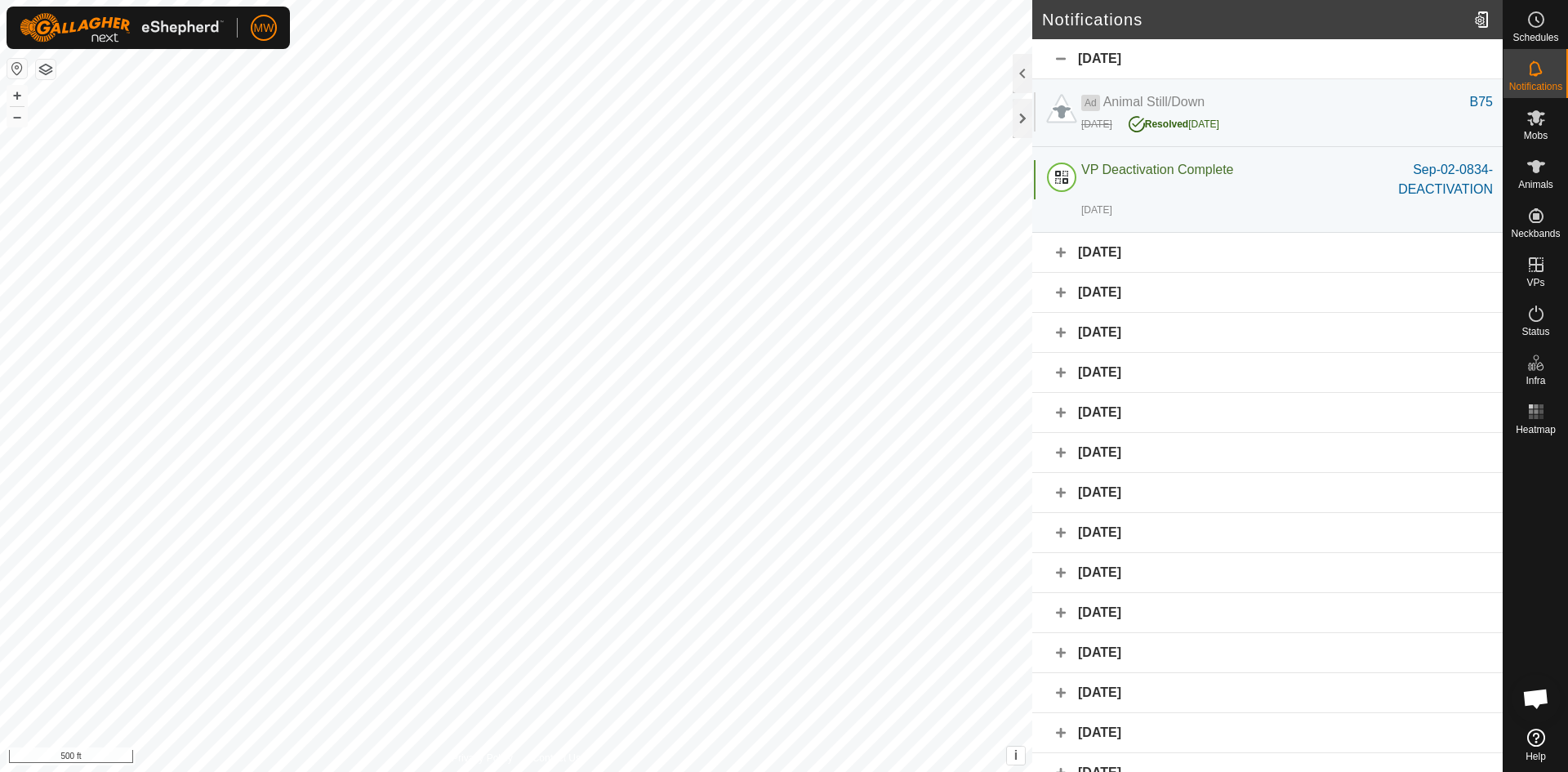
click at [1060, 54] on div "[DATE]" at bounding box center [1268, 59] width 470 height 40
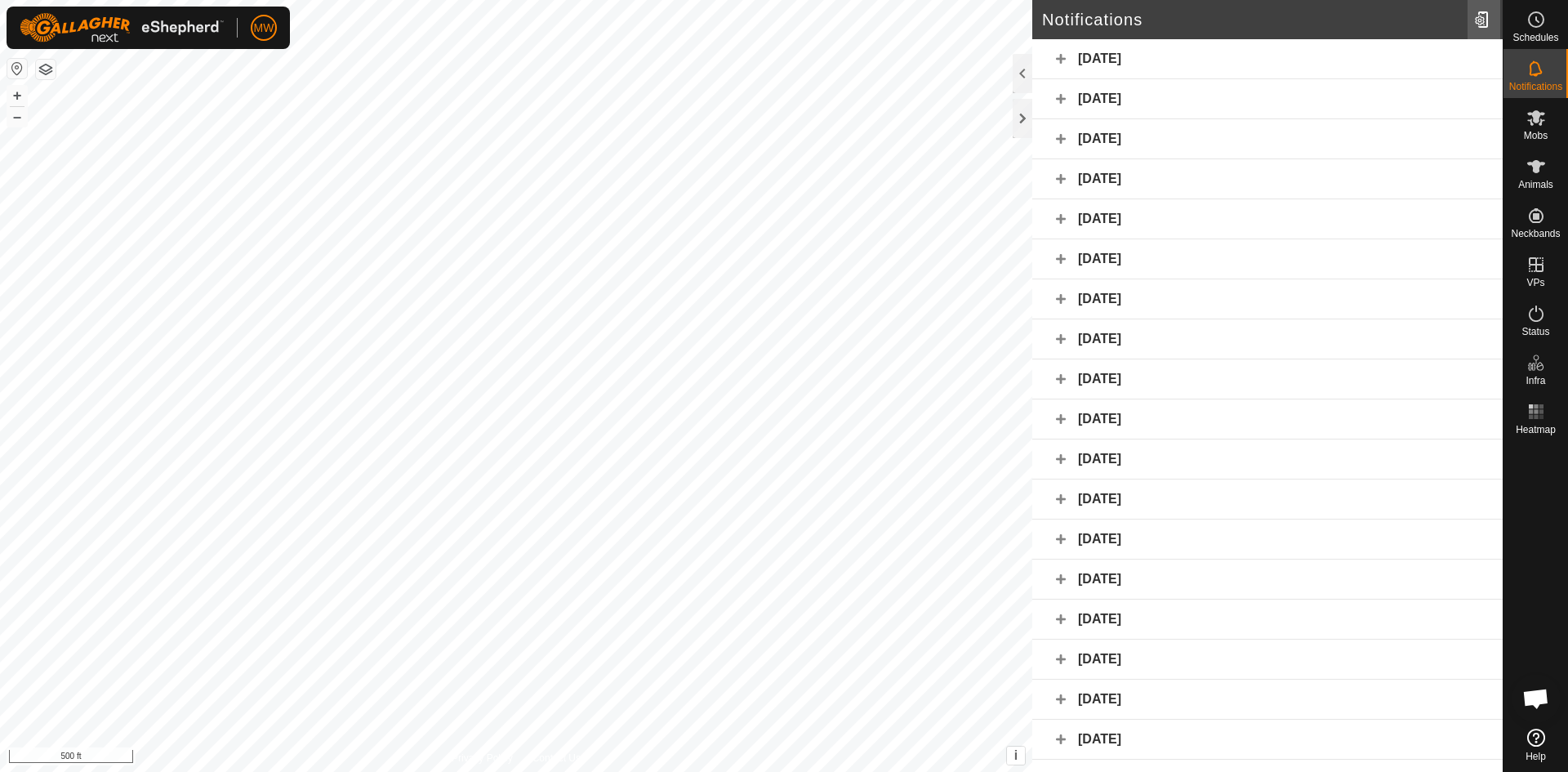
click at [1485, 23] on div at bounding box center [1483, 20] width 33 height 45
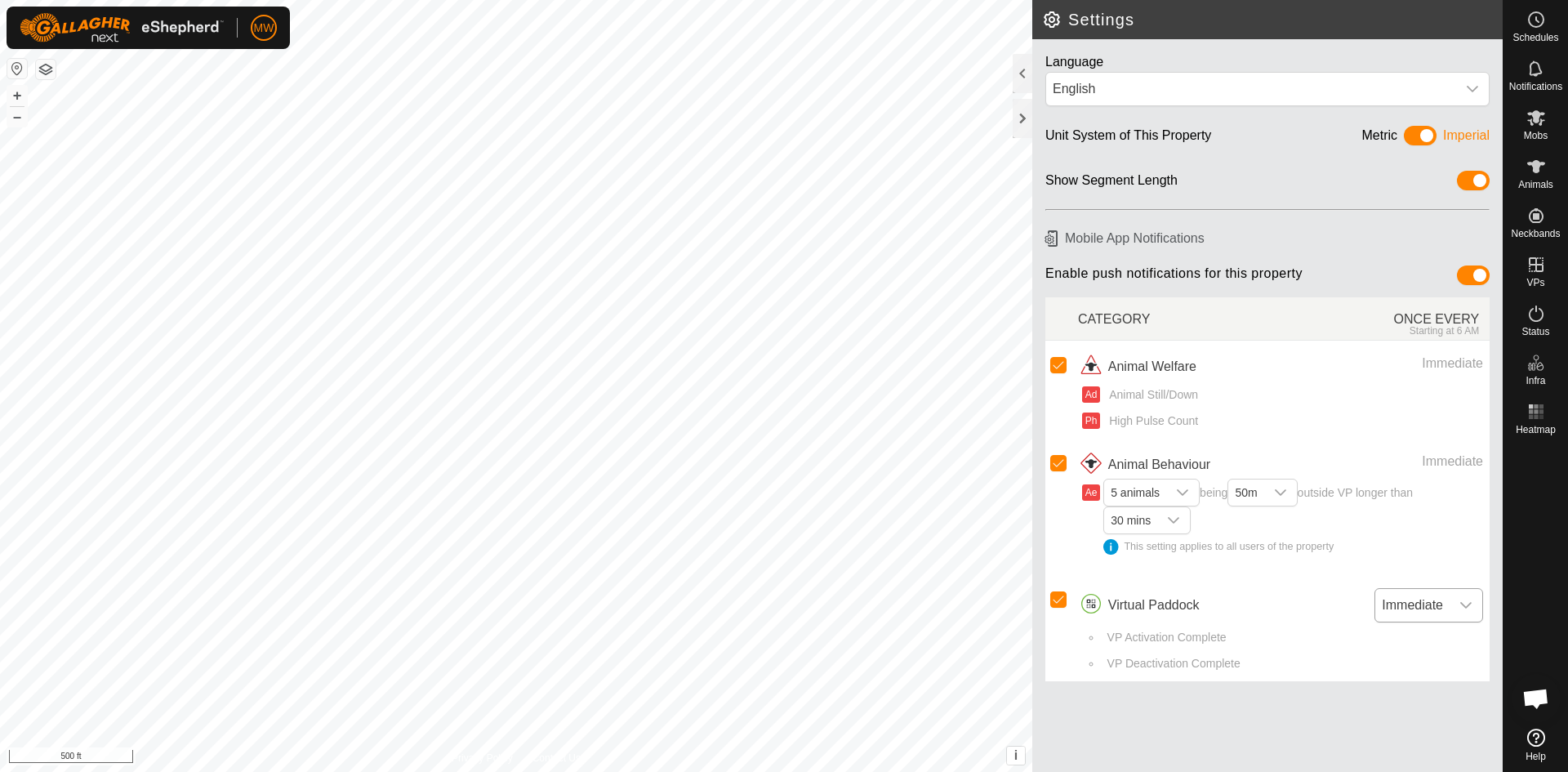
click at [1471, 603] on icon "dropdown trigger" at bounding box center [1466, 605] width 12 height 7
click at [1297, 626] on div "VP Activation Complete VP Deactivation Complete" at bounding box center [1280, 652] width 405 height 59
click at [1051, 240] on h6 "Mobile App Notifications" at bounding box center [1267, 237] width 457 height 29
click at [1531, 413] on rect at bounding box center [1530, 411] width 4 height 4
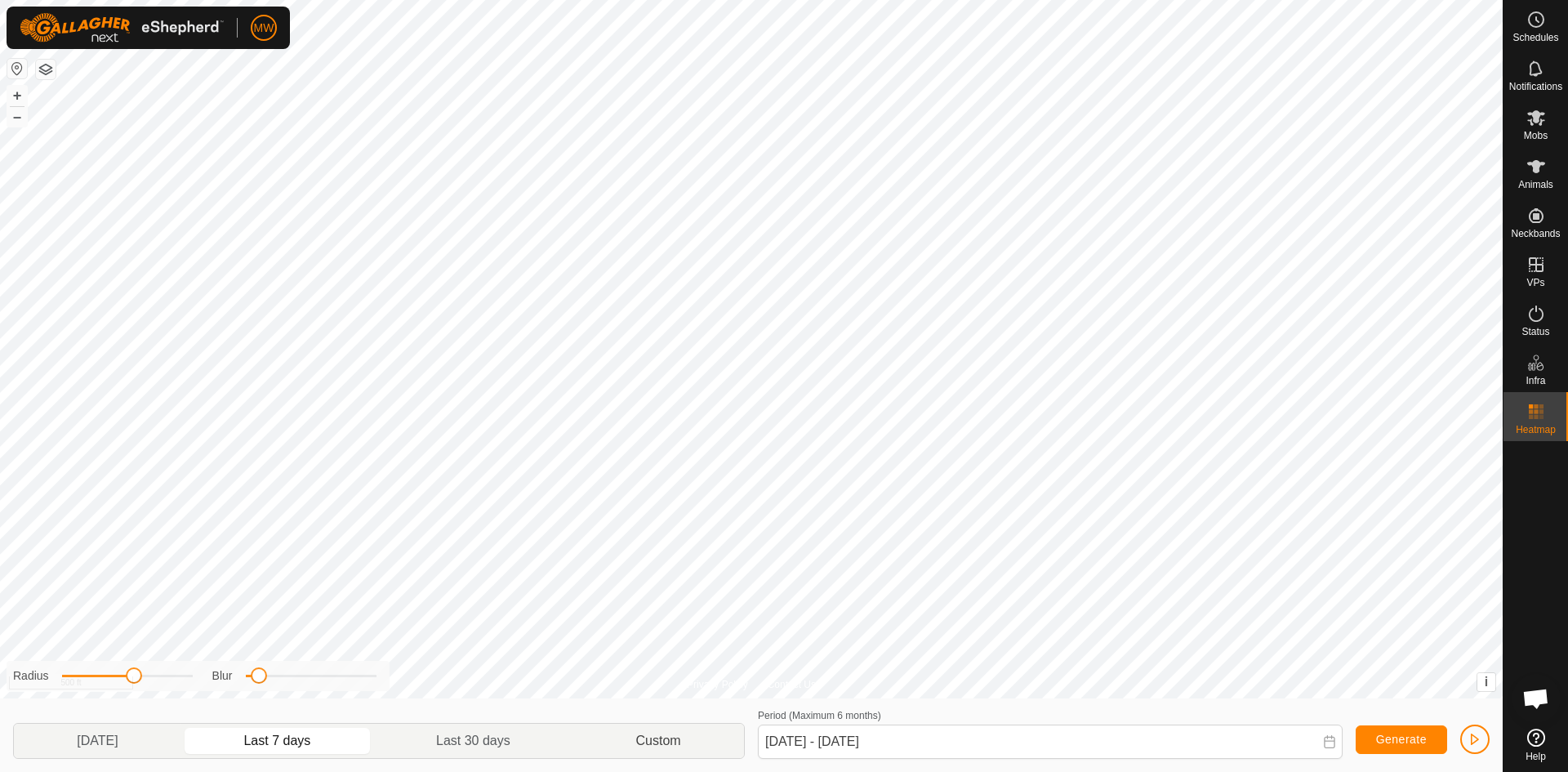
click at [667, 749] on p-togglebutton "Custom" at bounding box center [658, 740] width 171 height 35
click at [666, 741] on p-togglebutton "Custom" at bounding box center [658, 740] width 171 height 35
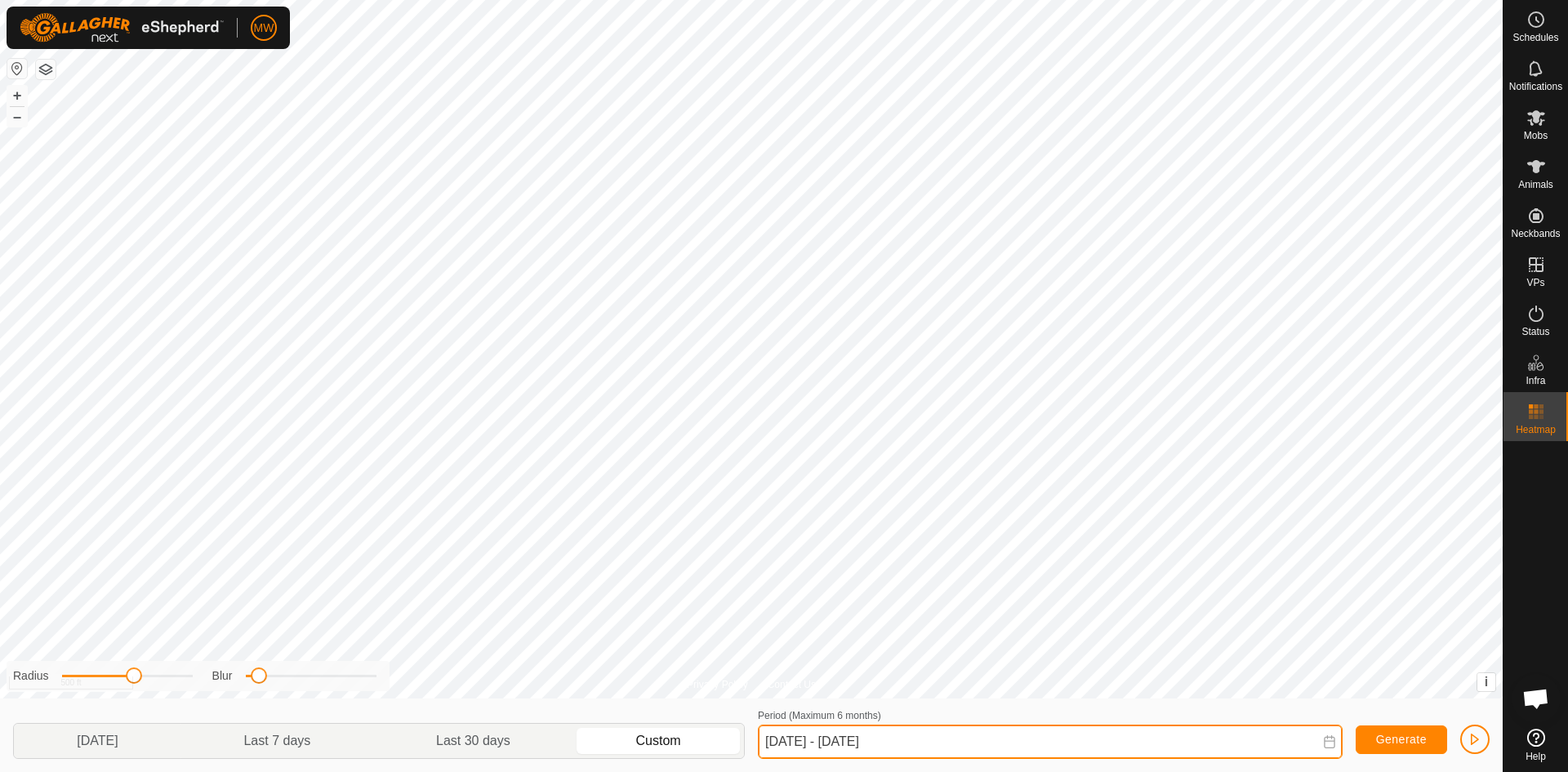
click at [790, 739] on input "31 Aug, 2025 - 06 Sep, 2025" at bounding box center [1050, 741] width 585 height 35
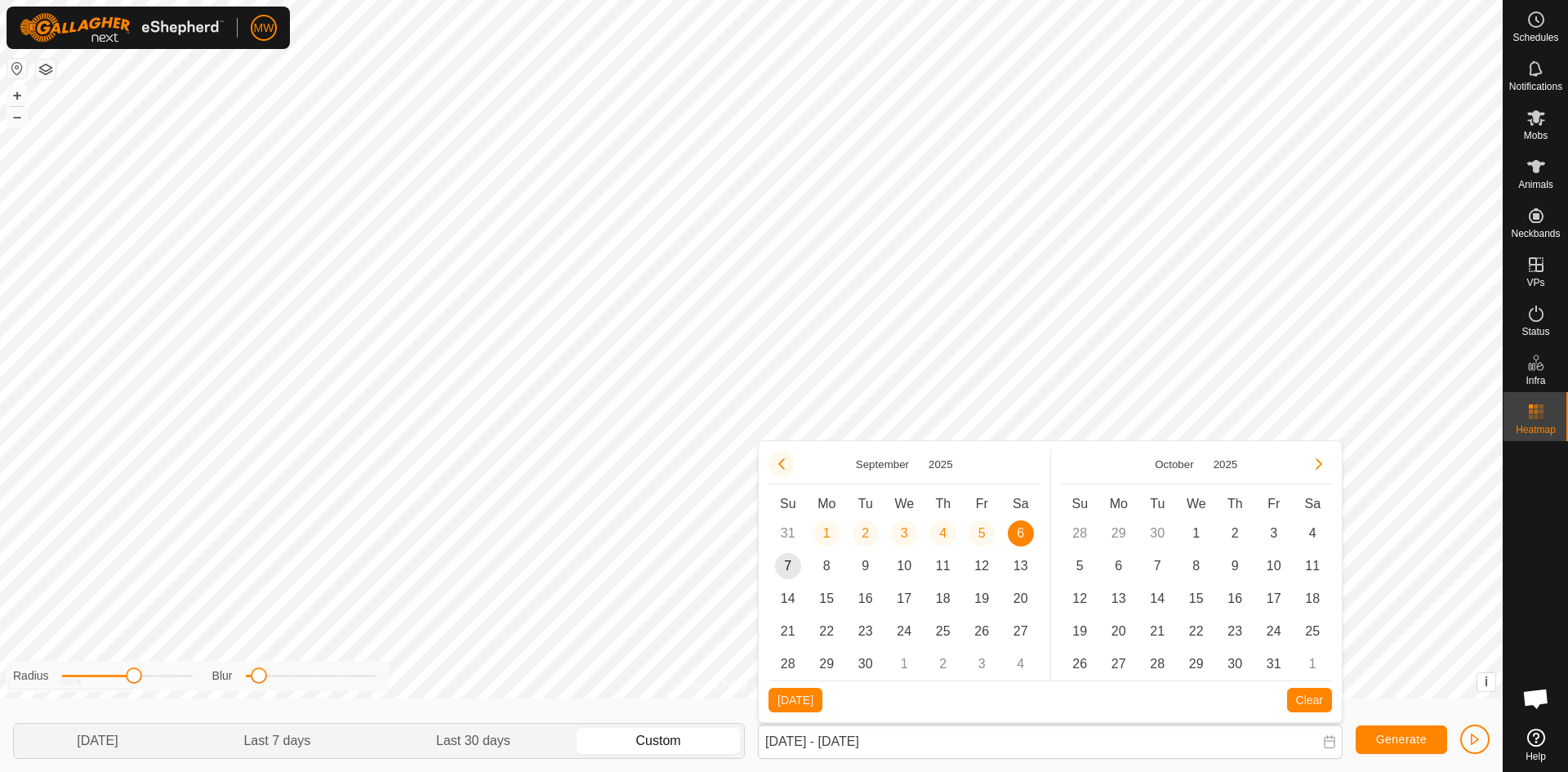
click at [775, 460] on button "Previous Month" at bounding box center [782, 464] width 26 height 26
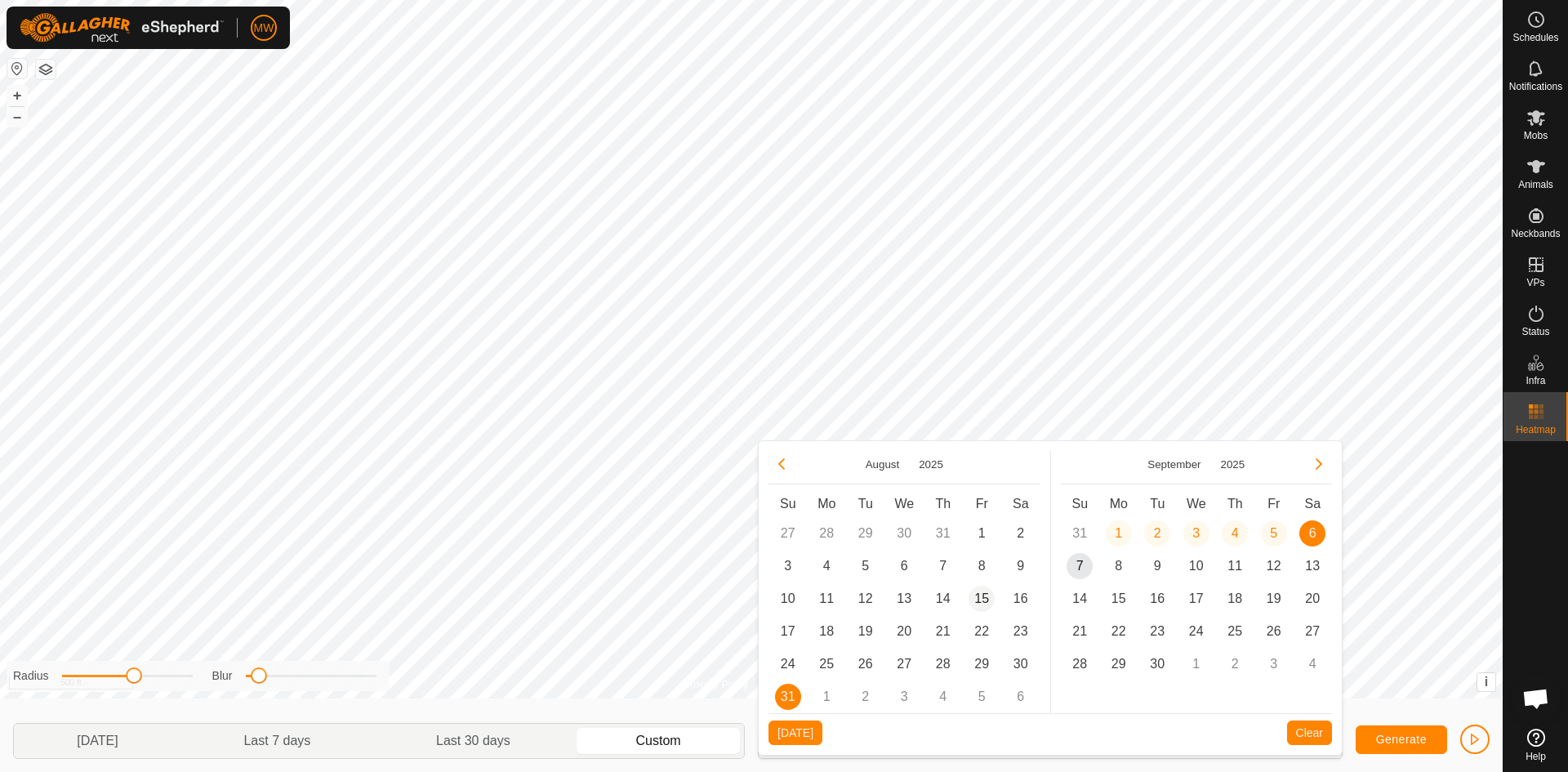
click at [988, 596] on span "15" at bounding box center [981, 599] width 26 height 26
click at [1084, 562] on span "7" at bounding box center [1079, 566] width 26 height 26
type input "15 Aug, 2025 - 07 Sep, 2025"
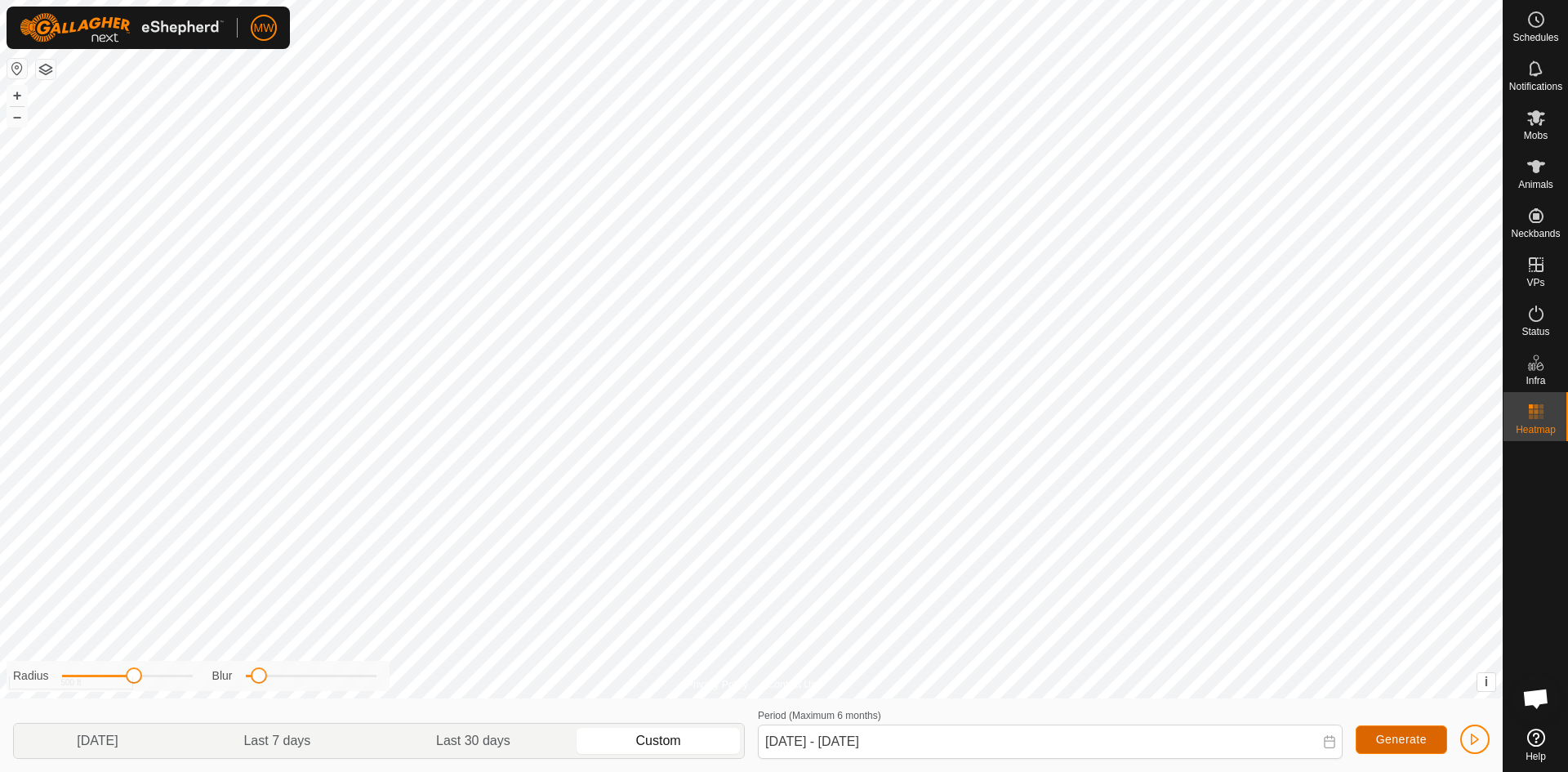
click at [1400, 734] on span "Generate" at bounding box center [1401, 738] width 50 height 13
click at [261, 681] on span at bounding box center [259, 675] width 17 height 17
drag, startPoint x: 261, startPoint y: 681, endPoint x: 244, endPoint y: 680, distance: 17.0
click at [244, 680] on span at bounding box center [246, 675] width 17 height 17
drag, startPoint x: 247, startPoint y: 676, endPoint x: 284, endPoint y: 676, distance: 37.0
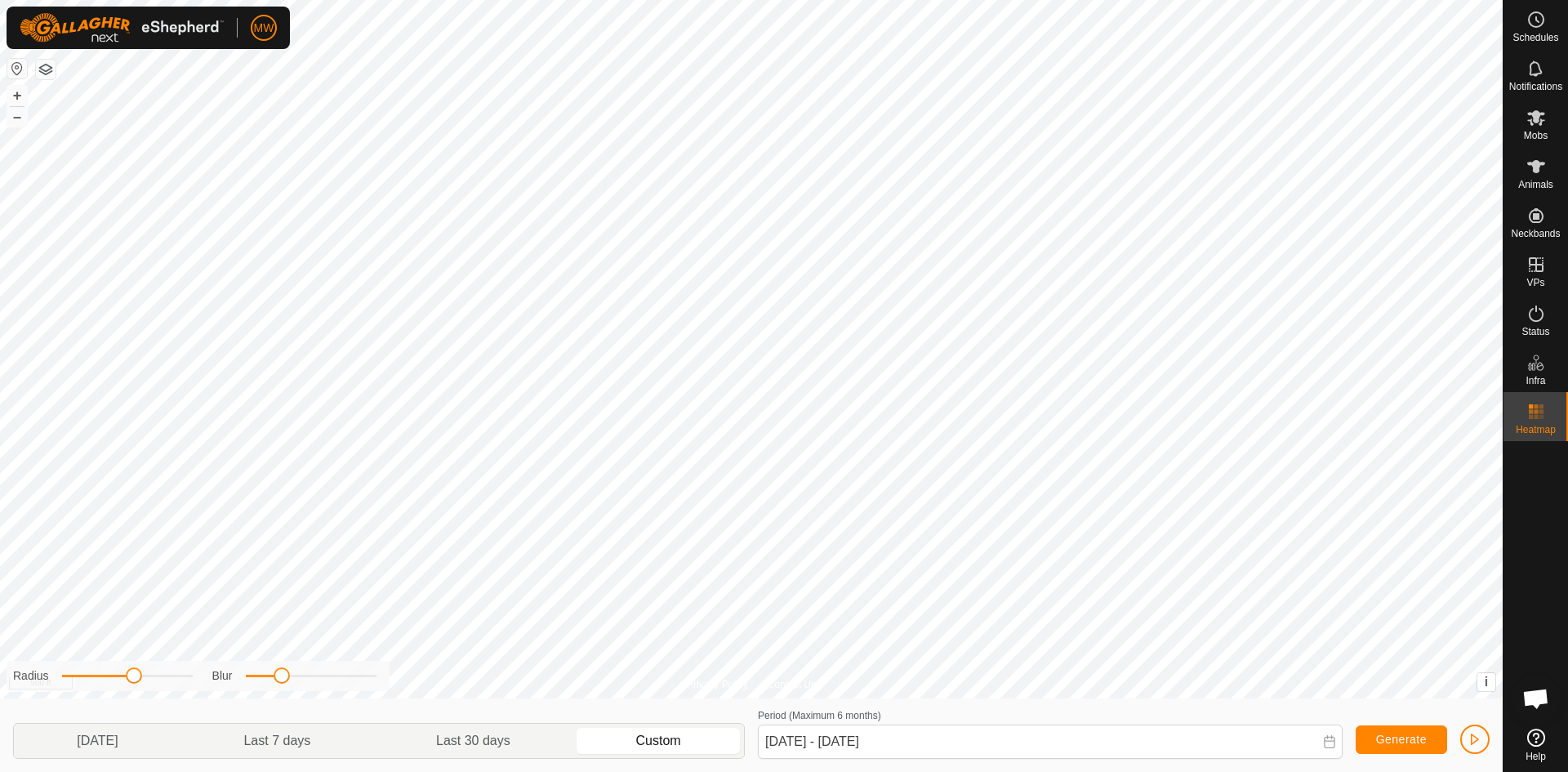
click at [284, 676] on span at bounding box center [282, 675] width 17 height 17
drag, startPoint x: 137, startPoint y: 681, endPoint x: 151, endPoint y: 677, distance: 14.6
click at [151, 677] on span at bounding box center [151, 675] width 17 height 17
drag, startPoint x: 285, startPoint y: 682, endPoint x: 191, endPoint y: 685, distance: 94.0
click at [191, 685] on div "Radius Blur" at bounding box center [199, 676] width 383 height 31
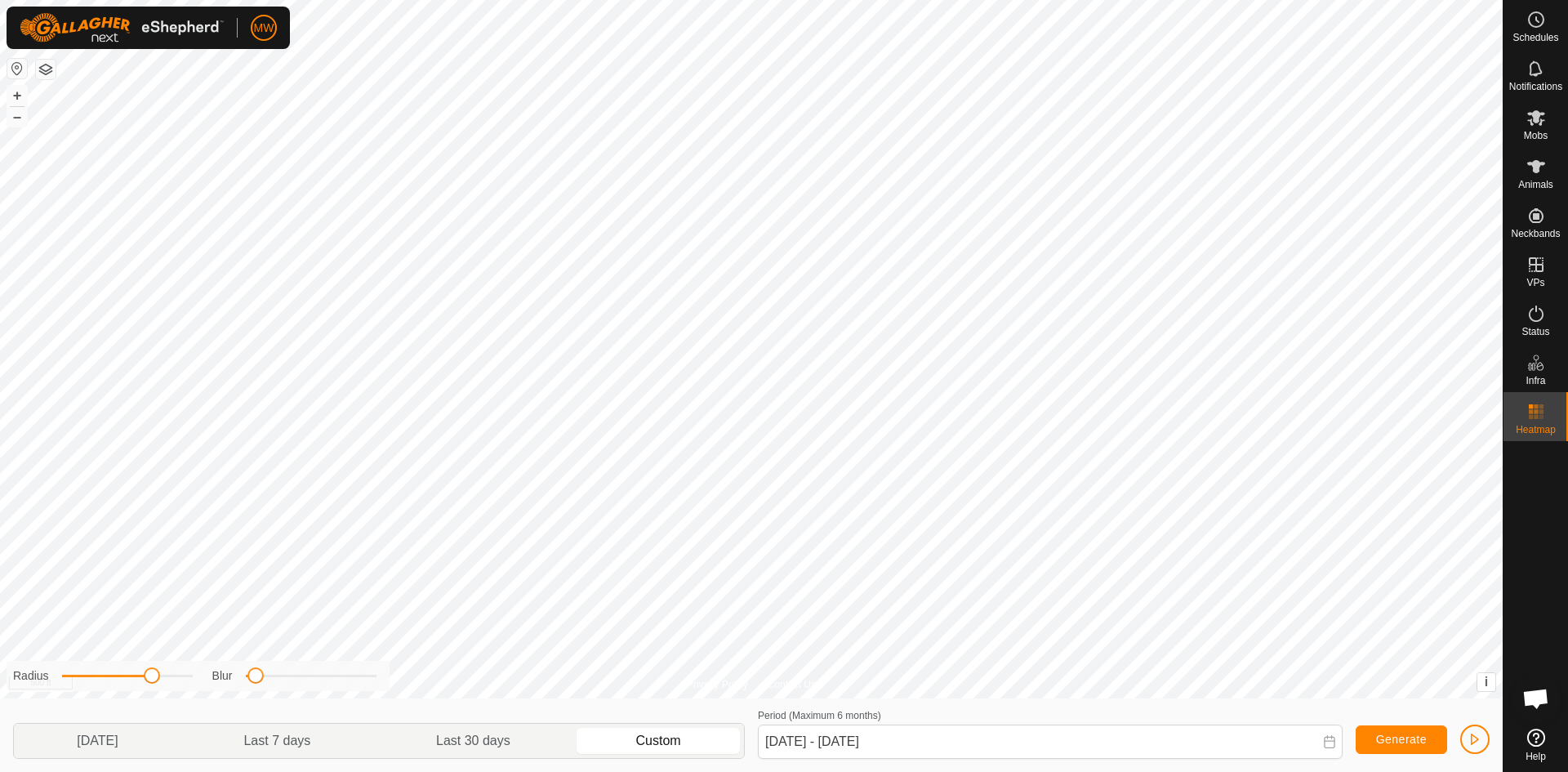
drag, startPoint x: 241, startPoint y: 676, endPoint x: 257, endPoint y: 680, distance: 16.5
click at [257, 680] on span at bounding box center [255, 675] width 17 height 17
click at [366, 691] on div "Privacy Policy Contact Us 1755 0906188844 Spring Cows lLB COMPLETE + – ⇧ i This…" at bounding box center [751, 386] width 1503 height 772
drag, startPoint x: 371, startPoint y: 682, endPoint x: 271, endPoint y: 685, distance: 100.0
click at [271, 685] on div "Radius Blur" at bounding box center [199, 676] width 383 height 31
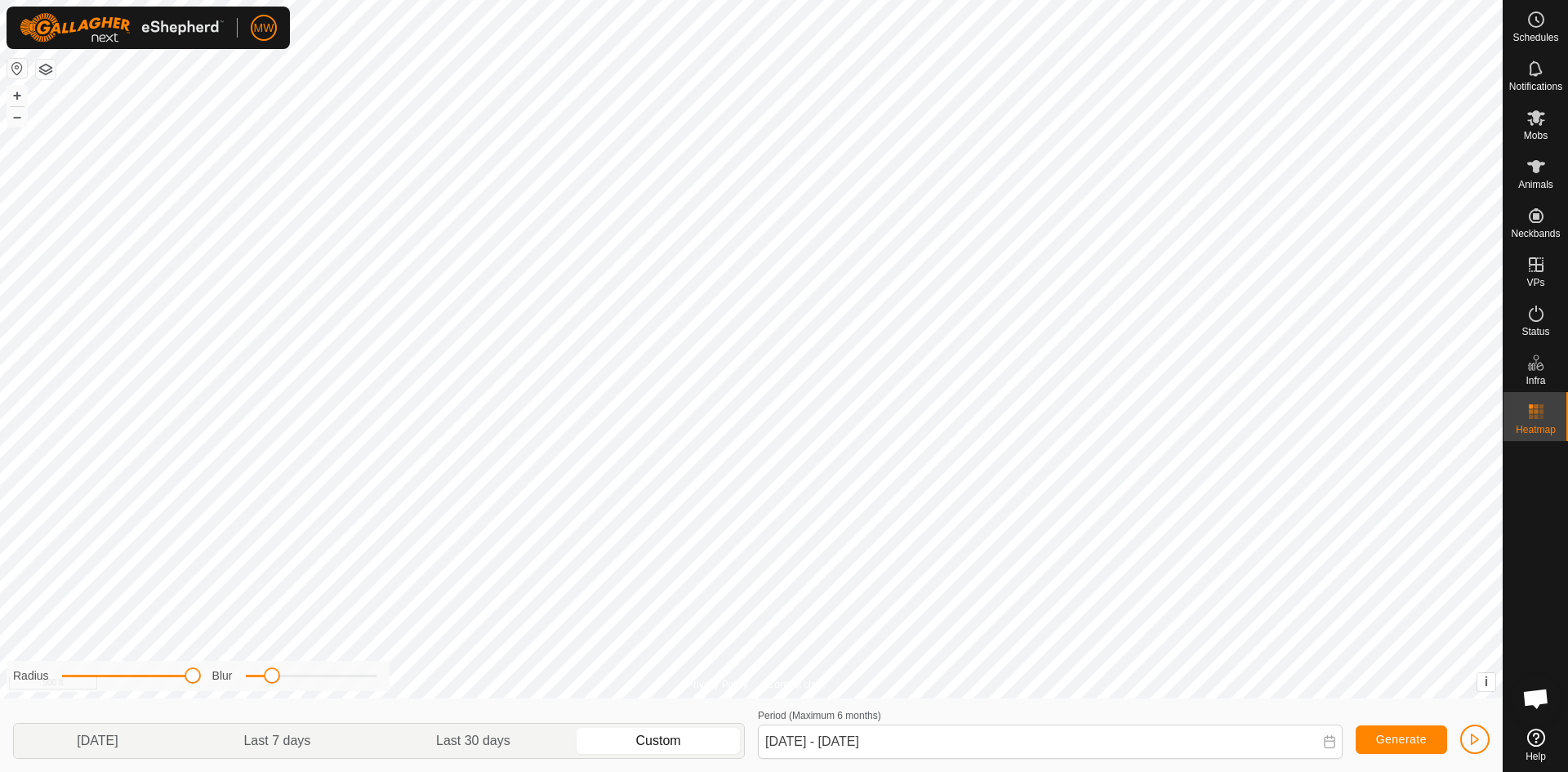
drag, startPoint x: 151, startPoint y: 679, endPoint x: 218, endPoint y: 681, distance: 67.0
click at [218, 681] on div "Radius Blur" at bounding box center [199, 676] width 383 height 31
click at [1475, 736] on span "button" at bounding box center [1474, 738] width 13 height 13
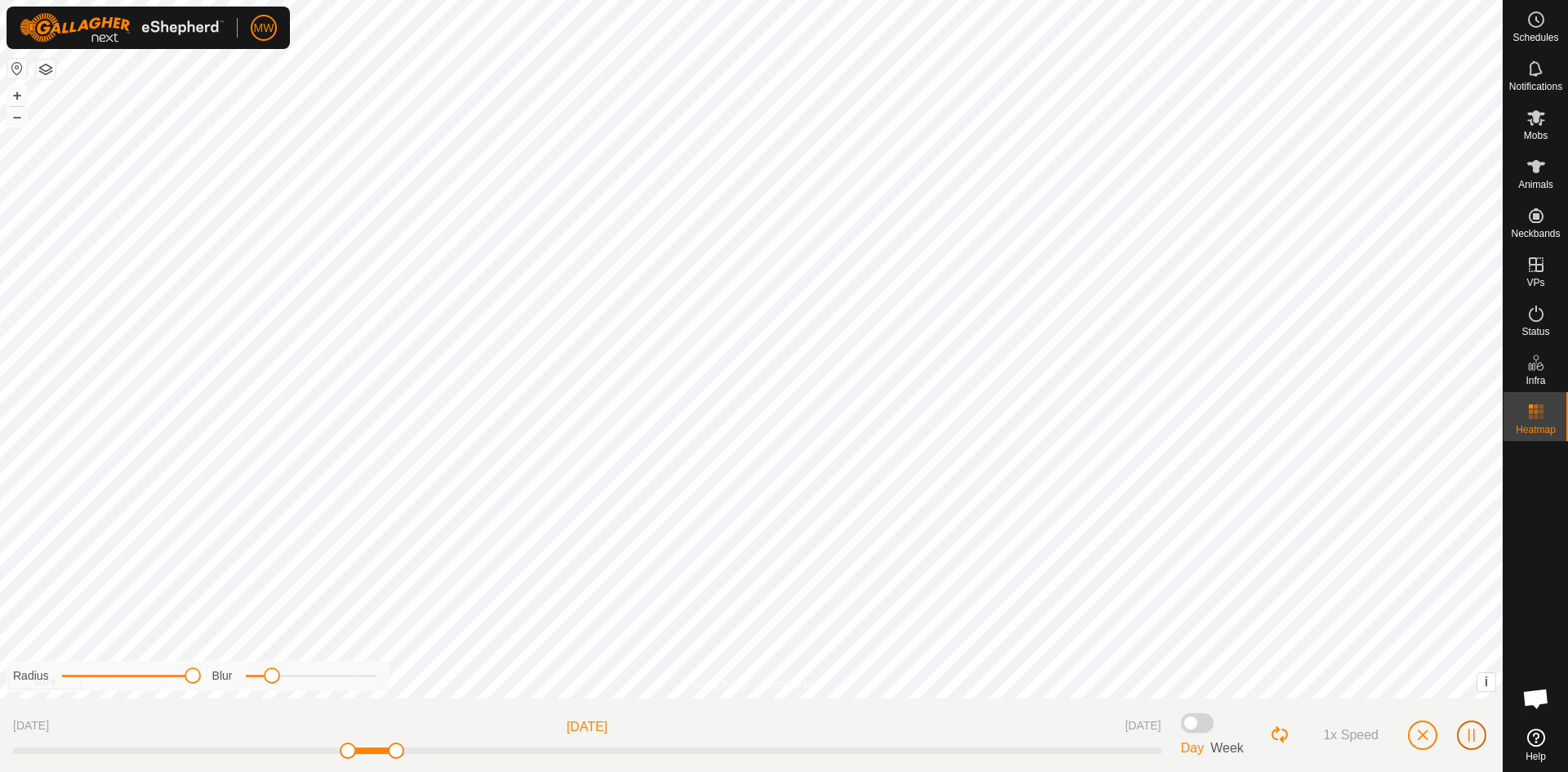
click at [1473, 737] on span "button" at bounding box center [1471, 734] width 13 height 13
click at [342, 753] on span at bounding box center [335, 750] width 17 height 17
drag, startPoint x: 337, startPoint y: 756, endPoint x: 319, endPoint y: 755, distance: 18.0
click at [319, 755] on span at bounding box center [323, 750] width 17 height 17
drag, startPoint x: 326, startPoint y: 756, endPoint x: 298, endPoint y: 754, distance: 28.1
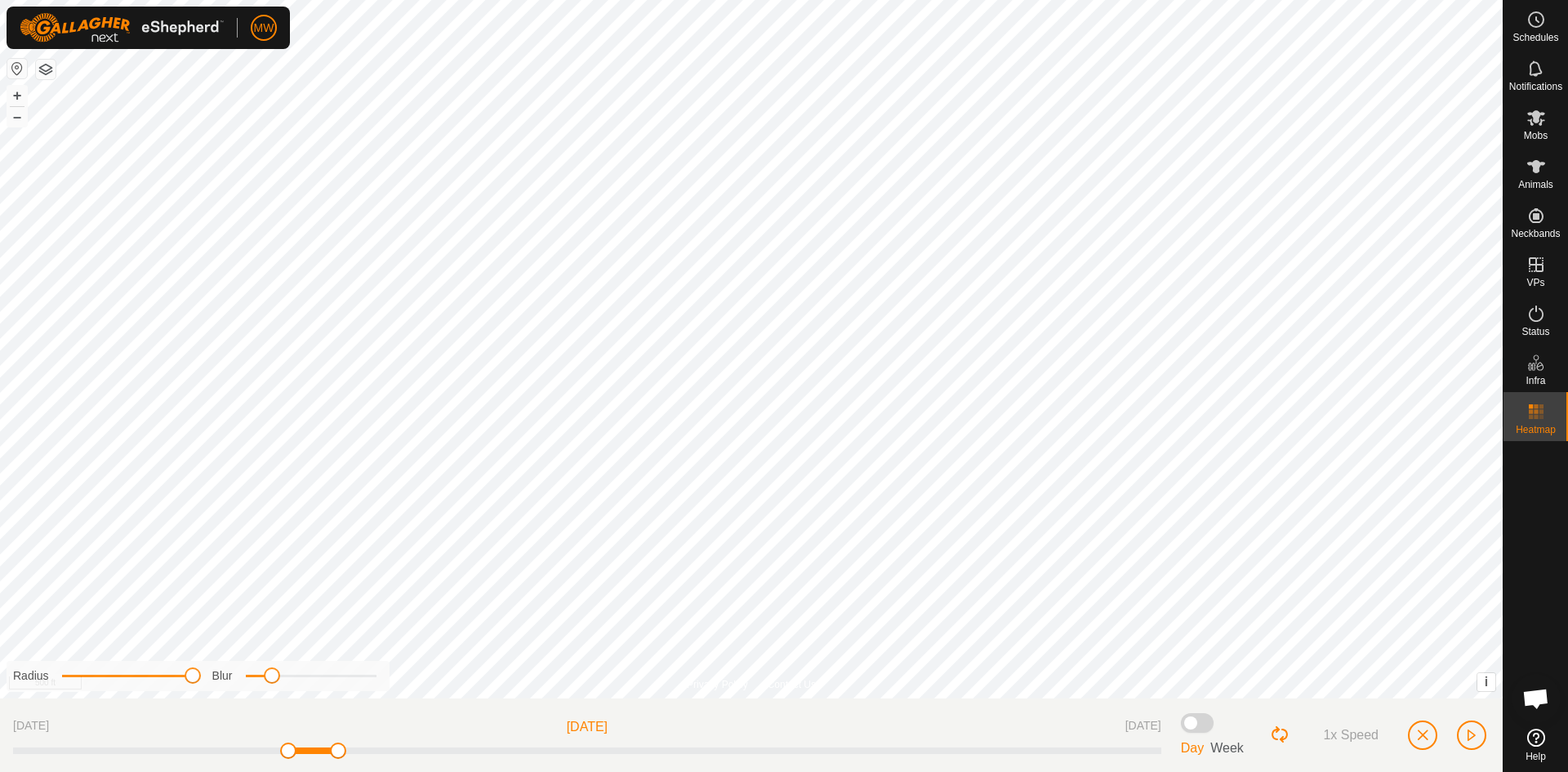
click at [298, 754] on div "15 Aug 2025 20 Aug 2025 7 Sept 2025" at bounding box center [587, 735] width 1148 height 47
click at [1428, 737] on span "button" at bounding box center [1422, 734] width 13 height 13
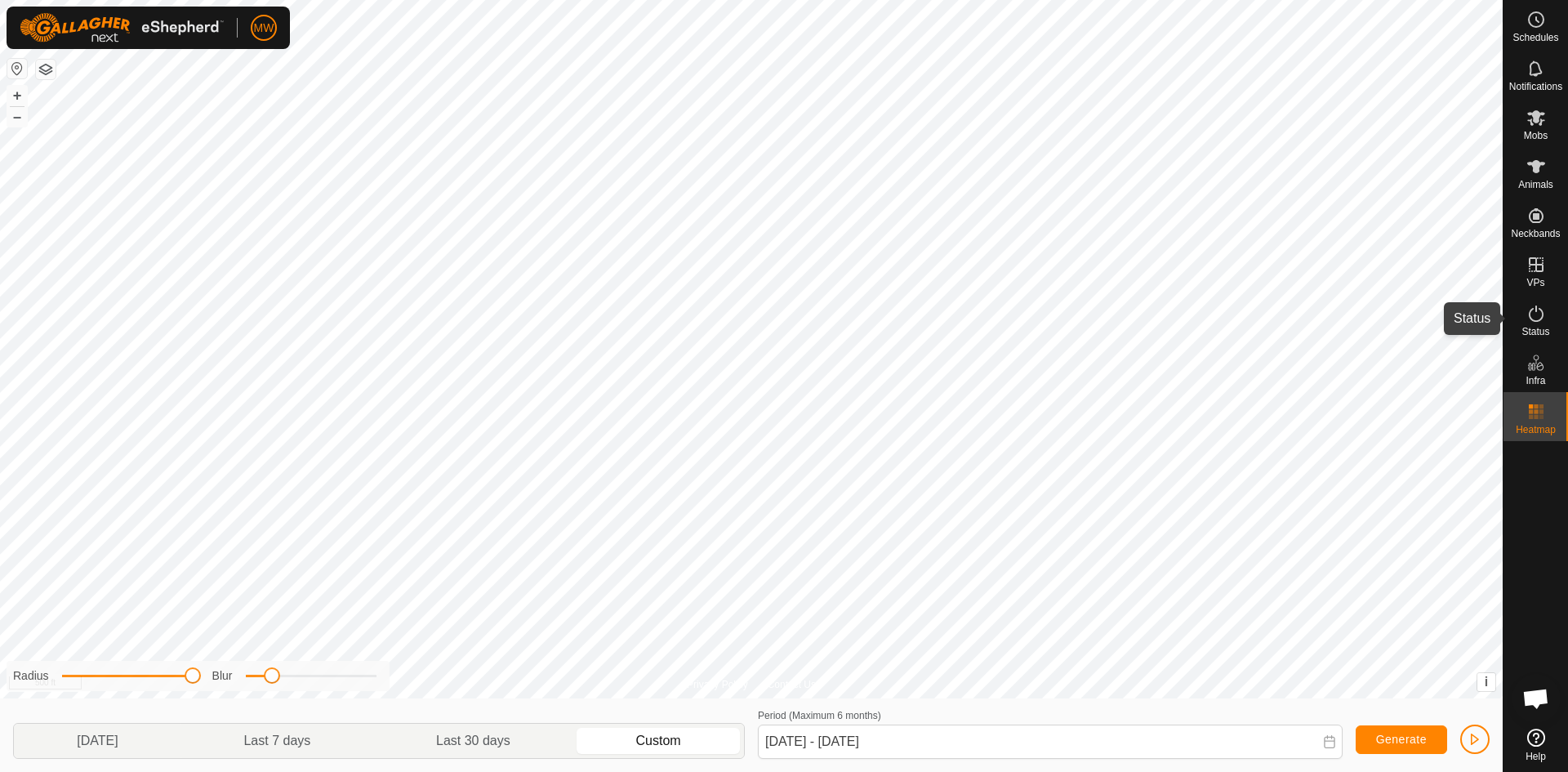
click at [1535, 316] on icon at bounding box center [1536, 313] width 20 height 20
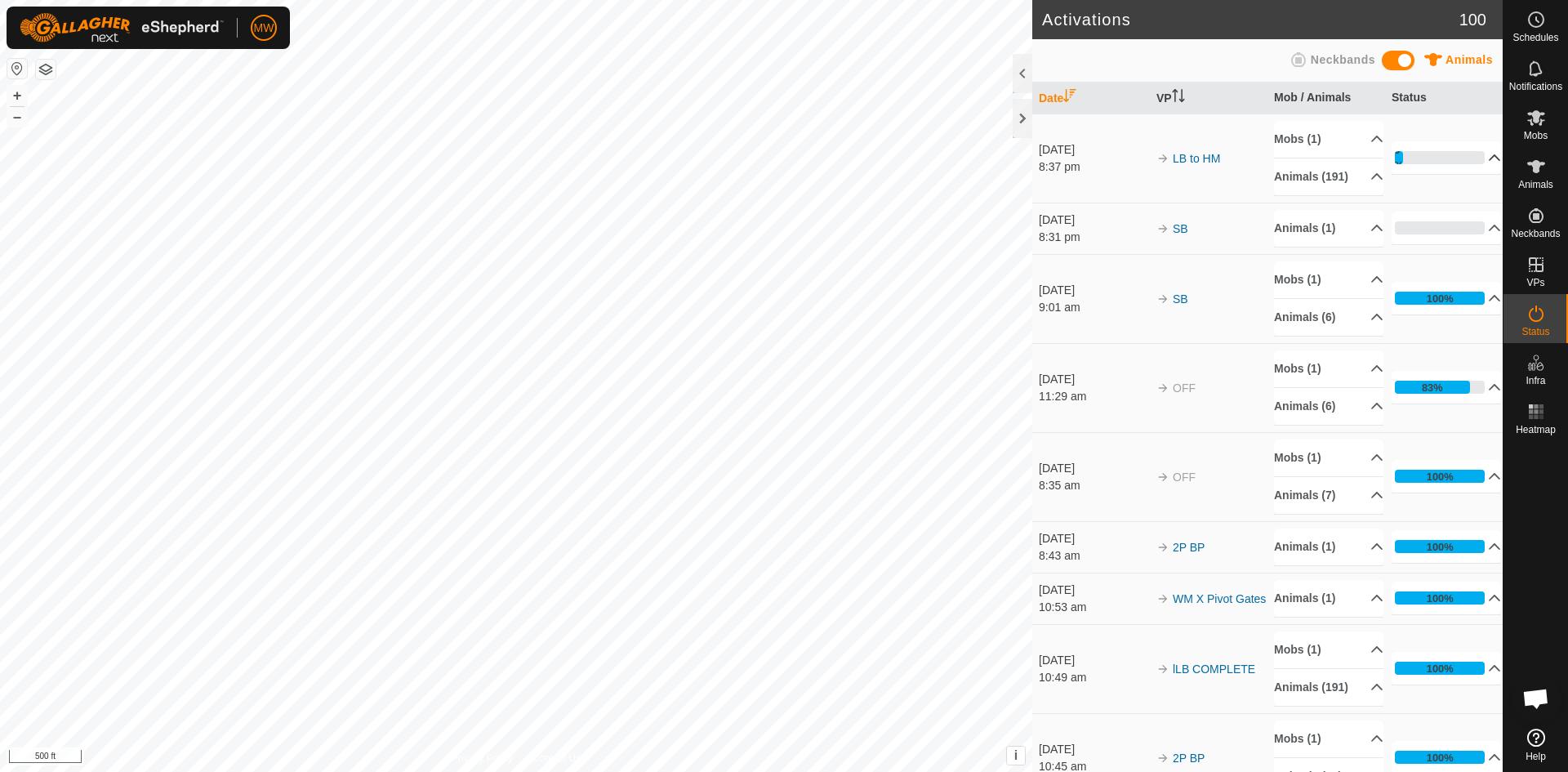
click at [1476, 167] on p-accordion-header "9%" at bounding box center [1445, 157] width 110 height 33
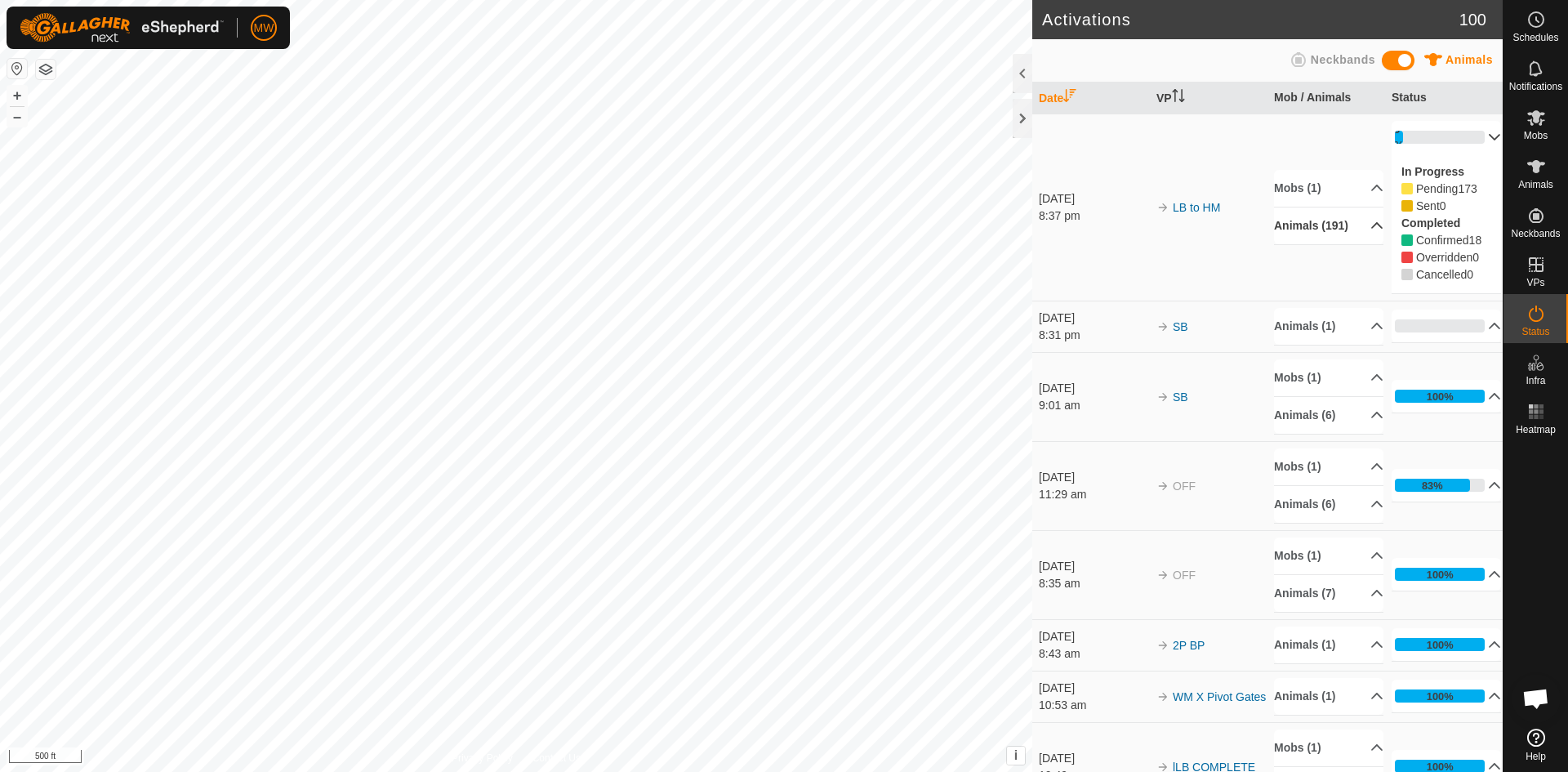
click at [1353, 223] on p-accordion-header "Animals (191)" at bounding box center [1328, 225] width 110 height 37
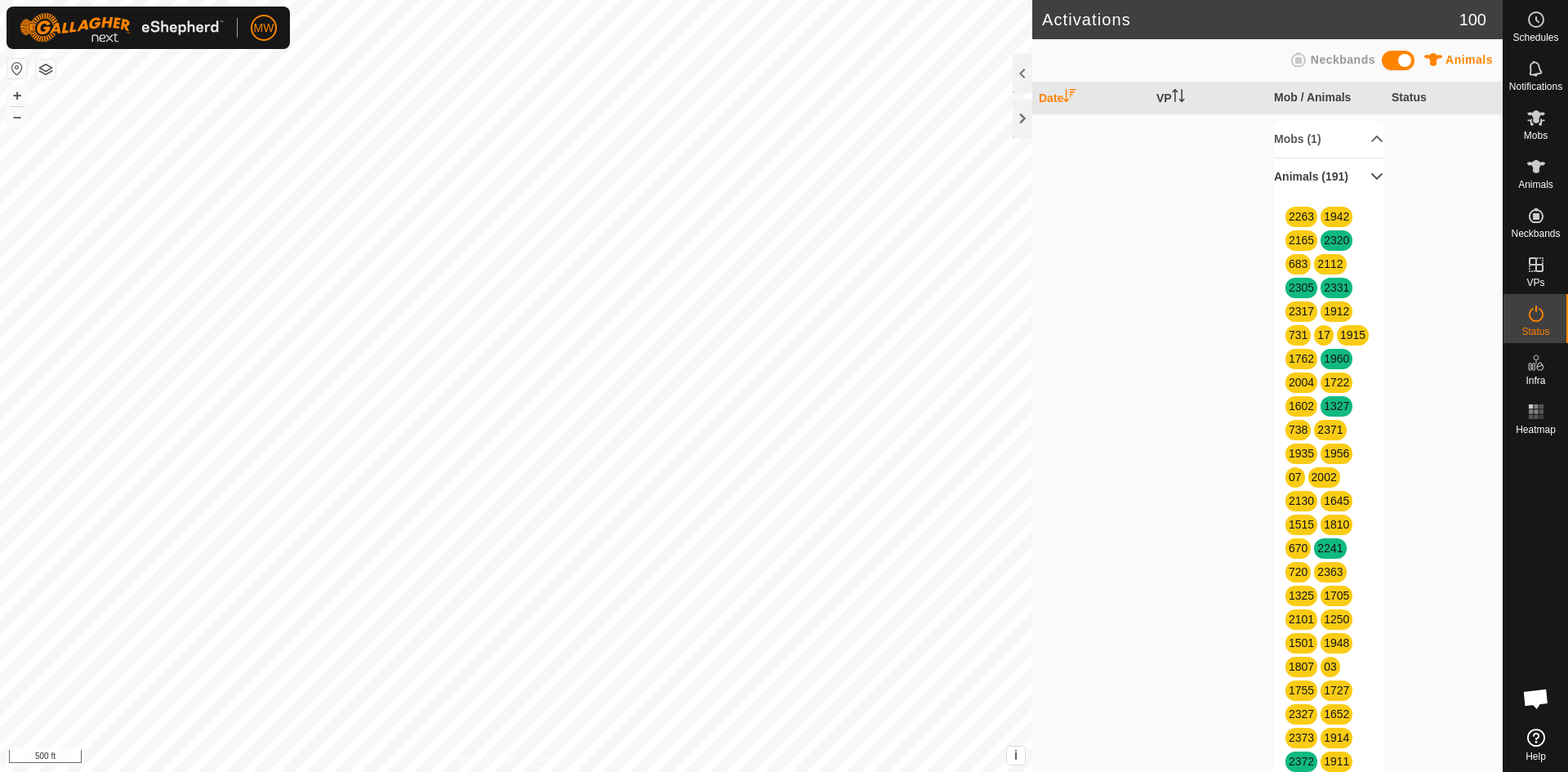
click at [1358, 190] on p-accordion-header "Animals (191)" at bounding box center [1328, 176] width 110 height 37
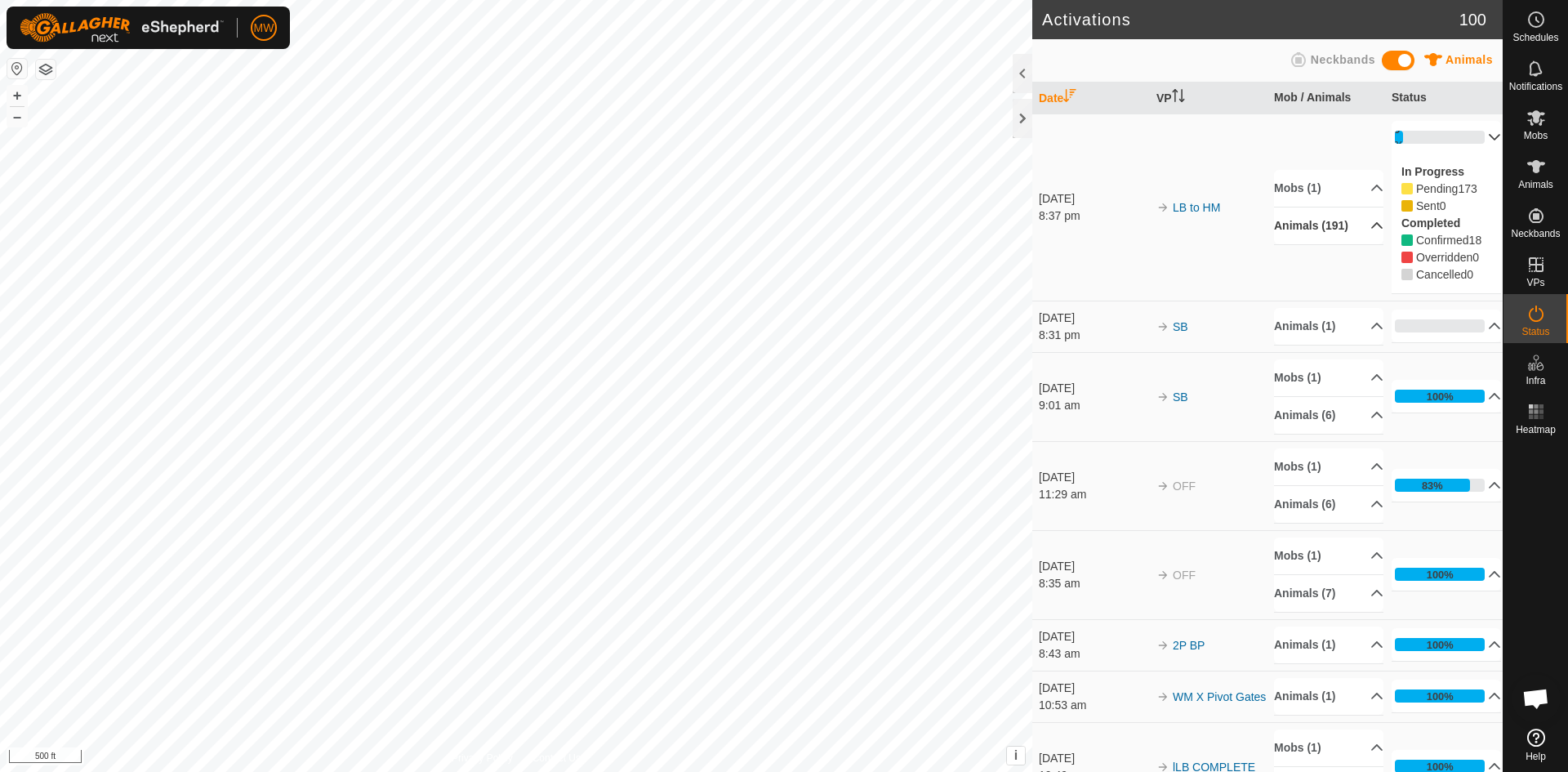
click at [1474, 139] on p-accordion-header "9%" at bounding box center [1445, 136] width 110 height 33
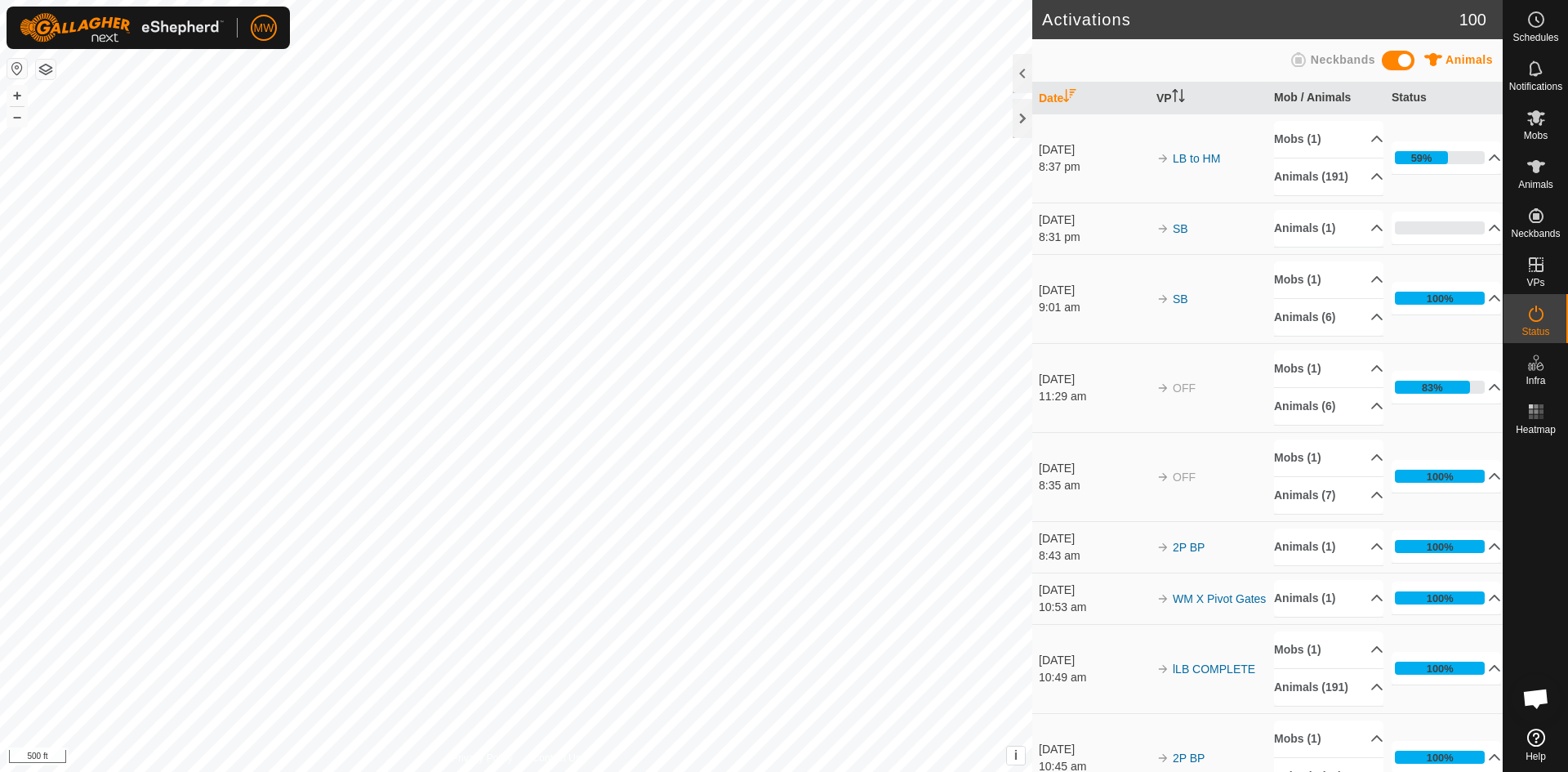
click at [48, 66] on button "button" at bounding box center [45, 69] width 20 height 20
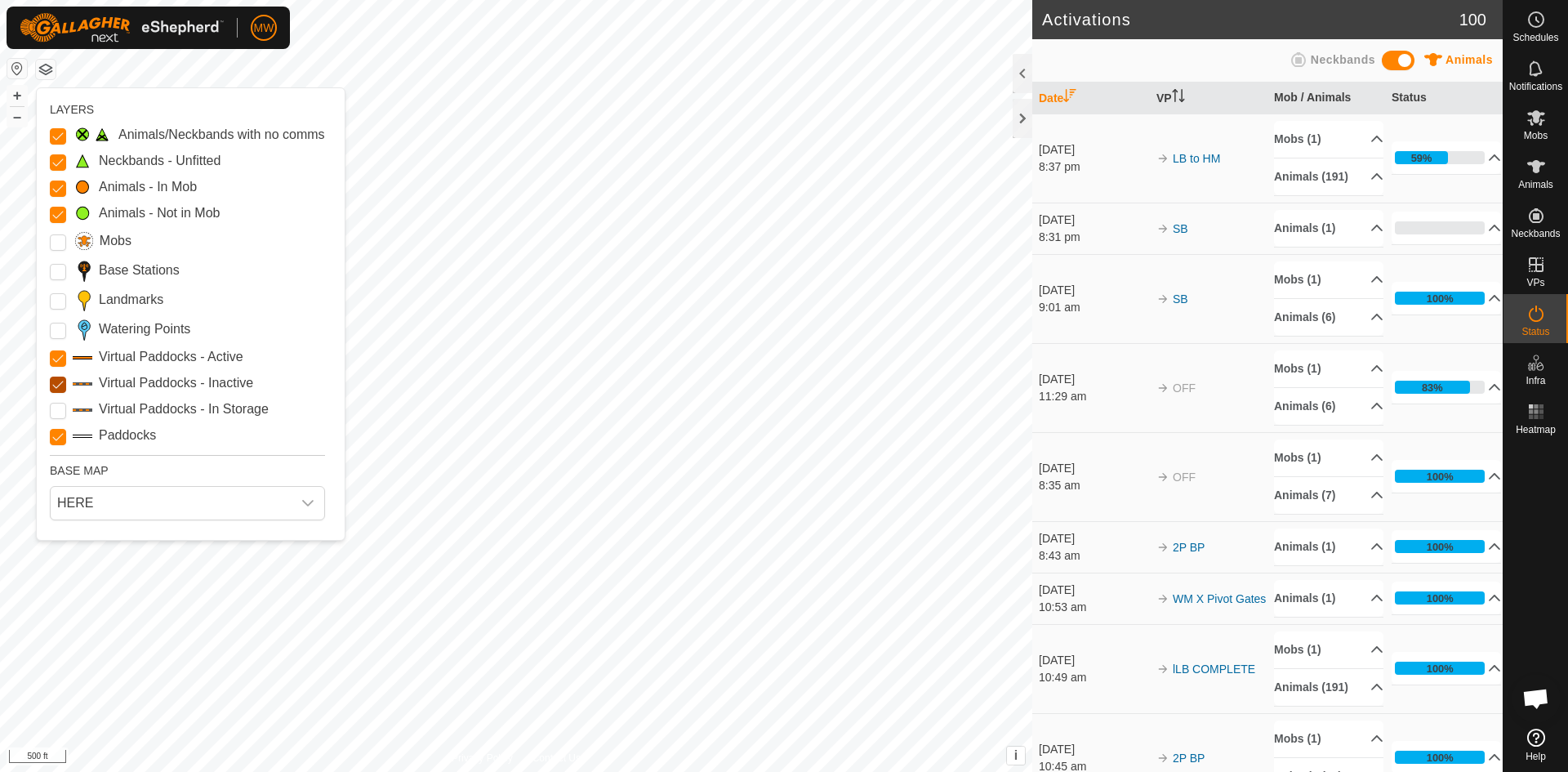
click at [59, 384] on Inactive "Virtual Paddocks - Inactive" at bounding box center [57, 385] width 17 height 17
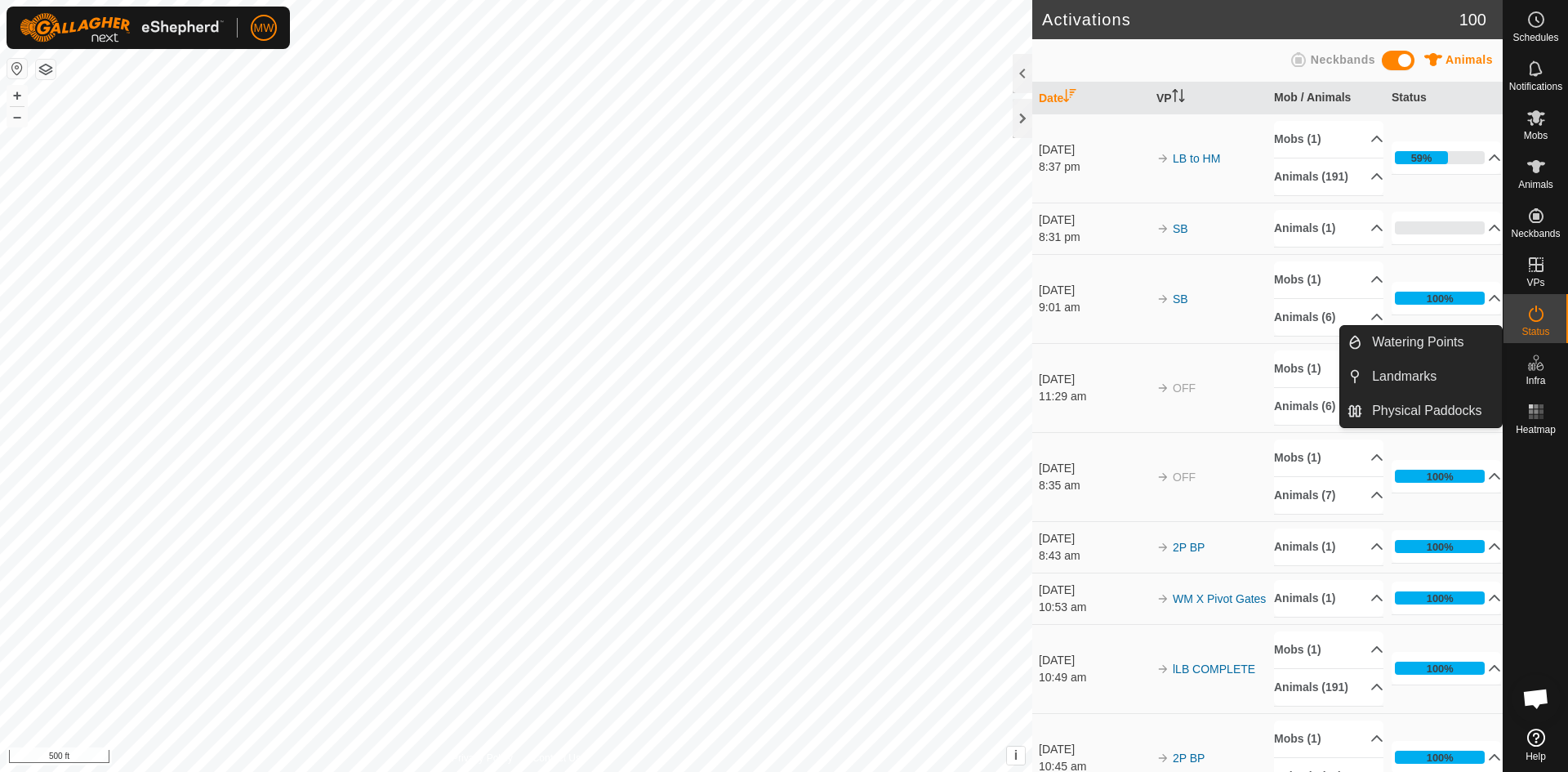
drag, startPoint x: 1533, startPoint y: 343, endPoint x: 1536, endPoint y: 360, distance: 17.3
click at [1444, 410] on link "Physical Paddocks" at bounding box center [1432, 410] width 139 height 33
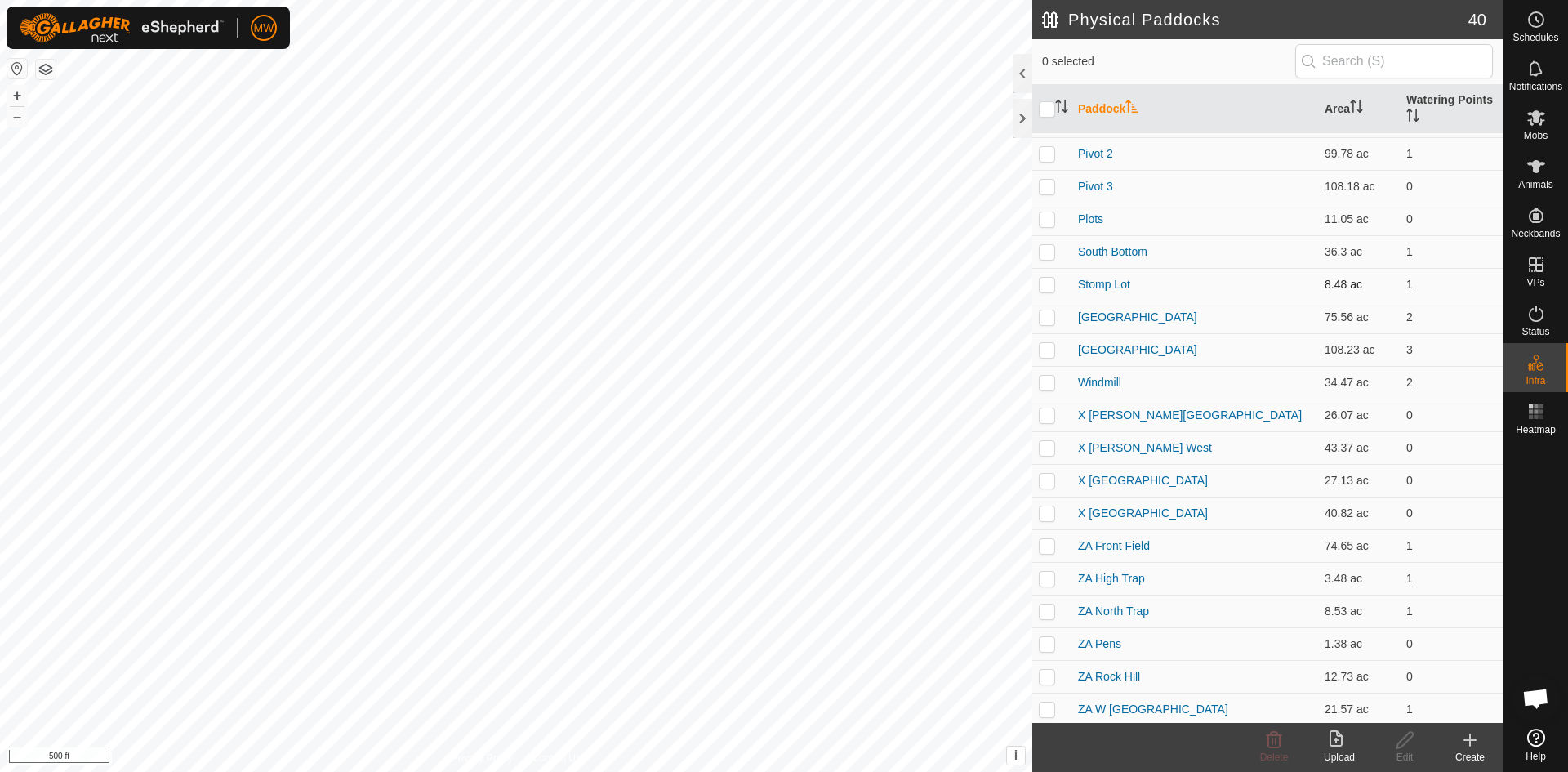
scroll to position [719, 0]
click at [1106, 604] on link "ZA North Trap" at bounding box center [1114, 607] width 71 height 13
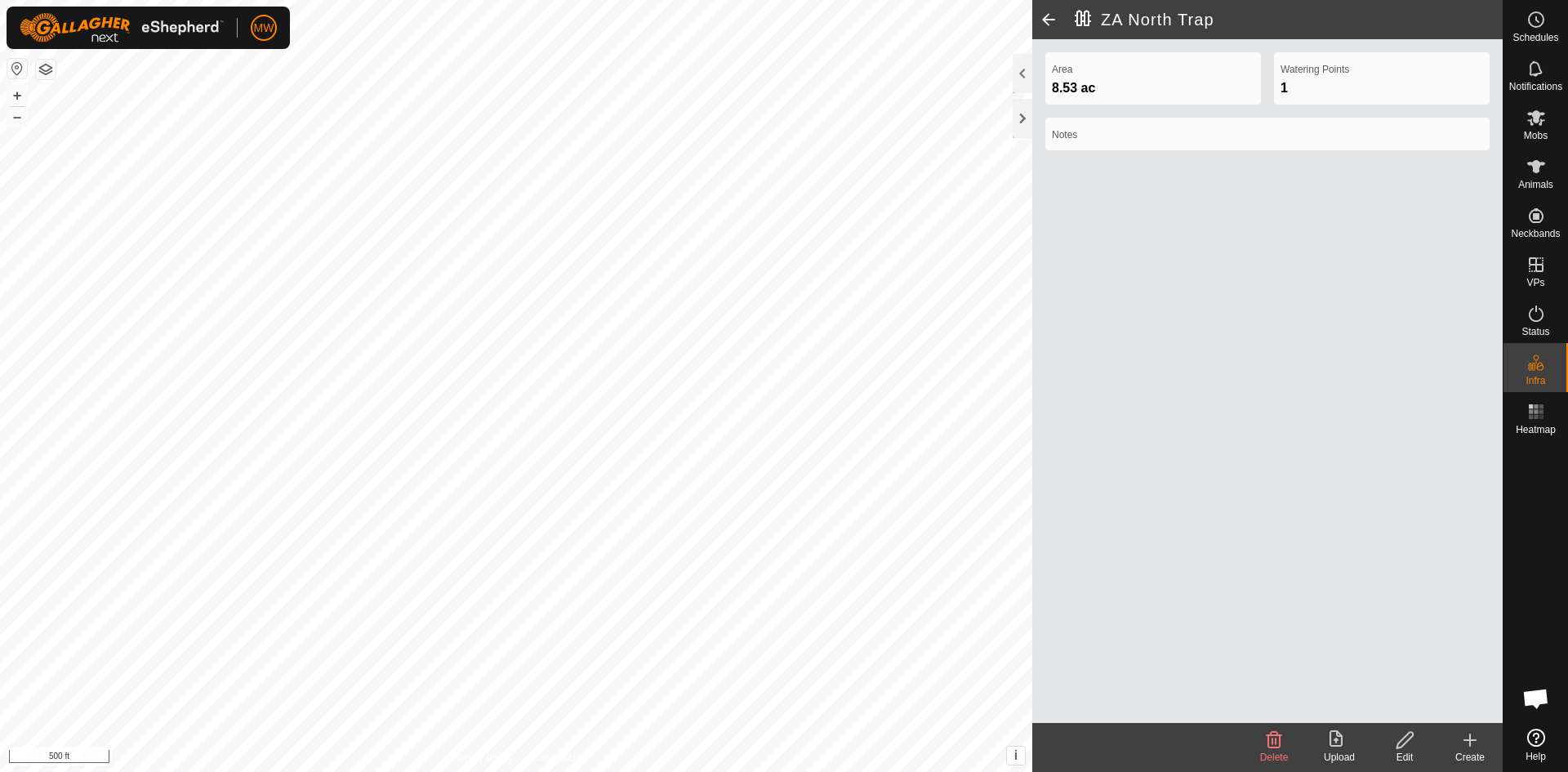
click at [1407, 742] on icon at bounding box center [1405, 740] width 21 height 20
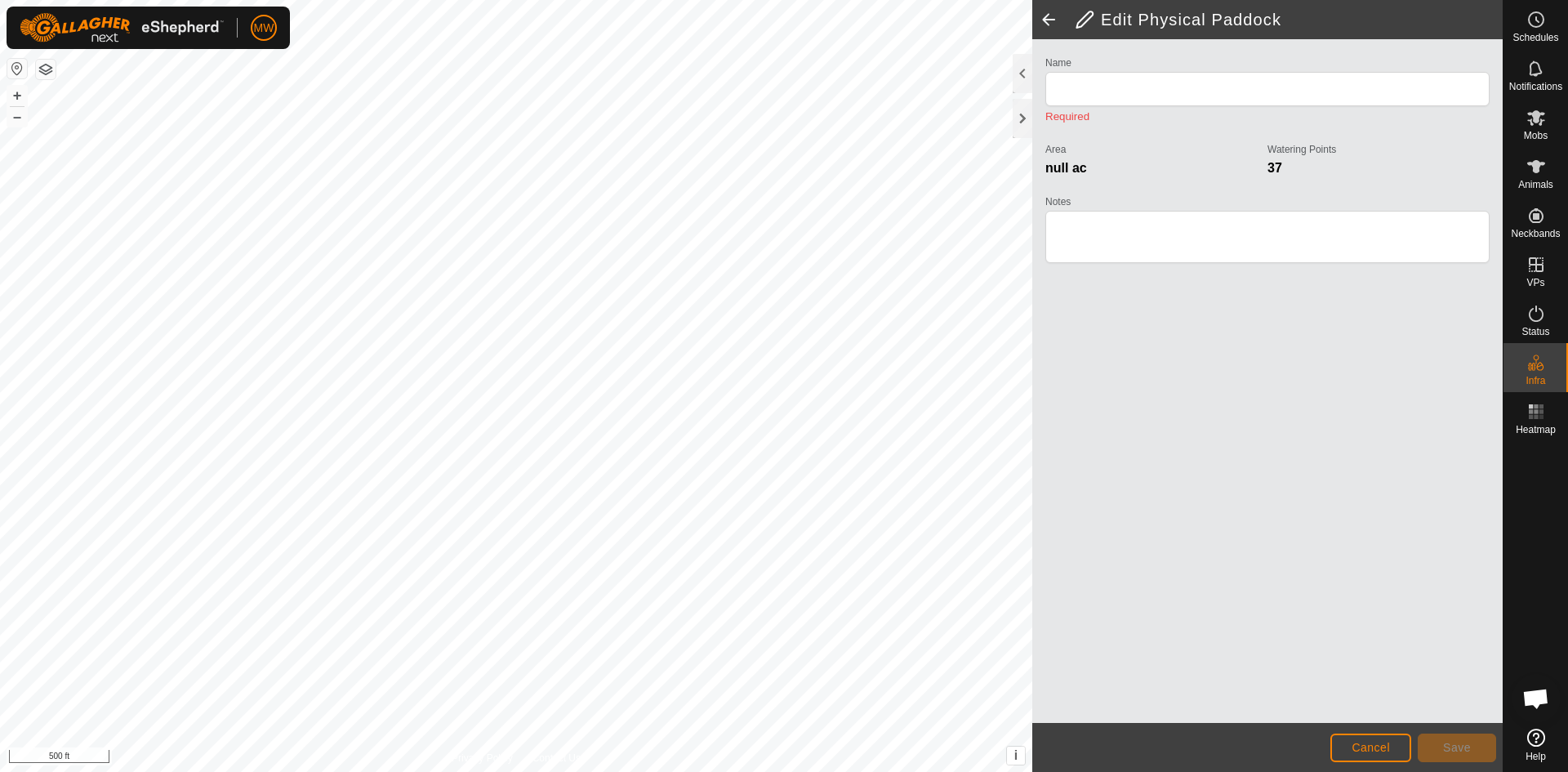
type input "ZA North Trap"
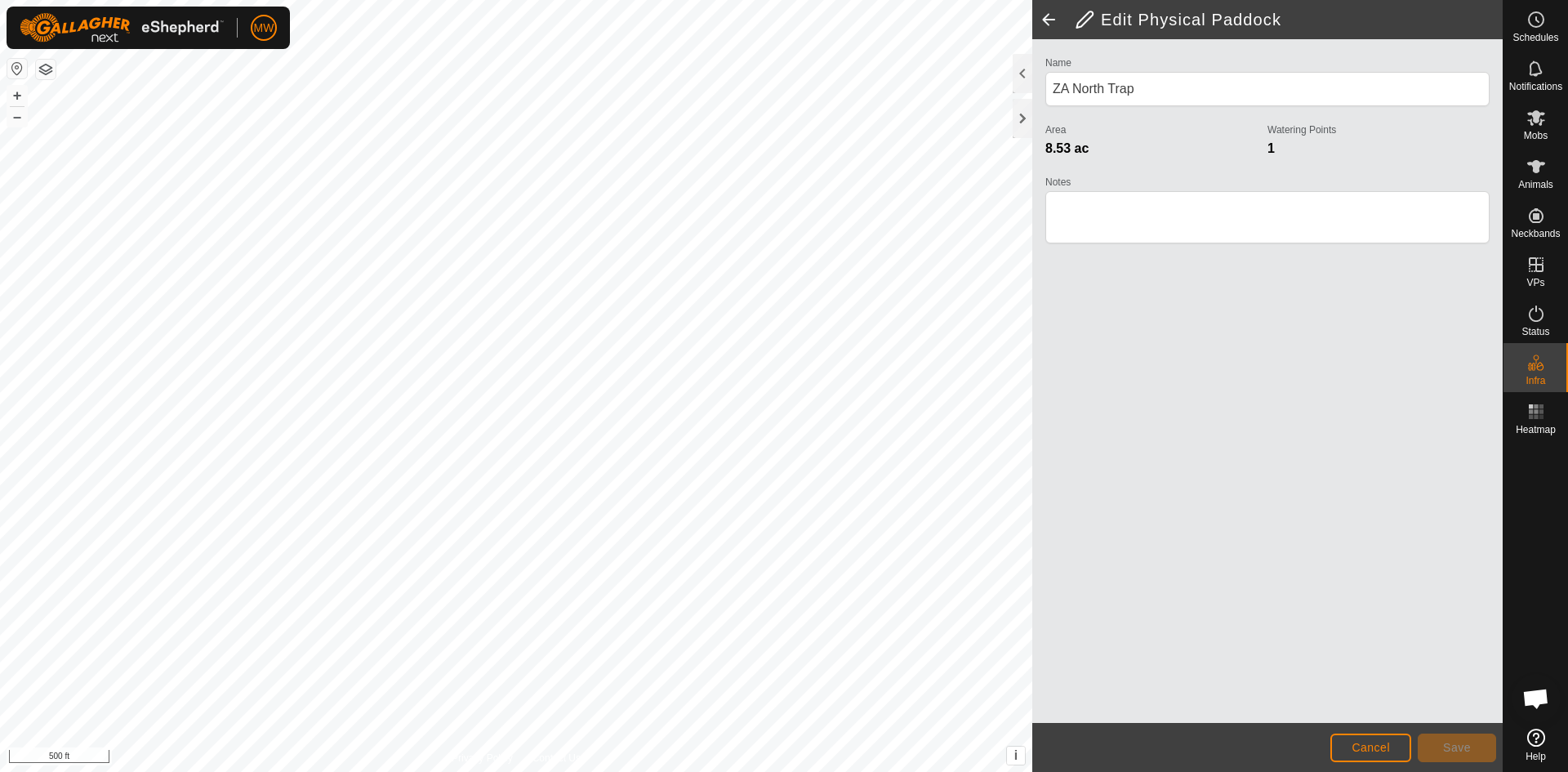
click at [1049, 12] on span at bounding box center [1048, 20] width 33 height 40
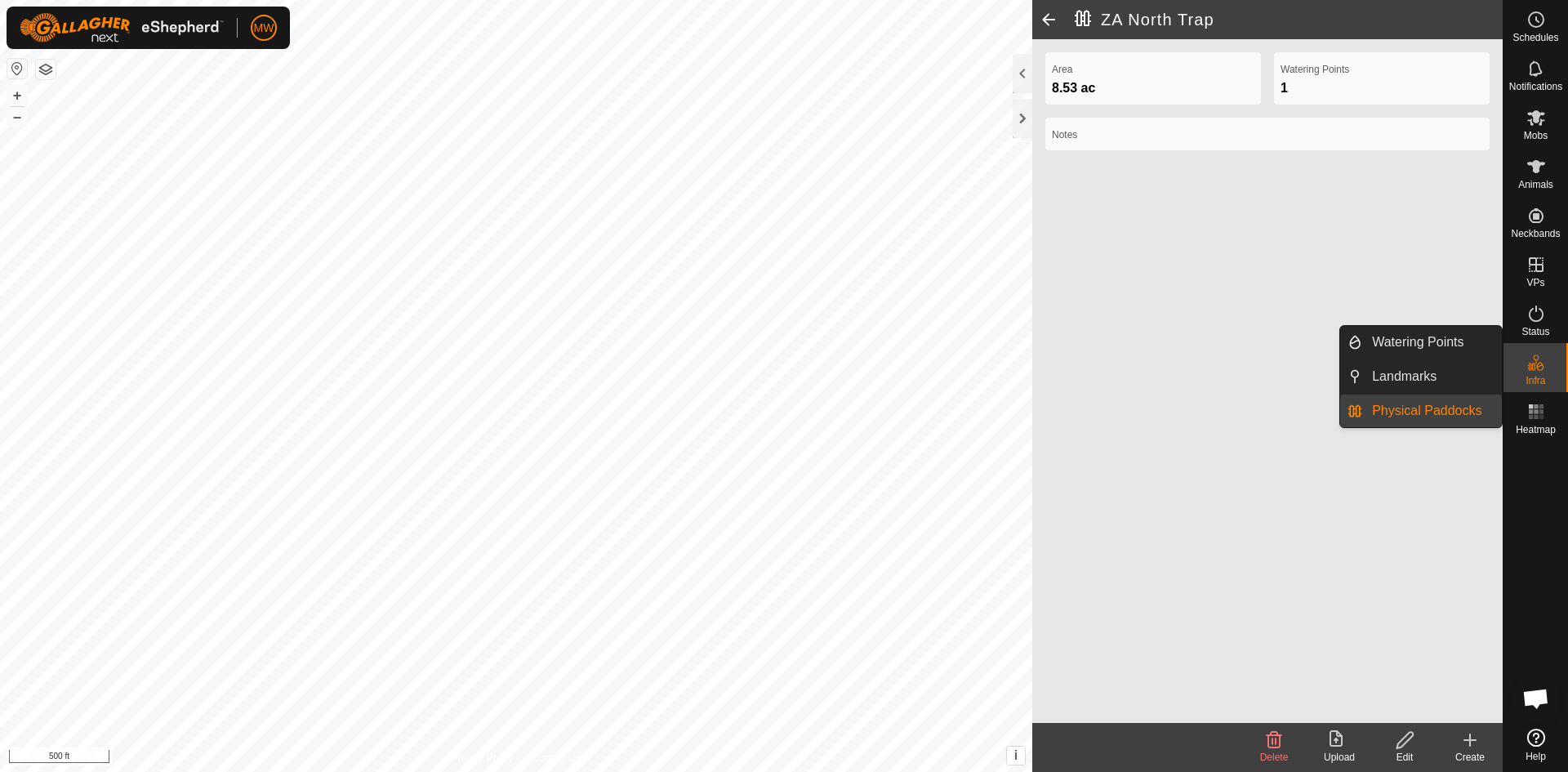
click at [1445, 403] on link "Physical Paddocks" at bounding box center [1432, 410] width 139 height 33
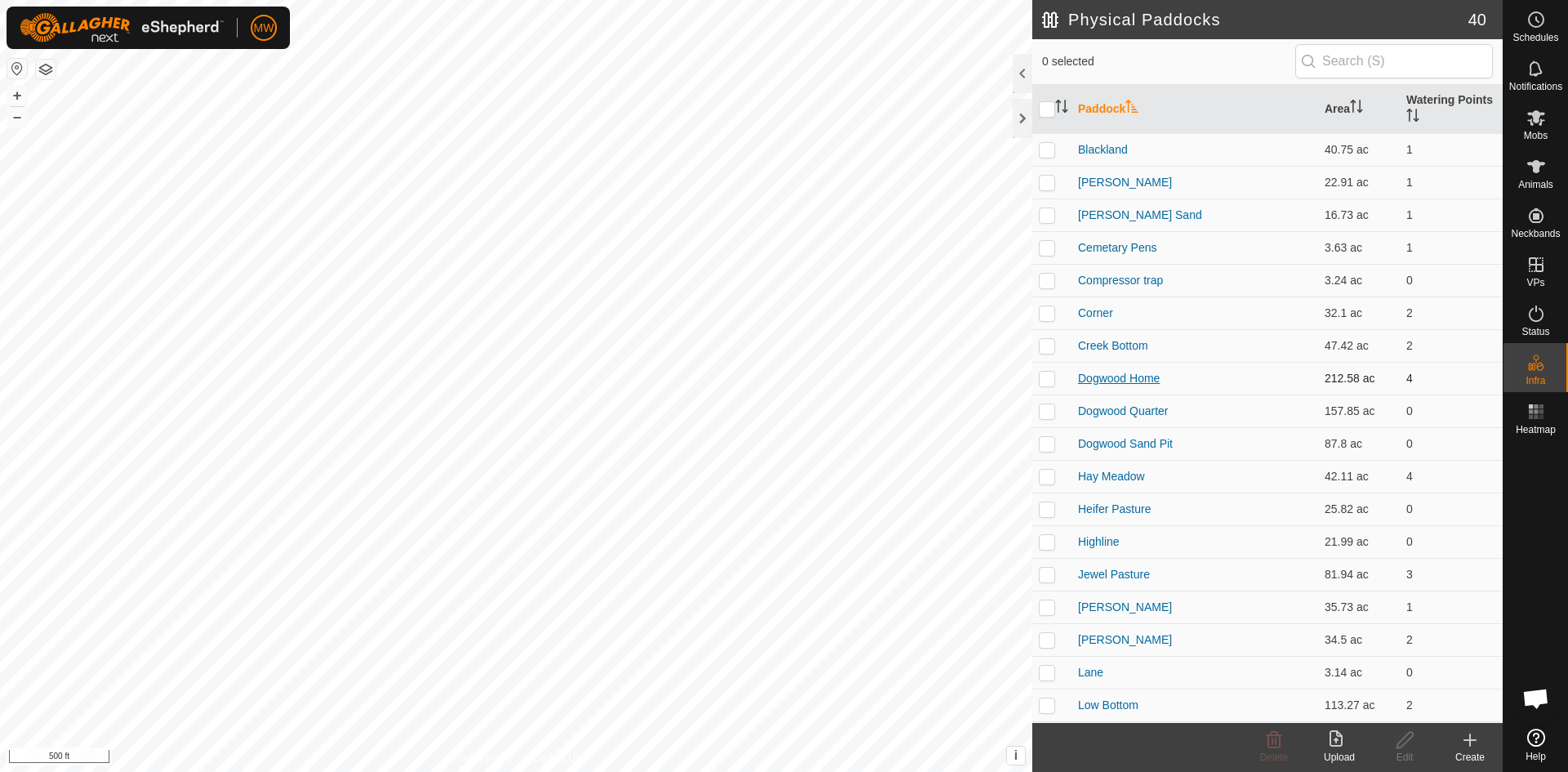
click at [1132, 376] on link "Dogwood Home" at bounding box center [1118, 378] width 82 height 13
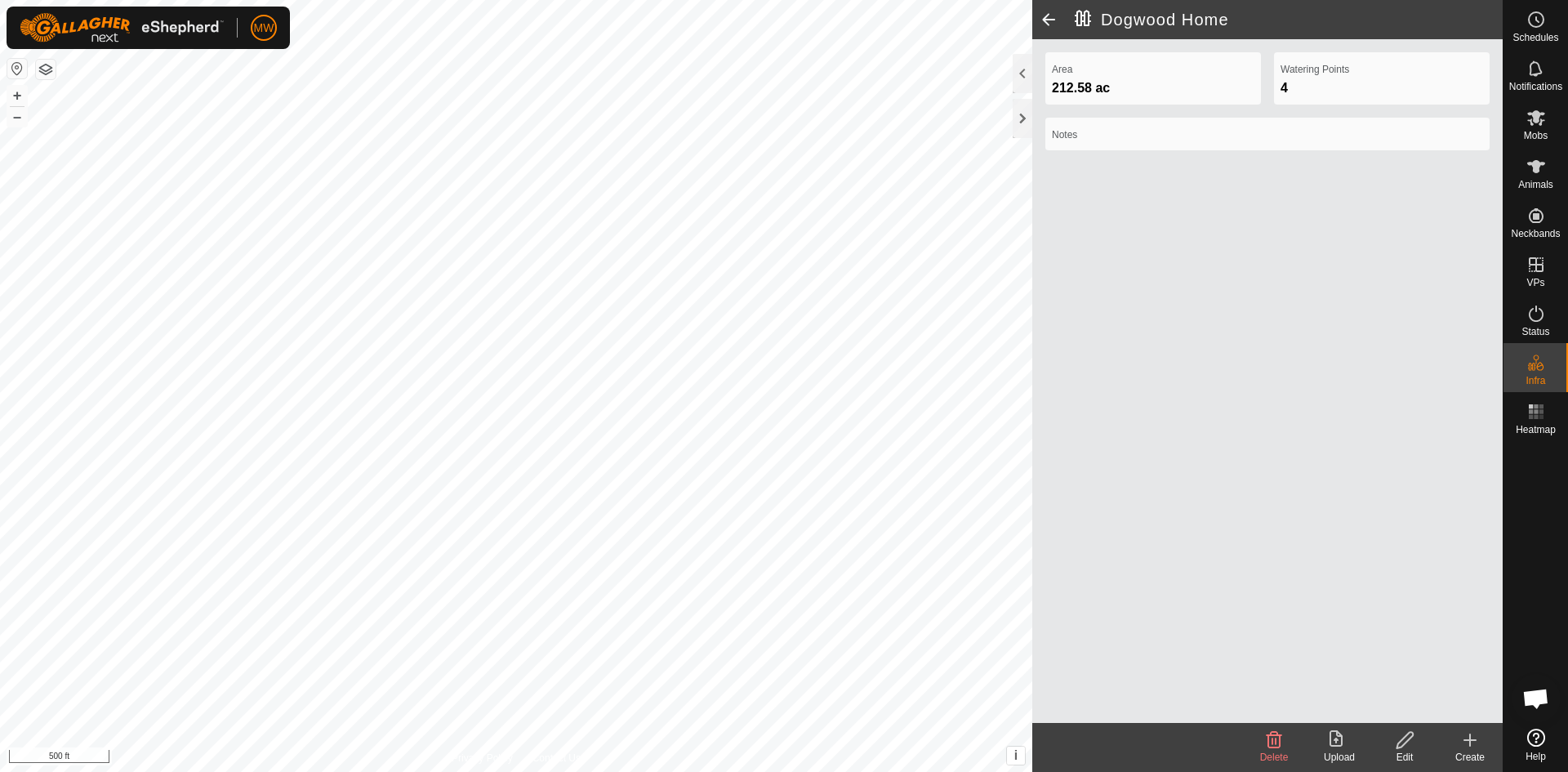
click at [1411, 737] on icon at bounding box center [1405, 740] width 21 height 20
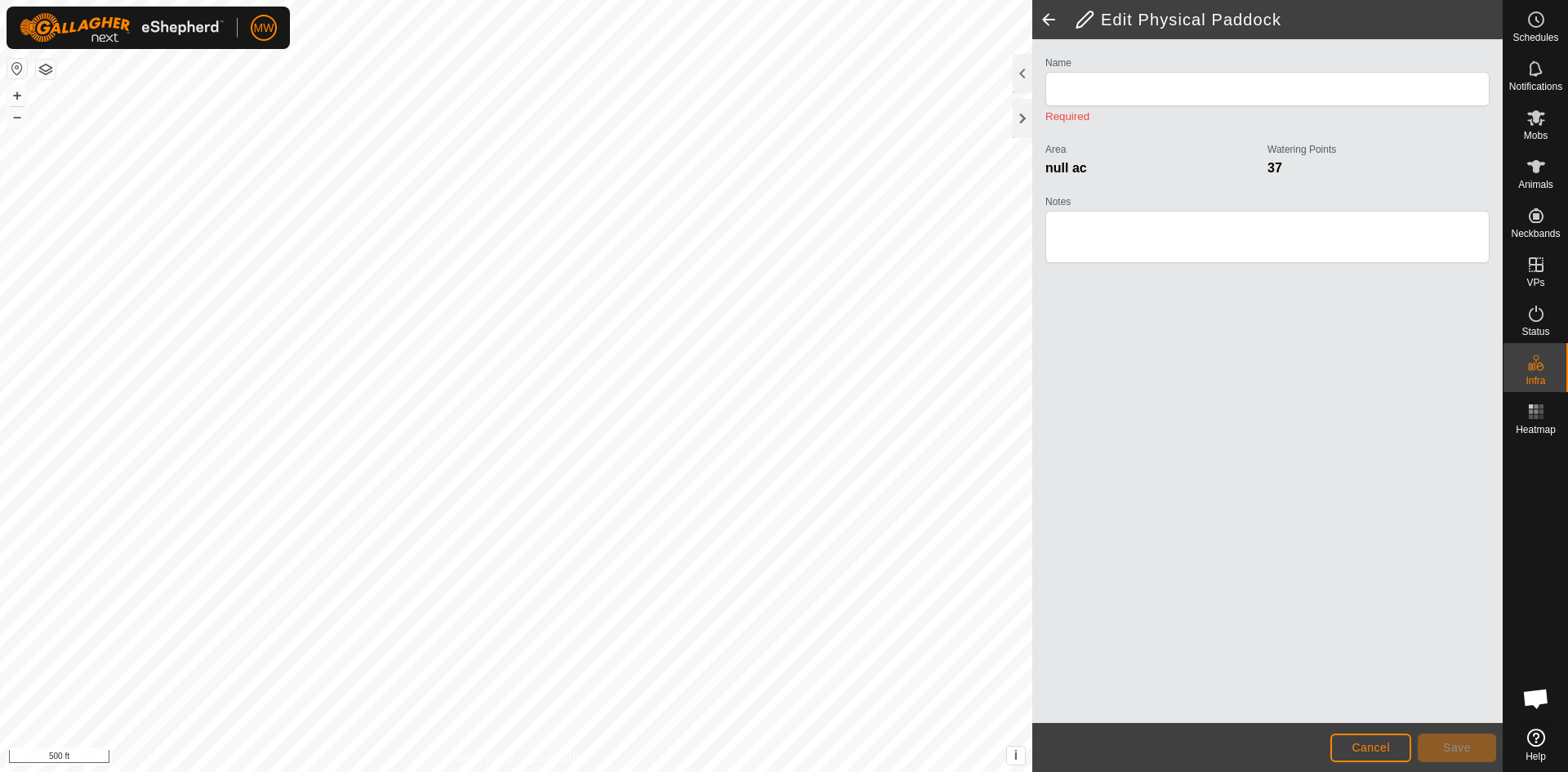
type input "Dogwood Home"
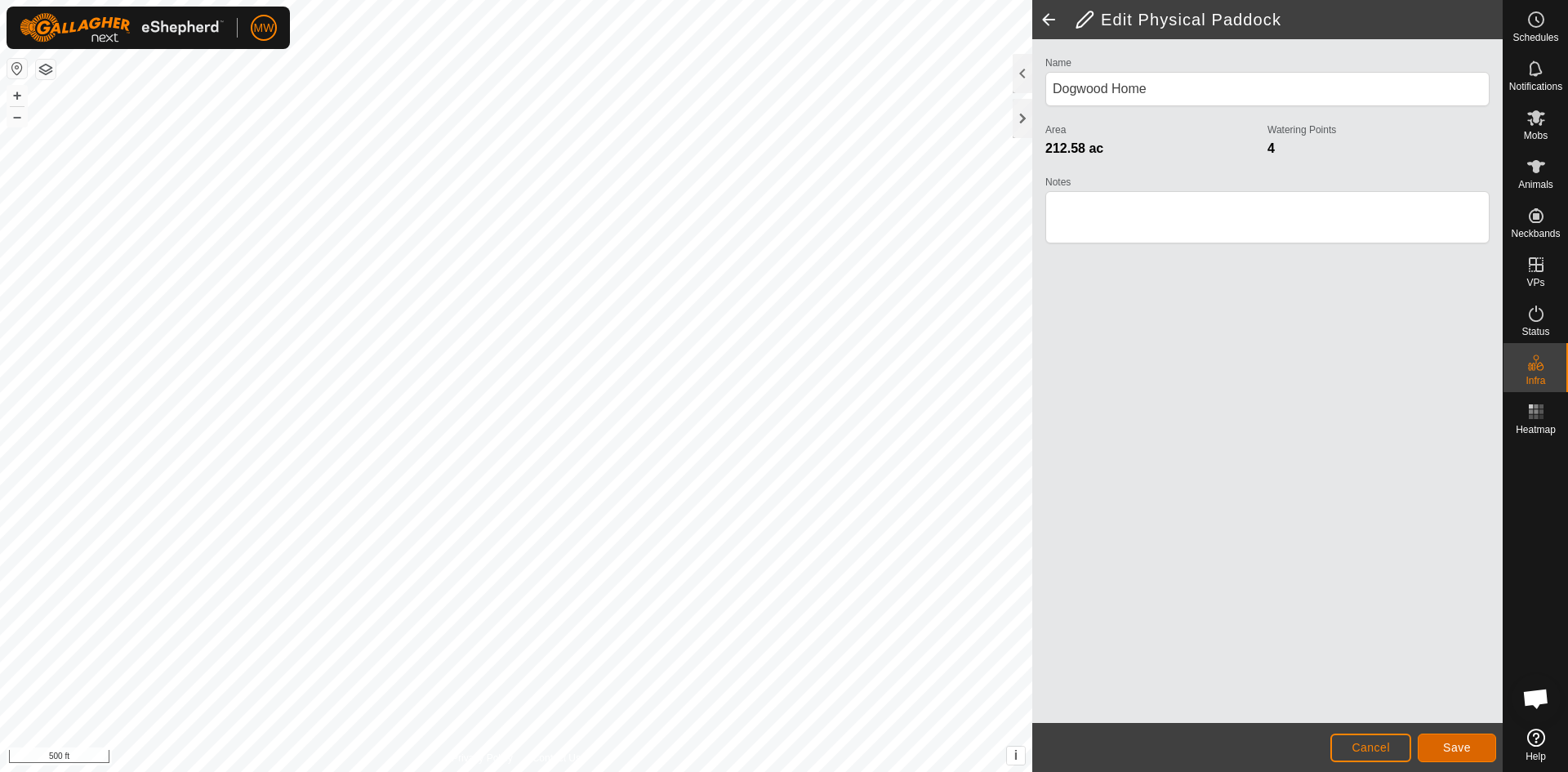
click at [1457, 748] on span "Save" at bounding box center [1456, 747] width 28 height 13
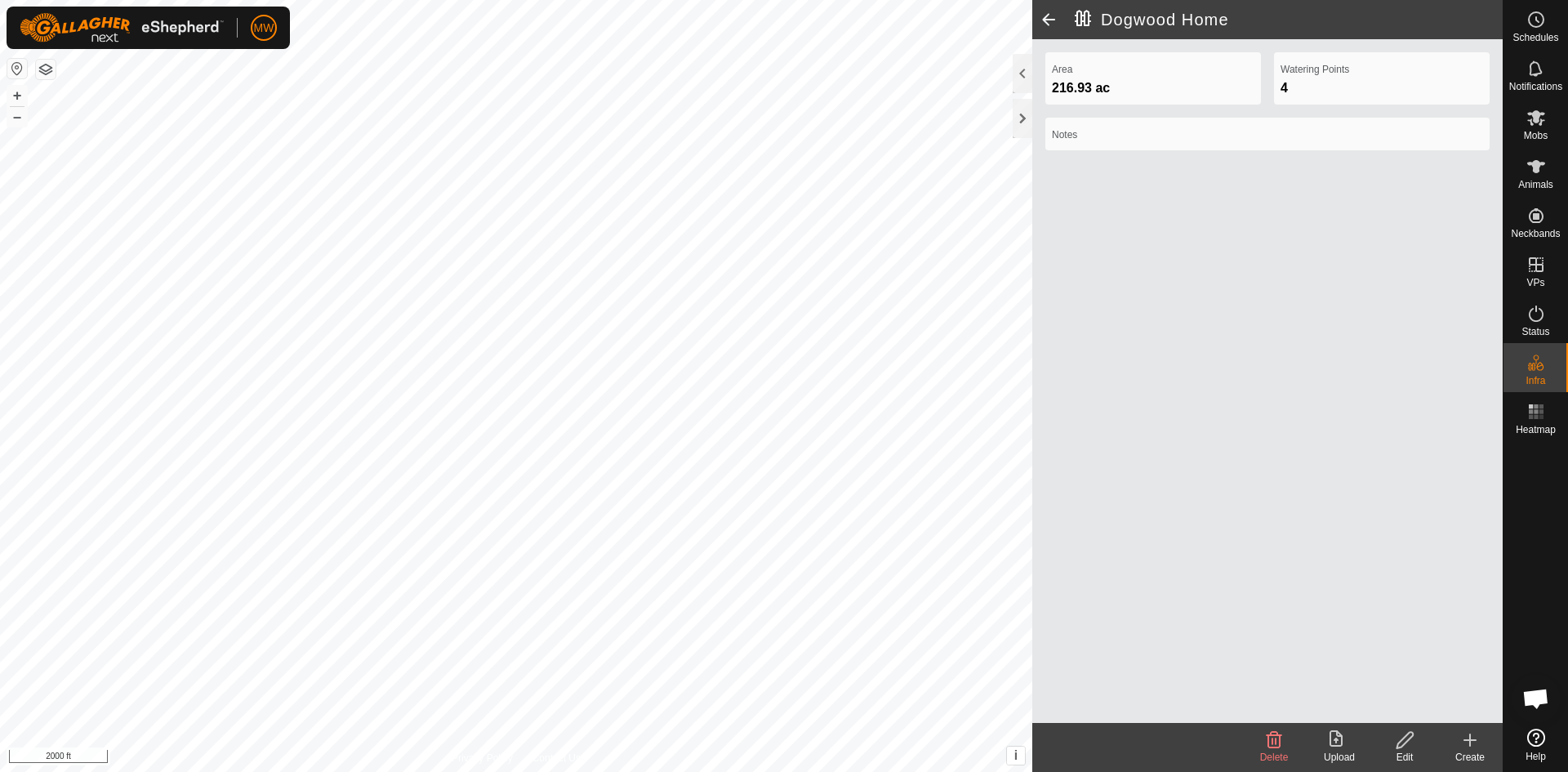
click at [1050, 22] on span at bounding box center [1048, 20] width 33 height 40
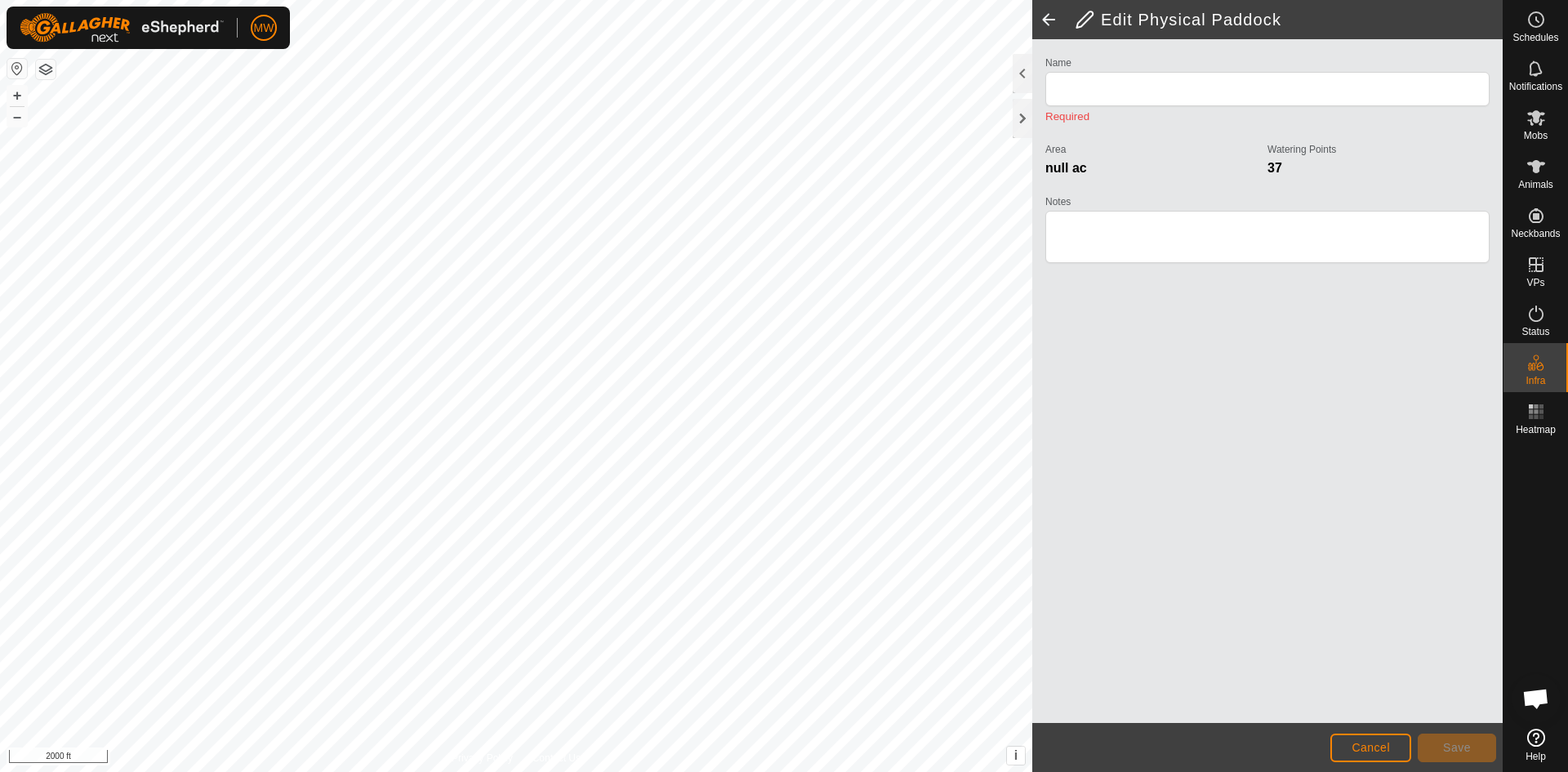
type input "Dogwood Home"
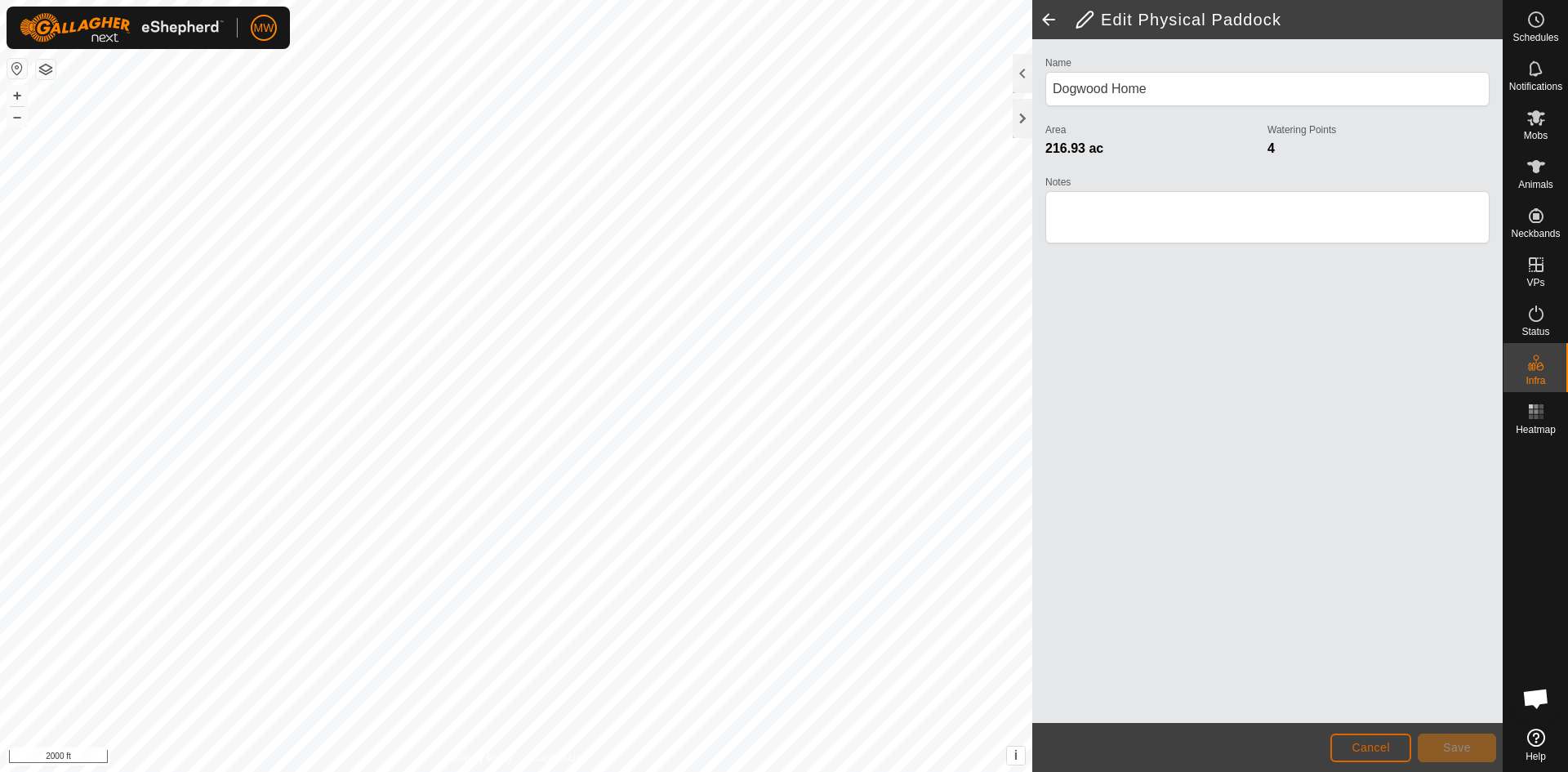
click at [1368, 750] on span "Cancel" at bounding box center [1370, 747] width 39 height 13
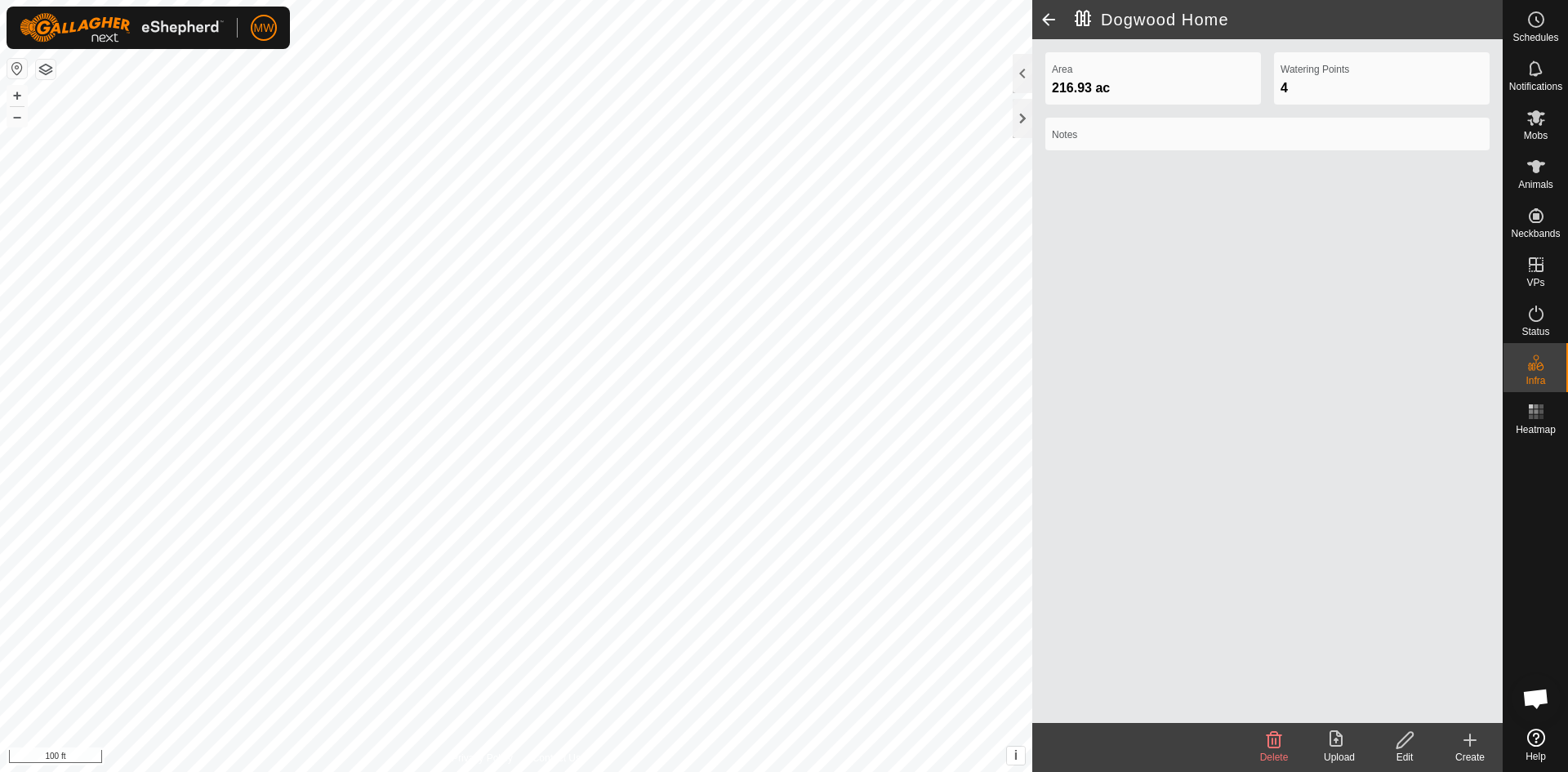
click at [776, 771] on html "MW Schedules Notifications Mobs Animals Neckbands VPs Status Infra Heatmap Help…" at bounding box center [784, 386] width 1568 height 772
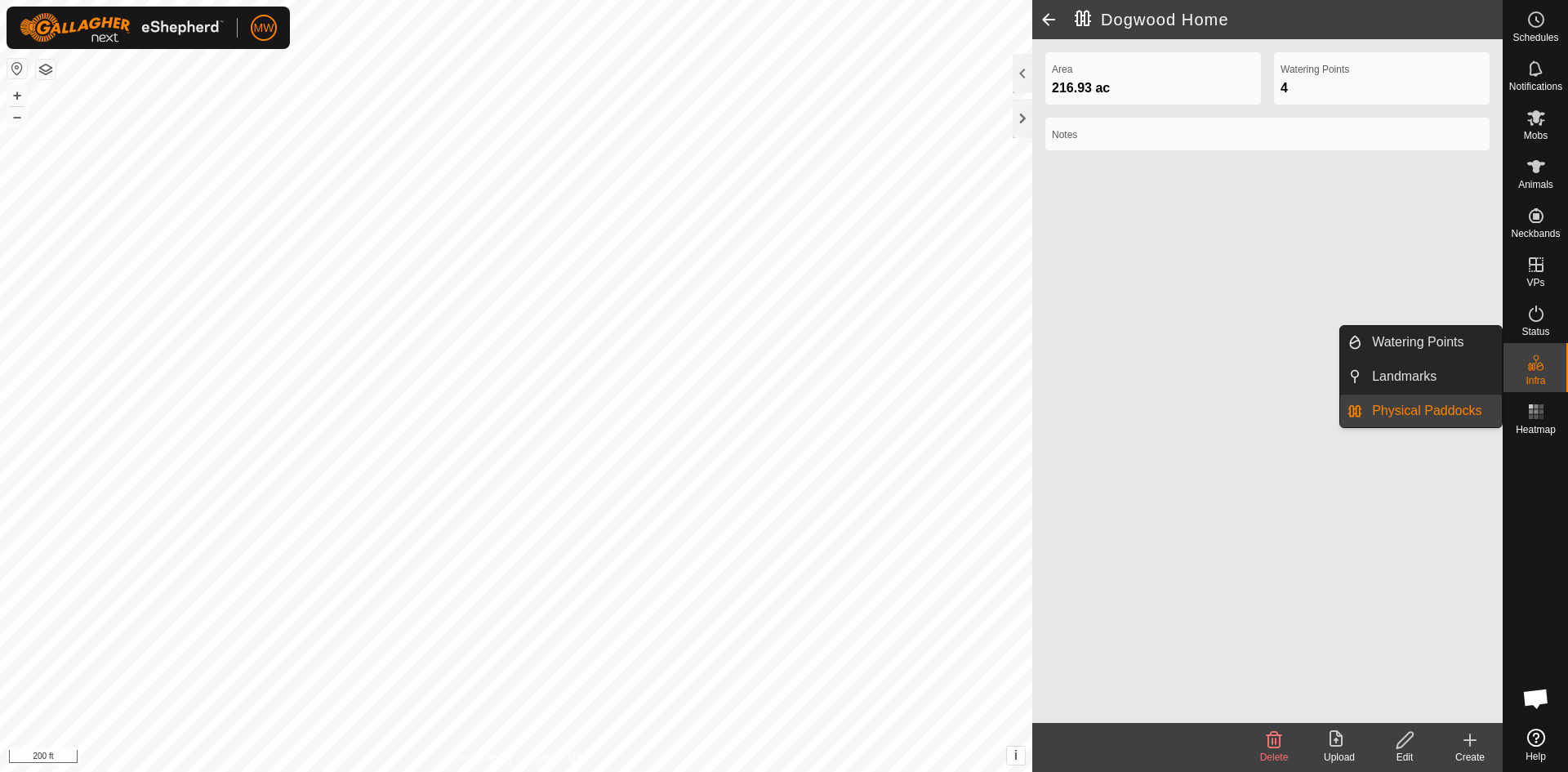
click at [1472, 402] on link "Physical Paddocks" at bounding box center [1432, 410] width 139 height 33
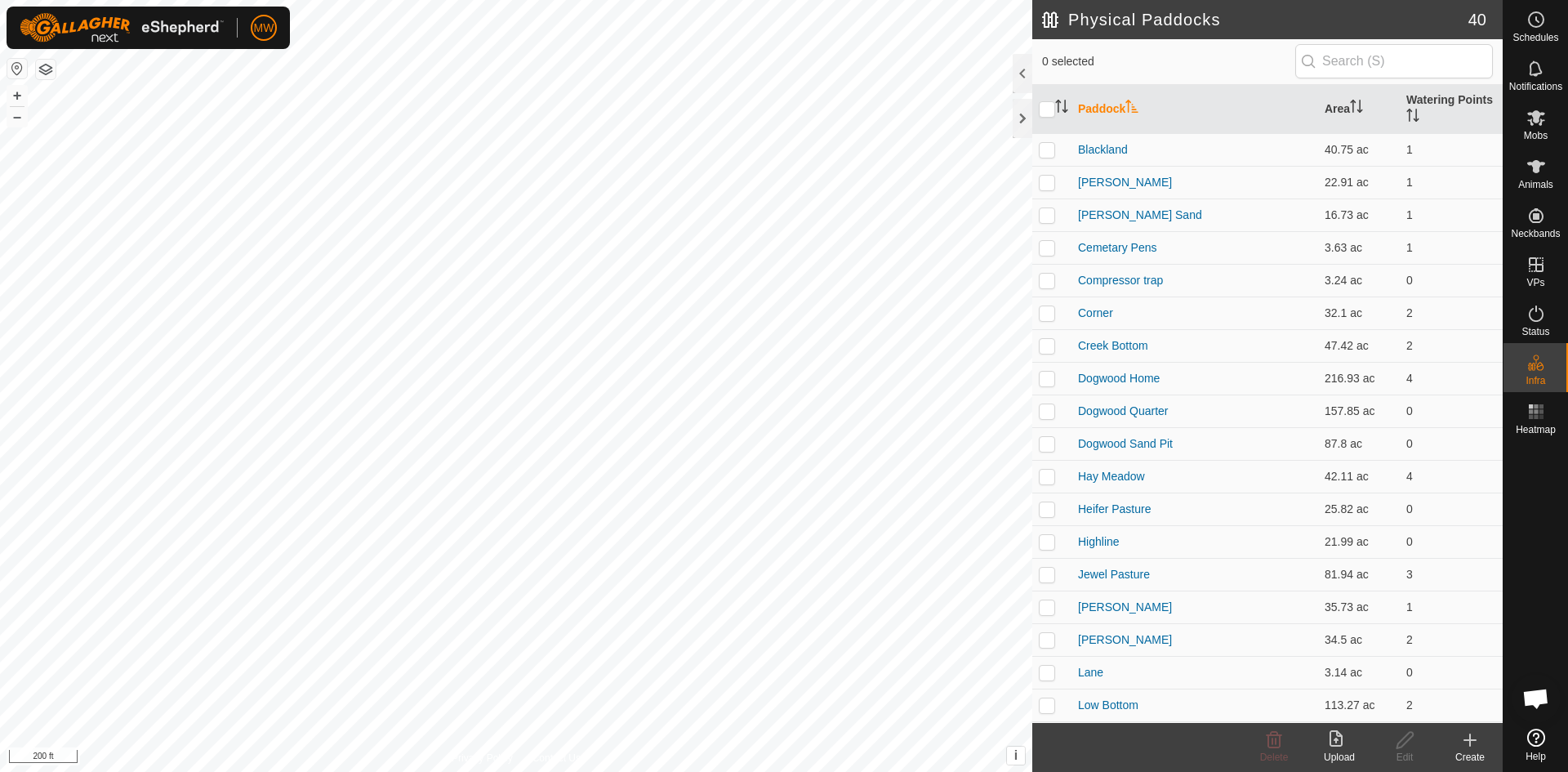
click at [1464, 738] on icon at bounding box center [1470, 740] width 20 height 20
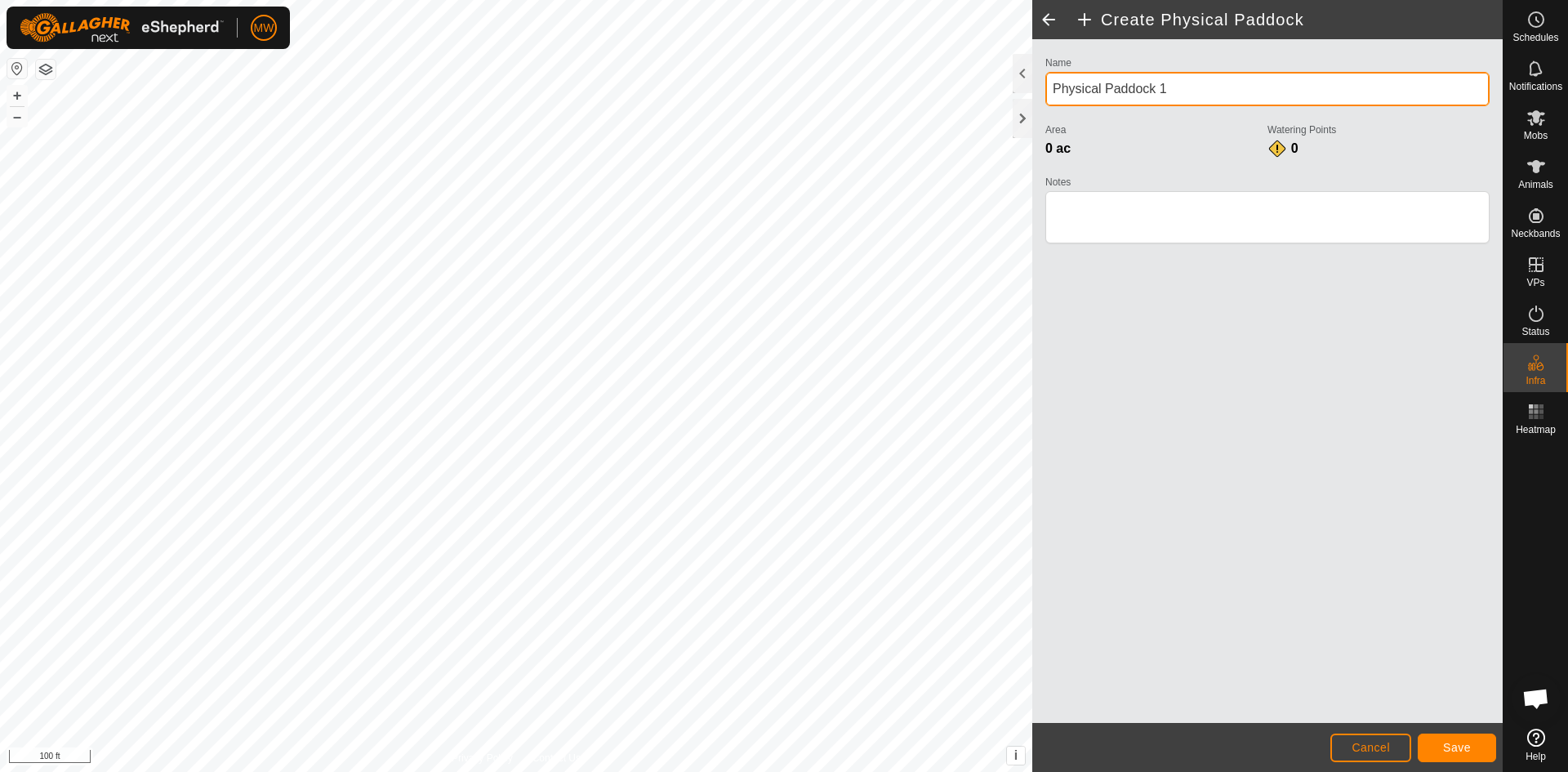
click at [898, 82] on div "Create Physical Paddock Name Physical Paddock 1 Area 0 ac Watering Points 0 Not…" at bounding box center [751, 386] width 1503 height 772
type input "d"
type input "Dogwood West"
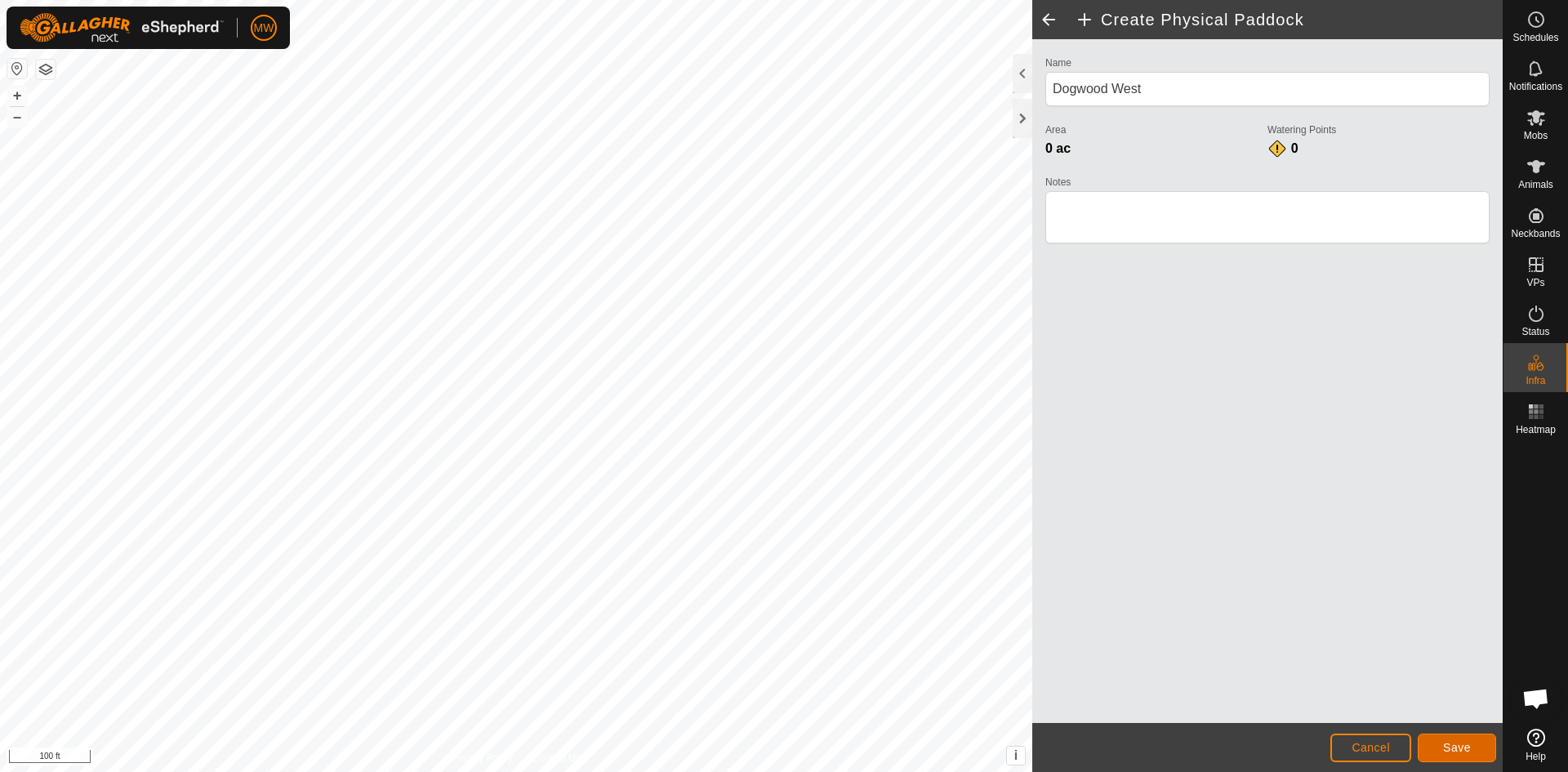
click at [1468, 746] on span "Save" at bounding box center [1456, 747] width 28 height 13
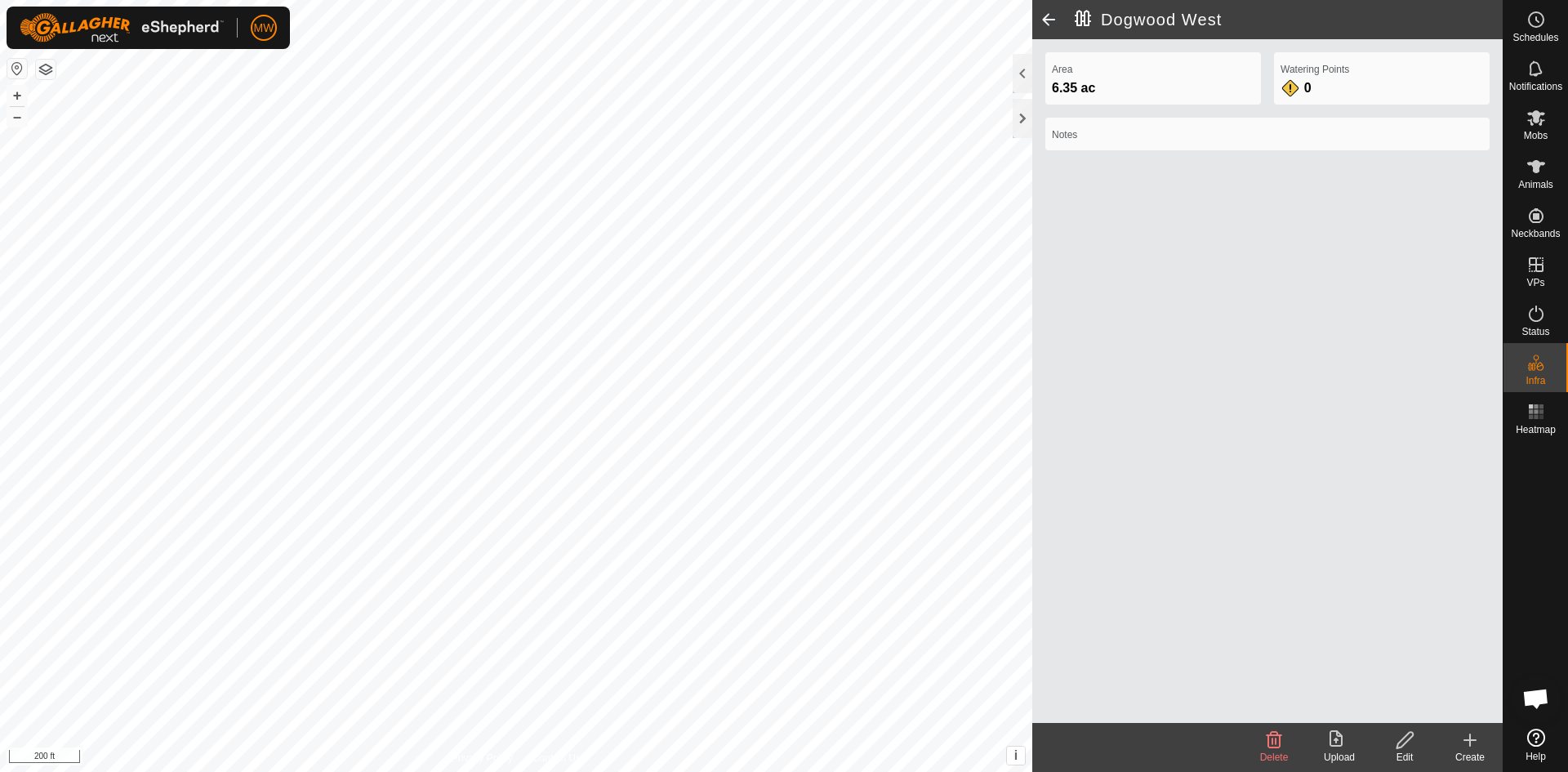
click at [1408, 741] on icon at bounding box center [1405, 740] width 21 height 20
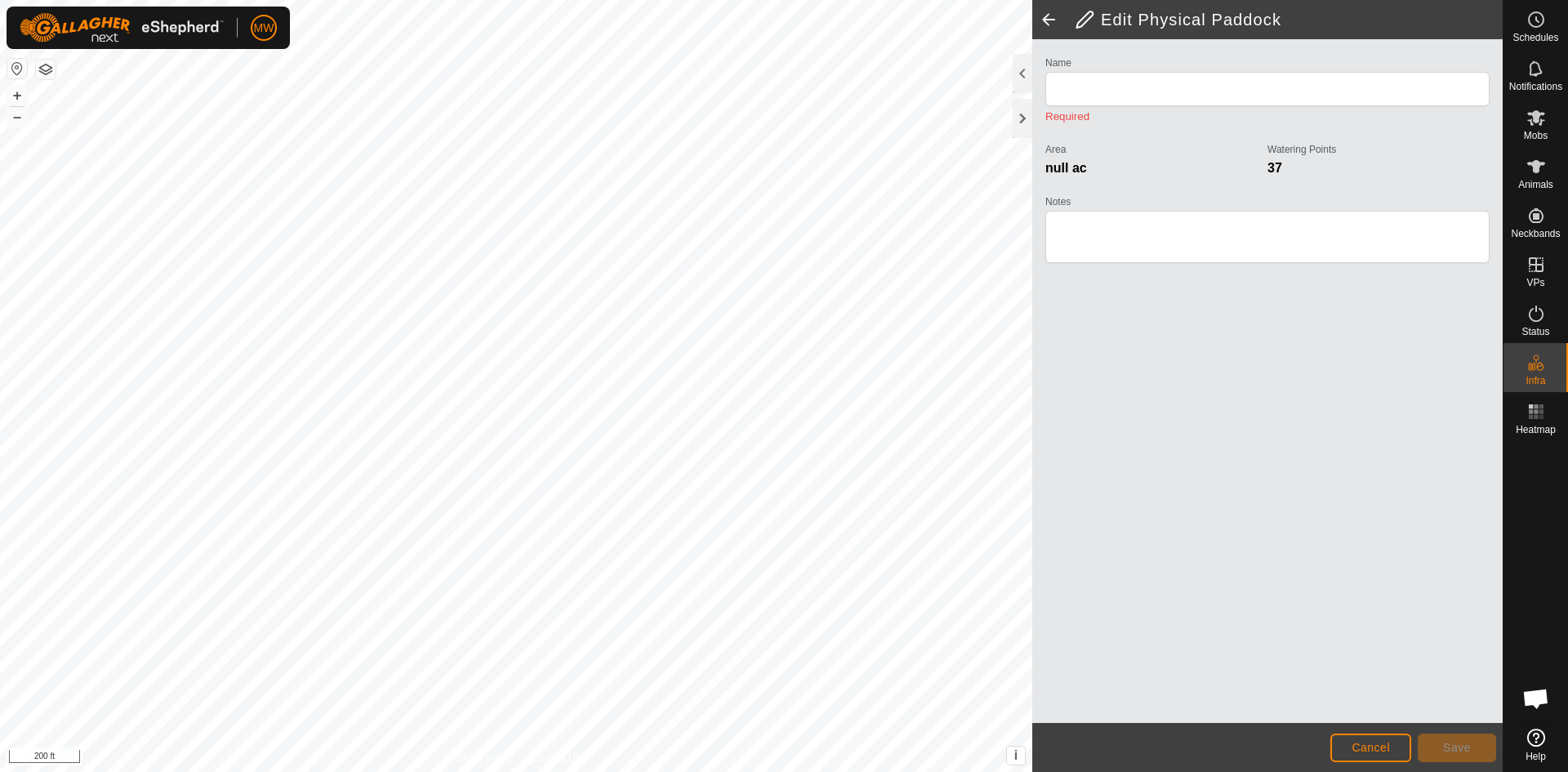
type input "Dogwood West"
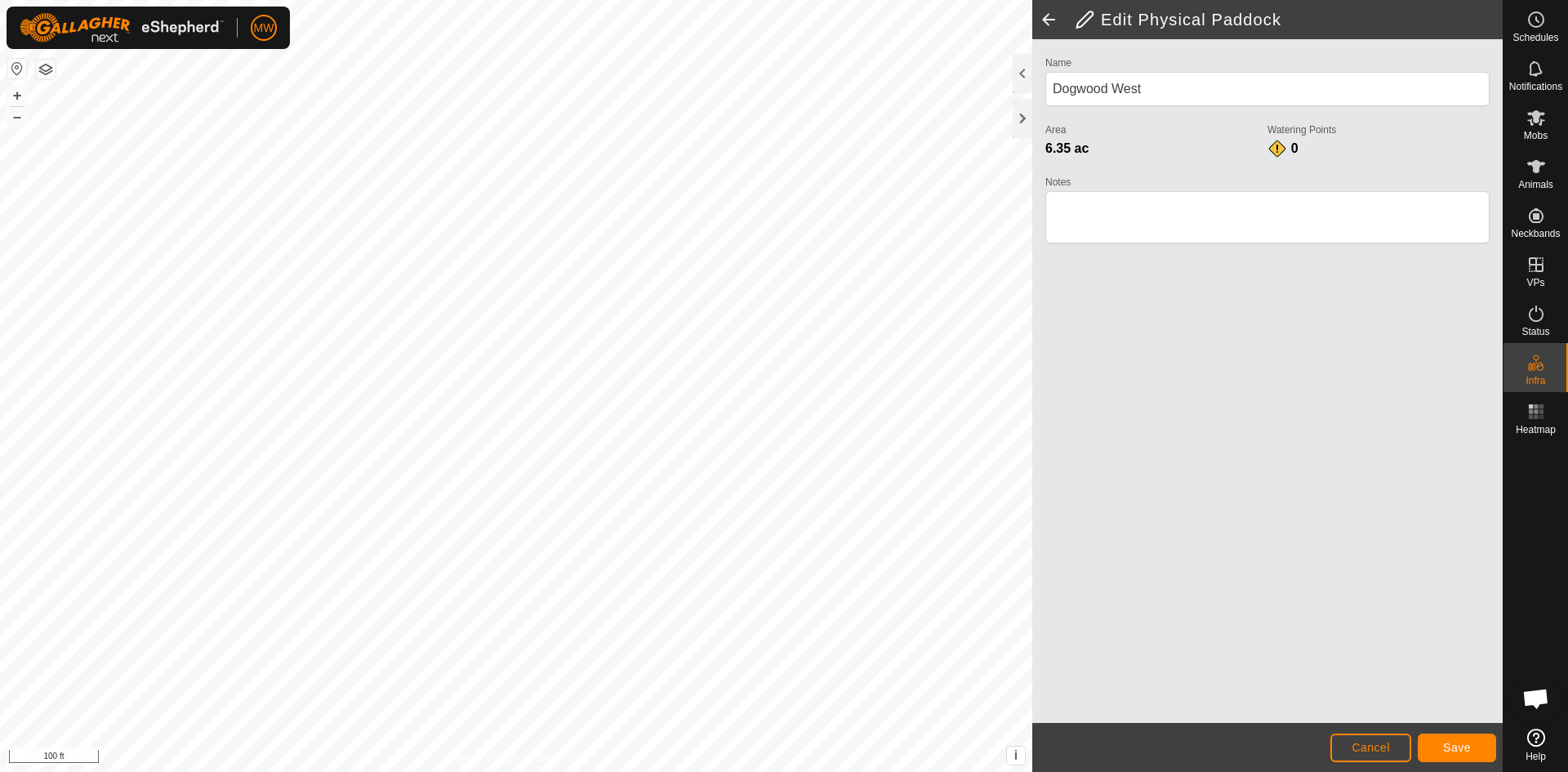
click at [1000, 771] on html "MW Schedules Notifications Mobs Animals Neckbands VPs Status Infra Heatmap Help…" at bounding box center [784, 386] width 1568 height 772
click at [1459, 741] on span "Save" at bounding box center [1456, 747] width 28 height 13
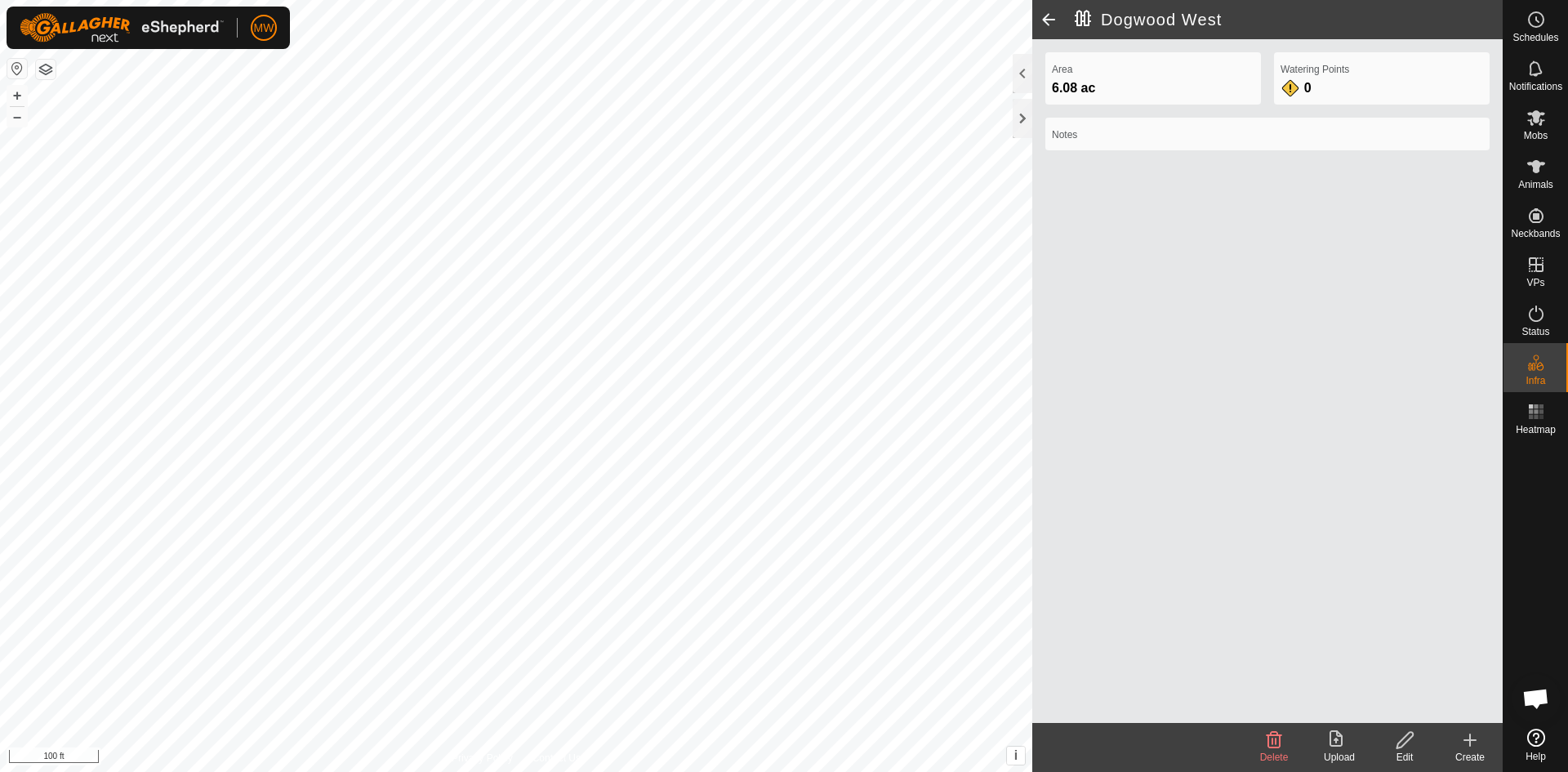
click at [1401, 737] on icon at bounding box center [1405, 740] width 21 height 20
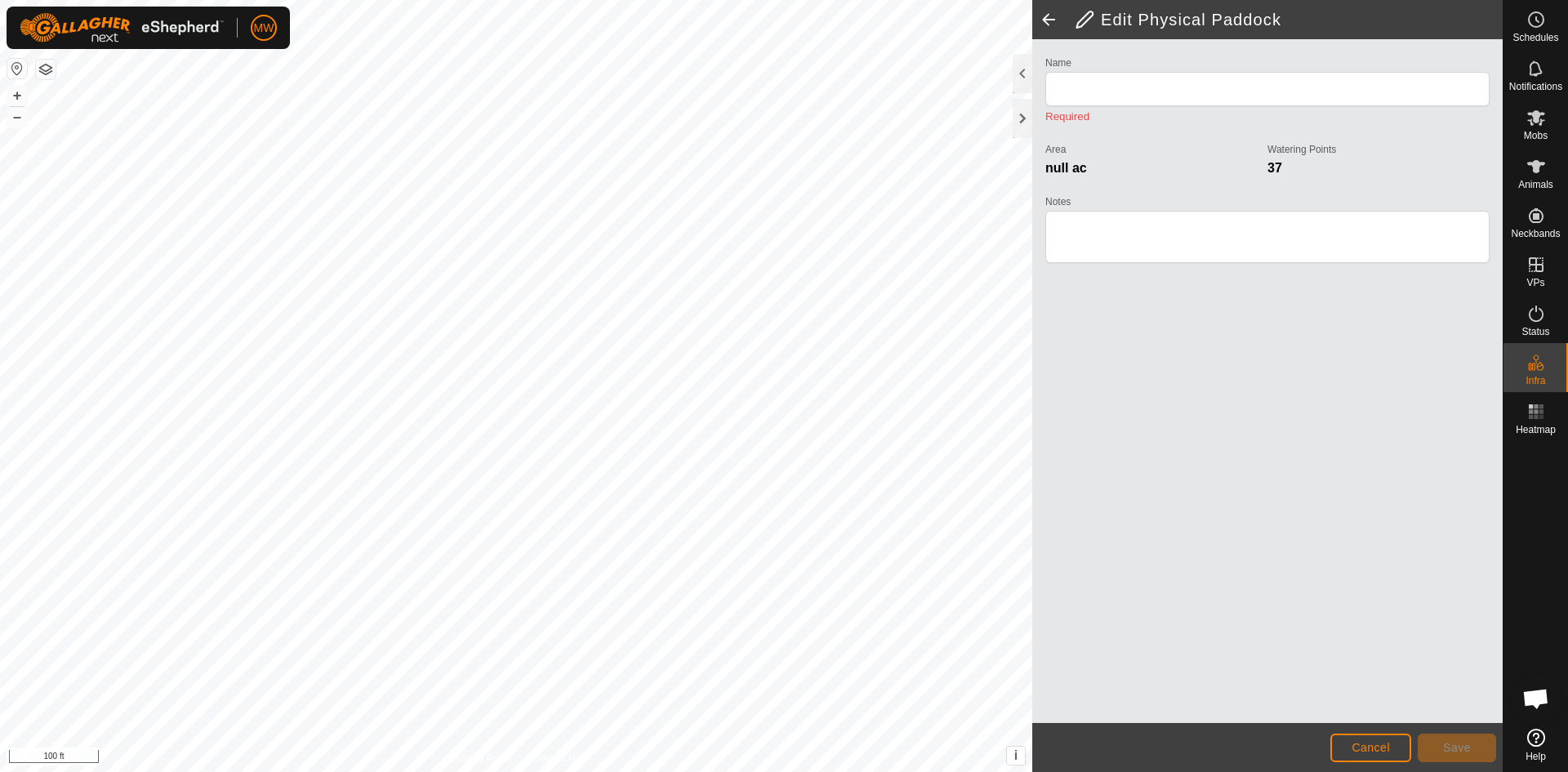
type input "Dogwood West"
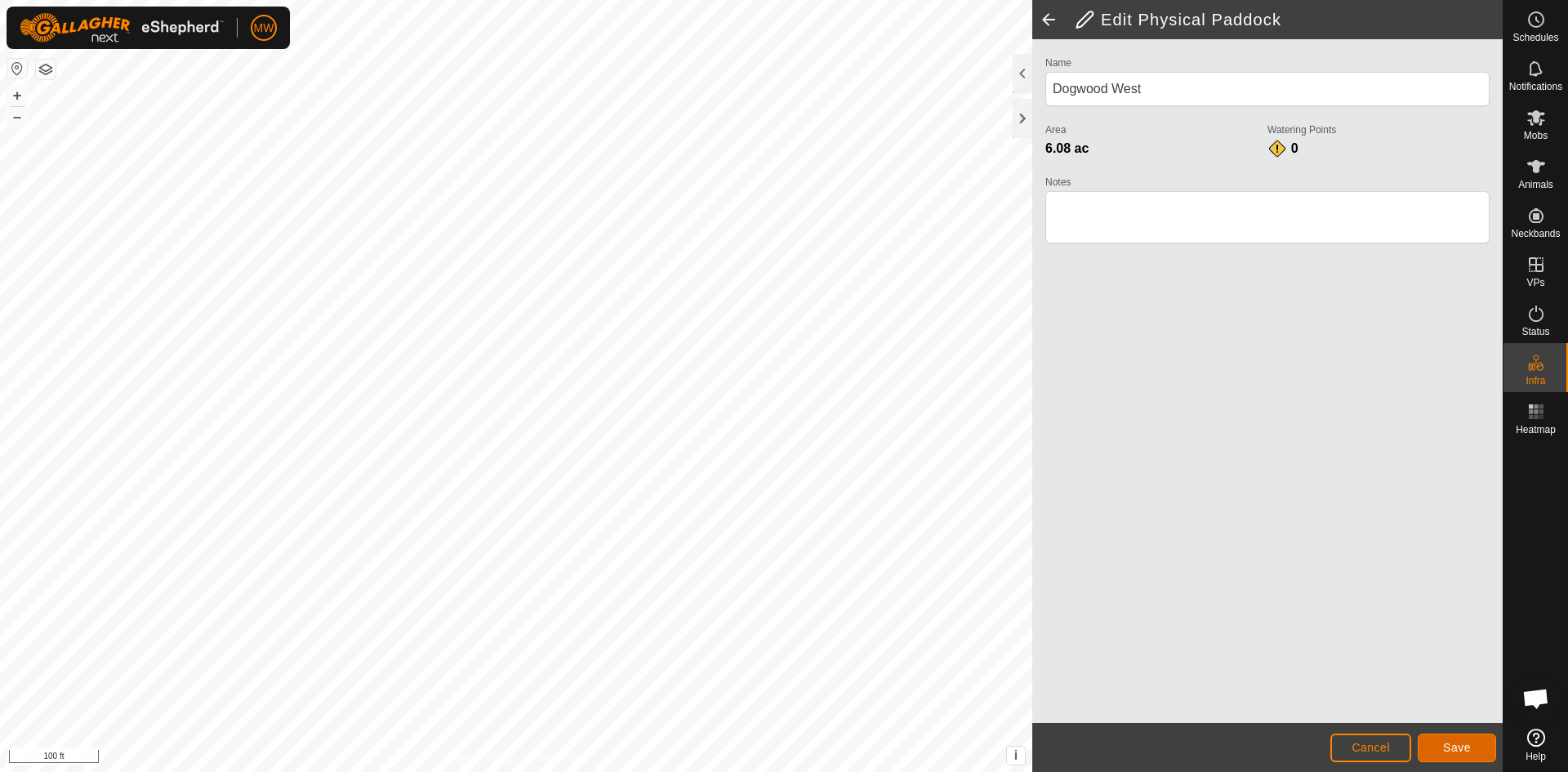
click at [1445, 741] on span "Save" at bounding box center [1456, 747] width 28 height 13
